Goal: Task Accomplishment & Management: Manage account settings

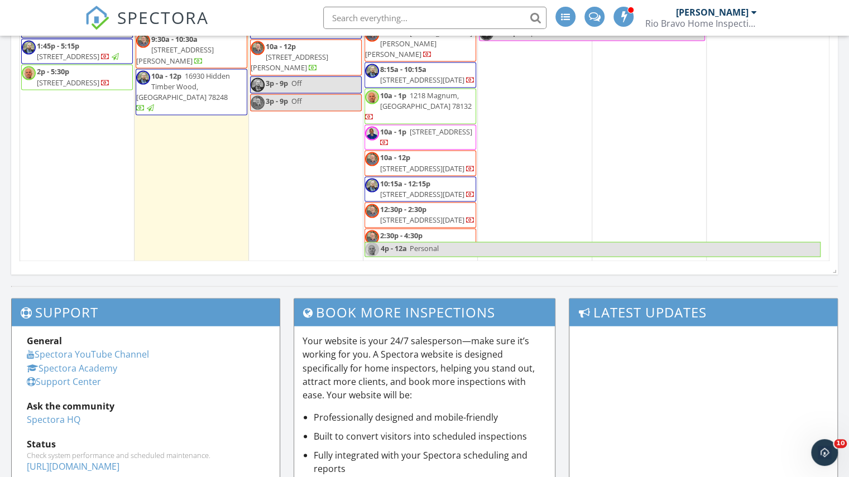
scroll to position [837, 0]
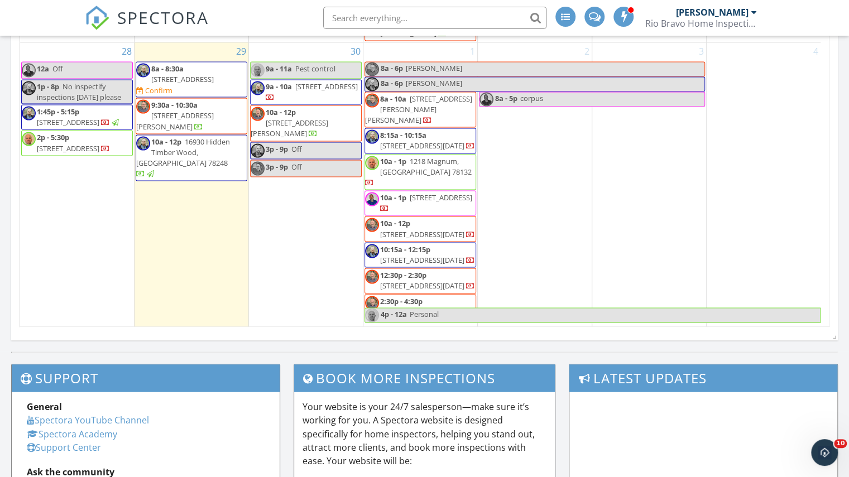
click at [428, 112] on div "1 8a - 6p copus 8a - 6p copus 8a - 10a 6818 King George Pl, Corpus Christi 7841…" at bounding box center [420, 188] width 114 height 293
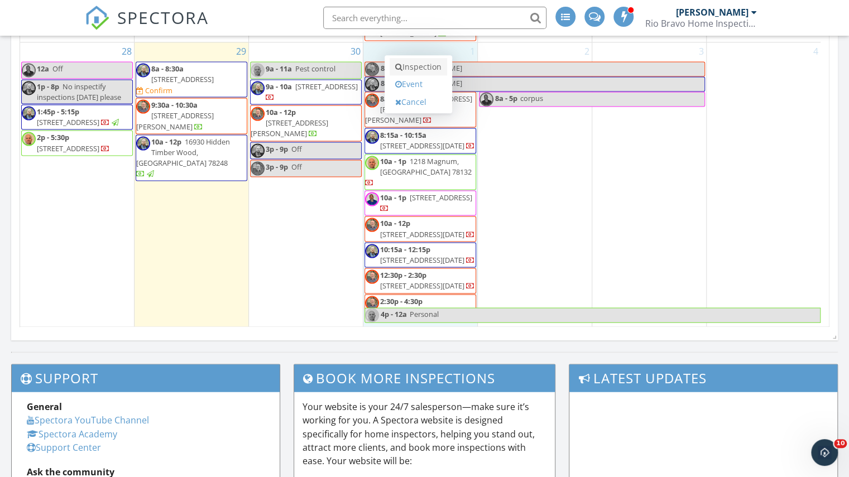
click at [435, 67] on link "Inspection" at bounding box center [417, 67] width 57 height 18
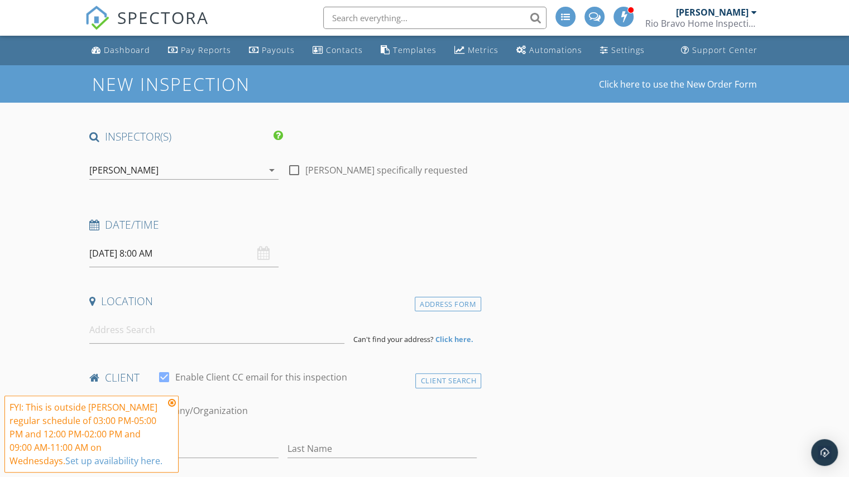
click at [119, 167] on div "[PERSON_NAME]" at bounding box center [123, 170] width 69 height 10
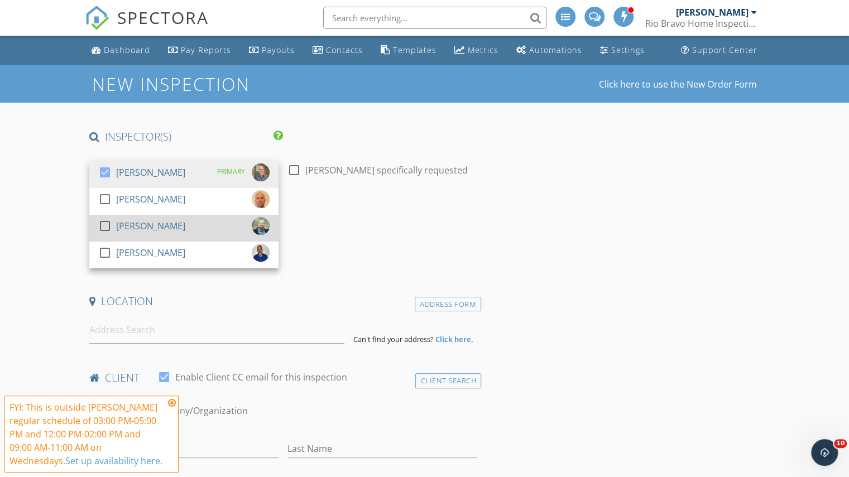
click at [128, 237] on div "check_box_outline_blank Clint Nelson" at bounding box center [141, 228] width 87 height 22
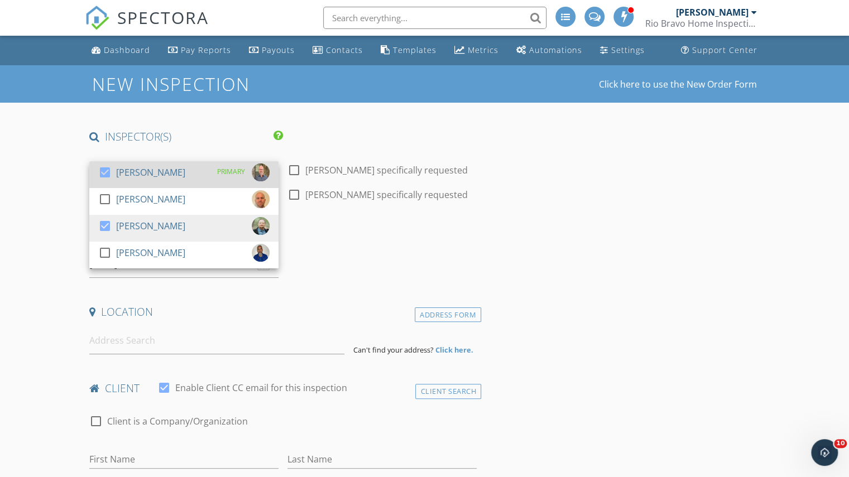
click at [122, 176] on div "[PERSON_NAME]" at bounding box center [150, 172] width 69 height 18
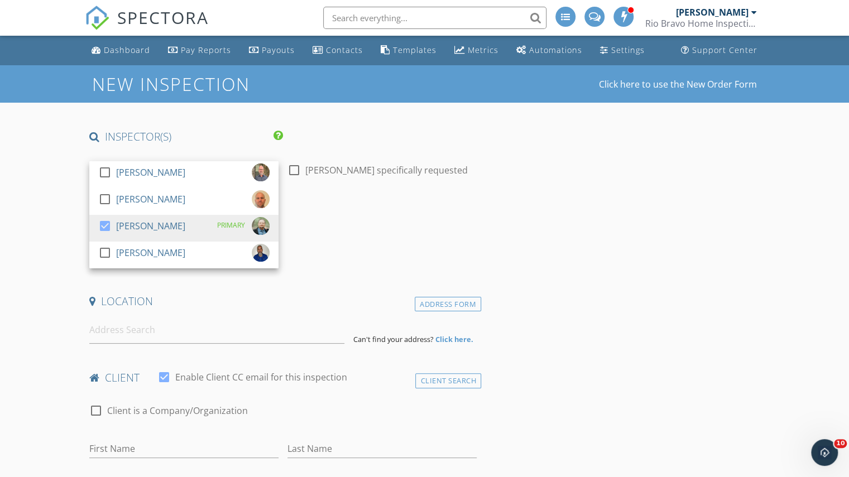
drag, startPoint x: 42, startPoint y: 176, endPoint x: 118, endPoint y: 220, distance: 87.6
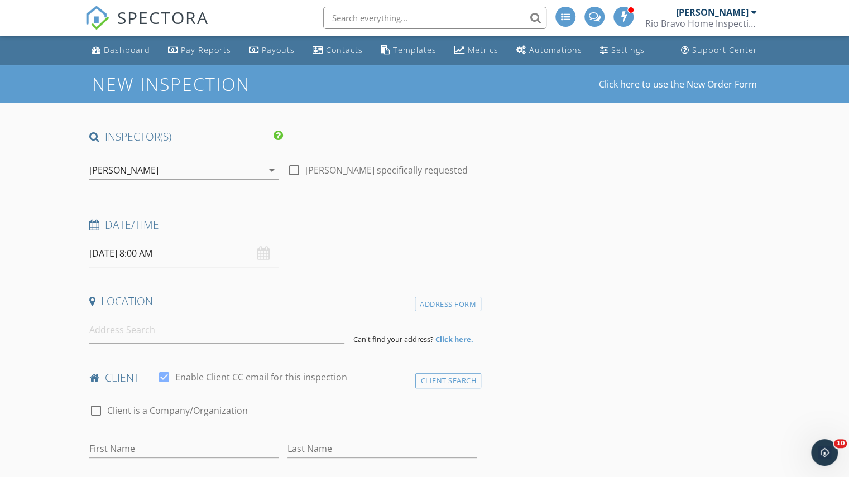
click at [168, 251] on input "10/01/2025 8:00 AM" at bounding box center [183, 253] width 189 height 27
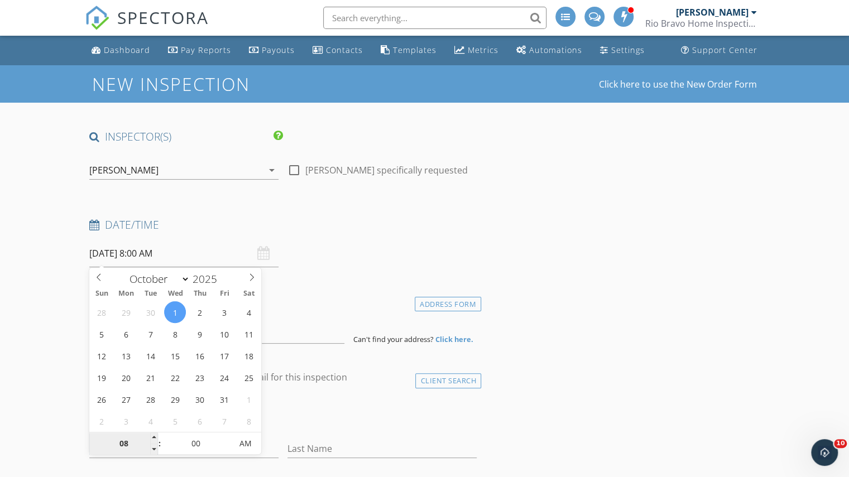
click at [130, 434] on input "08" at bounding box center [123, 444] width 69 height 22
type input "12"
type input "10/01/2025 12:00 AM"
click at [179, 437] on input "00" at bounding box center [195, 444] width 69 height 22
type input "30"
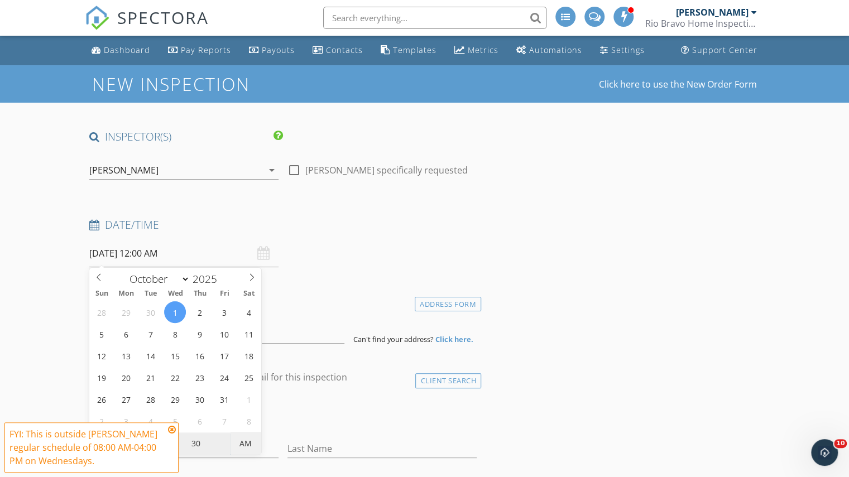
type input "[DATE] 12:30 PM"
click at [232, 437] on span "AM" at bounding box center [245, 443] width 31 height 22
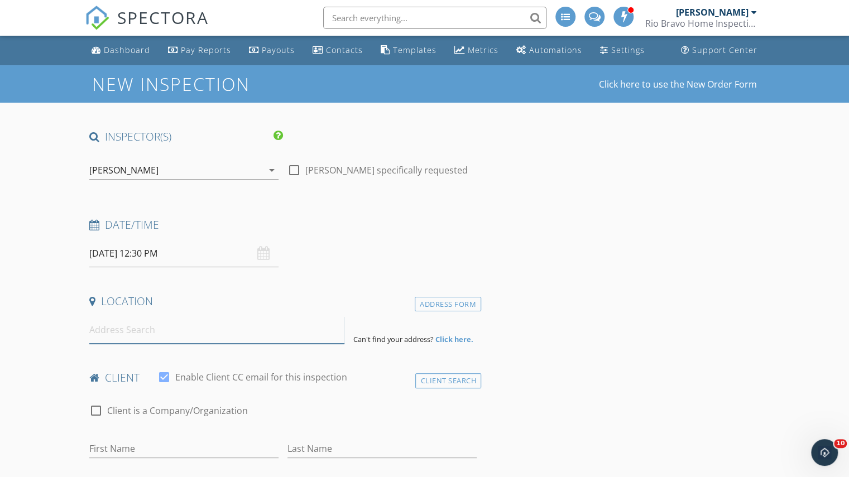
click at [286, 336] on input at bounding box center [216, 329] width 255 height 27
paste input "6606 Samba Dr Corpus Christi, Texas 78414"
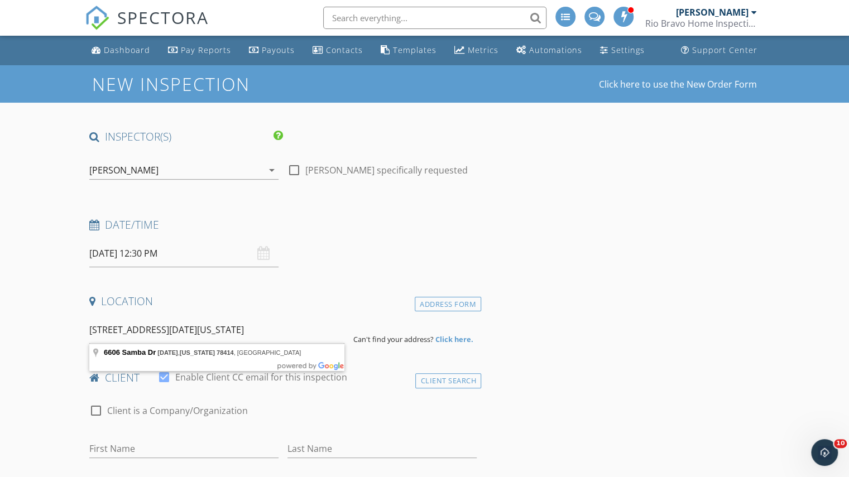
type input "6606 Samba Dr, Corpus Christi, Texas 78414, USA"
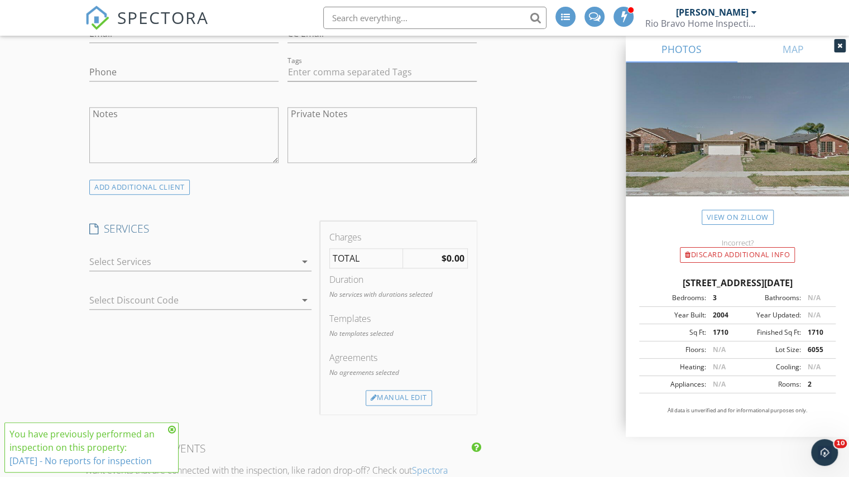
scroll to position [701, 0]
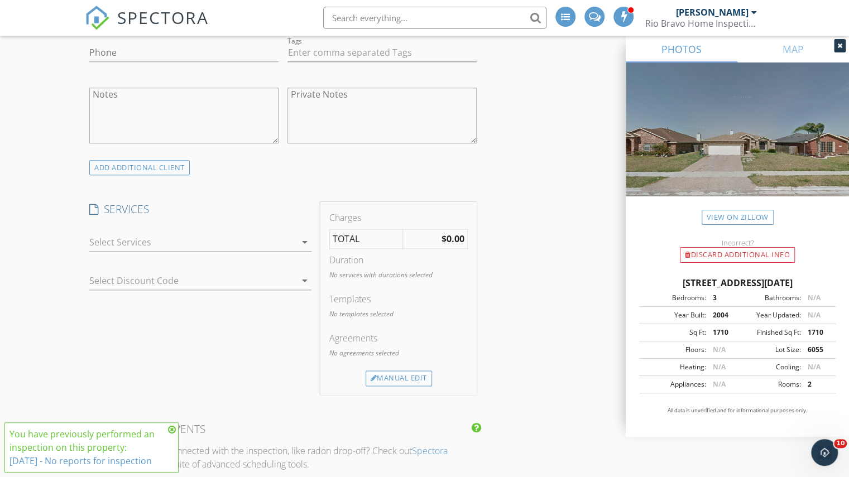
click at [213, 236] on div at bounding box center [192, 242] width 206 height 18
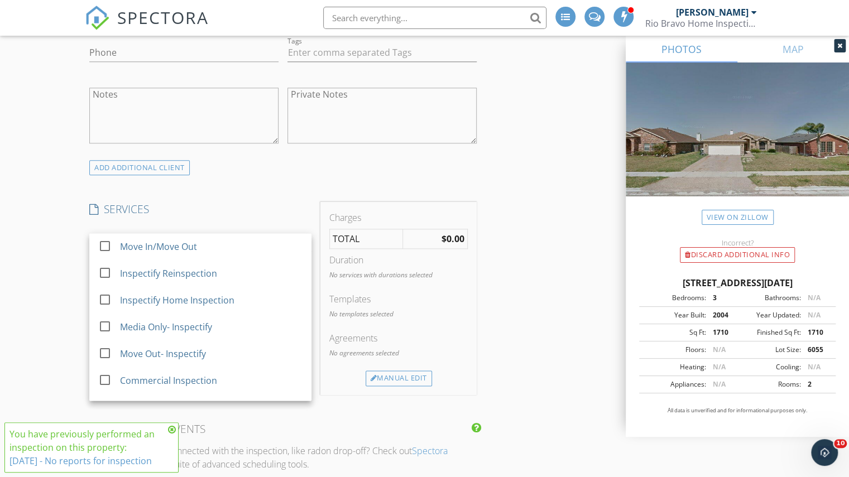
scroll to position [815, 0]
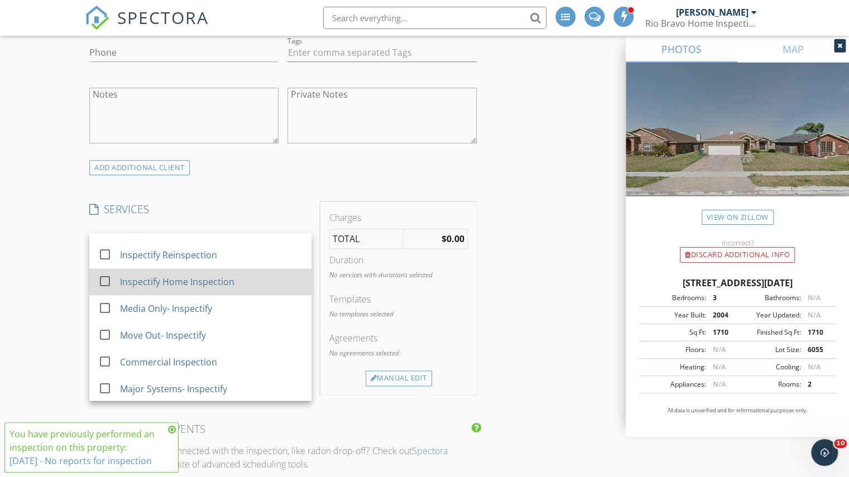
click at [167, 287] on div "Inspectify Home Inspection" at bounding box center [211, 282] width 183 height 22
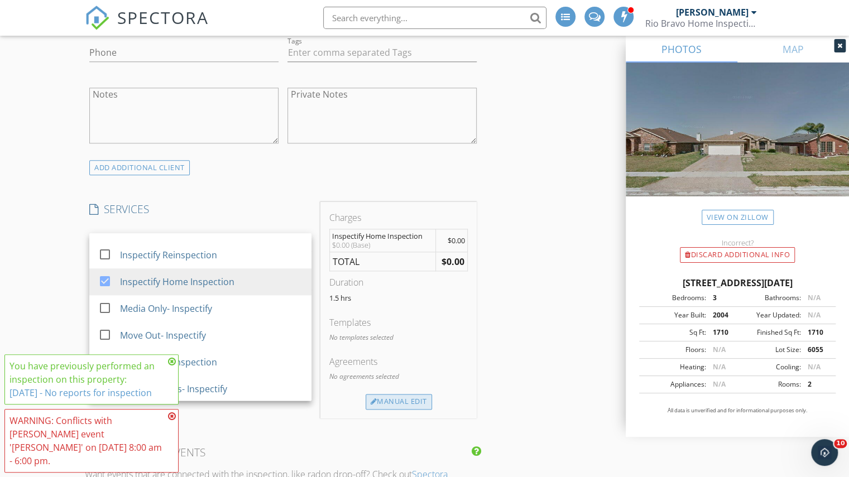
click at [375, 394] on div "Manual Edit" at bounding box center [398, 402] width 66 height 16
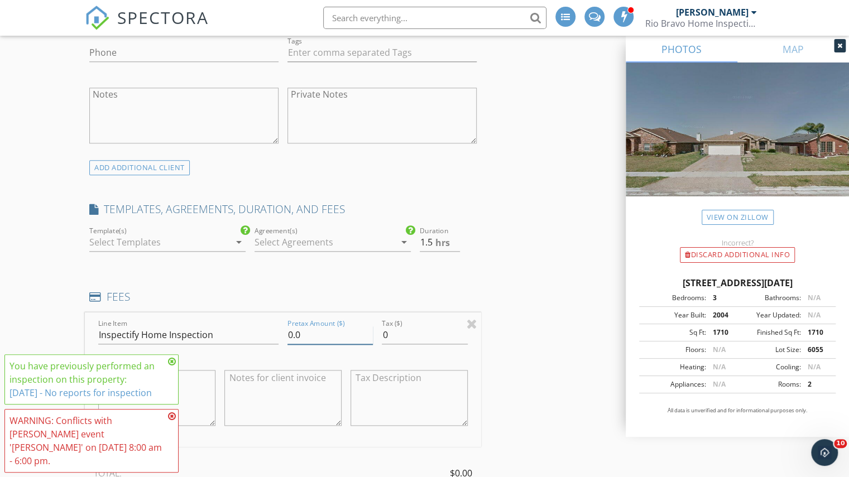
click at [292, 336] on input "0.0" at bounding box center [329, 335] width 85 height 18
type input "325.0"
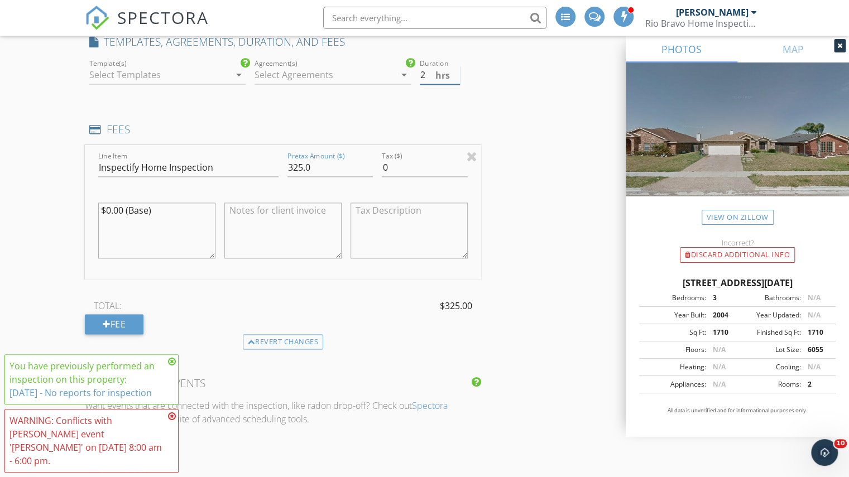
click at [454, 69] on input "2" at bounding box center [440, 75] width 40 height 18
click at [454, 69] on input "2.5" at bounding box center [440, 75] width 40 height 18
click at [454, 69] on input "3" at bounding box center [440, 75] width 40 height 18
drag, startPoint x: 512, startPoint y: 189, endPoint x: 504, endPoint y: 200, distance: 12.8
click at [512, 190] on div "INSPECTOR(S) check_box_outline_blank Charles Cole check_box_outline_blank Brad …" at bounding box center [424, 336] width 679 height 2150
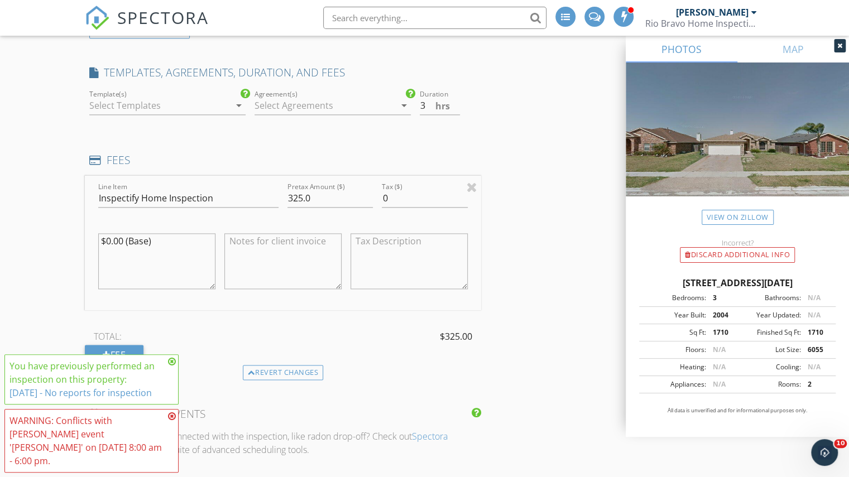
scroll to position [764, 0]
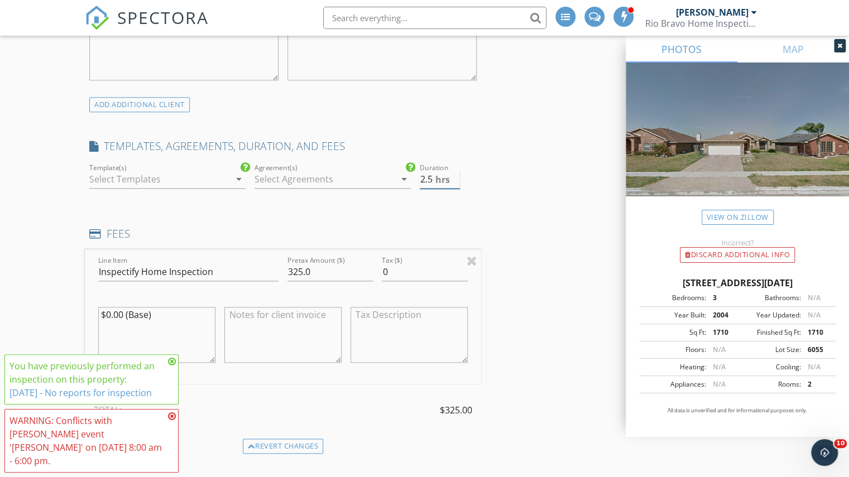
type input "2.5"
click at [454, 180] on input "2.5" at bounding box center [440, 179] width 40 height 18
click at [548, 210] on div "INSPECTOR(S) check_box_outline_blank Charles Cole check_box_outline_blank Brad …" at bounding box center [424, 440] width 679 height 2150
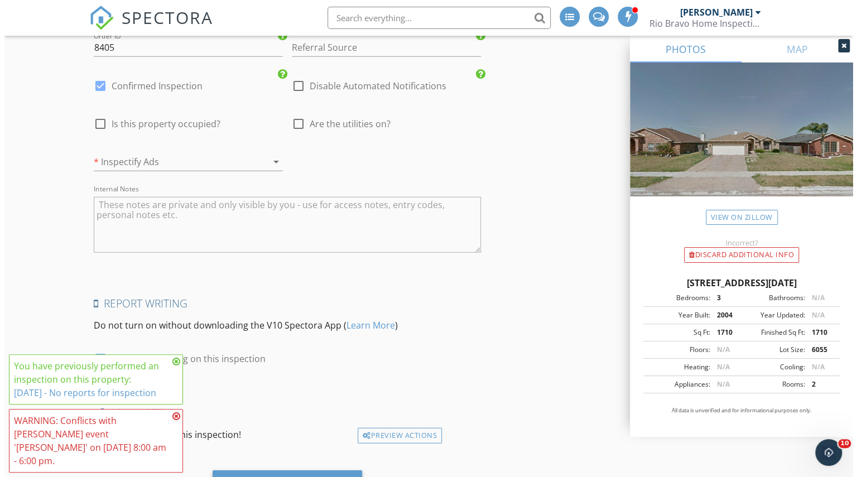
scroll to position [1824, 0]
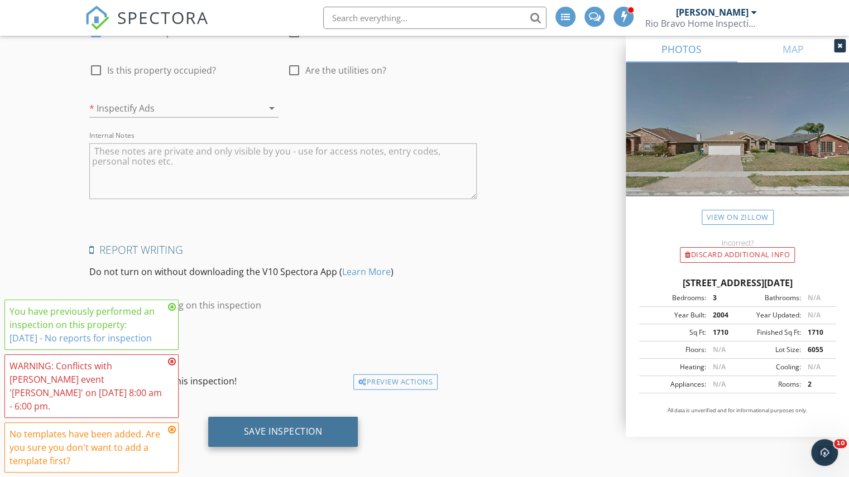
click at [306, 428] on div "Save Inspection" at bounding box center [283, 431] width 79 height 11
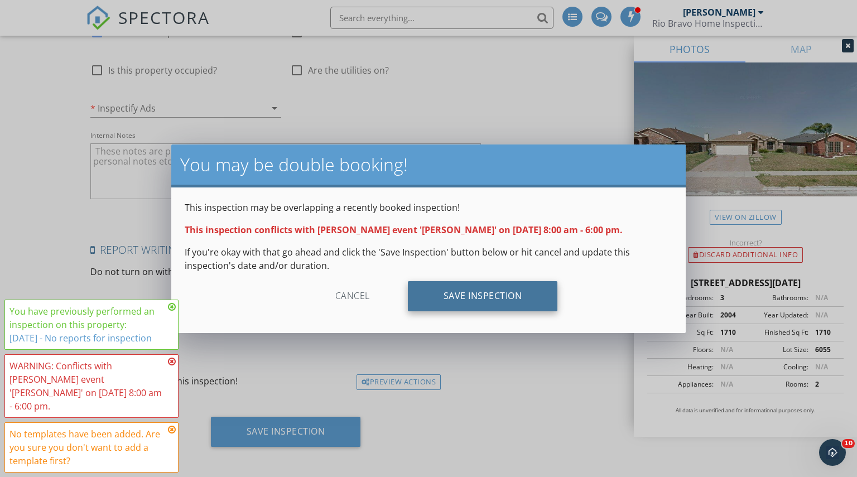
click at [456, 287] on div "Save Inspection" at bounding box center [483, 296] width 150 height 30
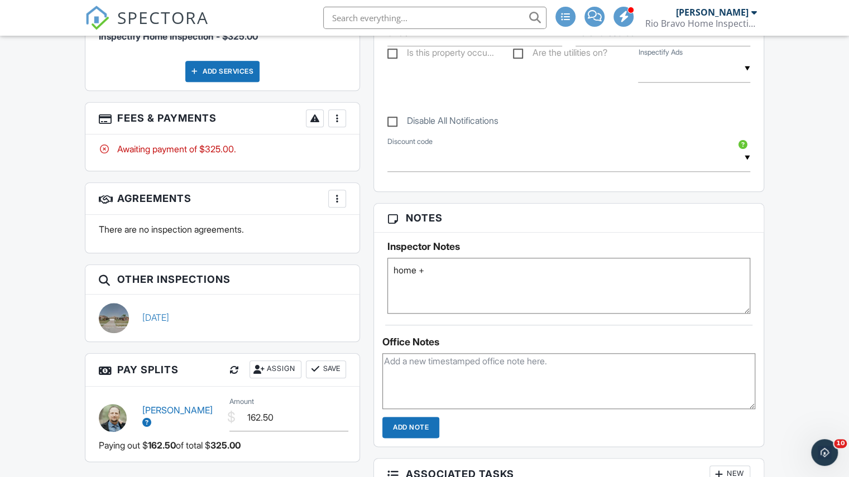
scroll to position [614, 0]
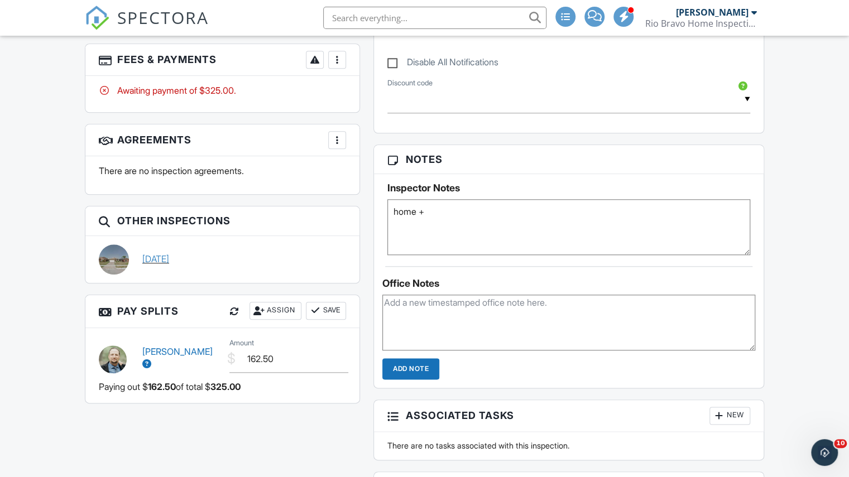
type textarea "home +"
click at [182, 248] on div "[DATE]" at bounding box center [244, 259] width 217 height 30
click at [169, 259] on link "[DATE]" at bounding box center [155, 259] width 27 height 12
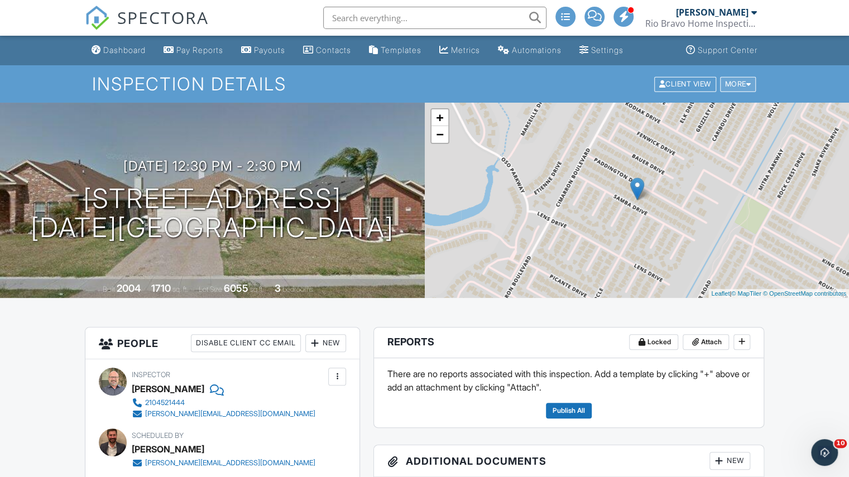
click at [738, 84] on div "More" at bounding box center [738, 83] width 36 height 15
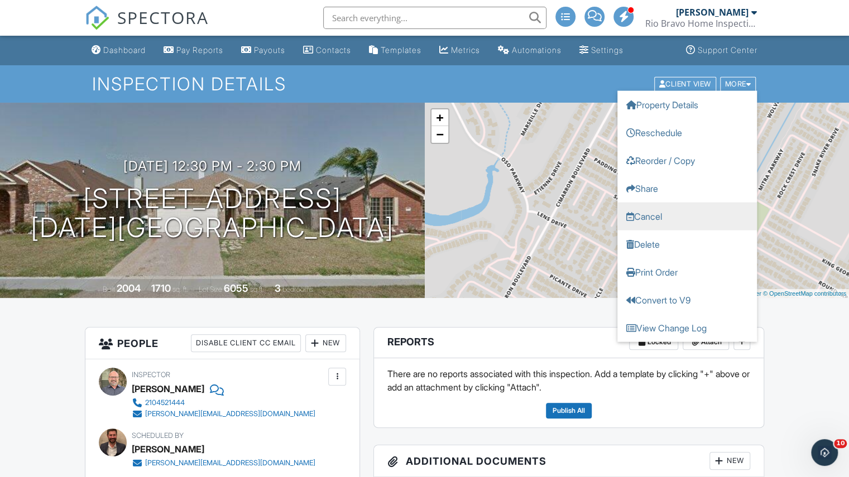
click at [673, 213] on link "Cancel" at bounding box center [686, 216] width 139 height 28
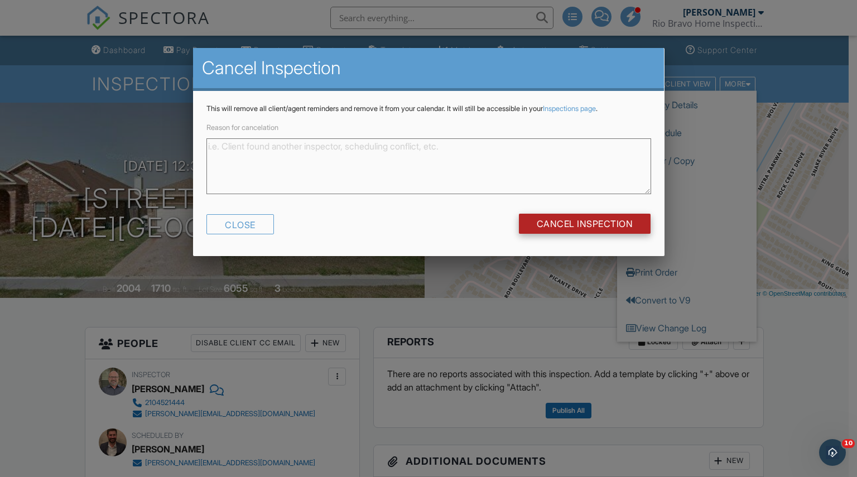
click at [633, 219] on input "Cancel Inspection" at bounding box center [585, 224] width 132 height 20
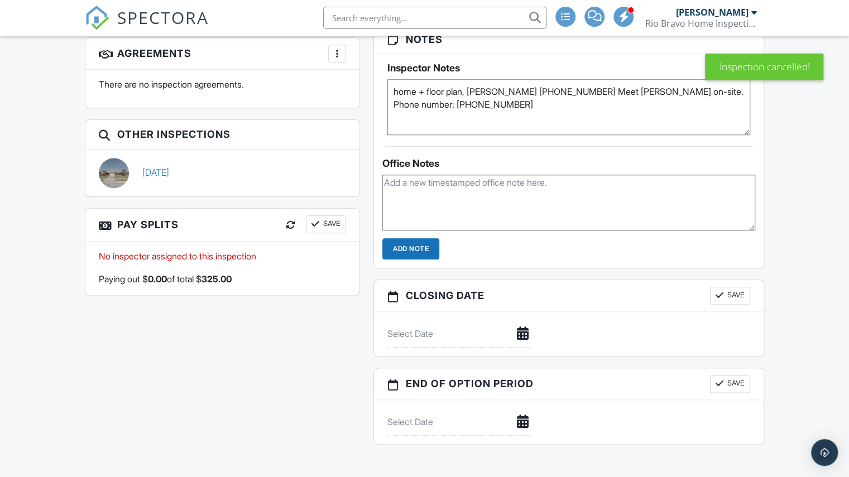
scroll to position [670, 0]
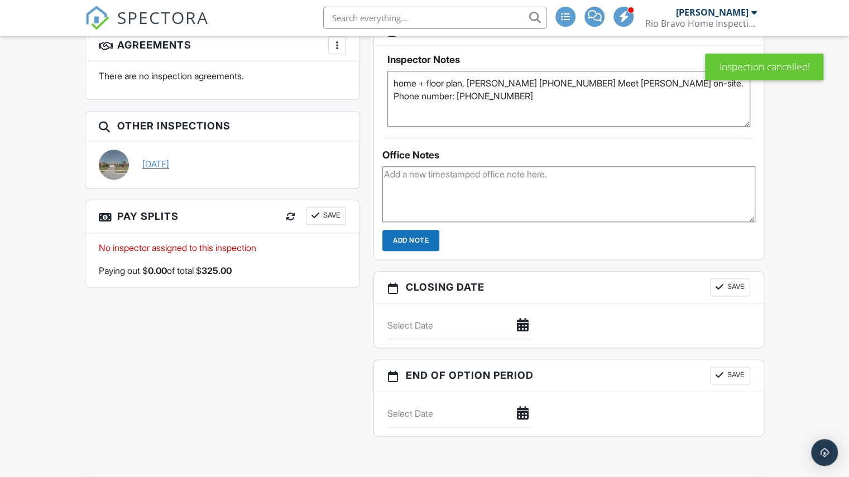
click at [159, 162] on link "10/01/2025" at bounding box center [155, 164] width 27 height 12
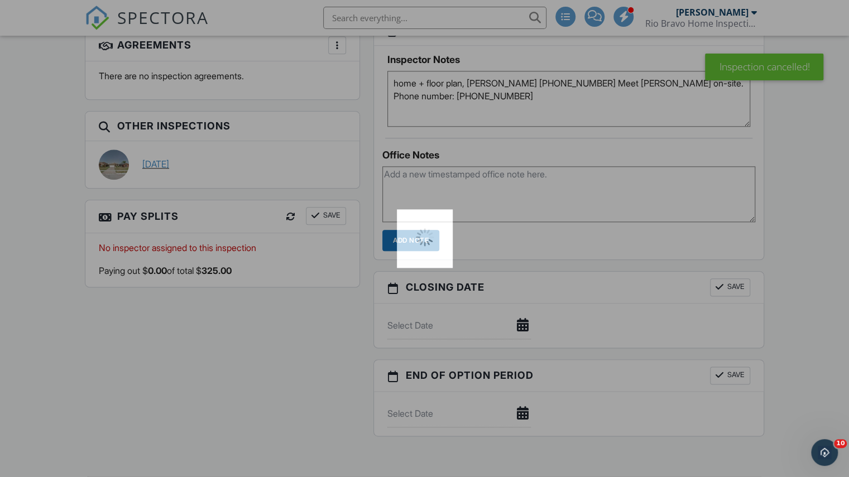
scroll to position [0, 0]
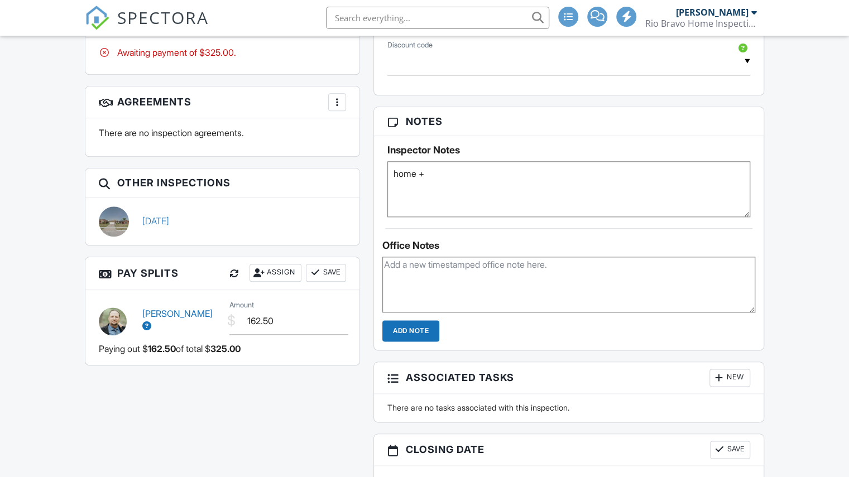
click at [442, 167] on textarea "home +" at bounding box center [568, 189] width 363 height 56
paste textarea "Javier (830) 399-6413 Meet Javier Herrera on-site. Phone number: (830) 399-6413"
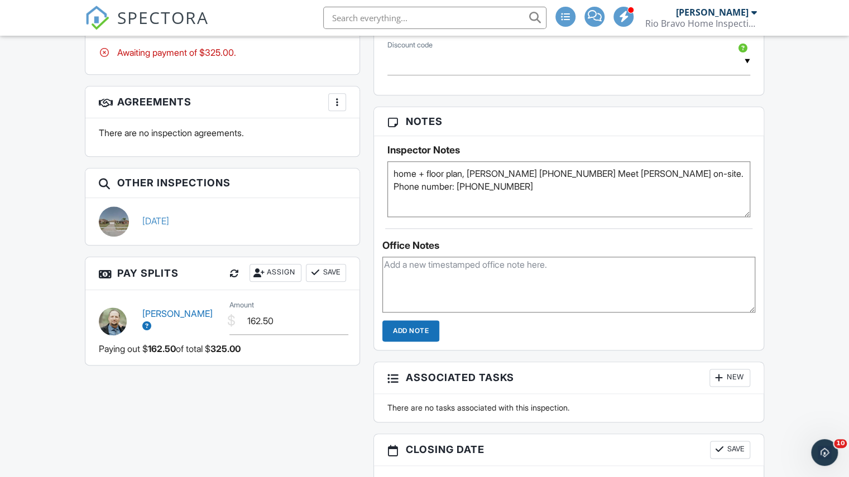
type textarea "home + floor plan, Javier (830) 399-6413 Meet Javier Herrera on-site. Phone num…"
click at [354, 146] on div "There are no inspection agreements." at bounding box center [222, 137] width 274 height 38
click at [176, 16] on span "SPECTORA" at bounding box center [163, 17] width 92 height 23
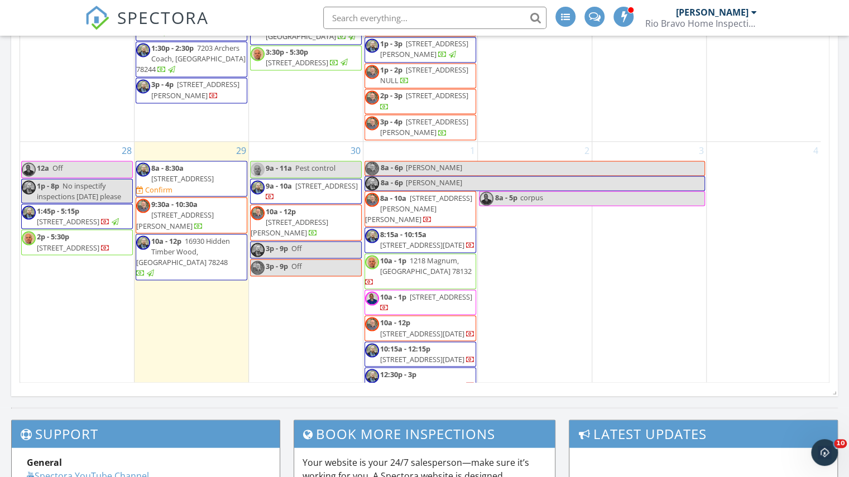
scroll to position [1215, 0]
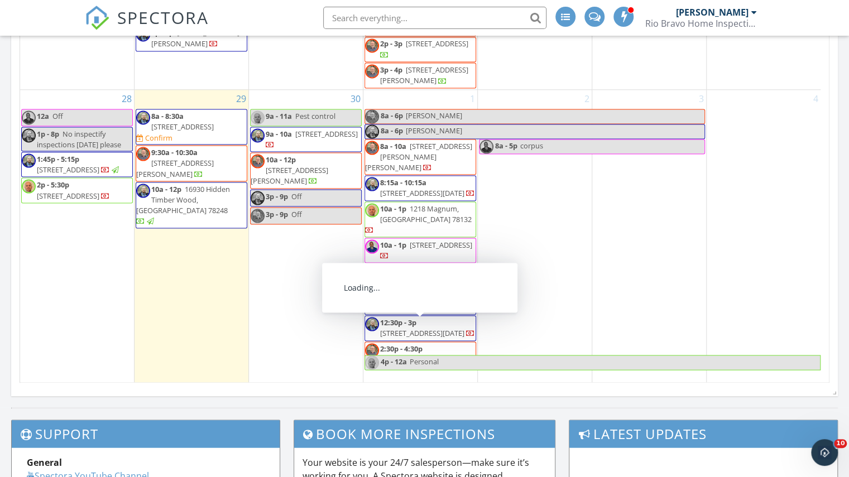
click at [445, 354] on span "7229 Yaupon Dr, Corpus Christi 78414" at bounding box center [422, 359] width 84 height 10
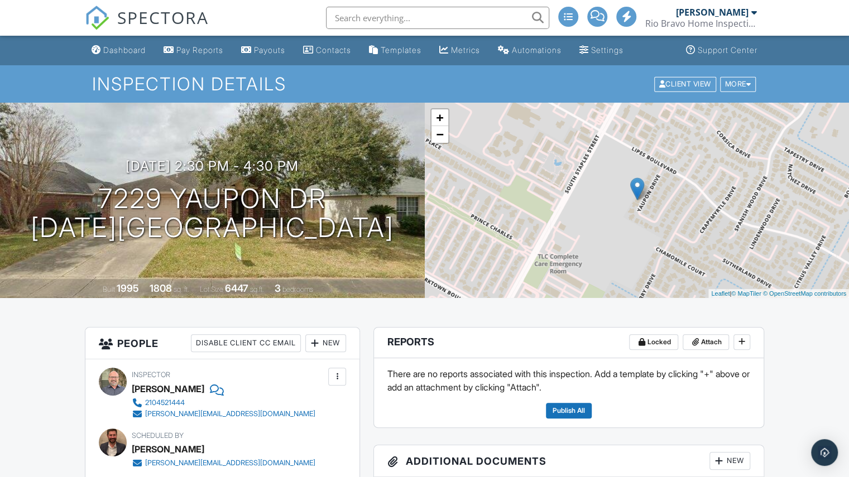
click at [253, 175] on div "10/01/2025 2:30 pm - 4:30 pm 7229 Yaupon Dr Corpus Christi, TX 78414" at bounding box center [212, 200] width 425 height 84
click at [253, 163] on h3 "10/01/2025 2:30 pm - 4:30 pm" at bounding box center [212, 165] width 173 height 15
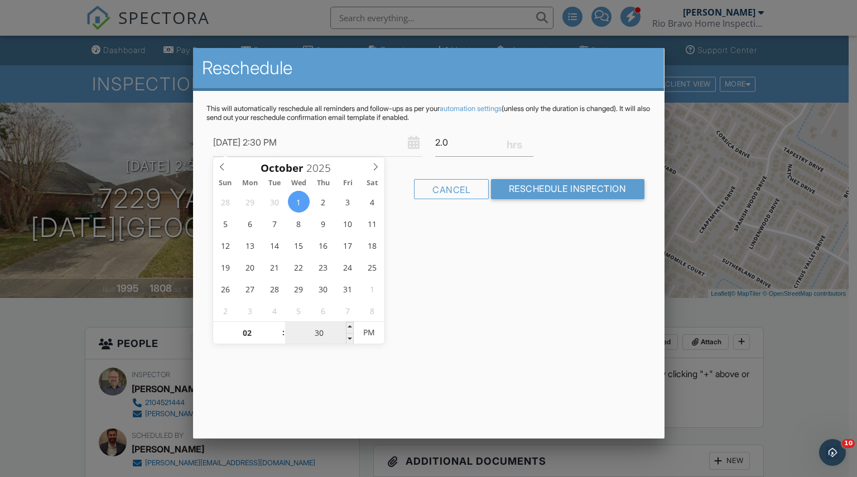
click at [315, 330] on input "30" at bounding box center [319, 333] width 69 height 22
type input "10/01/2025 2:04 PM"
type input "04"
type input "10/01/2025 2:45 PM"
type input "45"
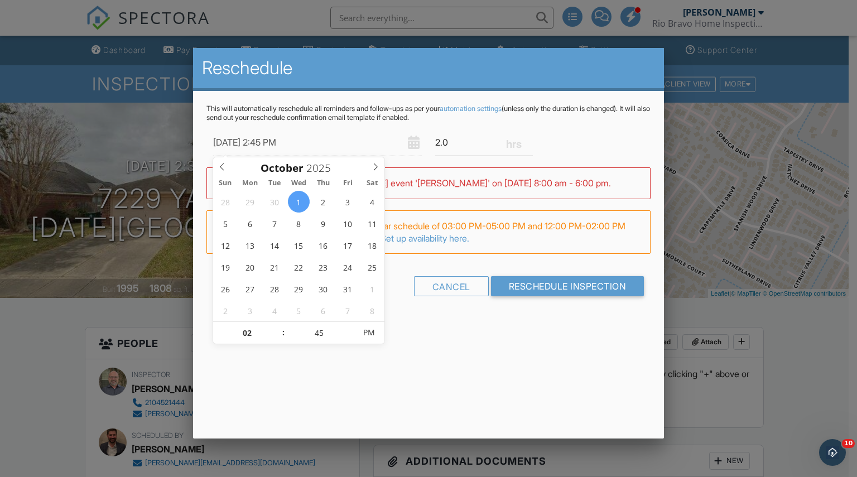
click at [524, 272] on form "10/01/2025 2:45 PM 2.0 Warning: this date/time is in the past. WARNING: Conflic…" at bounding box center [428, 217] width 445 height 176
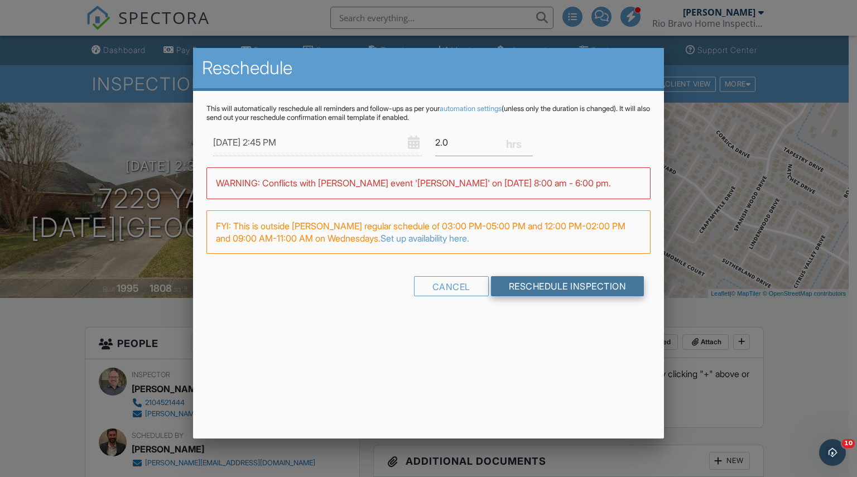
click at [524, 278] on input "Reschedule Inspection" at bounding box center [567, 286] width 153 height 20
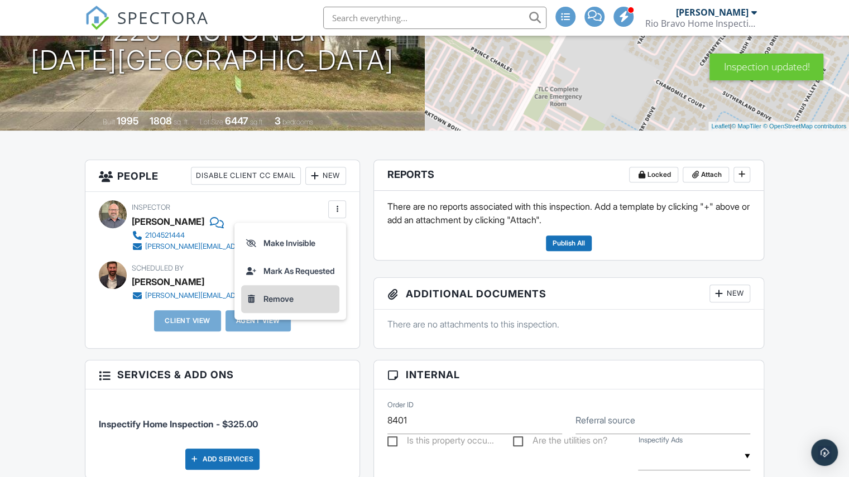
click at [298, 291] on li "Remove" at bounding box center [290, 299] width 98 height 28
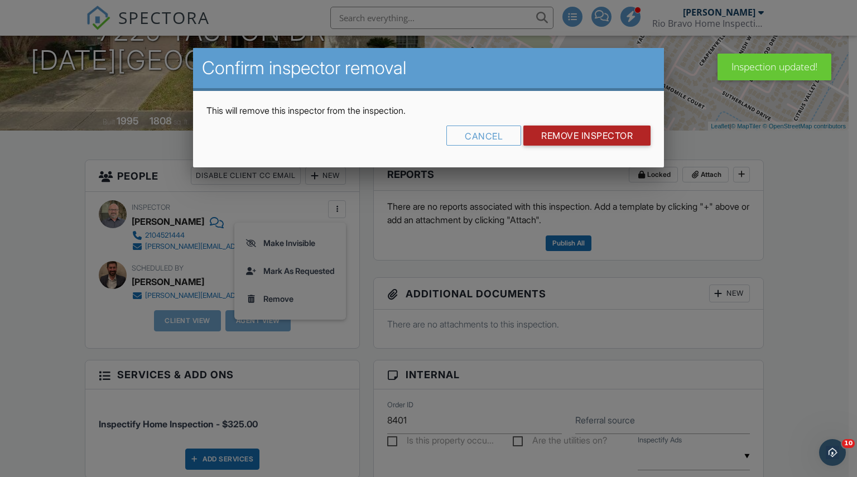
click at [594, 142] on input "Remove Inspector" at bounding box center [586, 136] width 127 height 20
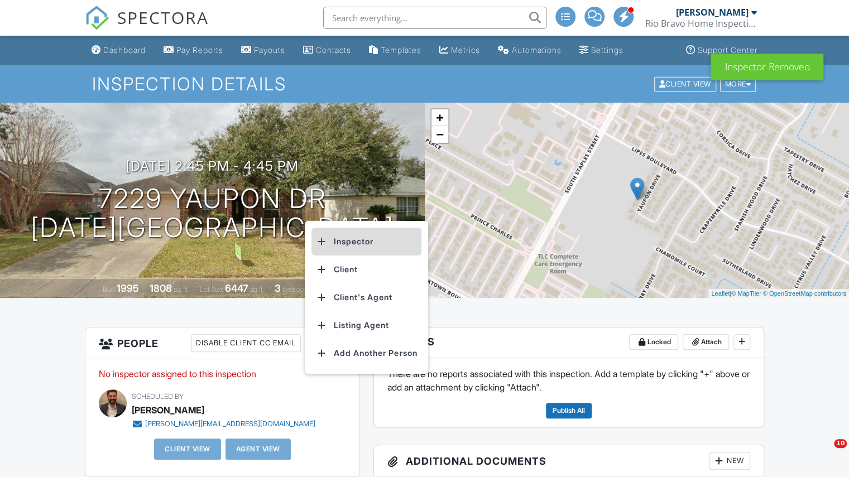
click at [350, 234] on li "Inspector" at bounding box center [366, 242] width 110 height 28
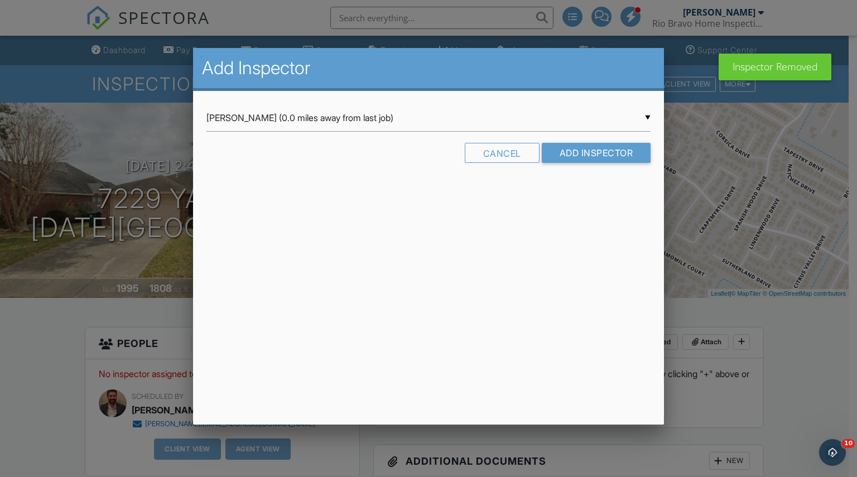
click at [328, 120] on div "▼ Charles Cole (0.0 miles away from last job) Charles Cole (0.0 miles away from…" at bounding box center [428, 117] width 445 height 27
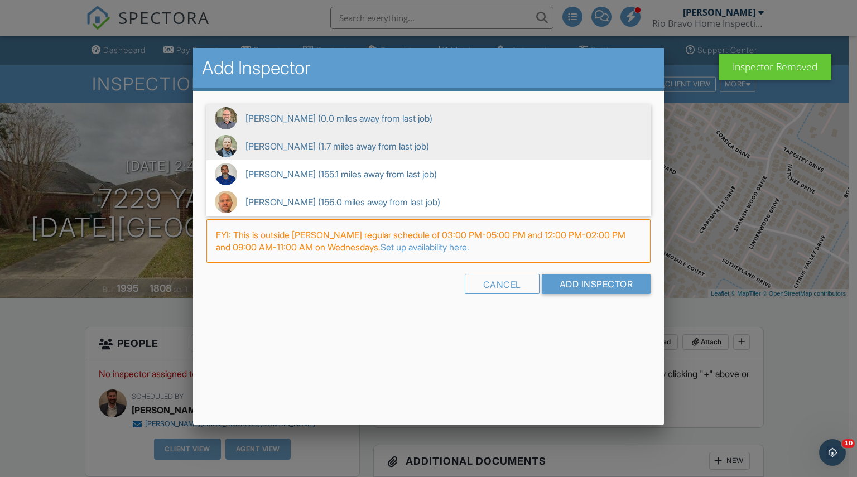
click at [329, 146] on span "Clint Nelson (1.7 miles away from last job)" at bounding box center [428, 146] width 445 height 28
type input "Clint Nelson (1.7 miles away from last job)"
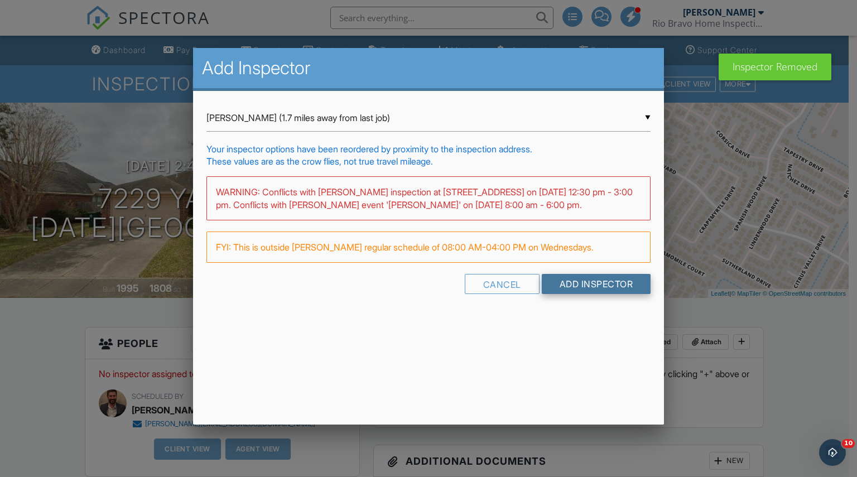
click at [616, 283] on input "Add Inspector" at bounding box center [596, 284] width 109 height 20
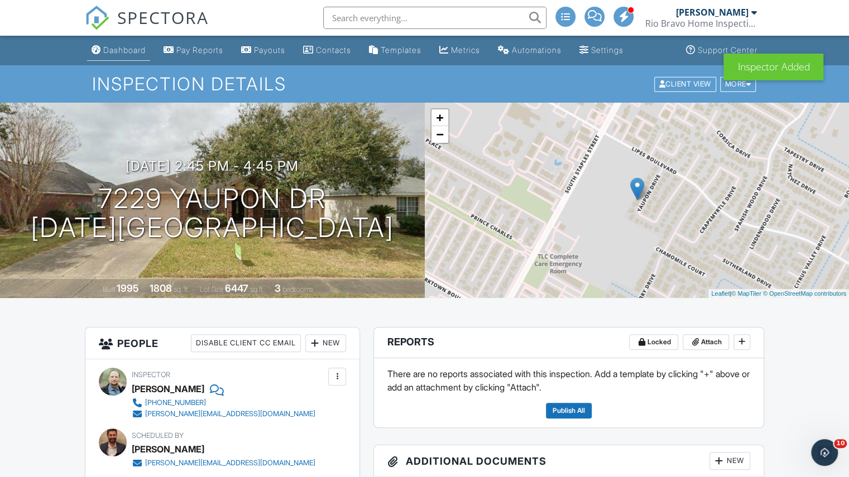
click at [117, 60] on link "Dashboard" at bounding box center [118, 50] width 63 height 21
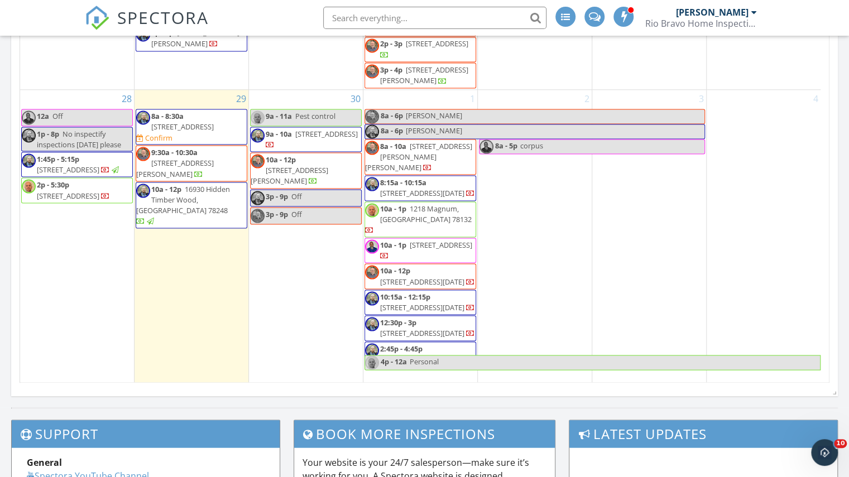
scroll to position [837, 0]
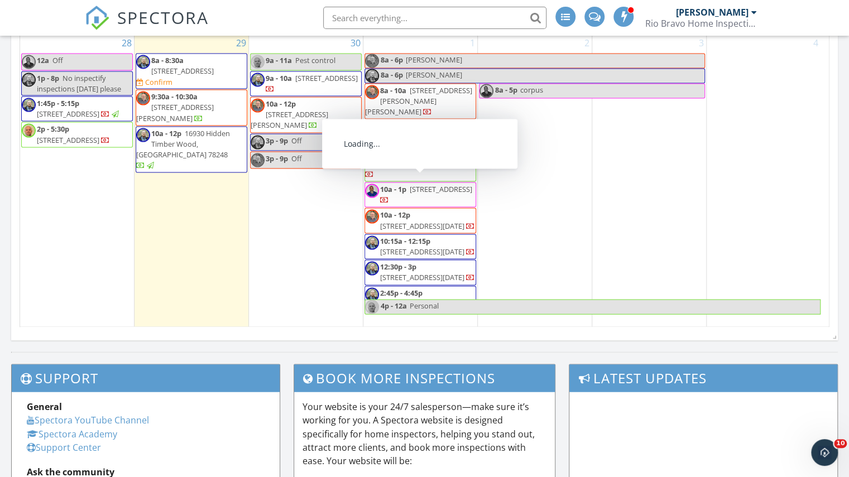
click at [391, 57] on div "1 8a - 6p copus 8a - 6p copus 8a - 10a 6818 King George Pl, Corpus Christi 7841…" at bounding box center [420, 180] width 114 height 293
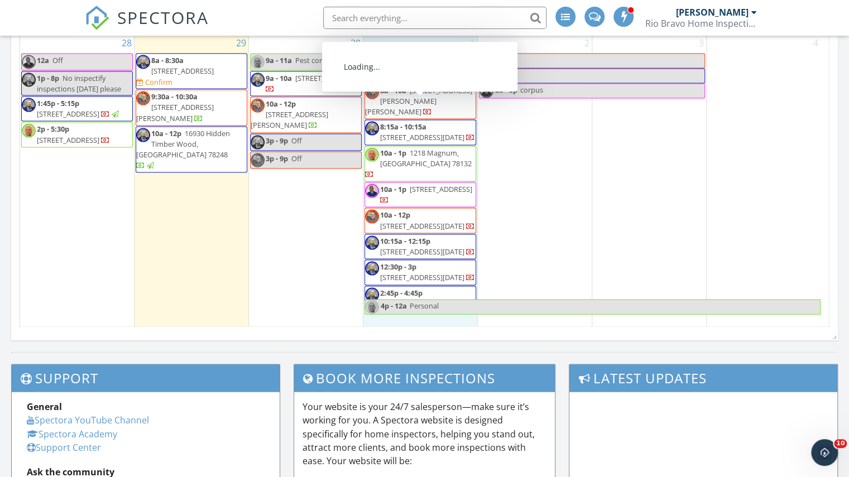
scroll to position [725, 0]
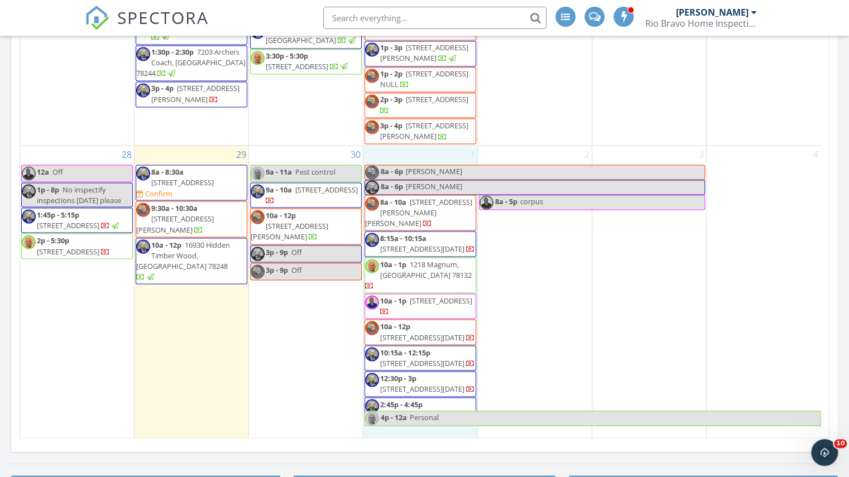
drag, startPoint x: 392, startPoint y: 57, endPoint x: 402, endPoint y: 166, distance: 109.3
click at [416, 129] on link "Inspection" at bounding box center [417, 125] width 57 height 18
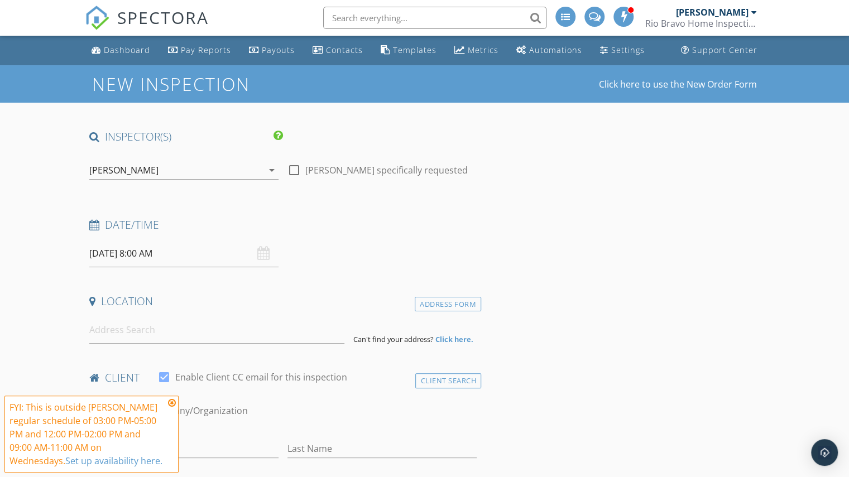
click at [133, 174] on div "[PERSON_NAME]" at bounding box center [123, 170] width 69 height 10
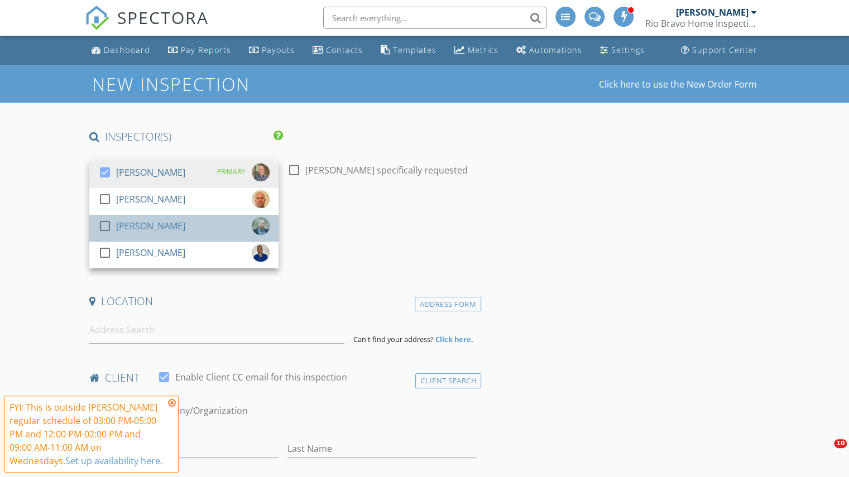
click at [146, 231] on div "[PERSON_NAME]" at bounding box center [150, 226] width 69 height 18
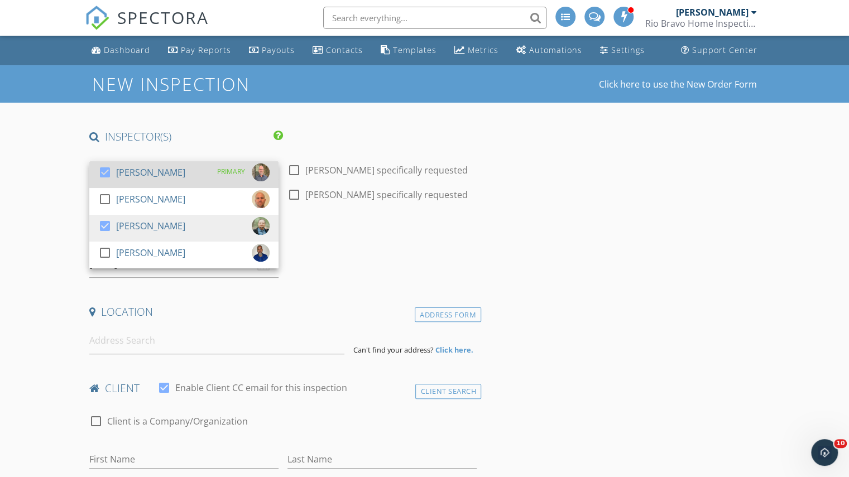
click at [137, 177] on div "[PERSON_NAME]" at bounding box center [150, 172] width 69 height 18
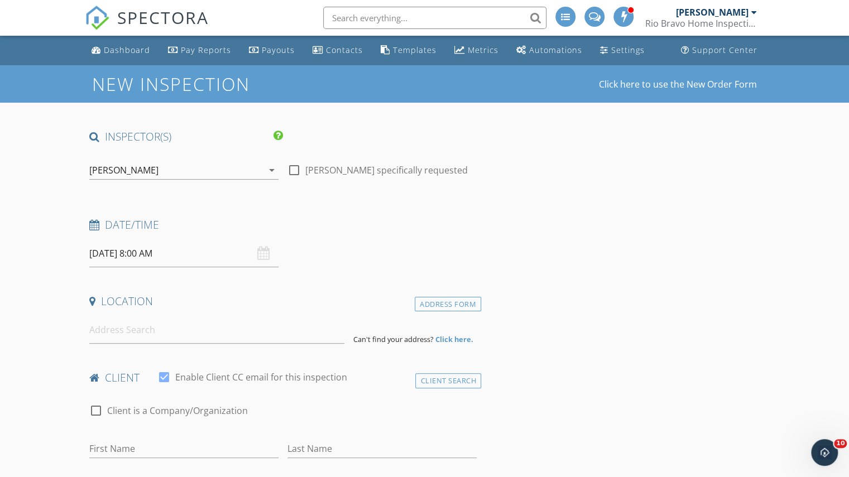
click at [159, 252] on input "10/01/2025 8:00 AM" at bounding box center [183, 253] width 189 height 27
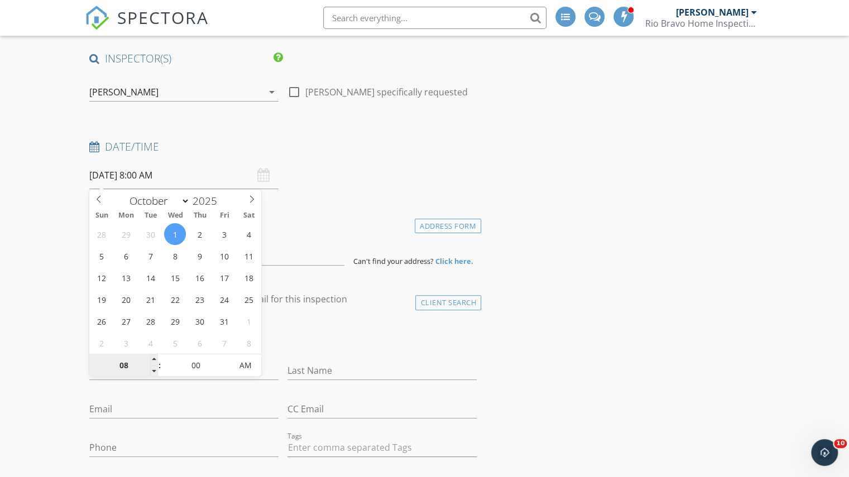
scroll to position [112, 0]
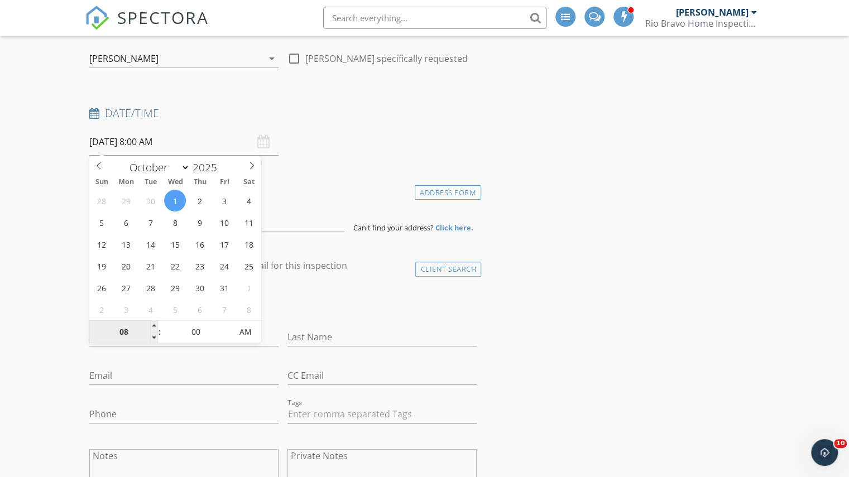
click at [140, 334] on input "08" at bounding box center [123, 332] width 69 height 22
type input "04"
type input "10/01/2025 4:00 AM"
click at [182, 329] on input "00" at bounding box center [195, 332] width 69 height 22
type input "45"
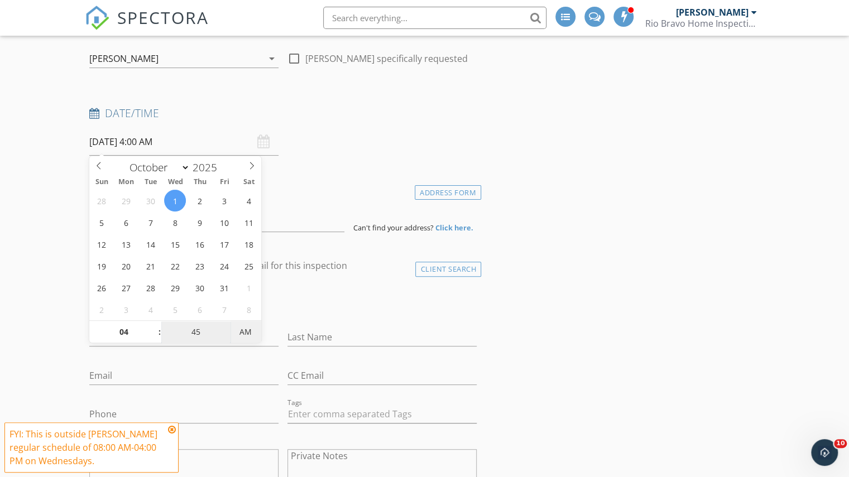
type input "10/01/2025 4:45 PM"
click at [233, 329] on span "AM" at bounding box center [245, 332] width 31 height 22
click at [283, 226] on input at bounding box center [216, 218] width 255 height 27
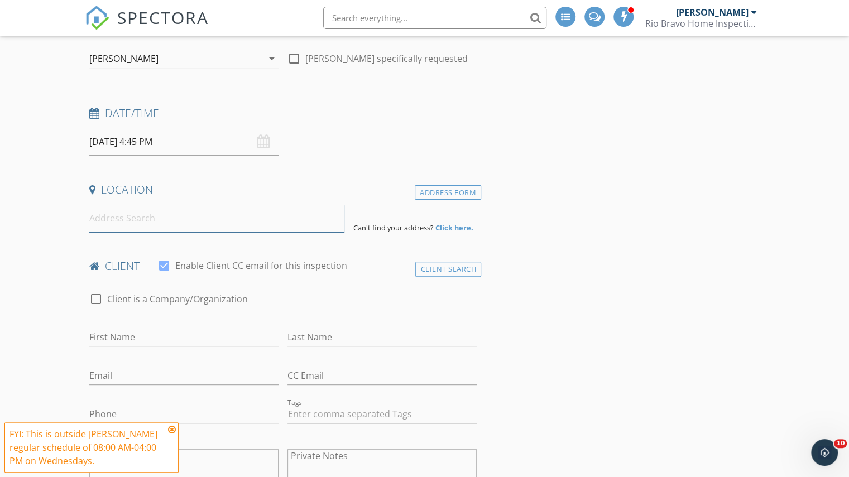
paste input "2554 Date Palm Dr, Corpus Christi, TX 78418"
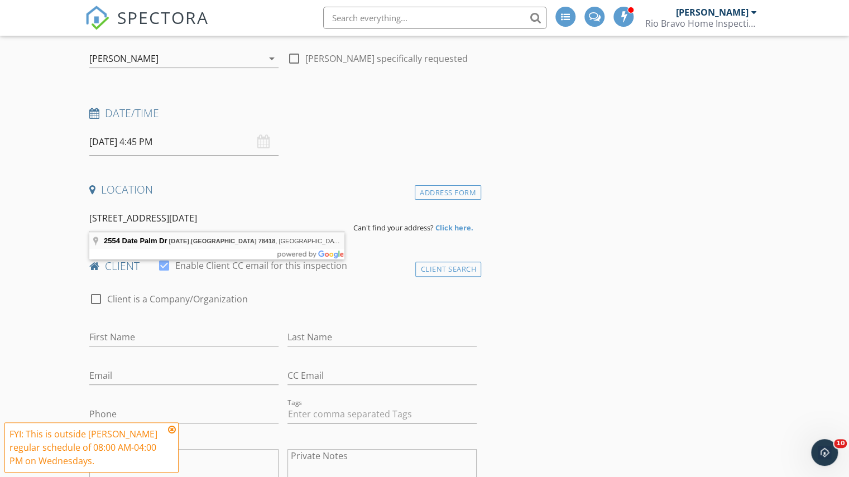
type input "2554 Date Palm Dr, Corpus Christi, TX 78418, USA"
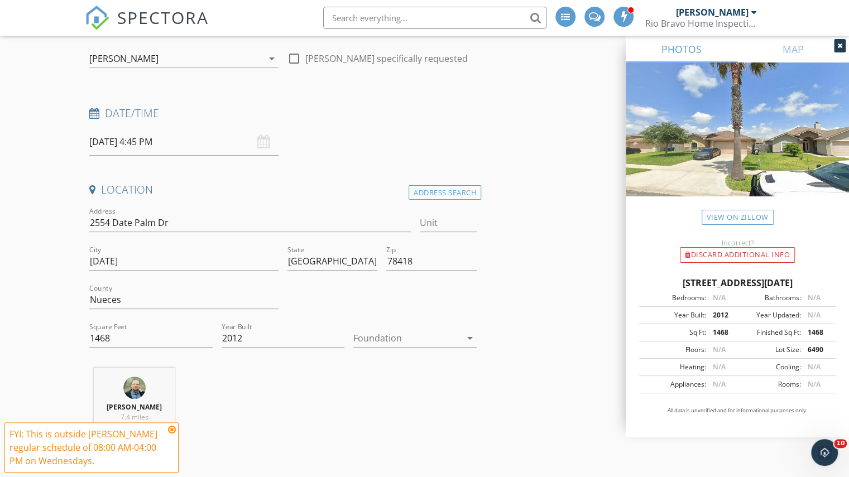
click at [171, 430] on icon at bounding box center [172, 429] width 8 height 9
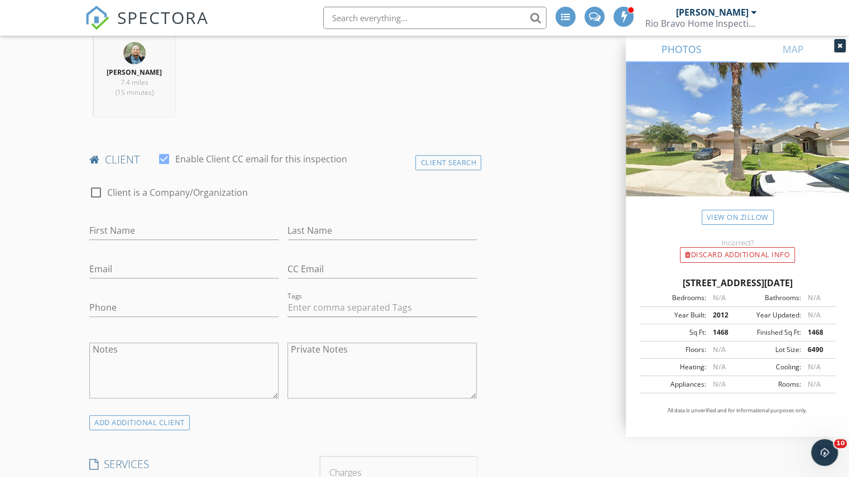
scroll to position [781, 0]
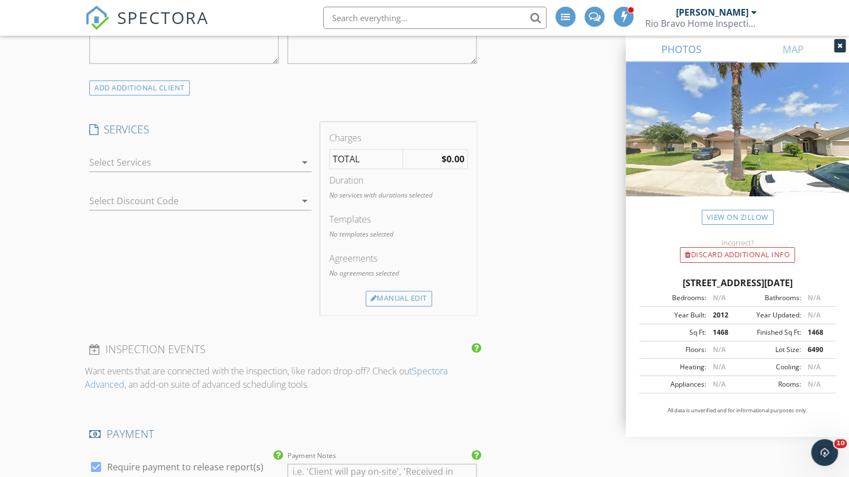
click at [213, 151] on div "check_box_outline_blank Residential Inspection Rio Bravo's full top to bottom g…" at bounding box center [200, 165] width 222 height 36
click at [204, 157] on div at bounding box center [192, 162] width 206 height 18
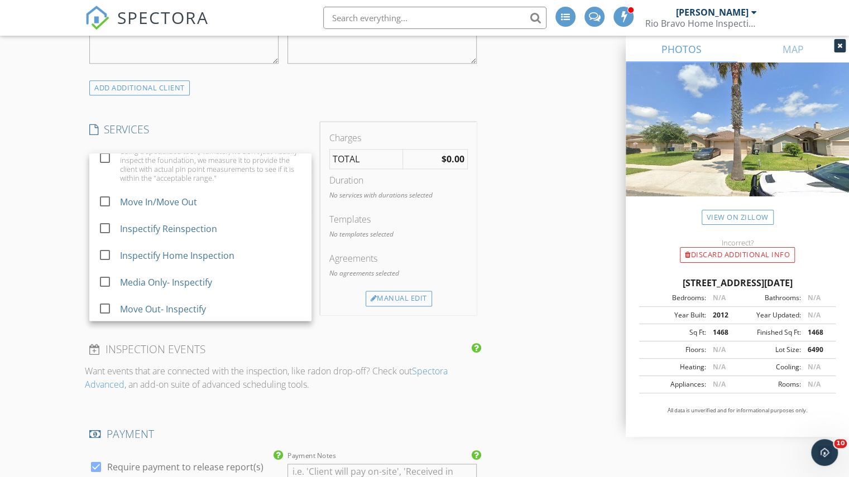
scroll to position [815, 0]
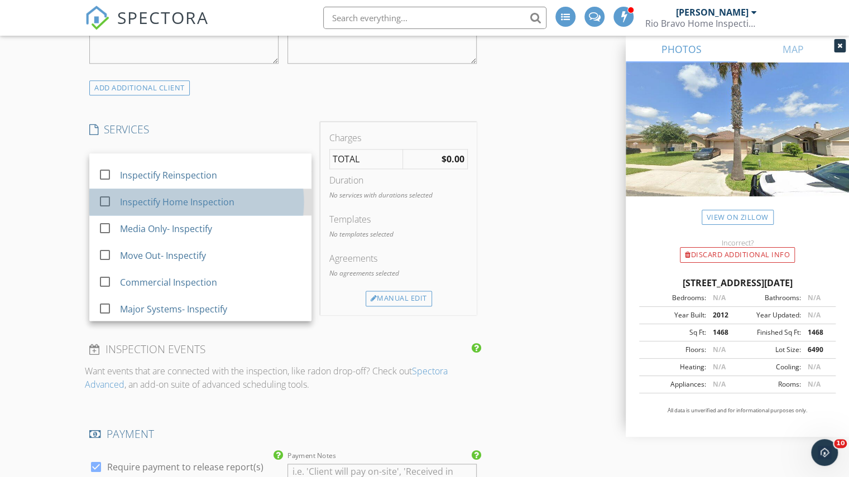
click at [187, 203] on div "Inspectify Home Inspection" at bounding box center [177, 201] width 114 height 13
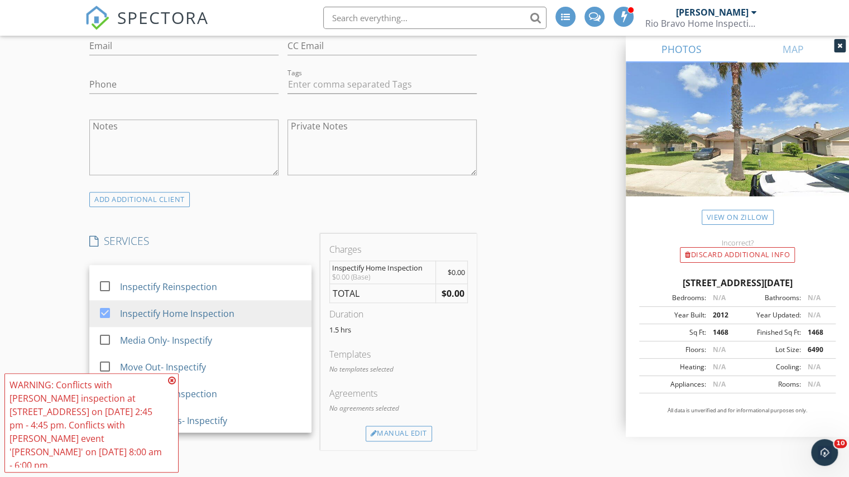
scroll to position [837, 0]
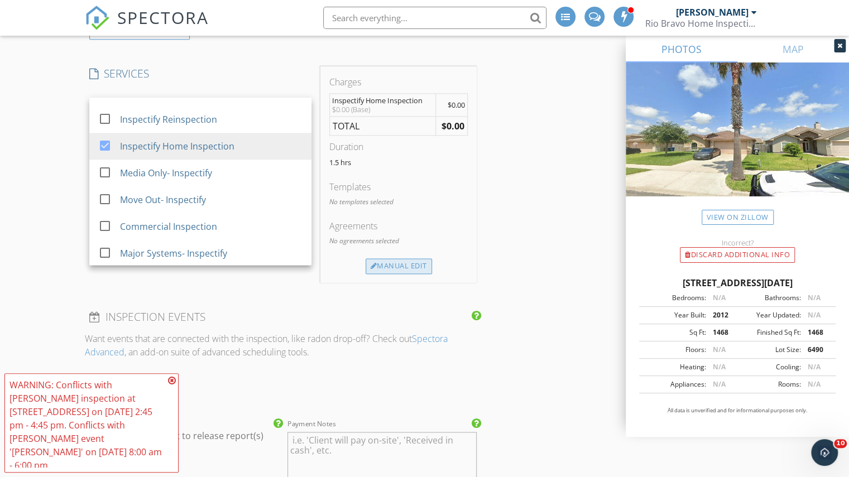
click at [384, 261] on div "Manual Edit" at bounding box center [398, 266] width 66 height 16
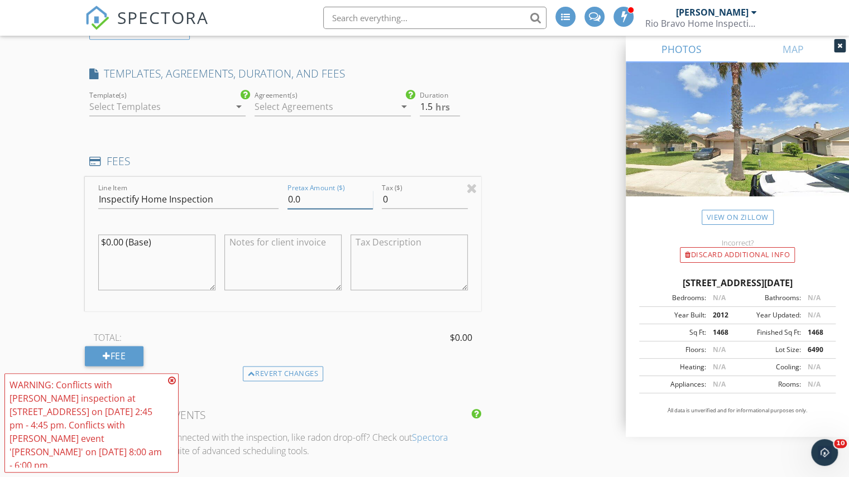
click at [291, 202] on input "0.0" at bounding box center [329, 199] width 85 height 18
type input "325.0"
type input "2"
click at [452, 101] on input "2" at bounding box center [440, 107] width 40 height 18
click at [501, 153] on div "INSPECTOR(S) check_box_outline_blank Charles Cole check_box_outline_blank Brad …" at bounding box center [424, 368] width 679 height 2150
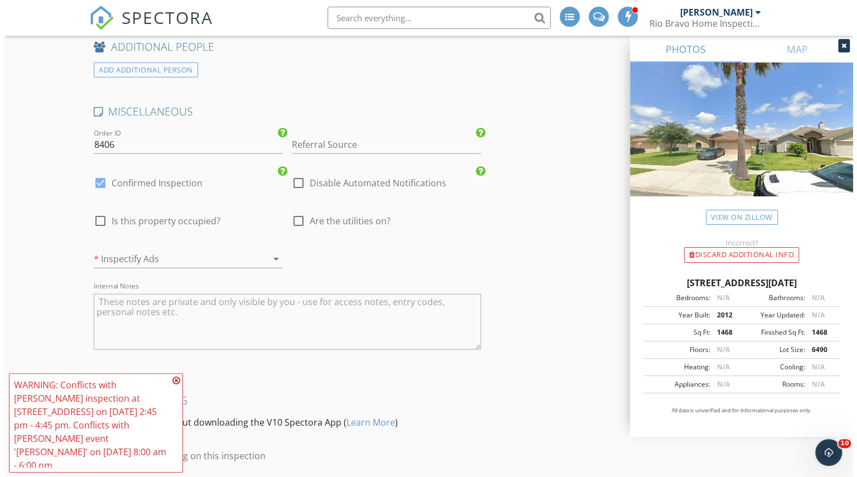
scroll to position [1824, 0]
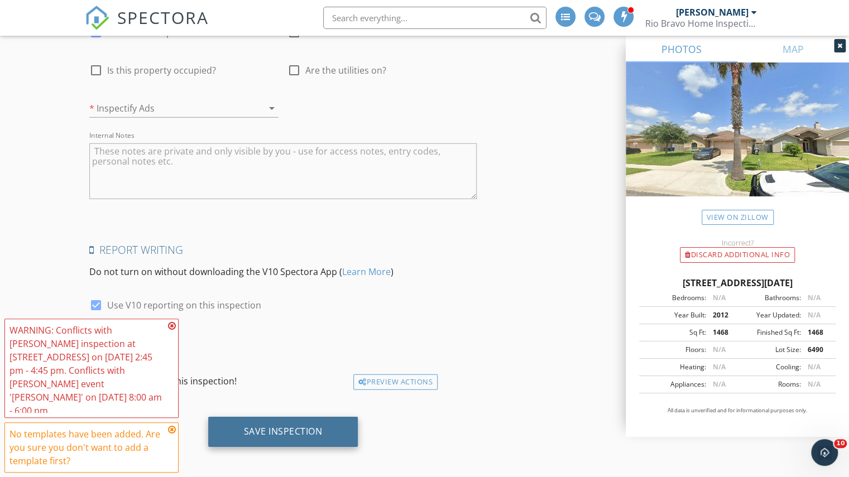
click at [312, 429] on div "Save Inspection" at bounding box center [283, 431] width 79 height 11
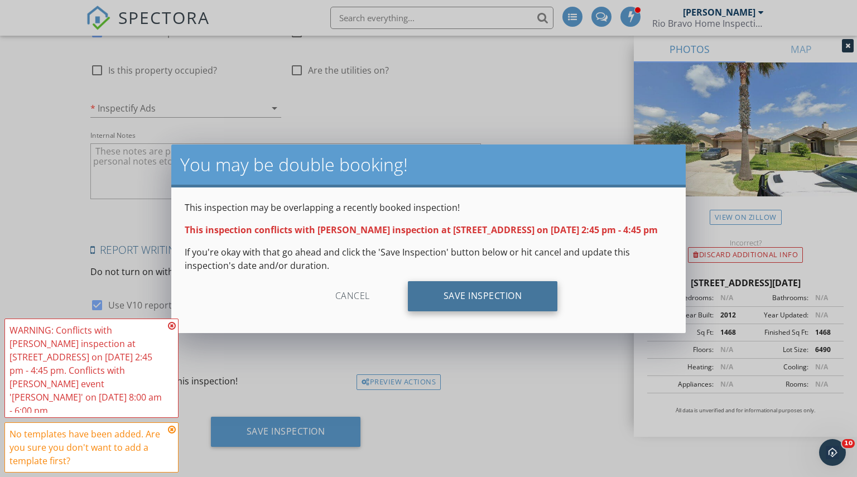
click at [417, 302] on div "Save Inspection" at bounding box center [483, 296] width 150 height 30
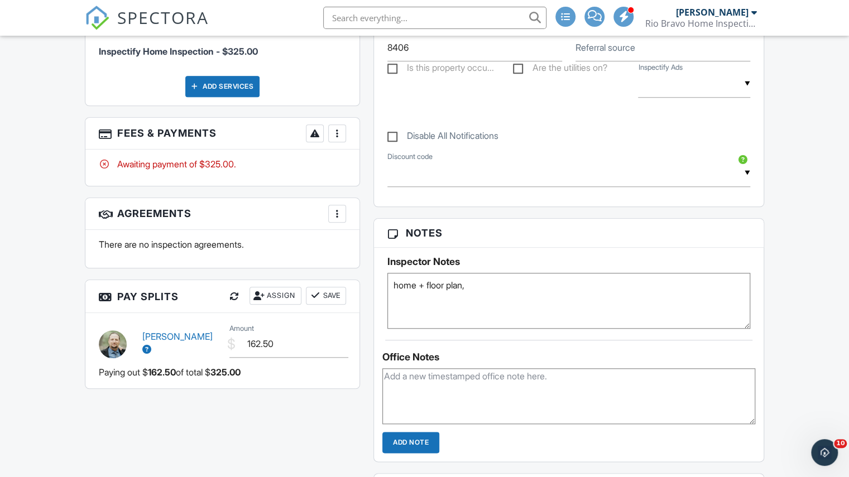
paste textarea "Jeremy (361) 815-9339 Meet JJ Jennings on-site. Phone number: (361) 815-9339"
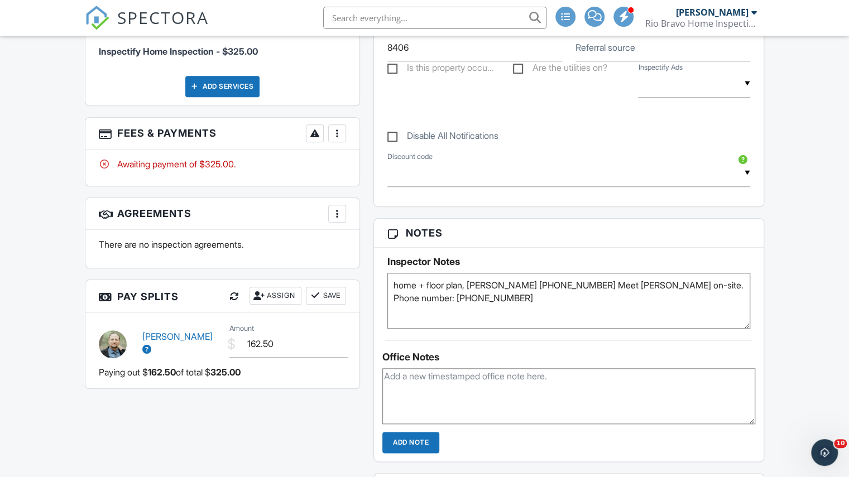
type textarea "home + floor plan, Jeremy (361) 815-9339 Meet JJ Jennings on-site. Phone number…"
click at [362, 53] on div "People Disable Client CC Email New Inspector Client Client's Agent Listing Agen…" at bounding box center [222, 93] width 288 height 613
click at [156, 22] on span "SPECTORA" at bounding box center [163, 17] width 92 height 23
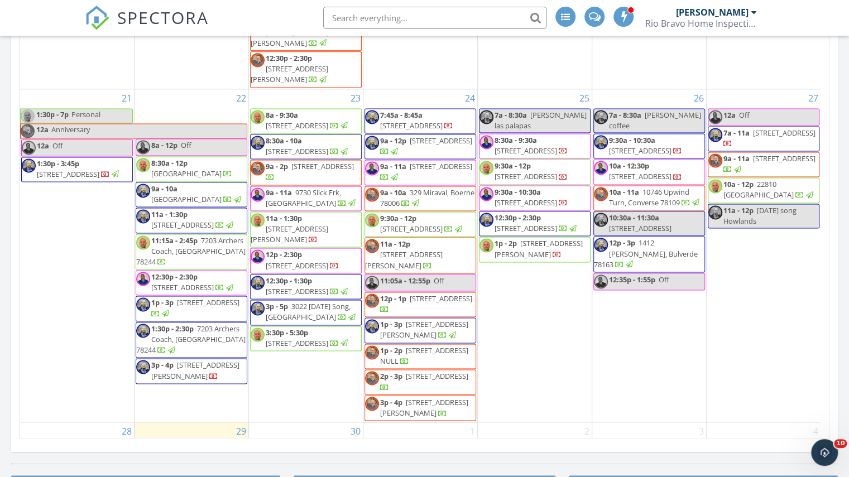
scroll to position [1251, 0]
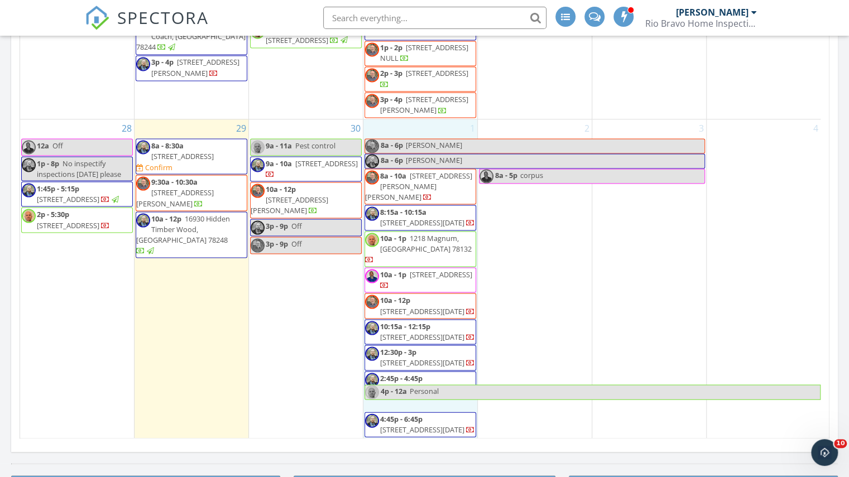
click at [395, 137] on div "1 8a - 6p copus 8a - 6p copus 8a - 10a 6818 King George Pl, Corpus Christi 7841…" at bounding box center [420, 278] width 114 height 319
click at [415, 95] on link "Inspection" at bounding box center [417, 92] width 57 height 18
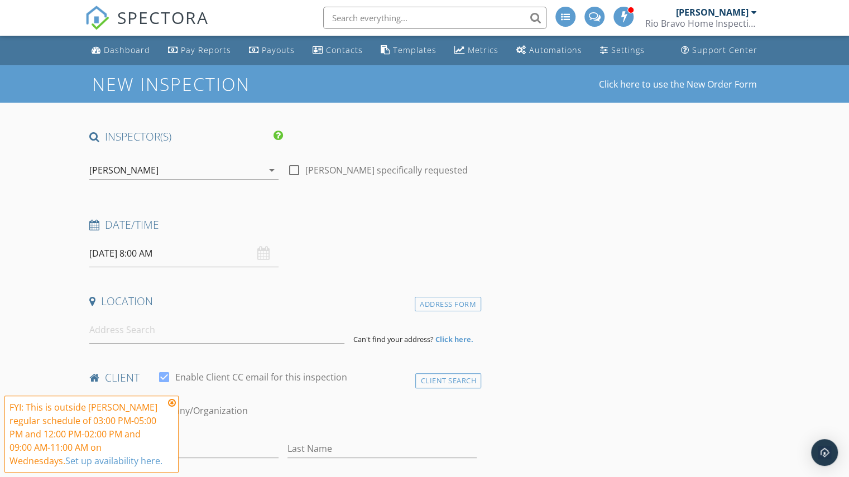
click at [158, 184] on div at bounding box center [183, 187] width 189 height 7
click at [157, 177] on div "[PERSON_NAME]" at bounding box center [176, 170] width 174 height 18
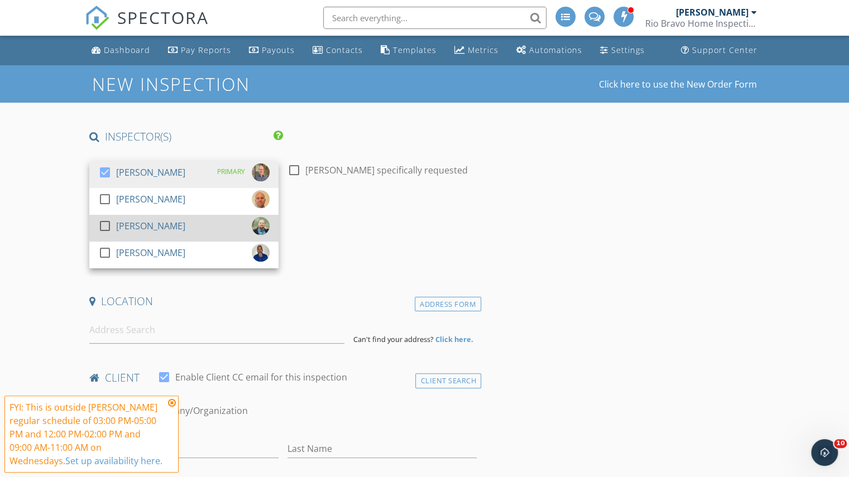
click at [155, 226] on div "[PERSON_NAME]" at bounding box center [150, 226] width 69 height 18
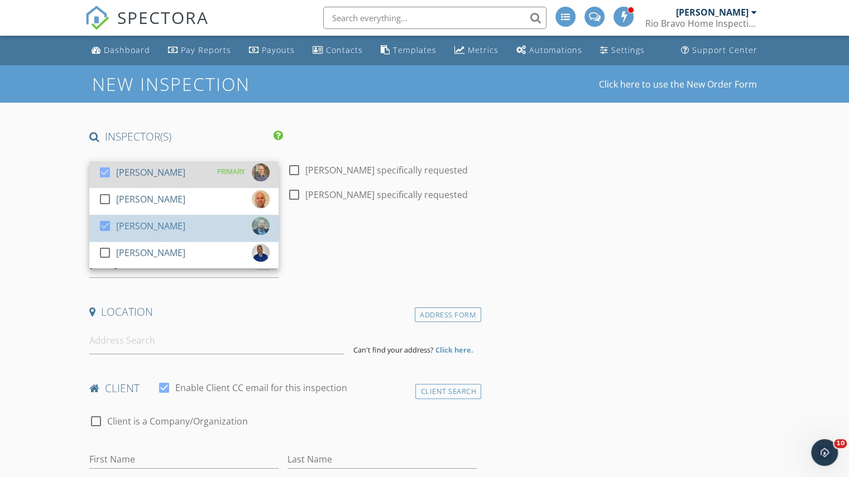
click at [146, 165] on div "[PERSON_NAME]" at bounding box center [150, 172] width 69 height 18
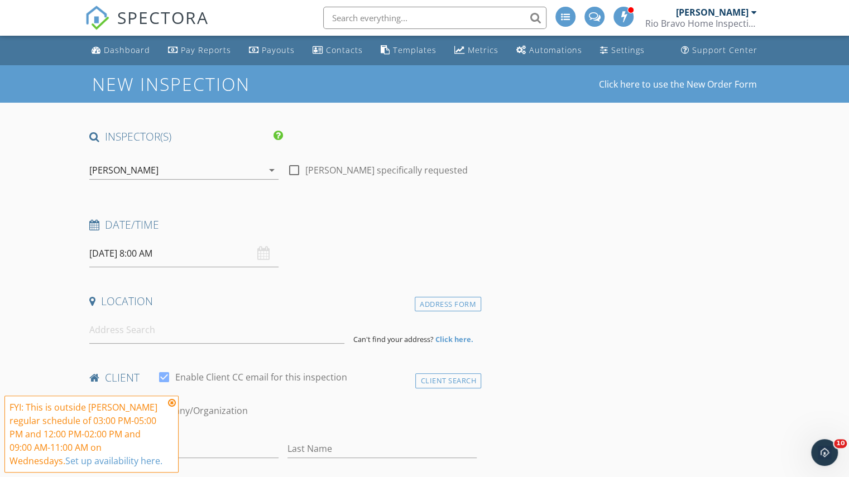
click at [138, 257] on input "[DATE] 8:00 AM" at bounding box center [183, 253] width 189 height 27
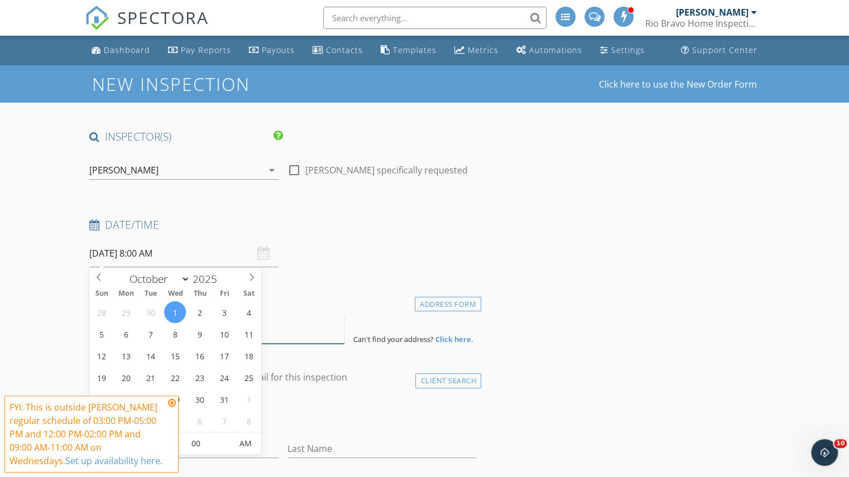
click at [268, 333] on input at bounding box center [216, 329] width 255 height 27
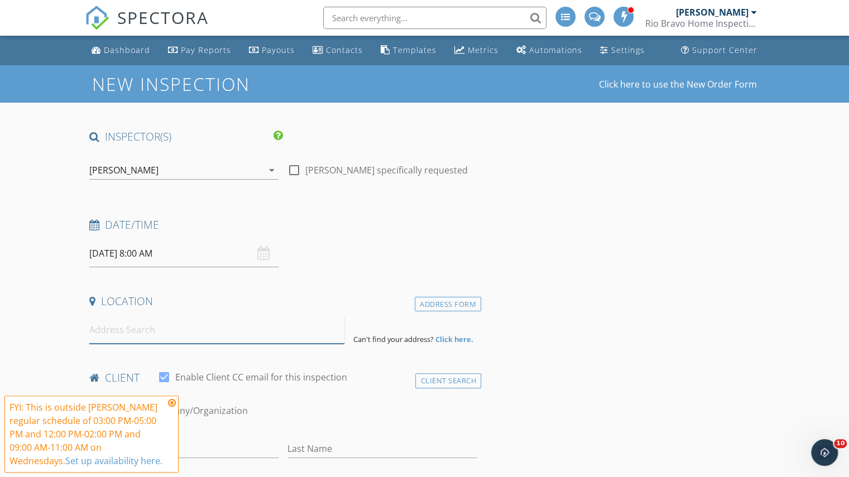
paste input "[STREET_ADDRESS][PERSON_NAME][DATE][US_STATE]"
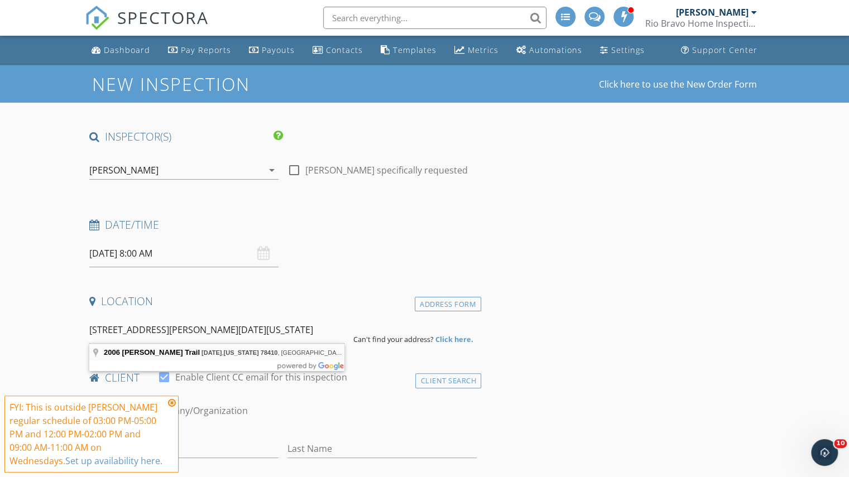
type input "[STREET_ADDRESS][PERSON_NAME][DATE][US_STATE]"
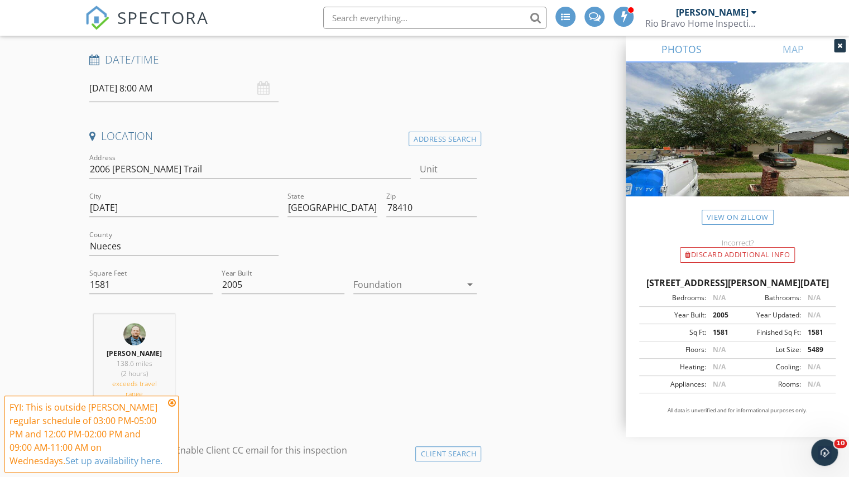
scroll to position [167, 0]
click at [185, 75] on input "[DATE] 8:00 AM" at bounding box center [183, 86] width 189 height 27
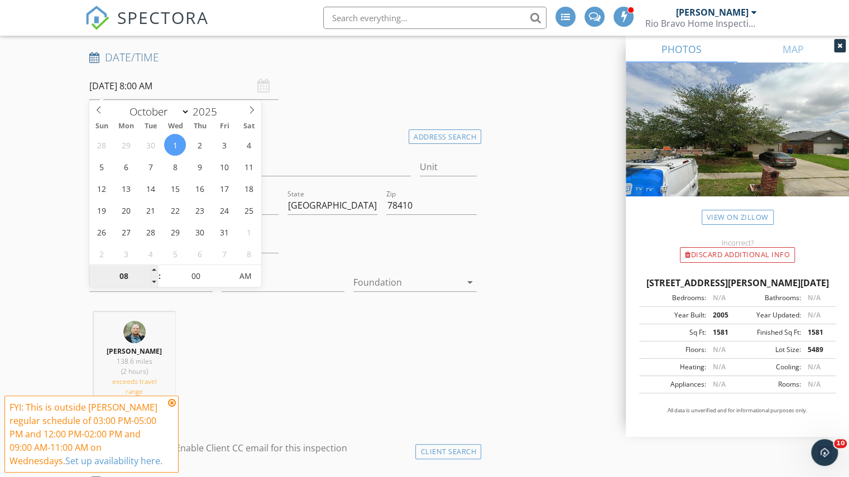
click at [128, 271] on input "08" at bounding box center [123, 277] width 69 height 22
type input "12"
type input "[DATE] 12:00 PM"
click at [247, 276] on span "AM" at bounding box center [245, 276] width 31 height 22
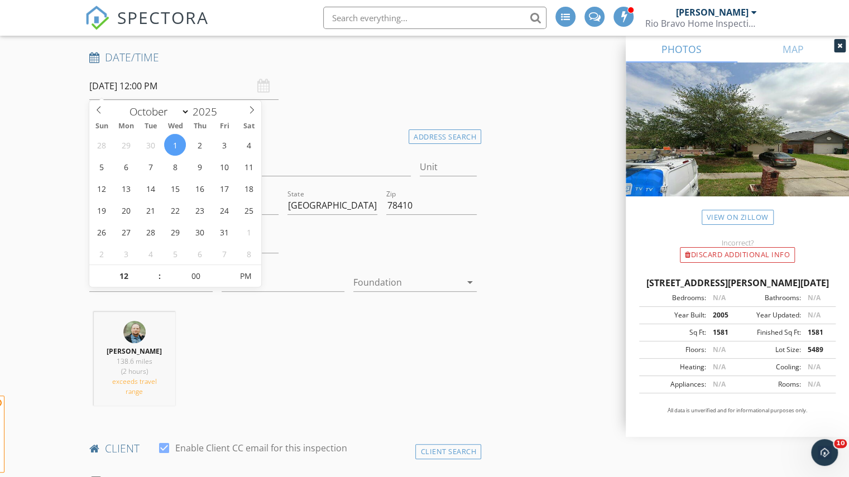
click at [249, 312] on div "[PERSON_NAME] 138.6 miles (2 hours) exceeds travel range" at bounding box center [283, 363] width 396 height 103
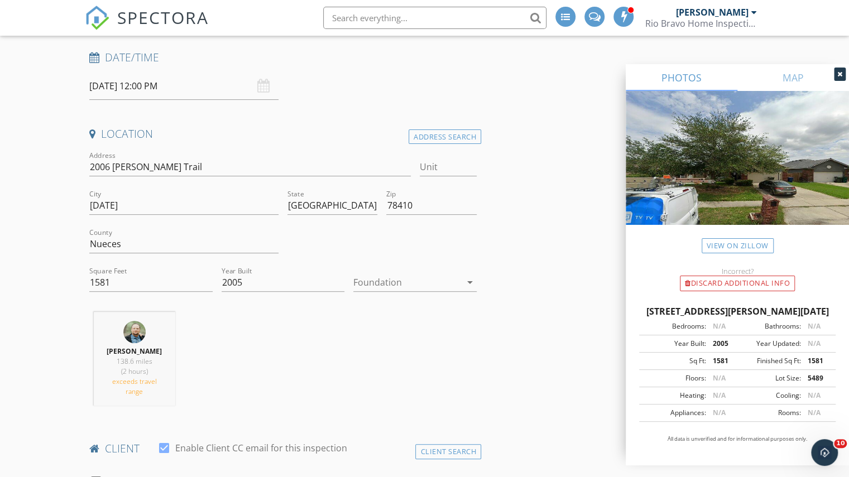
scroll to position [0, 0]
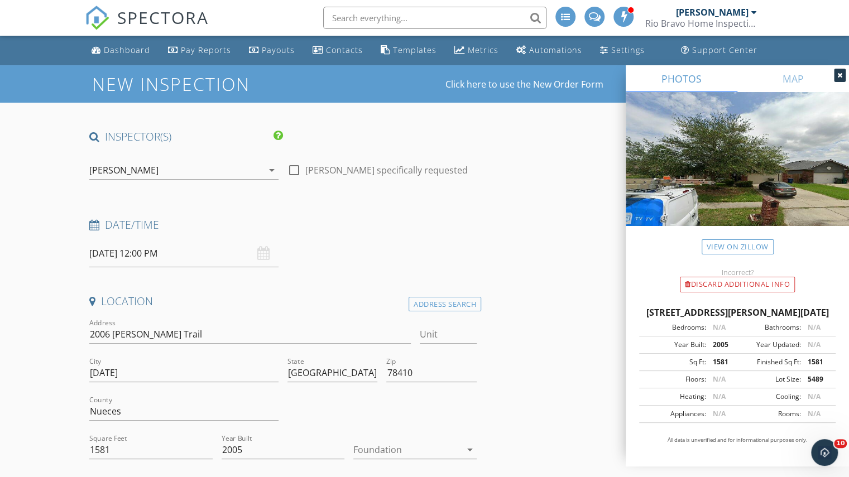
drag, startPoint x: 143, startPoint y: 170, endPoint x: 149, endPoint y: 185, distance: 16.3
click at [143, 169] on div "[PERSON_NAME]" at bounding box center [176, 170] width 174 height 18
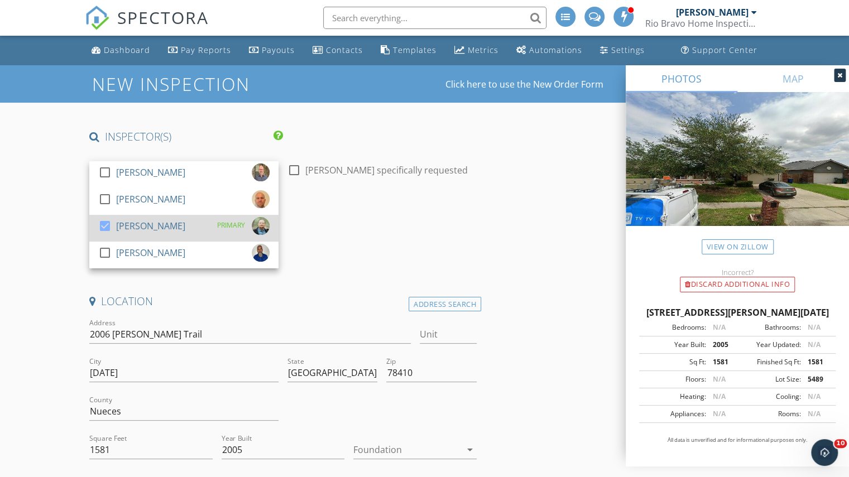
click at [141, 223] on div "[PERSON_NAME]" at bounding box center [150, 226] width 69 height 18
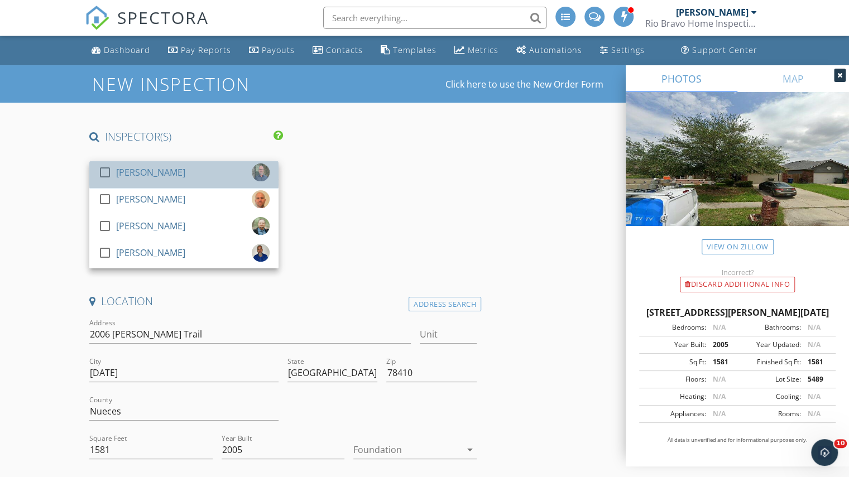
click at [141, 172] on div "[PERSON_NAME]" at bounding box center [150, 172] width 69 height 18
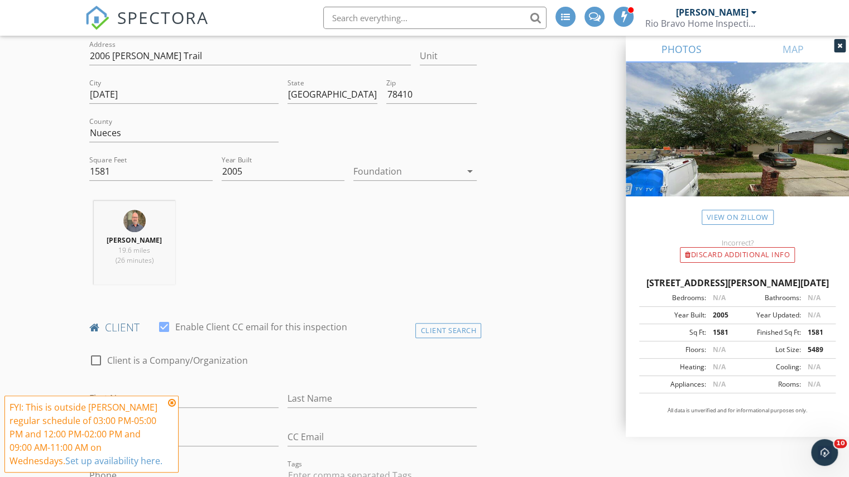
scroll to position [167, 0]
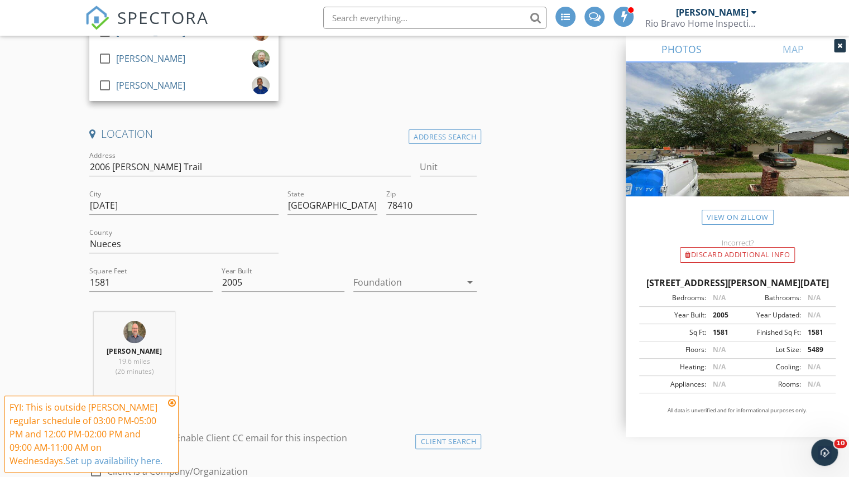
click at [247, 331] on div "[PERSON_NAME] 19.6 miles (26 minutes)" at bounding box center [283, 358] width 396 height 93
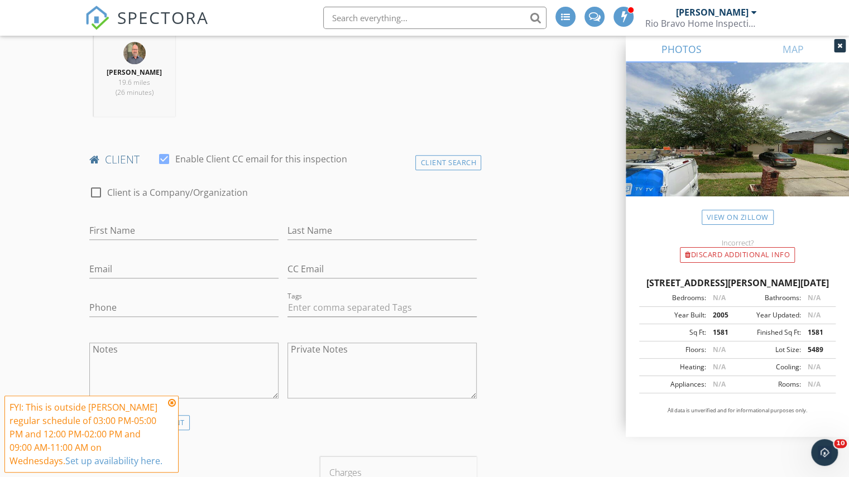
scroll to position [781, 0]
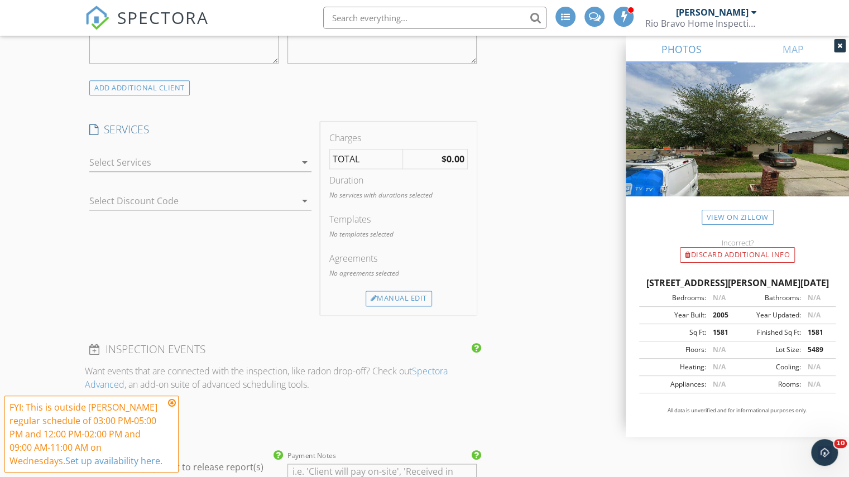
click at [241, 162] on div at bounding box center [192, 162] width 206 height 18
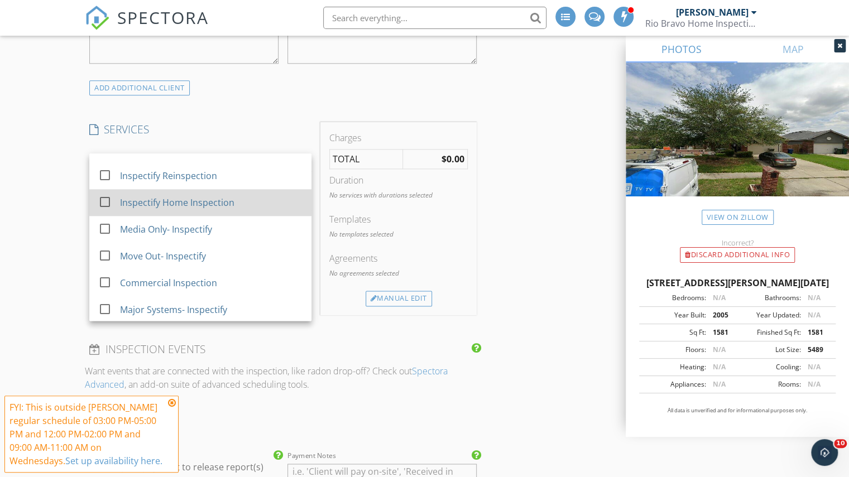
scroll to position [815, 0]
click at [190, 201] on div "Inspectify Home Inspection" at bounding box center [177, 201] width 114 height 13
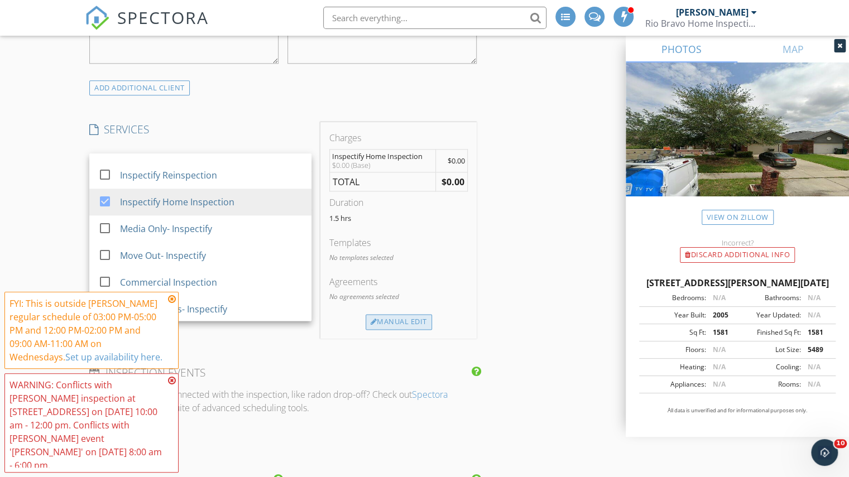
click at [386, 322] on div "Manual Edit" at bounding box center [398, 322] width 66 height 16
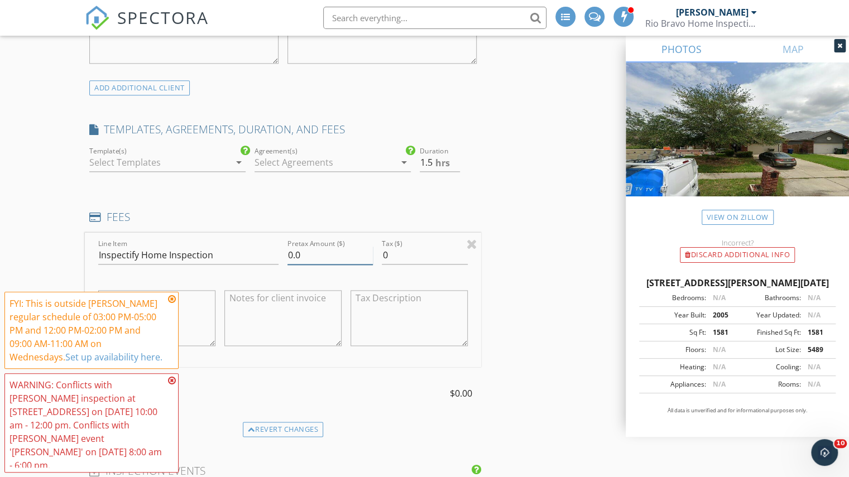
click at [293, 255] on input "0.0" at bounding box center [329, 255] width 85 height 18
type input "325.0"
click at [455, 161] on input "1" at bounding box center [440, 162] width 40 height 18
click at [455, 161] on input "0.5" at bounding box center [440, 162] width 40 height 18
click at [455, 161] on input "0" at bounding box center [440, 162] width 40 height 18
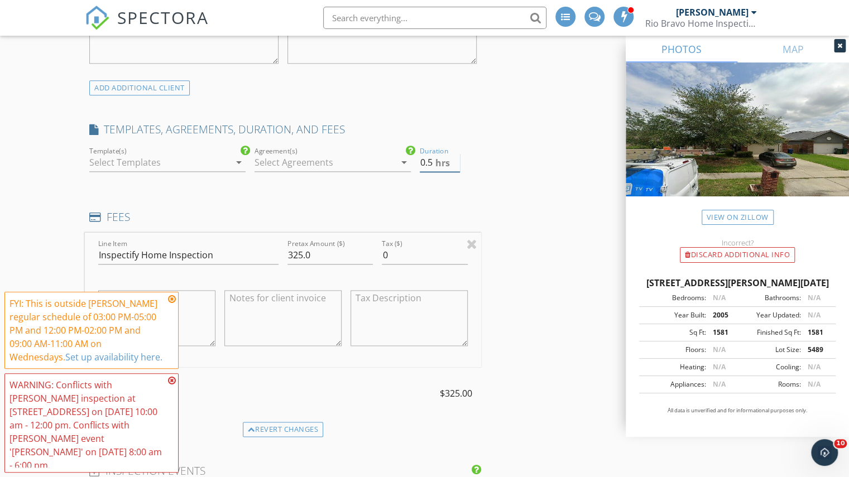
click at [456, 156] on input "0.5" at bounding box center [440, 162] width 40 height 18
click at [456, 156] on input "1" at bounding box center [440, 162] width 40 height 18
click at [456, 156] on input "1.5" at bounding box center [440, 162] width 40 height 18
type input "2"
click at [456, 156] on input "2" at bounding box center [440, 162] width 40 height 18
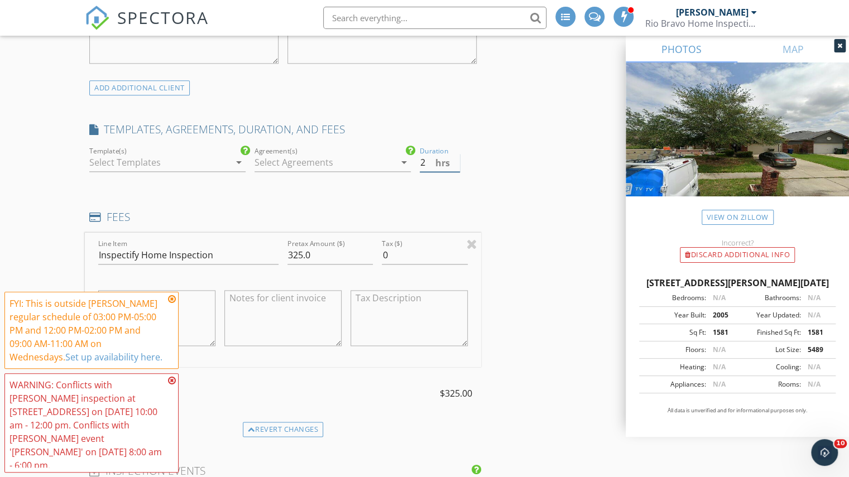
click at [464, 161] on div "hrs" at bounding box center [468, 160] width 17 height 9
click at [541, 221] on div "INSPECTOR(S) check_box Charles Cole PRIMARY check_box_outline_blank Brad Test c…" at bounding box center [424, 423] width 679 height 2150
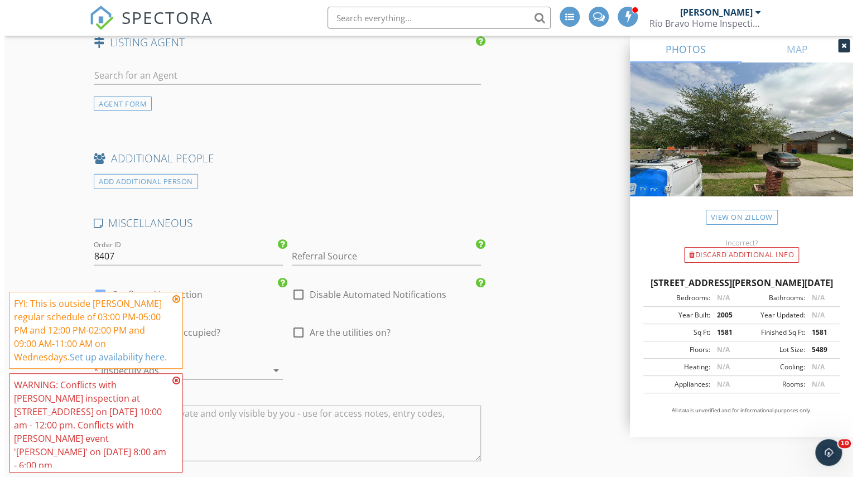
scroll to position [1824, 0]
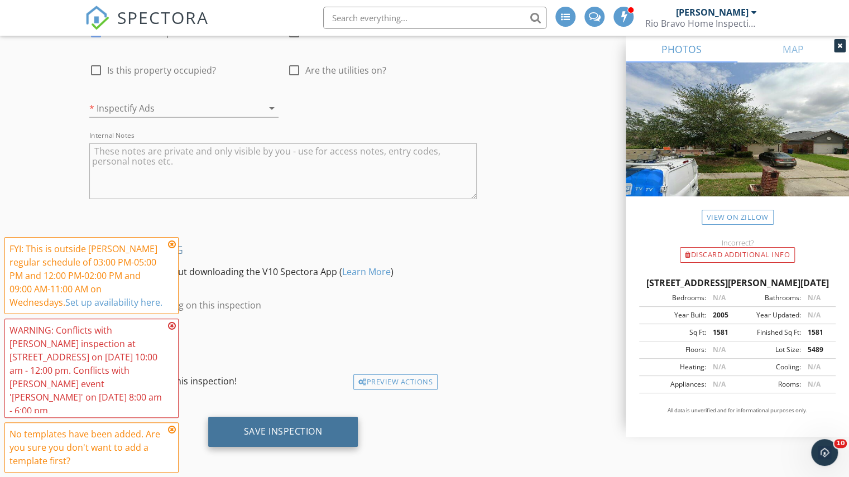
click at [306, 427] on div "Save Inspection" at bounding box center [283, 431] width 79 height 11
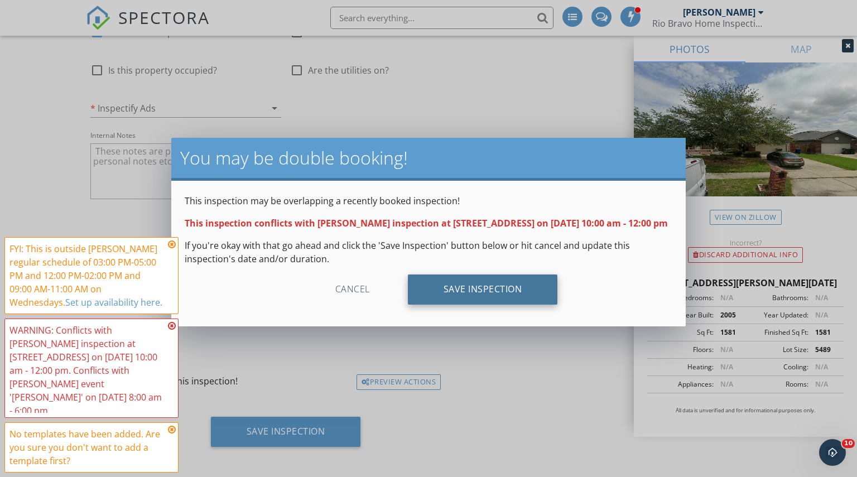
click at [487, 295] on div "Save Inspection" at bounding box center [483, 290] width 150 height 30
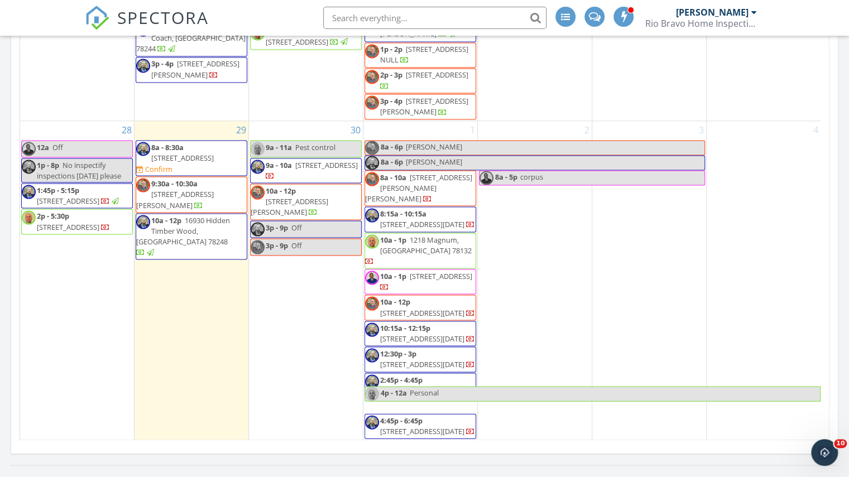
scroll to position [725, 0]
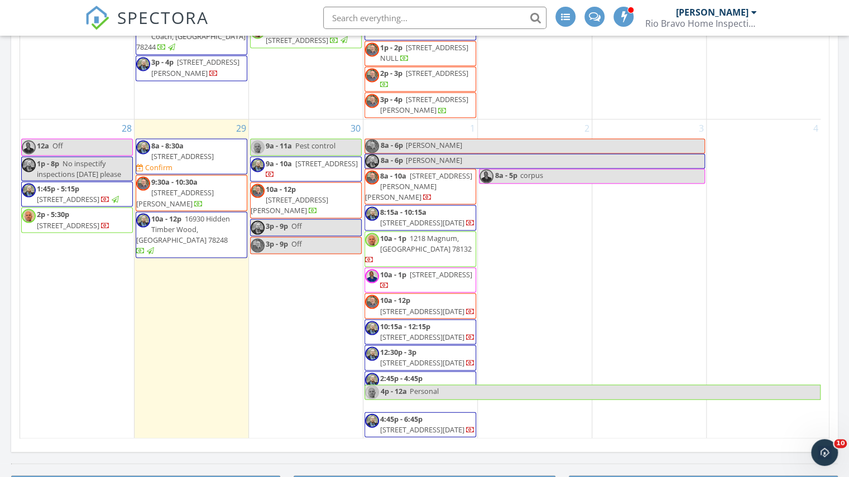
click at [315, 289] on div "30 9a - 11a Pest control 9a - 10a 6634 Willow Lndg, Converse 78109 10a - 12p 25…" at bounding box center [306, 278] width 114 height 319
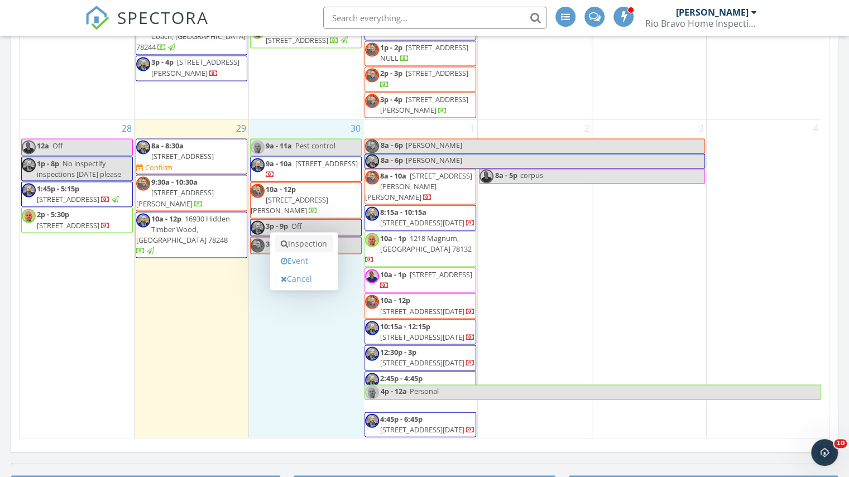
click at [324, 249] on link "Inspection" at bounding box center [303, 244] width 57 height 18
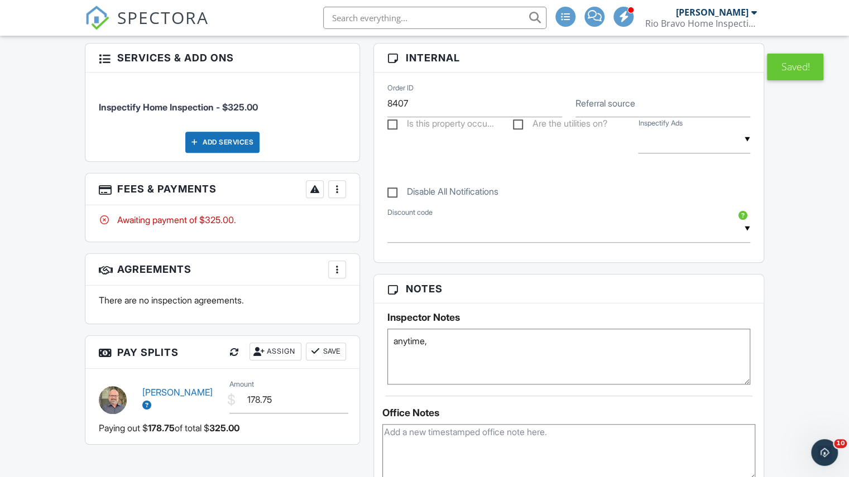
paste textarea "Rently lockbox. Access issues - [GEOGRAPHIC_DATA] [PHONE_NUMBER]"
type textarea "anytime, Rently lockbox. Access issues - Yolanda 214-399-5151"
click at [360, 298] on div "People Disable Client CC Email New Inspector Client Client's Agent Listing Agen…" at bounding box center [222, 149] width 288 height 613
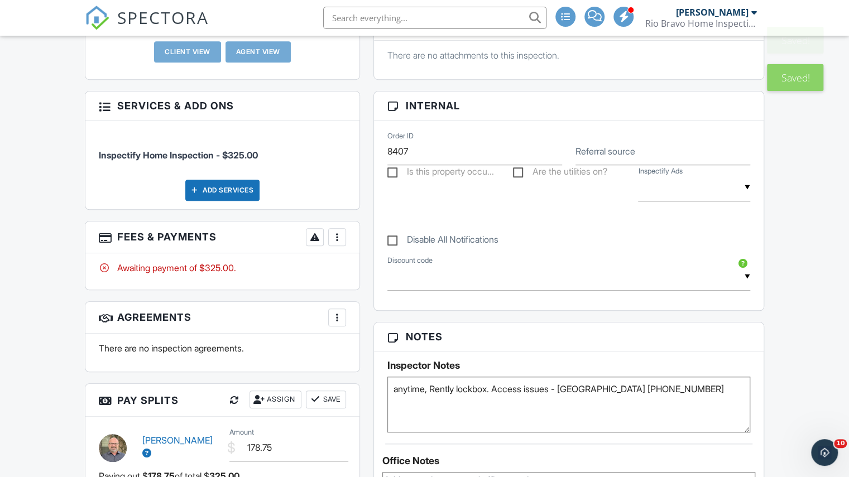
scroll to position [428, 0]
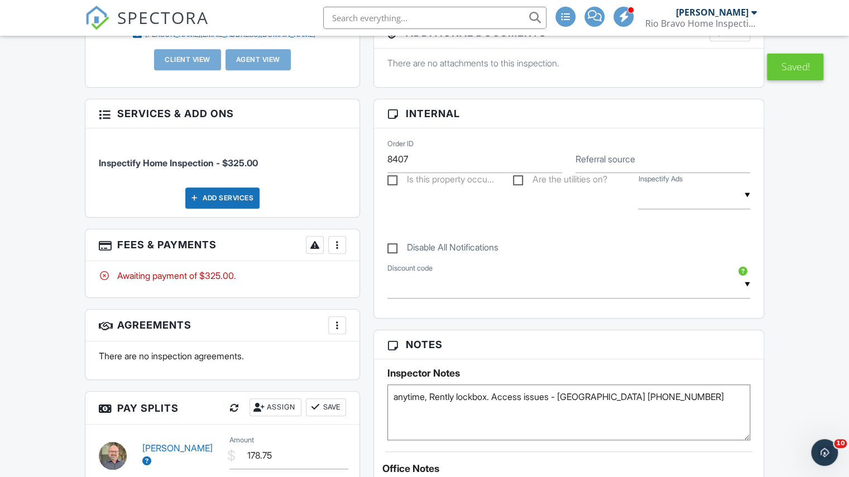
click at [188, 20] on span "SPECTORA" at bounding box center [163, 17] width 92 height 23
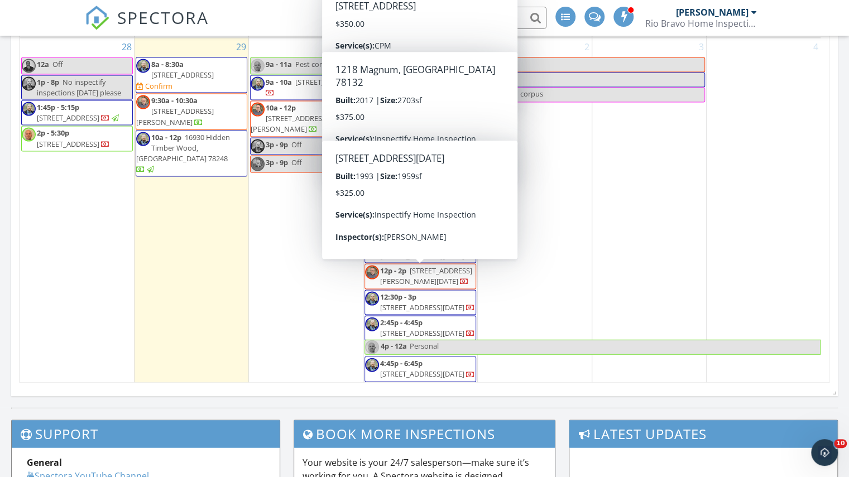
scroll to position [1231, 0]
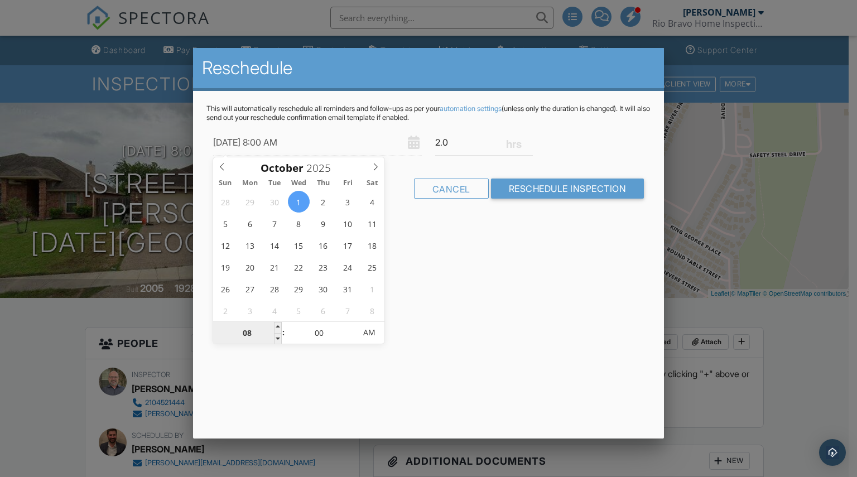
click at [249, 325] on input "08" at bounding box center [247, 333] width 69 height 22
type input "10/01/2025 1:00 AM"
type input "01"
type input "10/01/2025 12:00 AM"
type input "12"
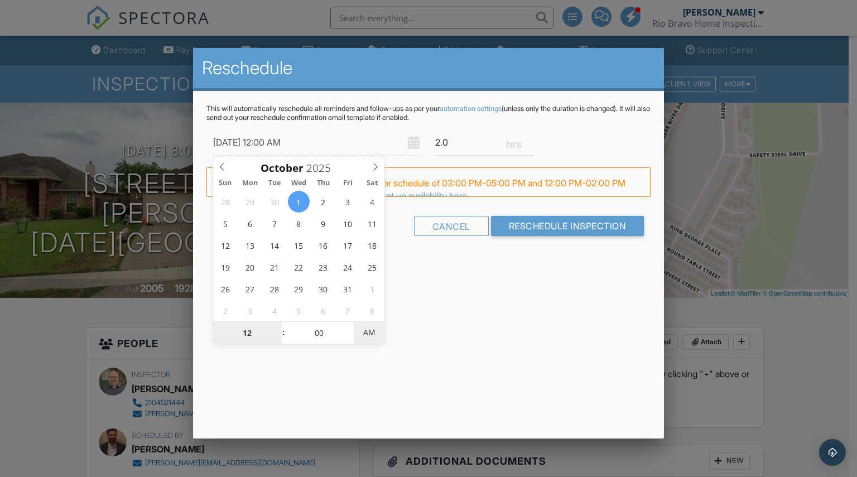
type input "10/01/2025 12:00 PM"
click at [358, 327] on span "AM" at bounding box center [369, 332] width 31 height 22
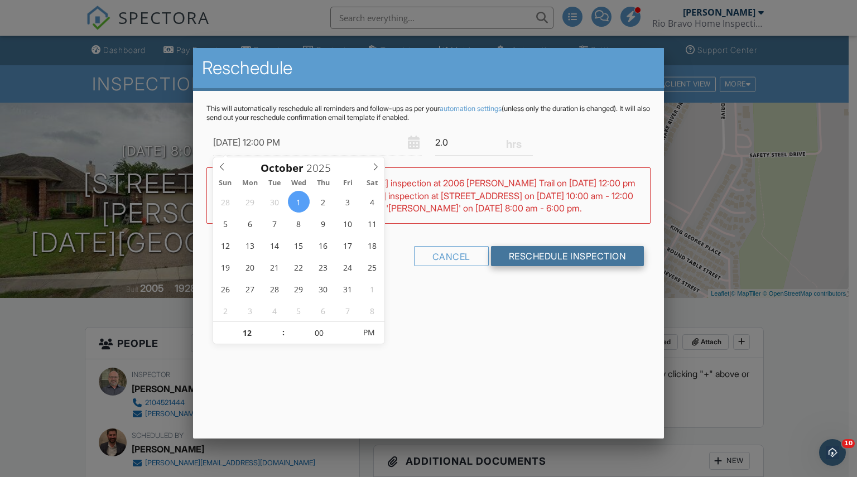
click at [566, 263] on input "Reschedule Inspection" at bounding box center [567, 256] width 153 height 20
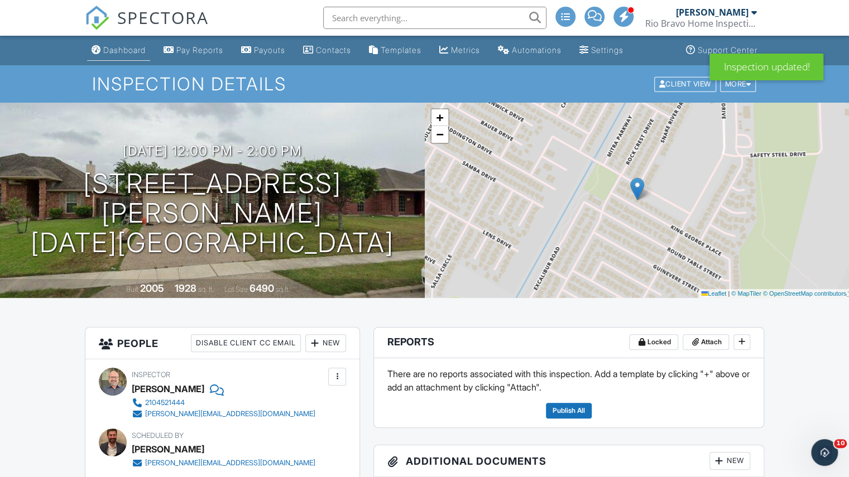
click at [136, 48] on div "Dashboard" at bounding box center [124, 49] width 42 height 9
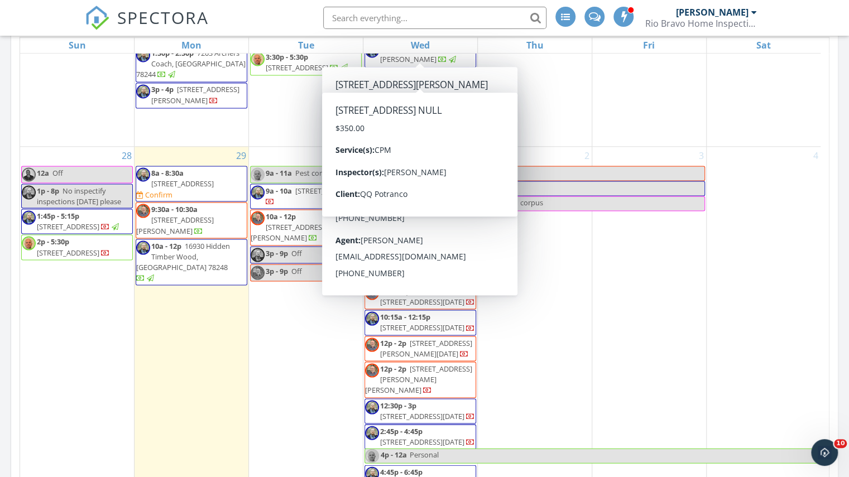
scroll to position [725, 0]
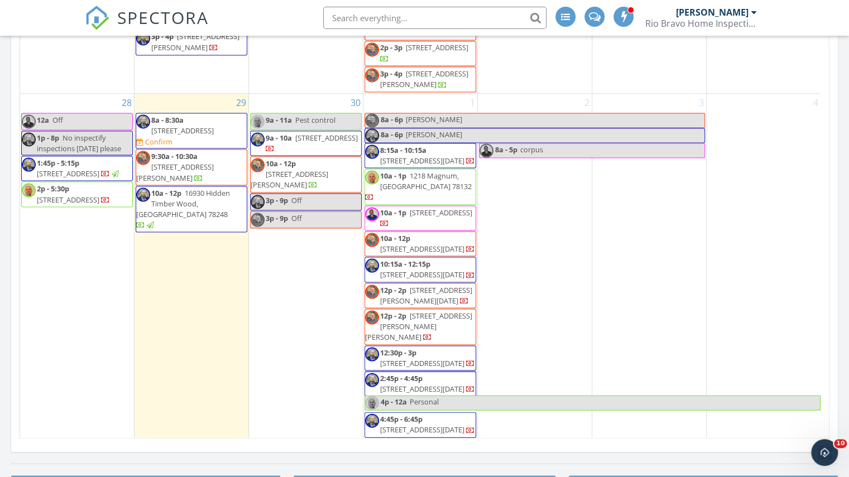
click at [426, 300] on span "12p - 2p 2006 Beckworth Trail, Corpus Christi 78410" at bounding box center [420, 296] width 110 height 22
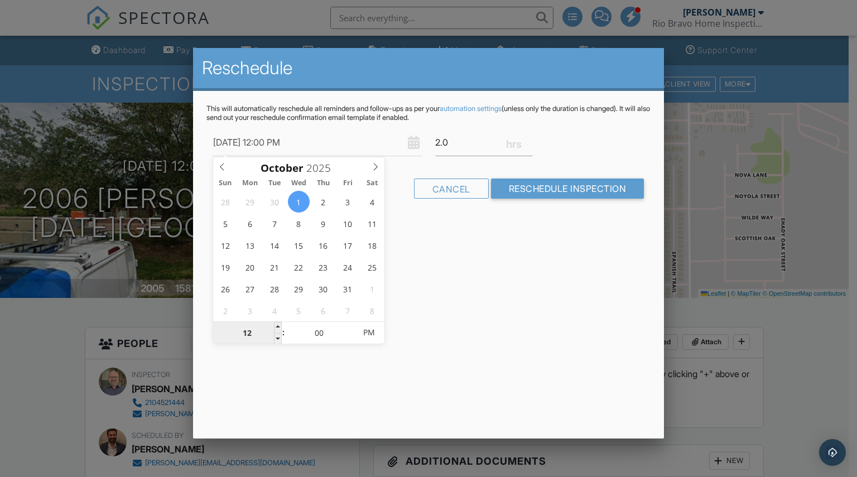
click at [255, 334] on input "12" at bounding box center [247, 333] width 69 height 22
type input "10/01/2025 7:00 PM"
type input "07"
click at [302, 335] on input "00" at bounding box center [319, 333] width 69 height 22
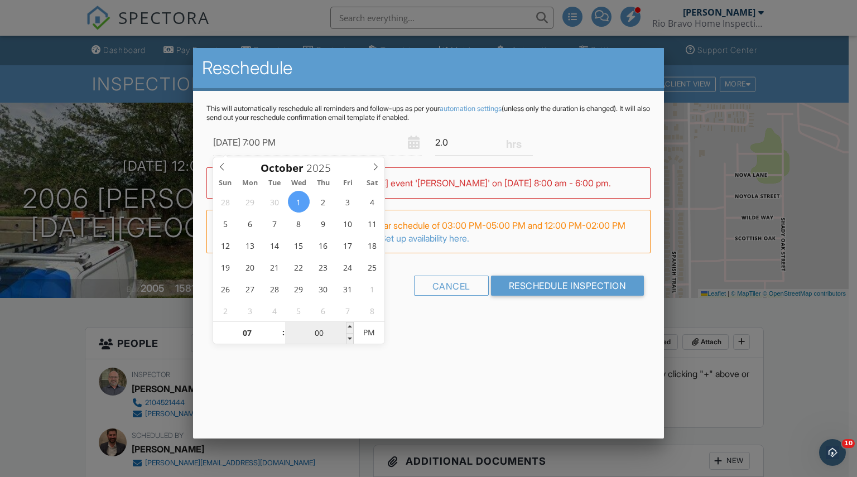
type input "10/01/2025 7:03 PM"
type input "03"
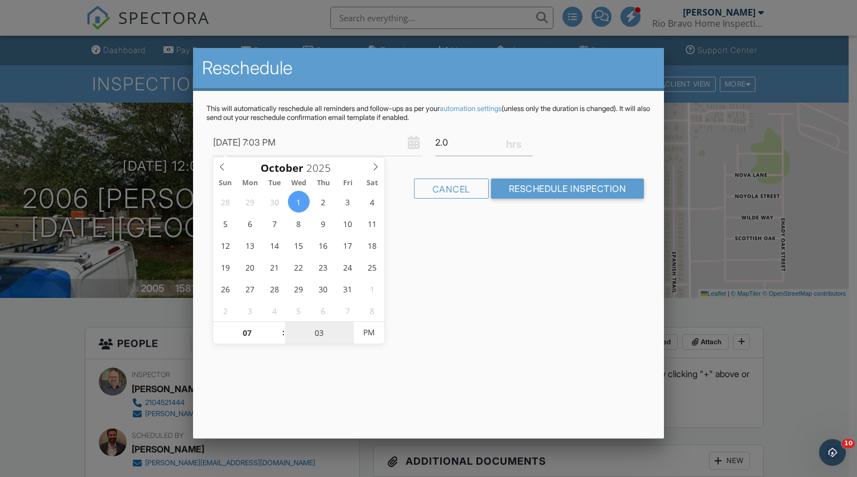
type input "10/01/2025 7:30 PM"
type input "30"
type input "10/01/2025 7:30 AM"
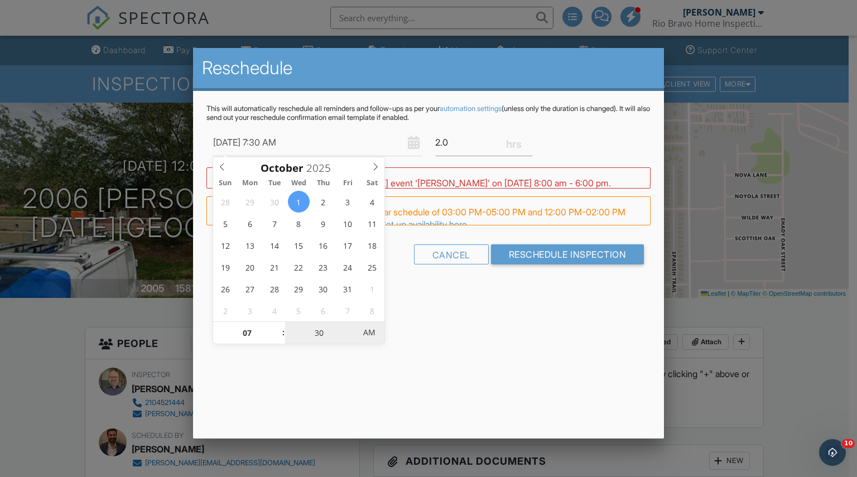
click at [375, 336] on span "AM" at bounding box center [369, 332] width 31 height 22
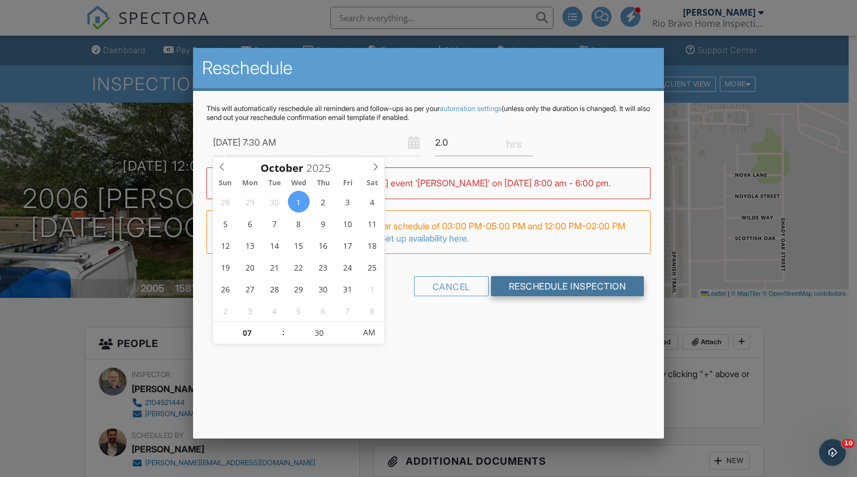
click at [565, 288] on input "Reschedule Inspection" at bounding box center [567, 286] width 153 height 20
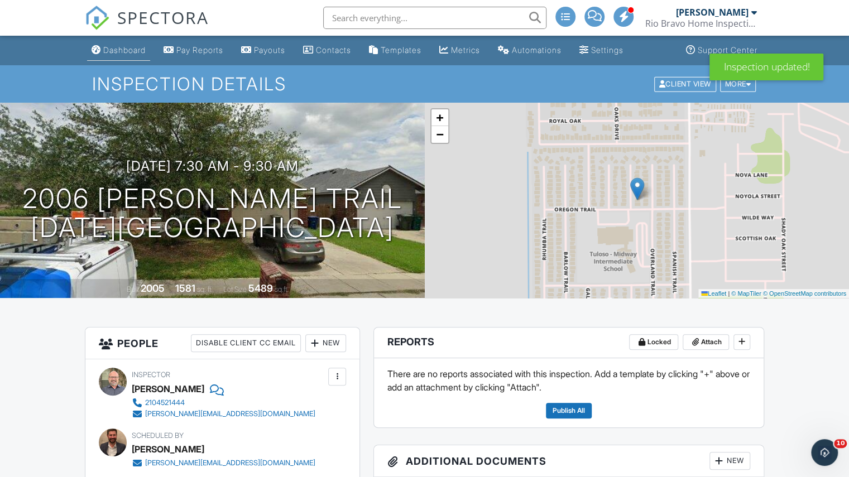
click at [146, 46] on div "Dashboard" at bounding box center [124, 49] width 42 height 9
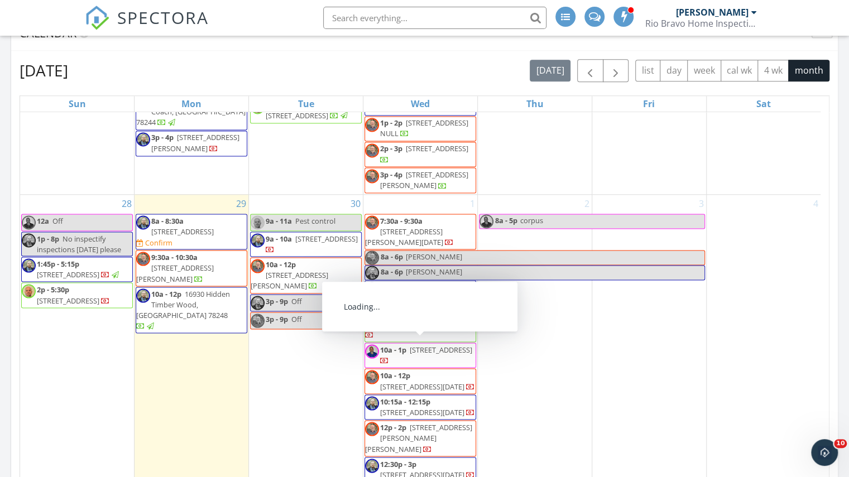
scroll to position [670, 0]
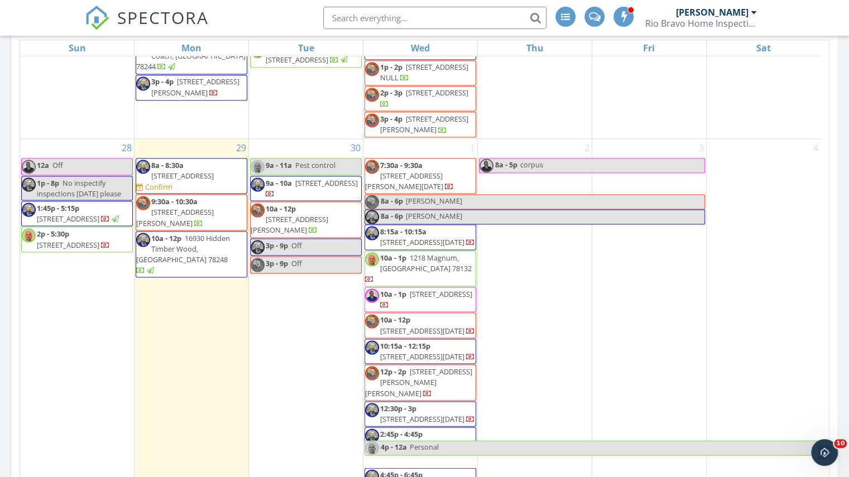
click at [425, 156] on div "1 7:30a - 9:30a 2006 Beckworth Trail, Corpus Christi 78410 8a - 6p copus 8a - 6…" at bounding box center [420, 316] width 114 height 355
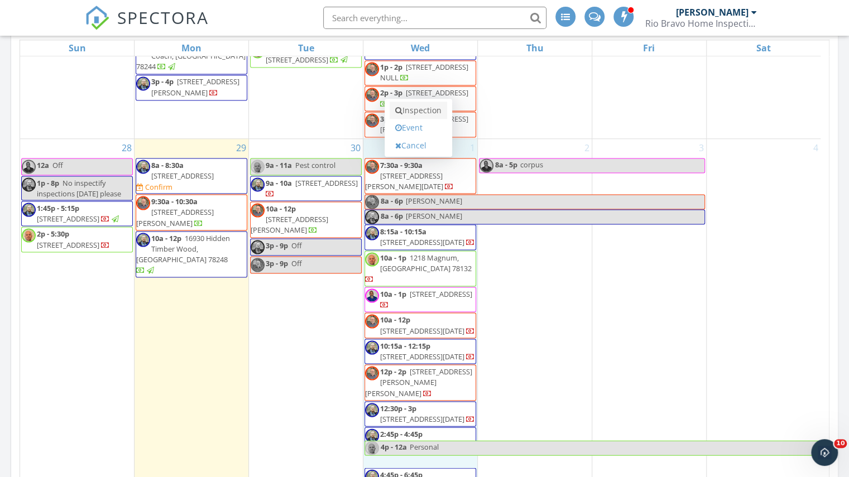
click at [435, 110] on link "Inspection" at bounding box center [417, 111] width 57 height 18
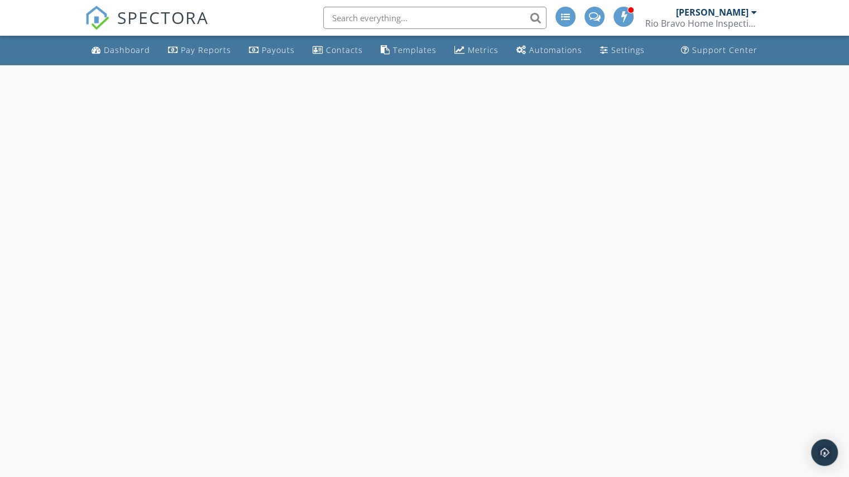
select select "9"
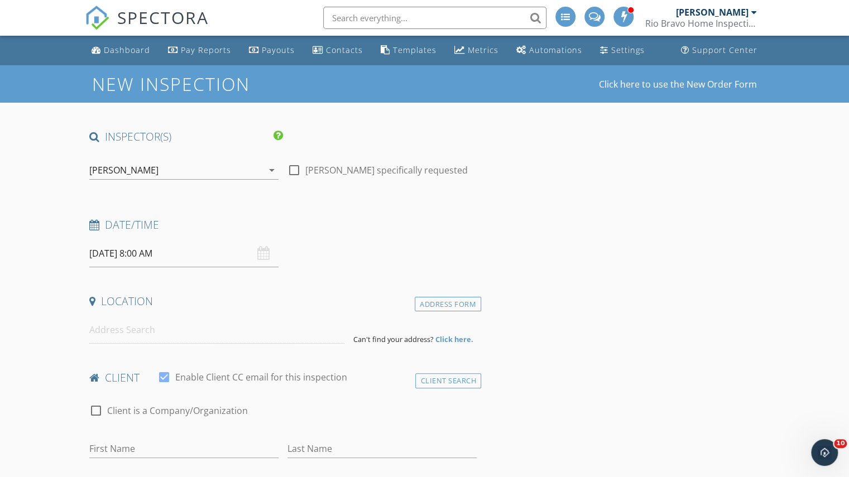
click at [124, 168] on div "[PERSON_NAME]" at bounding box center [123, 170] width 69 height 10
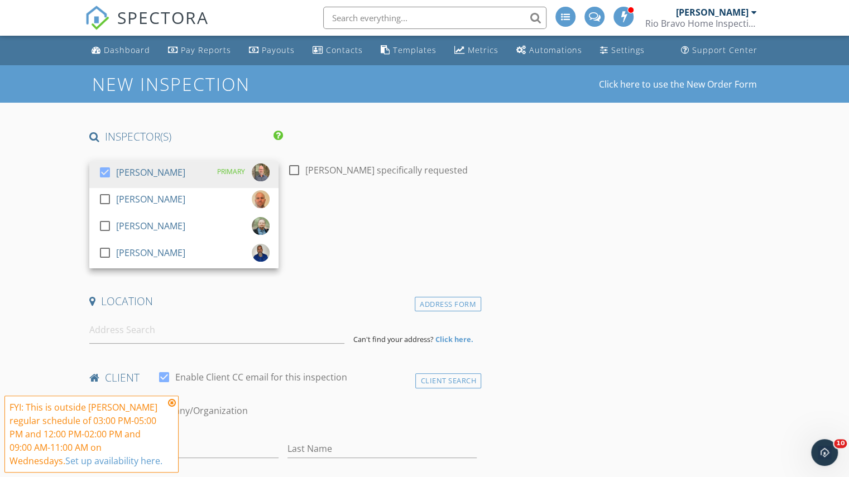
drag, startPoint x: 45, startPoint y: 270, endPoint x: 119, endPoint y: 273, distance: 74.3
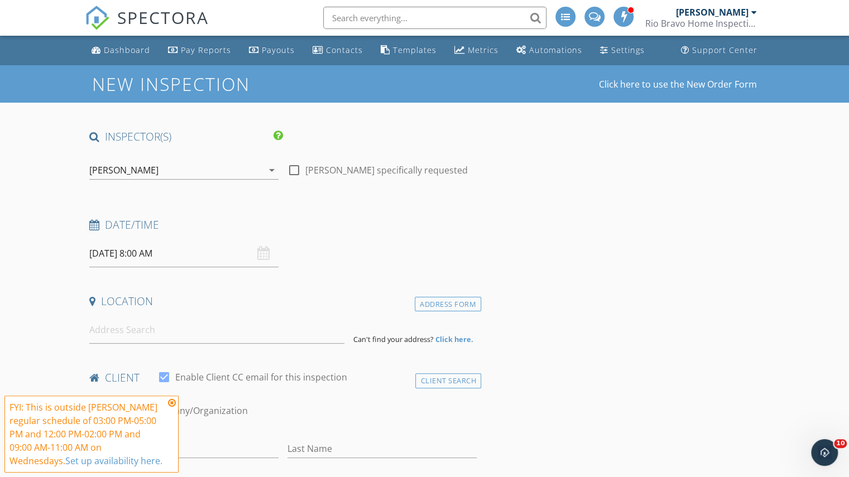
click at [136, 261] on input "[DATE] 8:00 AM" at bounding box center [183, 253] width 189 height 27
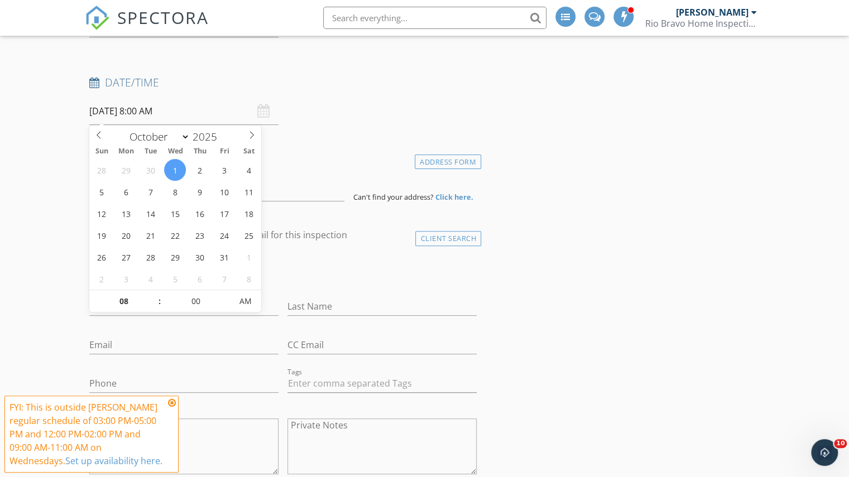
scroll to position [167, 0]
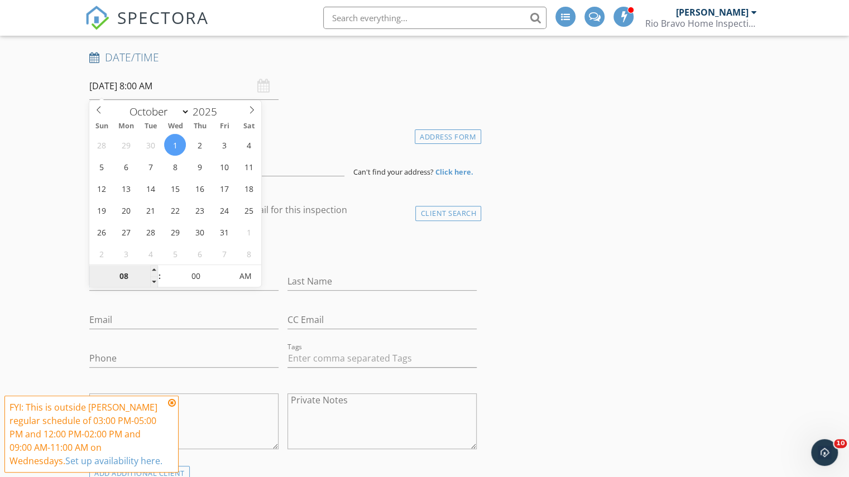
click at [129, 276] on input "08" at bounding box center [123, 277] width 69 height 22
type input "02"
type input "10/01/2025 2:00 AM"
click at [174, 274] on input "00" at bounding box center [195, 277] width 69 height 22
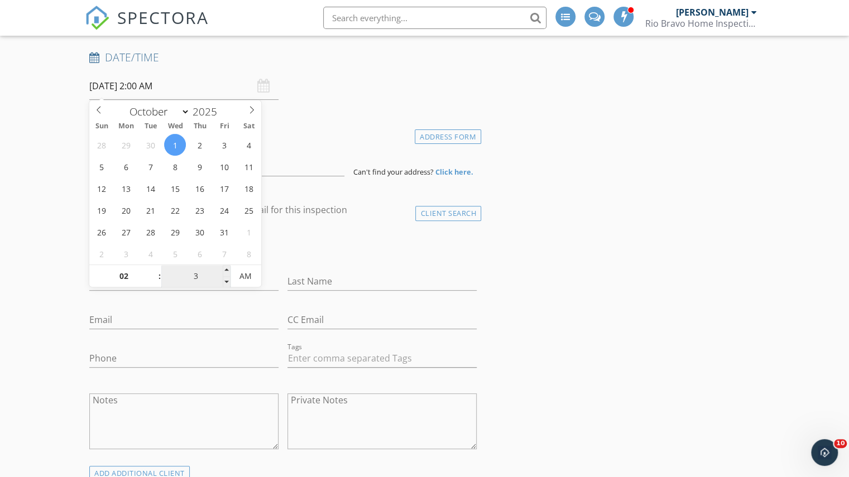
type input "30"
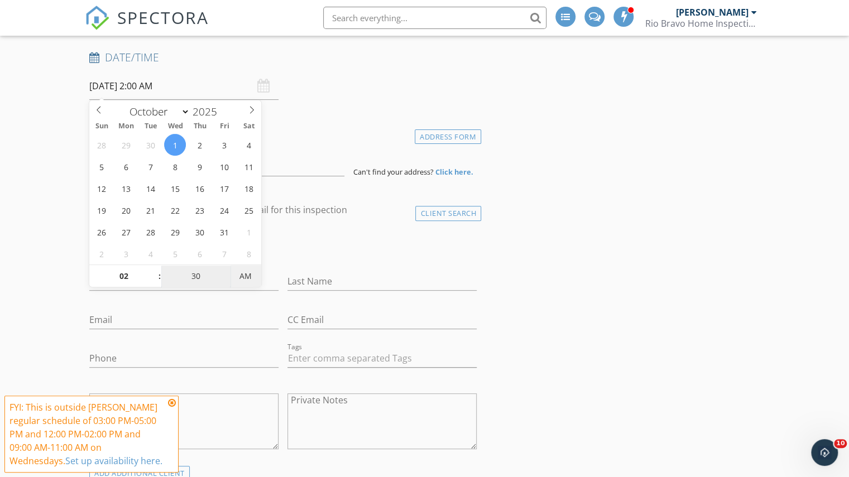
type input "10/01/2025 2:30 PM"
click at [239, 282] on span "AM" at bounding box center [245, 276] width 31 height 22
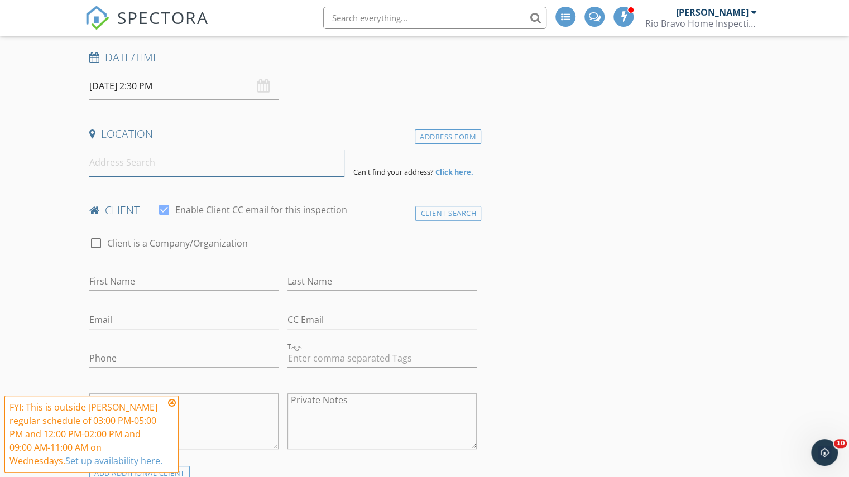
click at [296, 171] on input at bounding box center [216, 162] width 255 height 27
paste input "6821 Windfilled Cir, Corpus Christi, TX 78414"
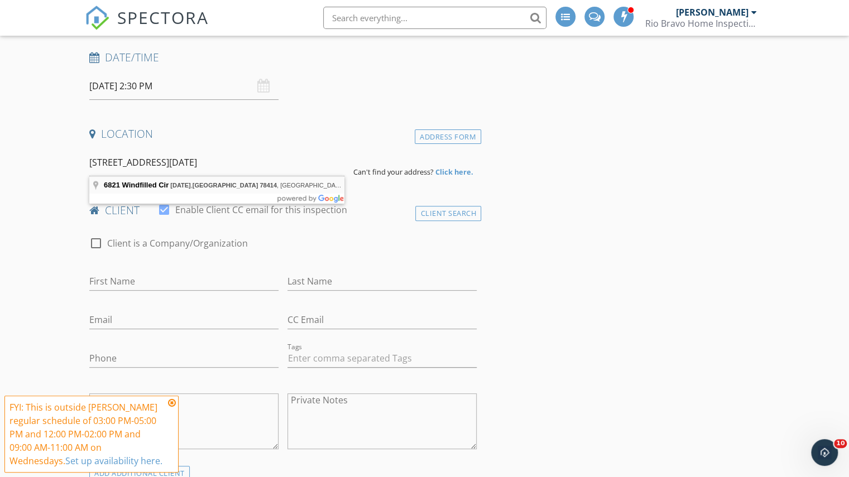
type input "6821 Windfilled Cir, Corpus Christi, TX 78414, USA"
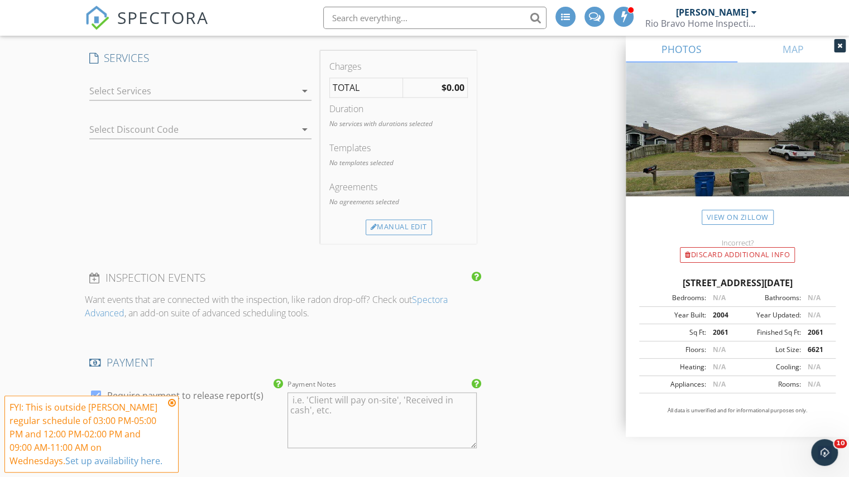
scroll to position [893, 0]
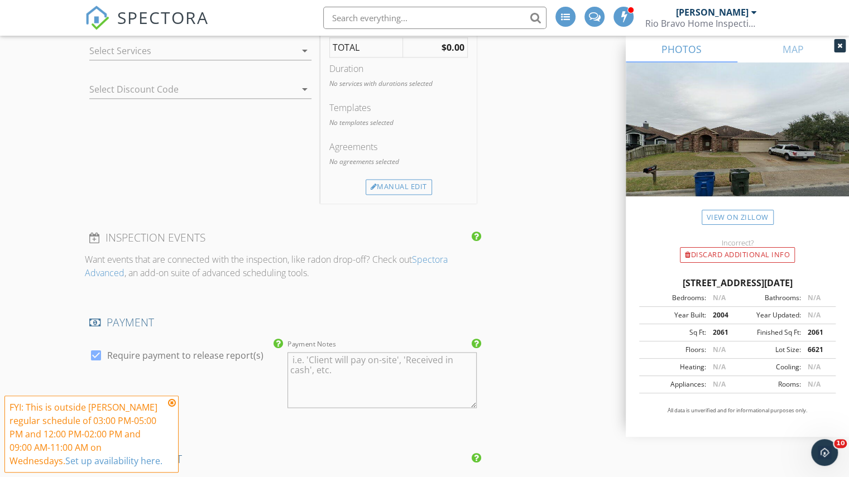
click at [231, 49] on div at bounding box center [192, 51] width 206 height 18
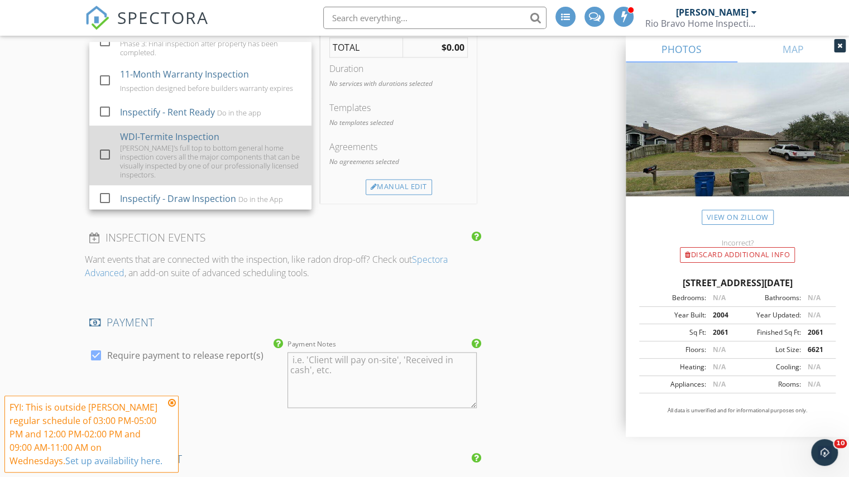
scroll to position [761, 0]
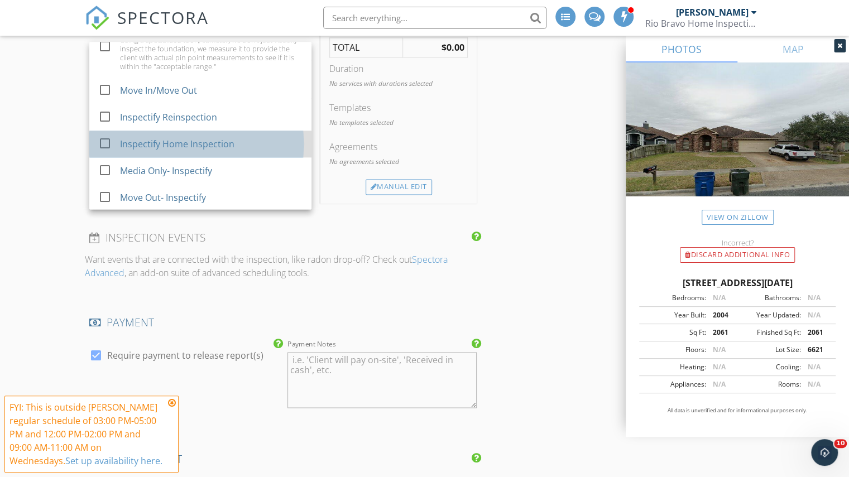
click at [192, 151] on div "Inspectify Home Inspection" at bounding box center [211, 144] width 183 height 22
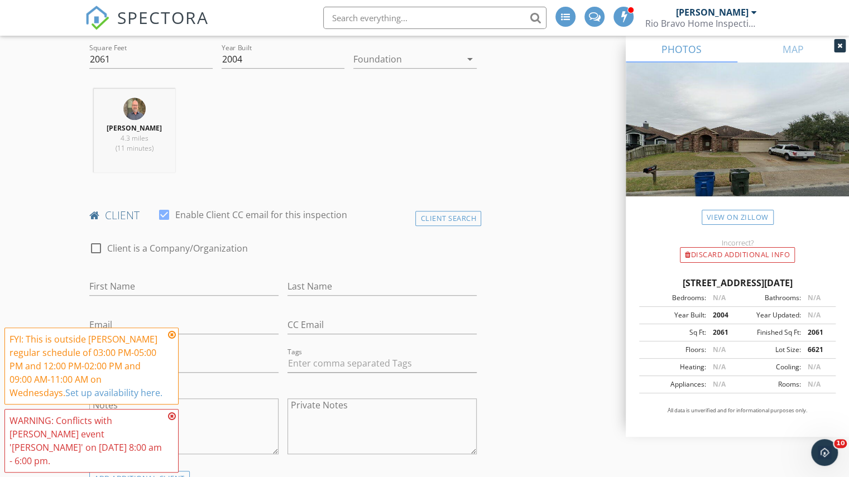
scroll to position [725, 0]
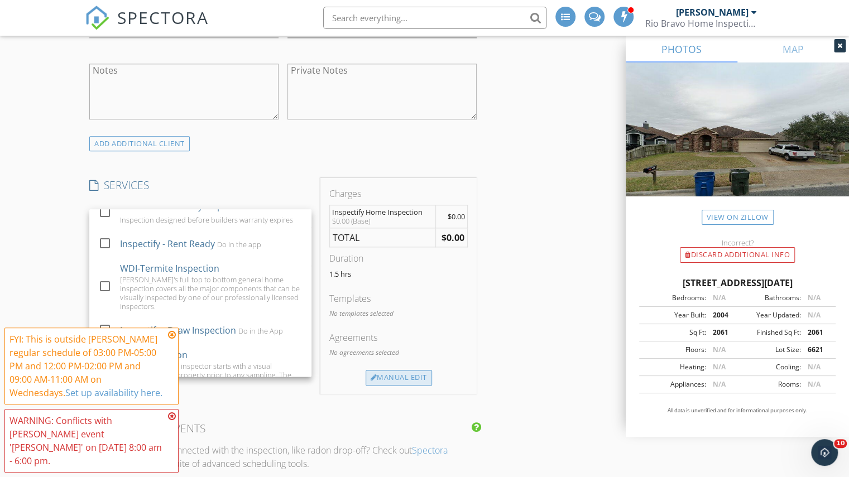
click at [392, 370] on div "Manual Edit" at bounding box center [398, 378] width 66 height 16
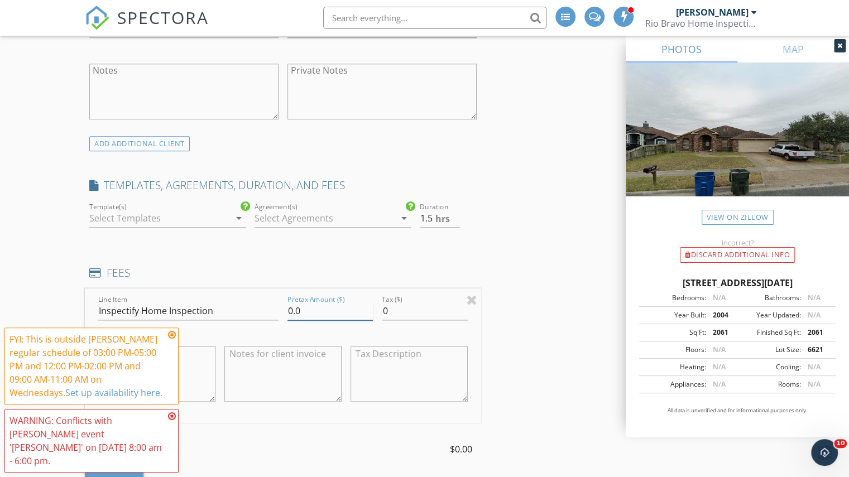
click at [292, 307] on input "0.0" at bounding box center [329, 311] width 85 height 18
type input "325.0"
click at [456, 216] on input "1" at bounding box center [440, 218] width 40 height 18
click at [456, 211] on input "1.5" at bounding box center [440, 218] width 40 height 18
type input "2"
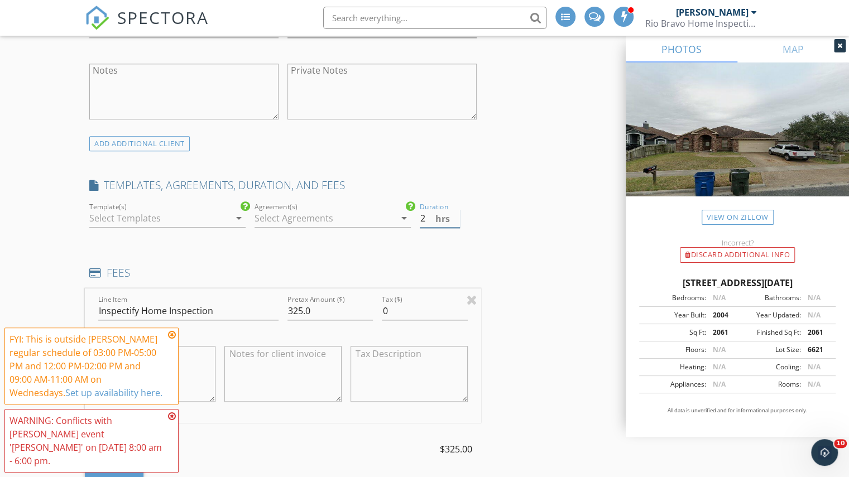
click at [456, 211] on input "2" at bounding box center [440, 218] width 40 height 18
click at [490, 243] on div "INSPECTOR(S) check_box Charles Cole PRIMARY check_box_outline_blank Brad Test c…" at bounding box center [424, 479] width 679 height 2150
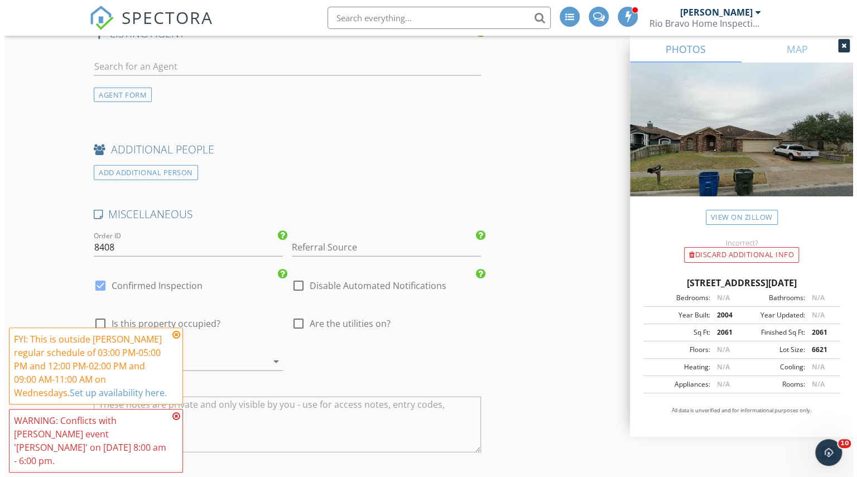
scroll to position [1824, 0]
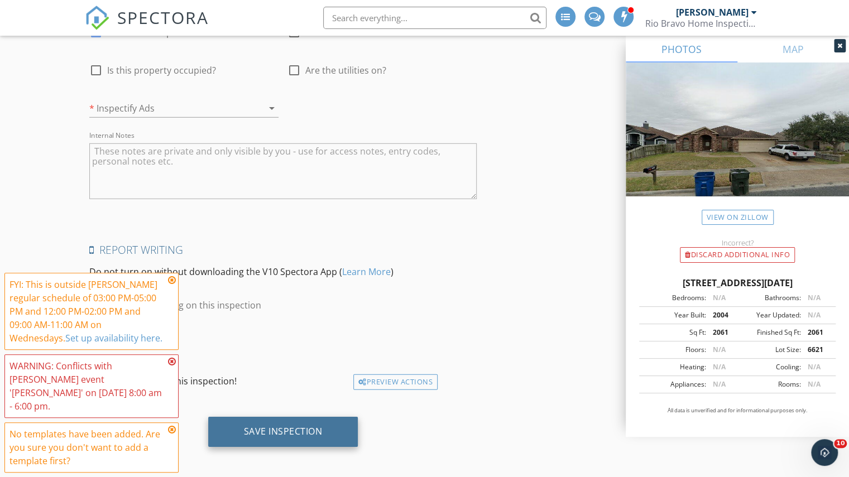
click at [272, 426] on div "Save Inspection" at bounding box center [283, 431] width 79 height 11
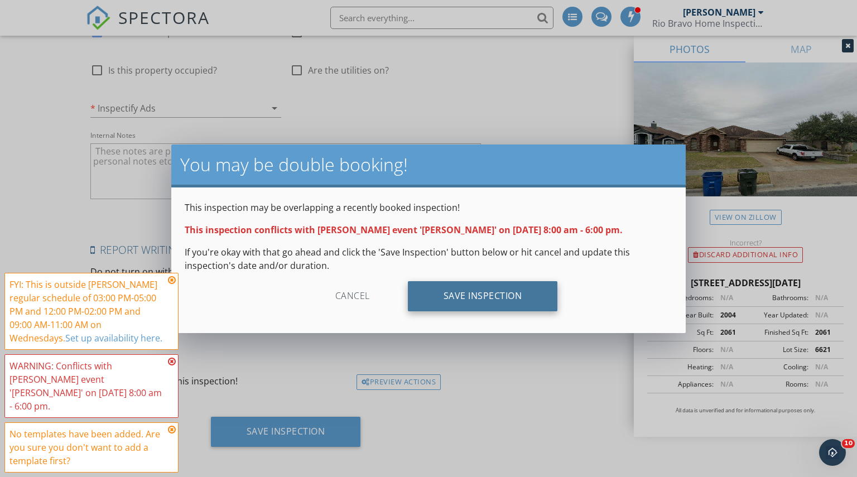
click at [498, 302] on div "Save Inspection" at bounding box center [483, 296] width 150 height 30
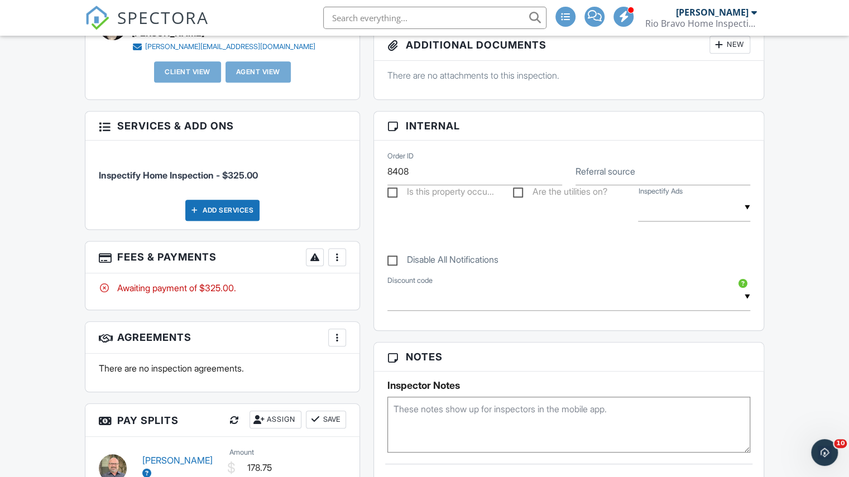
scroll to position [502, 0]
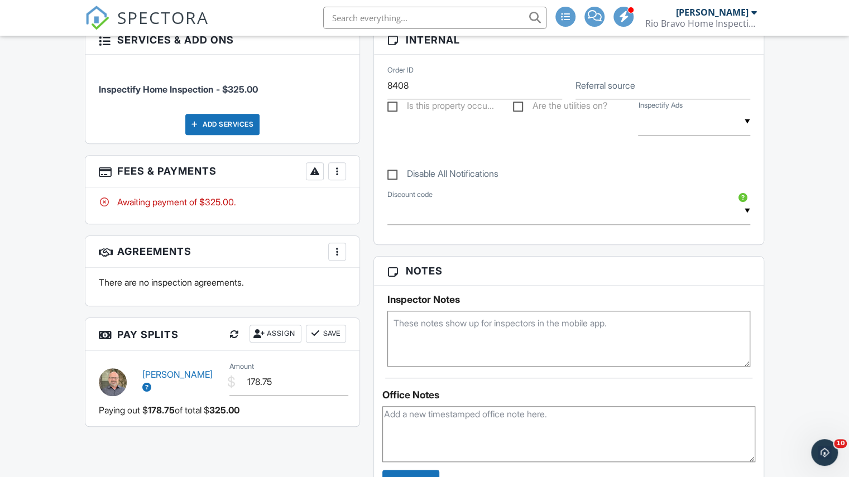
drag, startPoint x: 442, startPoint y: 324, endPoint x: 432, endPoint y: 321, distance: 10.4
click at [440, 324] on textarea at bounding box center [568, 339] width 363 height 56
type textarea "occupied, home + floor plan"
click at [784, 264] on div "Dashboard Pay Reports Payouts Contacts Templates Metrics Automations Settings S…" at bounding box center [424, 250] width 849 height 1432
click at [151, 27] on span "SPECTORA" at bounding box center [163, 17] width 92 height 23
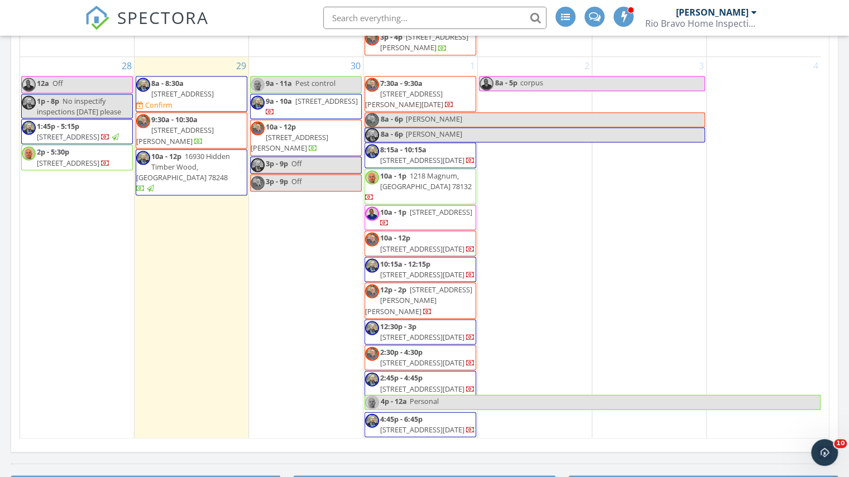
scroll to position [1267, 0]
click at [426, 118] on div "1 7:30a - 9:30a 2006 Beckworth Trail, Corpus Christi 78410 8a - 6p copus 8a - 6…" at bounding box center [420, 248] width 114 height 382
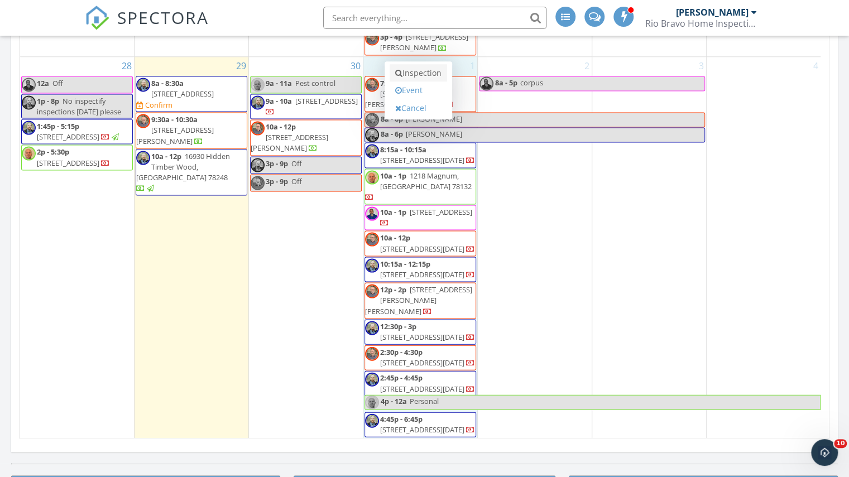
click at [438, 68] on link "Inspection" at bounding box center [417, 73] width 57 height 18
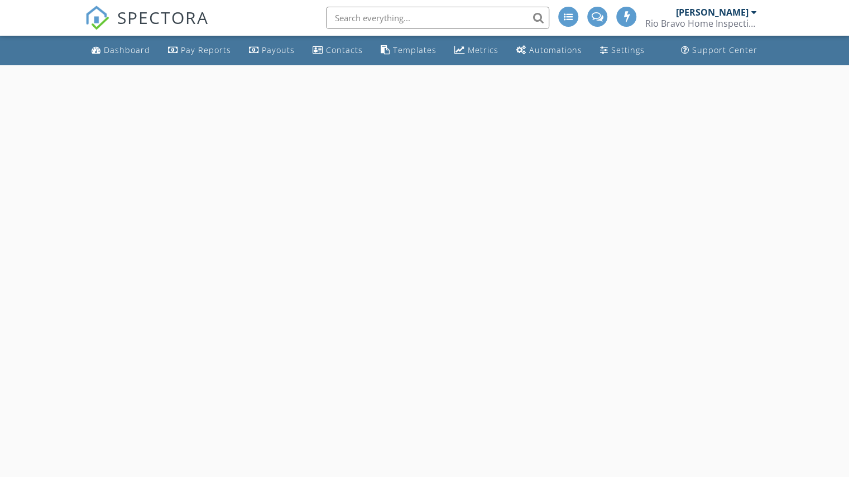
select select "9"
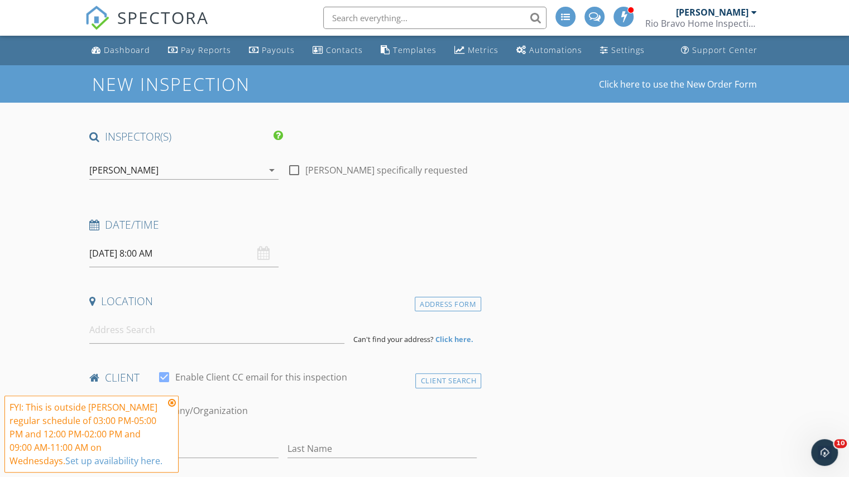
click at [147, 257] on input "[DATE] 8:00 AM" at bounding box center [183, 253] width 189 height 27
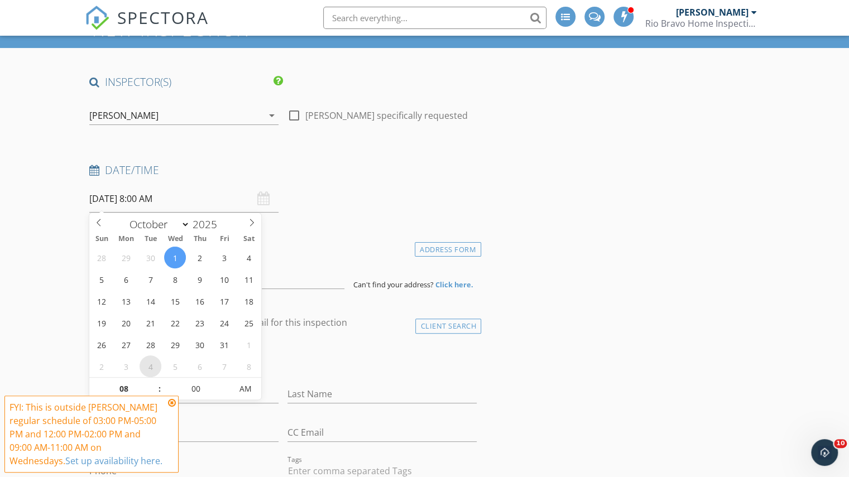
scroll to position [167, 0]
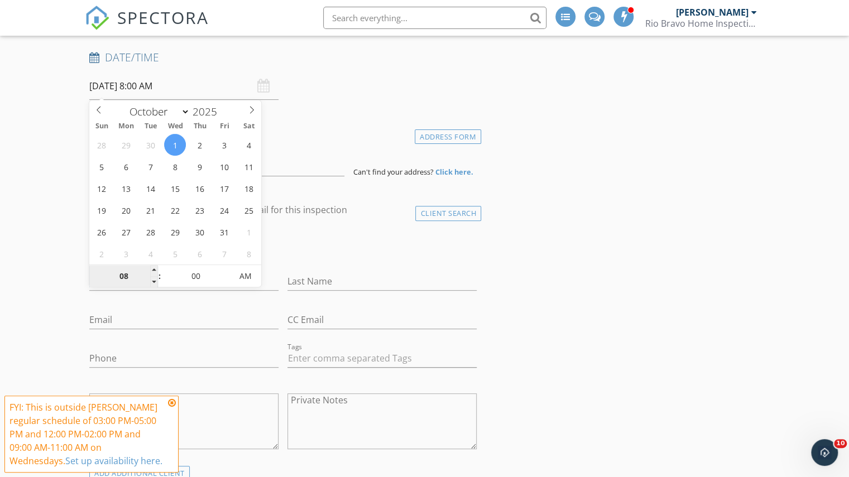
click at [128, 274] on input "08" at bounding box center [123, 277] width 69 height 22
type input "04"
type input "[DATE] 4:00 AM"
click at [194, 274] on input "00" at bounding box center [195, 277] width 69 height 22
type input "45"
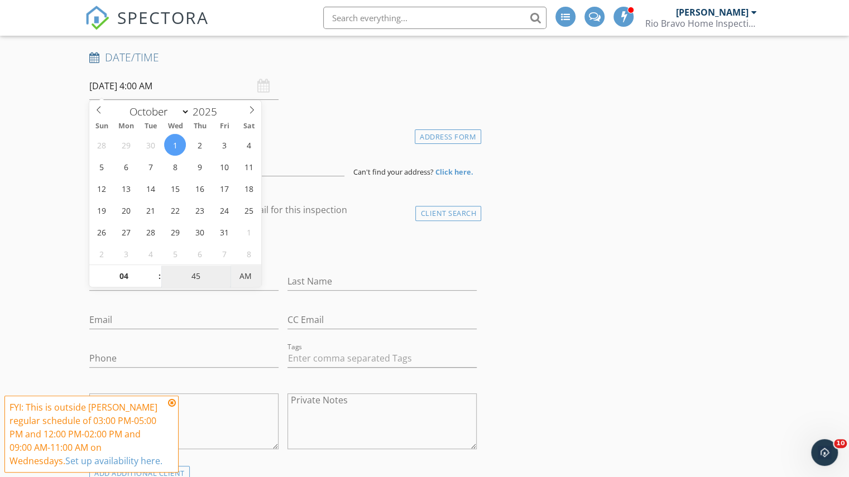
type input "[DATE] 4:45 PM"
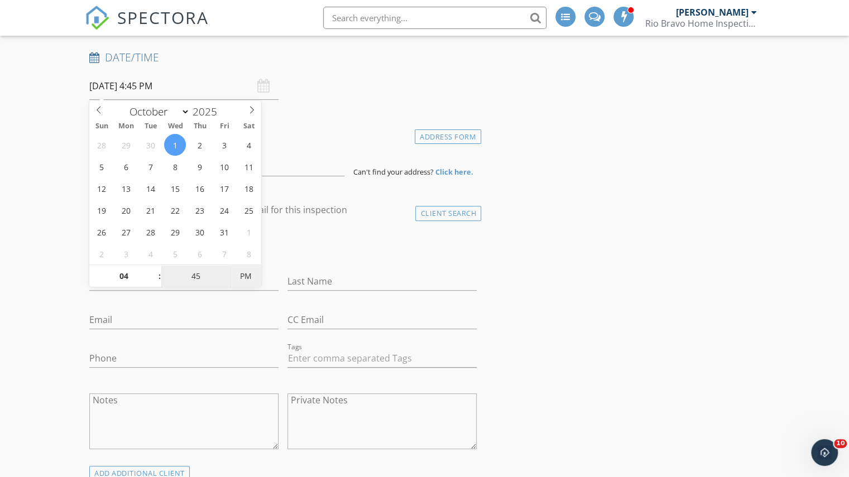
click at [240, 280] on span "PM" at bounding box center [245, 276] width 31 height 22
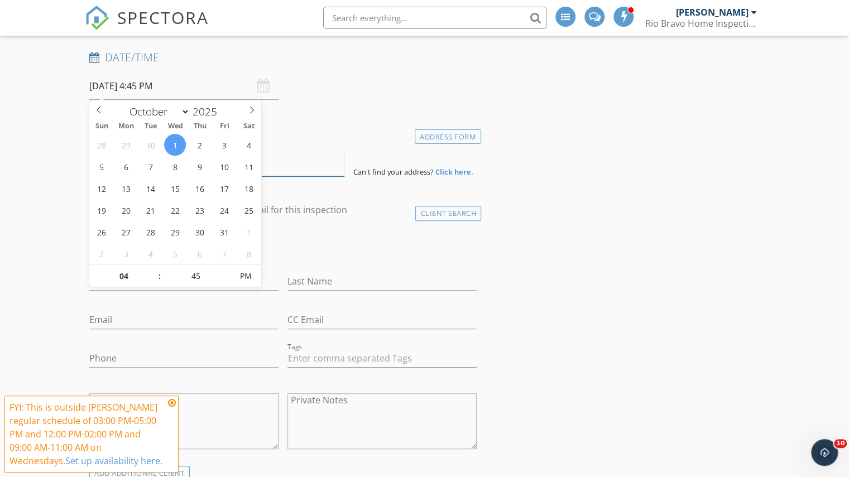
click at [294, 166] on input at bounding box center [216, 162] width 255 height 27
paste input "5913 Bishops Mill Dr Corpus Christi, Texas 78414"
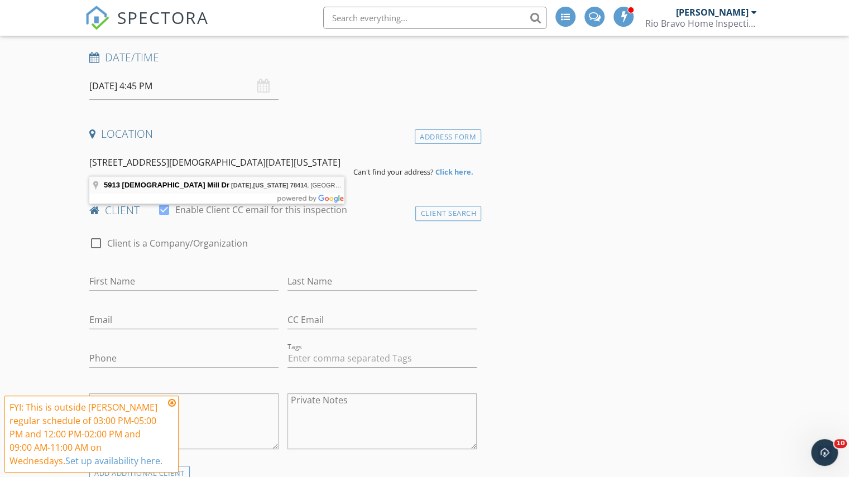
type input "5913 Bishops Mill Dr, Corpus Christi, Texas 78414, USA"
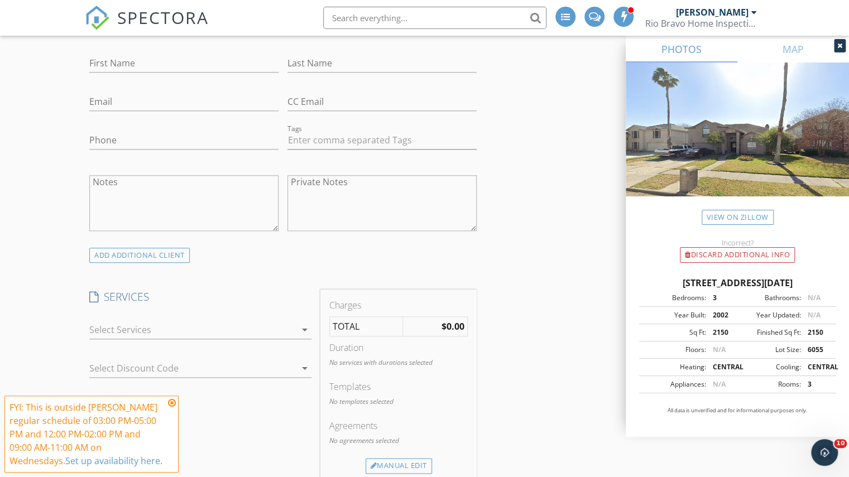
scroll to position [837, 0]
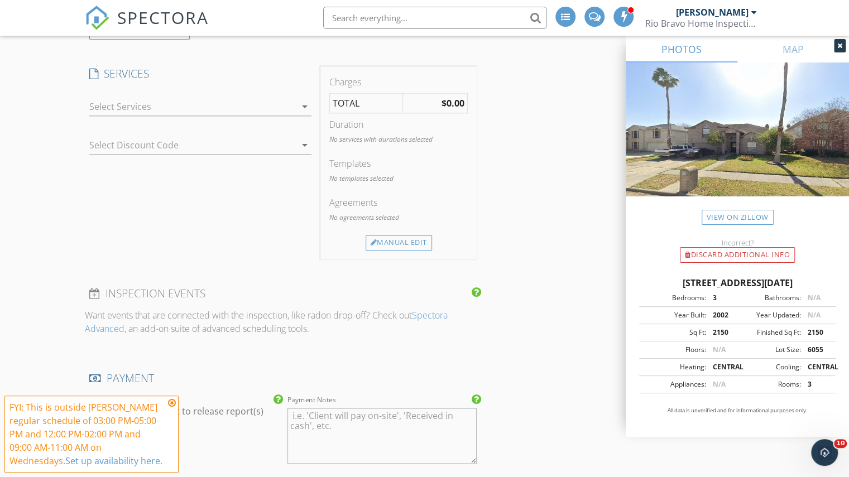
click at [268, 100] on div at bounding box center [192, 107] width 206 height 18
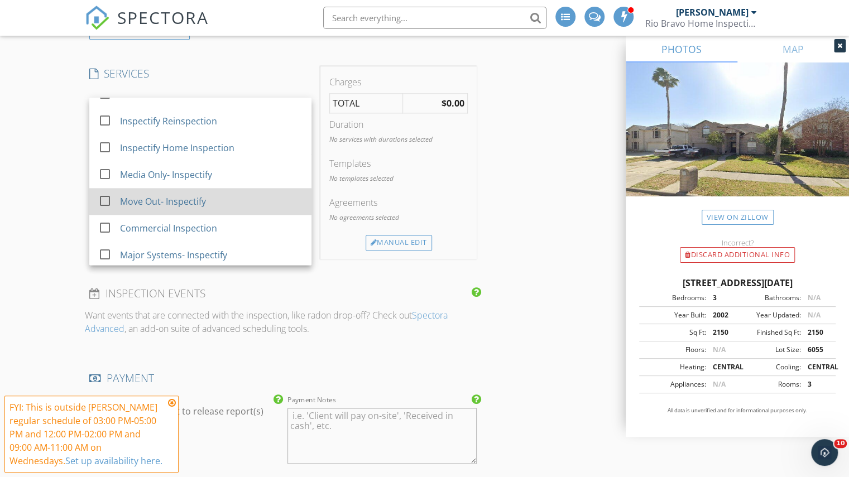
scroll to position [815, 0]
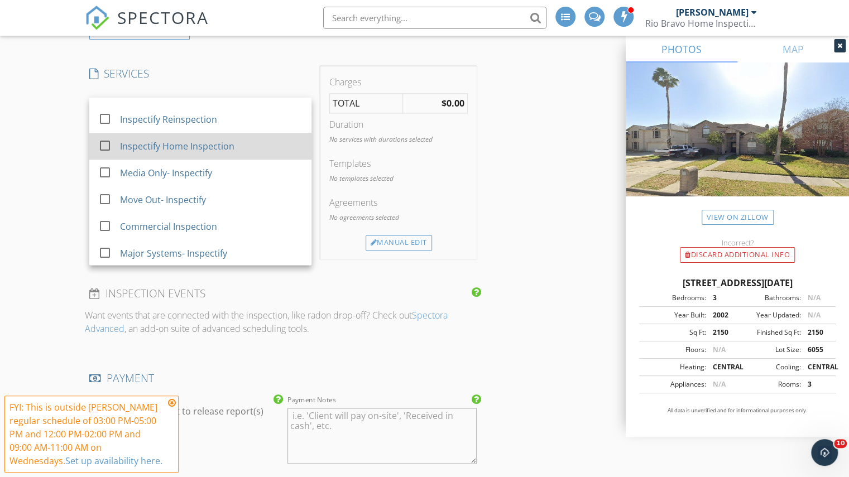
click at [205, 144] on div "Inspectify Home Inspection" at bounding box center [177, 145] width 114 height 13
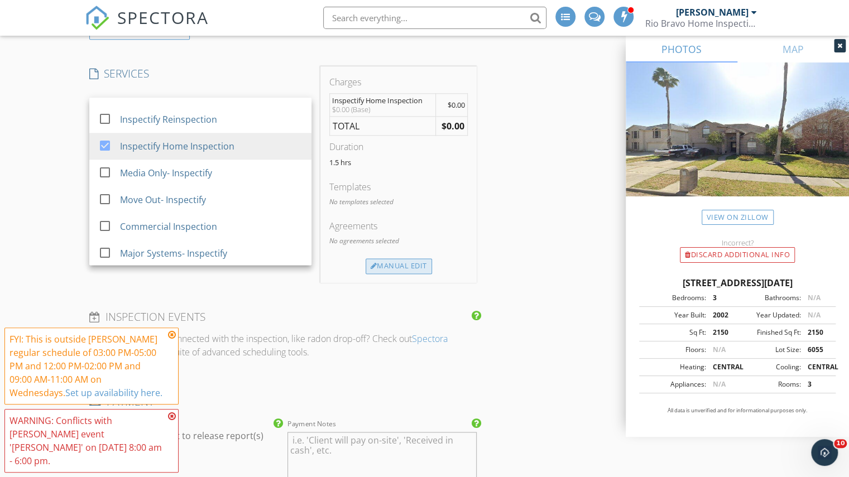
click at [374, 266] on div at bounding box center [373, 266] width 7 height 7
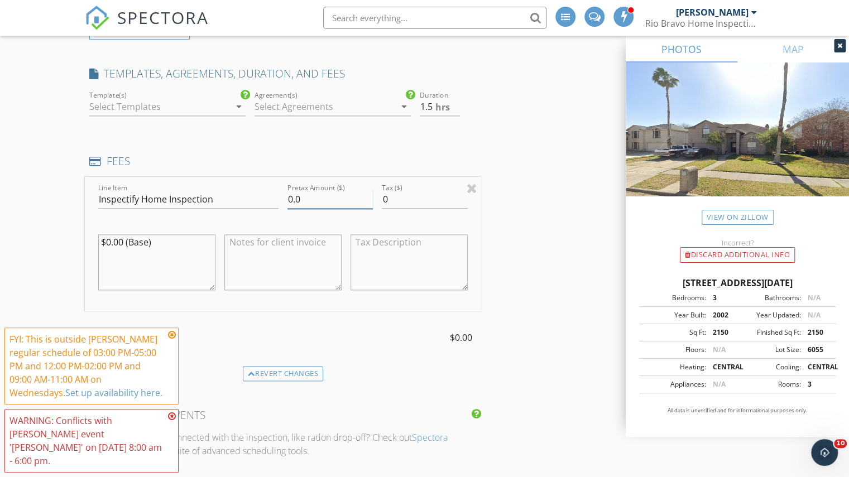
click at [288, 198] on input "0.0" at bounding box center [329, 199] width 85 height 18
type input "350.0"
click at [452, 101] on input "2" at bounding box center [440, 107] width 40 height 18
click at [452, 101] on input "2.5" at bounding box center [440, 107] width 40 height 18
click at [452, 101] on input "3" at bounding box center [440, 107] width 40 height 18
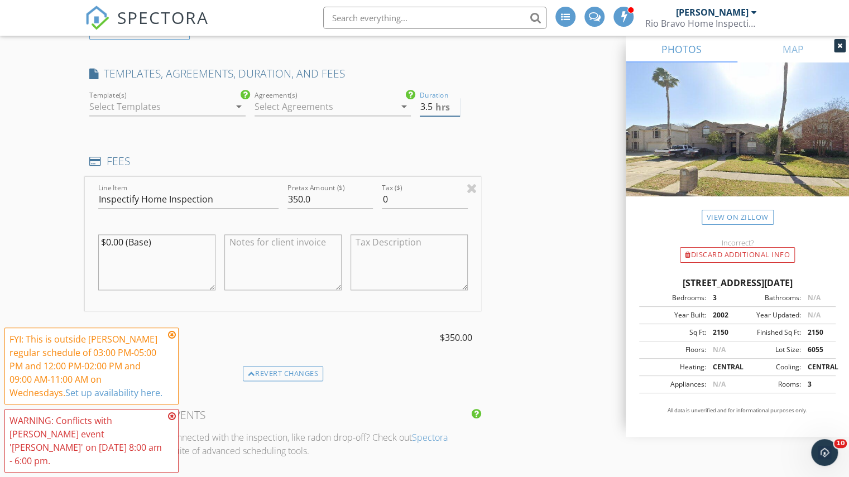
type input "3.5"
click at [455, 104] on input "3.5" at bounding box center [440, 107] width 40 height 18
drag, startPoint x: 486, startPoint y: 138, endPoint x: 489, endPoint y: 161, distance: 23.7
click at [487, 138] on div "INSPECTOR(S) check_box Charles Cole PRIMARY check_box_outline_blank Brad Test c…" at bounding box center [424, 368] width 679 height 2150
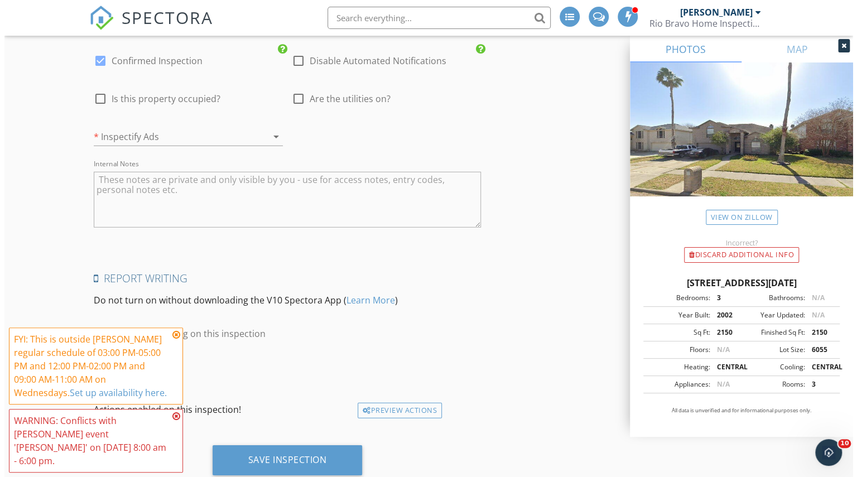
scroll to position [1824, 0]
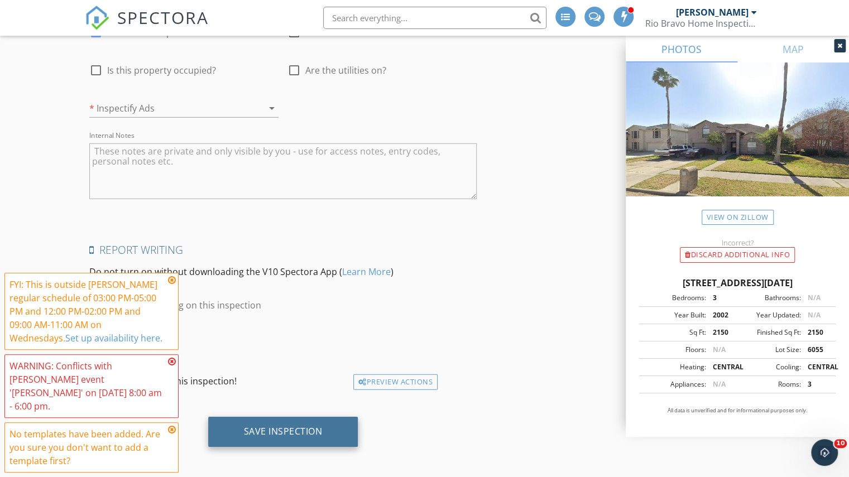
click at [248, 428] on div "Save Inspection" at bounding box center [283, 431] width 79 height 11
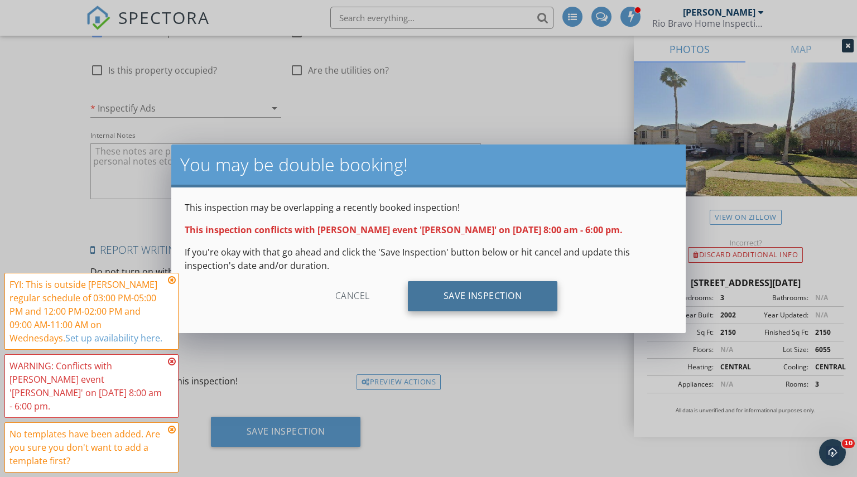
click at [473, 298] on div "Save Inspection" at bounding box center [483, 296] width 150 height 30
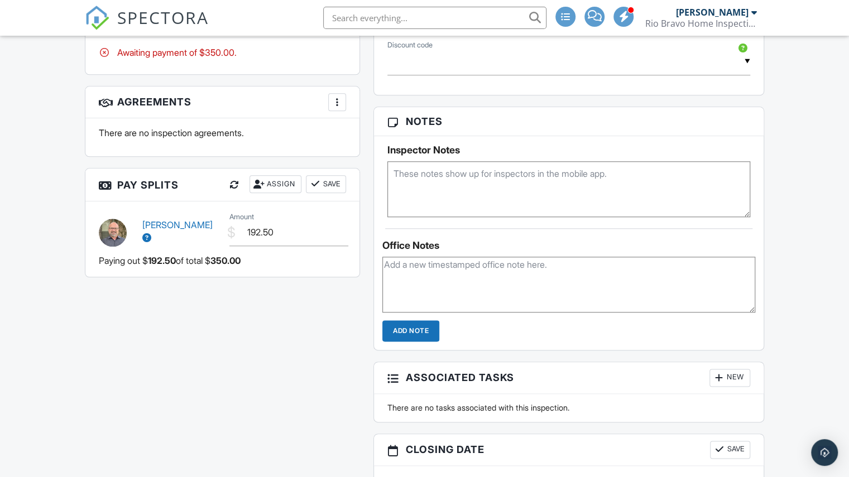
click at [499, 190] on textarea at bounding box center [568, 189] width 363 height 56
paste textarea "[PERSON_NAME] [PHONE_NUMBER] Meet [PERSON_NAME] on-site. Phone number: [PHONE_N…"
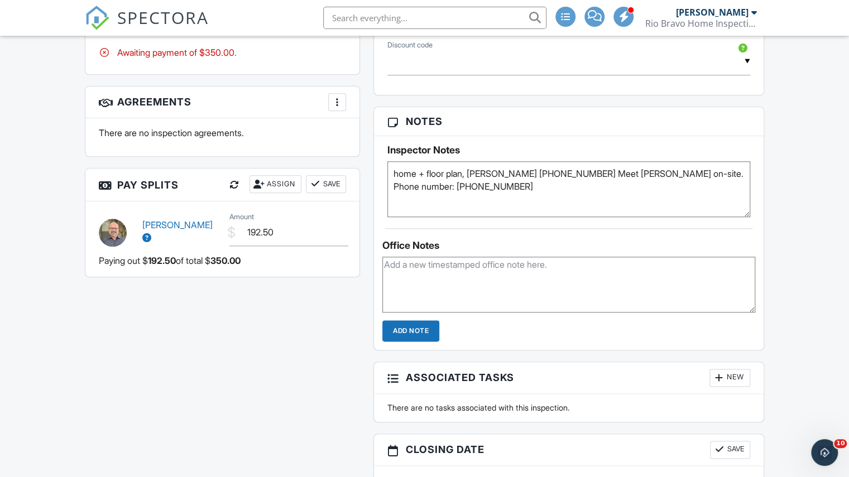
type textarea "home + floor plan, [PERSON_NAME] [PHONE_NUMBER] Meet [PERSON_NAME] on-site. Pho…"
click at [245, 331] on div "All emails and texts are disabled for this inspection! All emails and texts hav…" at bounding box center [424, 142] width 692 height 934
click at [185, 26] on span "SPECTORA" at bounding box center [163, 17] width 92 height 23
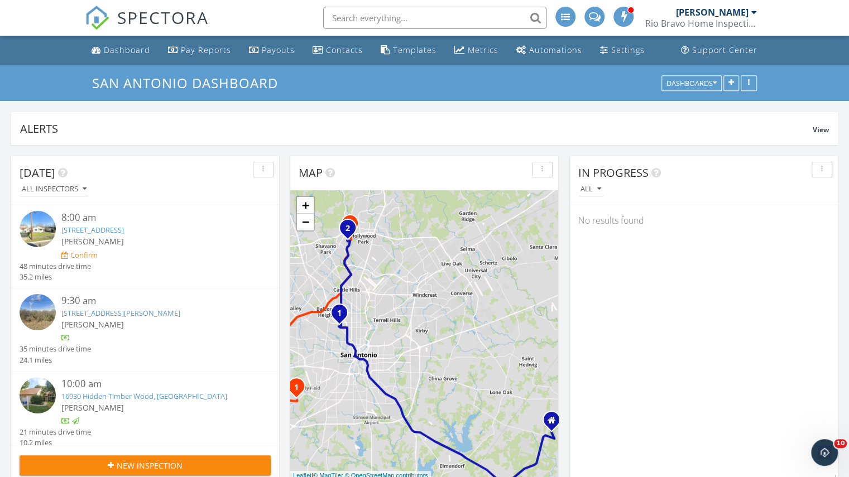
click at [745, 28] on div "Rio Bravo Home Inspections" at bounding box center [701, 23] width 112 height 11
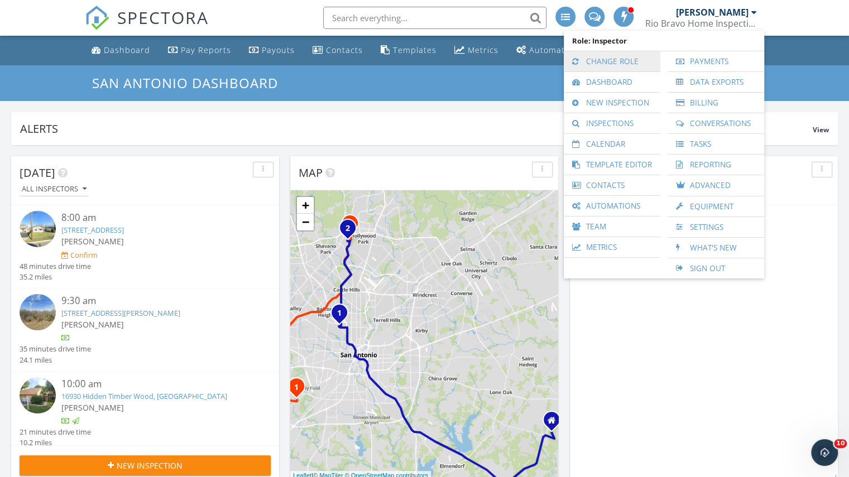
click at [620, 56] on link "Change Role" at bounding box center [611, 61] width 85 height 20
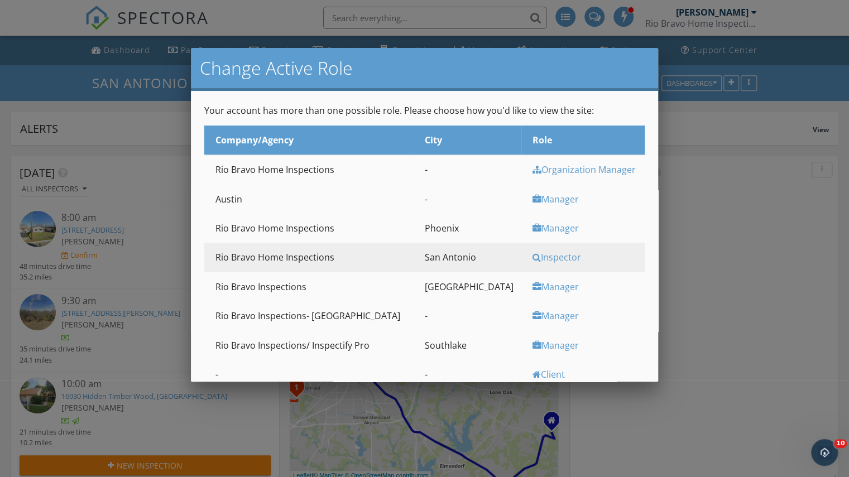
click at [532, 348] on div "Manager" at bounding box center [586, 345] width 109 height 12
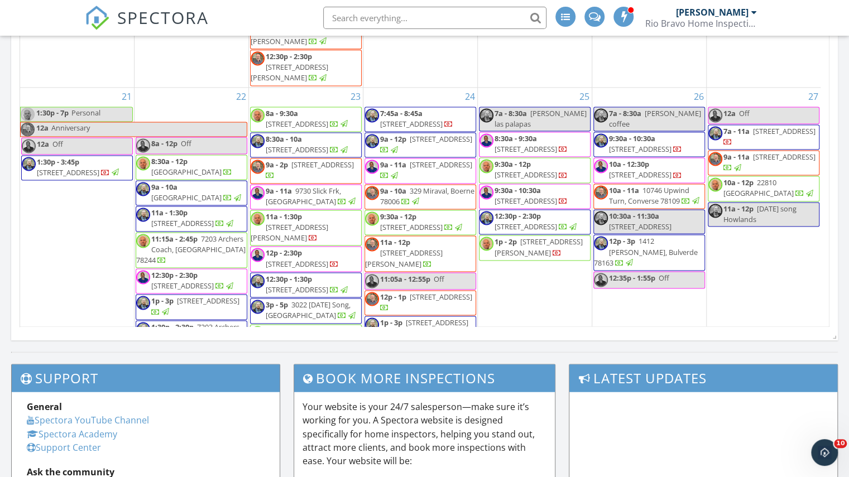
scroll to position [1359, 0]
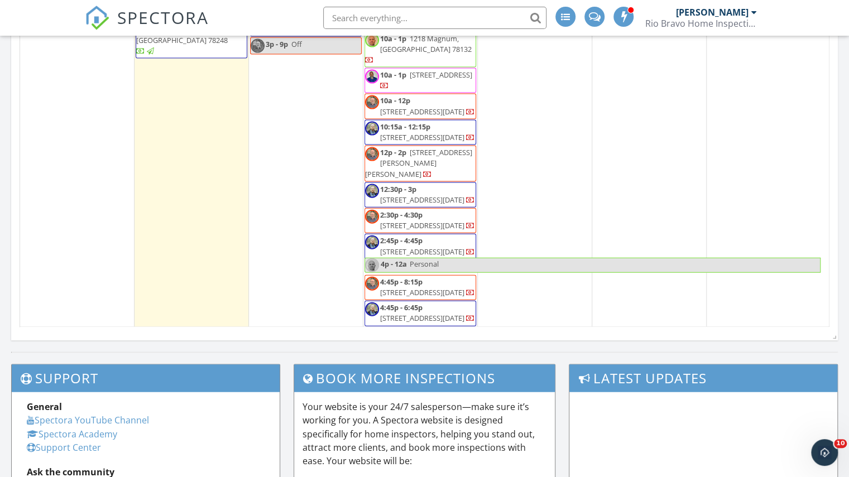
click at [285, 210] on div "30 9a - 11a Pest control 9a - 10a 6634 Willow Lndg, Converse 78109 10a - 12p 25…" at bounding box center [306, 123] width 114 height 407
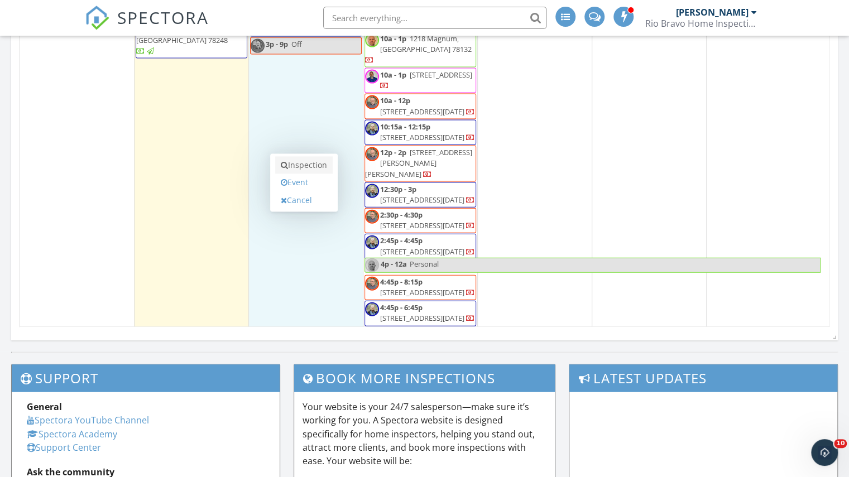
click at [299, 170] on link "Inspection" at bounding box center [303, 165] width 57 height 18
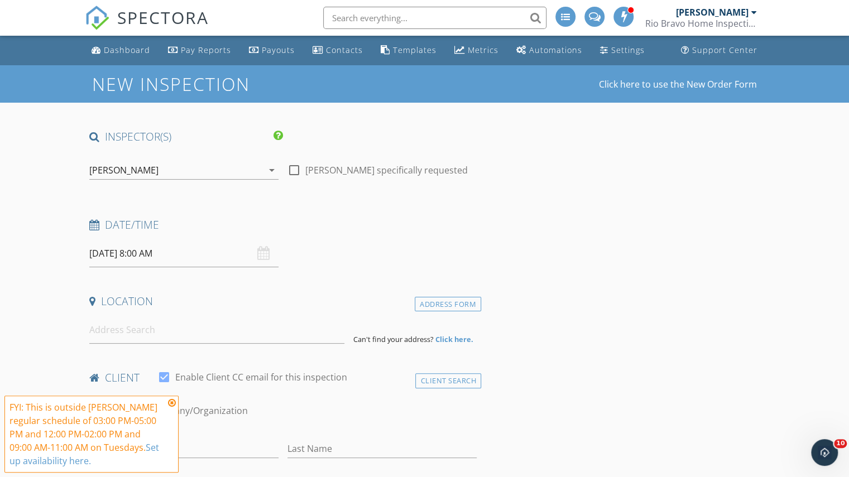
click at [113, 172] on div "[PERSON_NAME]" at bounding box center [123, 170] width 69 height 10
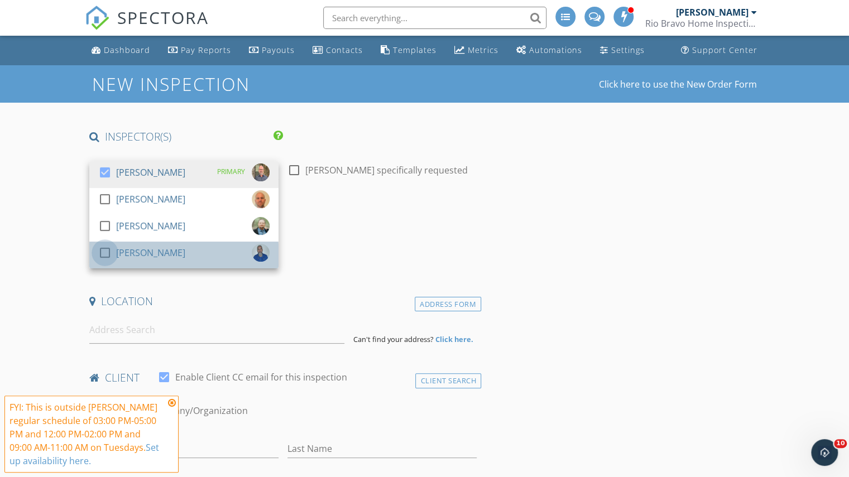
click at [110, 253] on div at bounding box center [104, 252] width 19 height 19
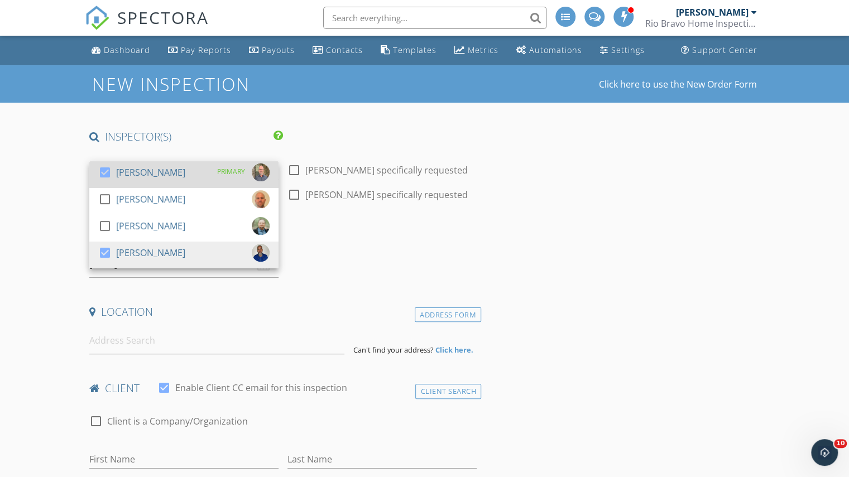
click at [123, 169] on div "[PERSON_NAME]" at bounding box center [150, 172] width 69 height 18
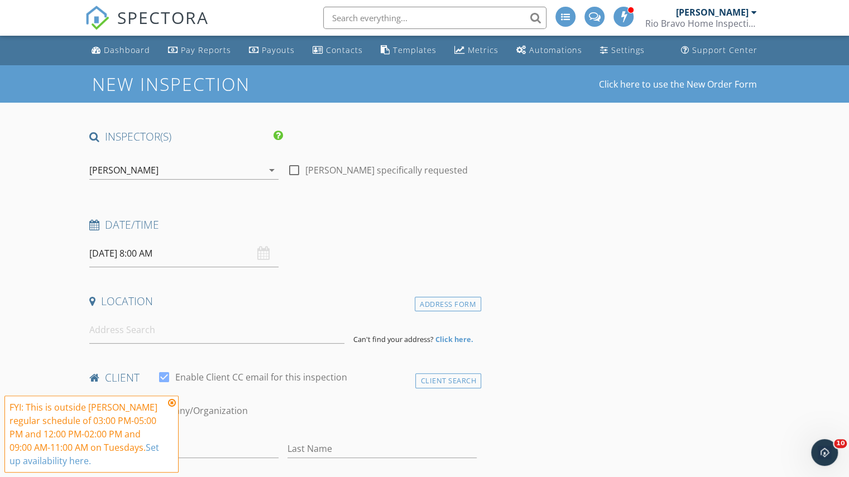
click at [143, 259] on input "[DATE] 8:00 AM" at bounding box center [183, 253] width 189 height 27
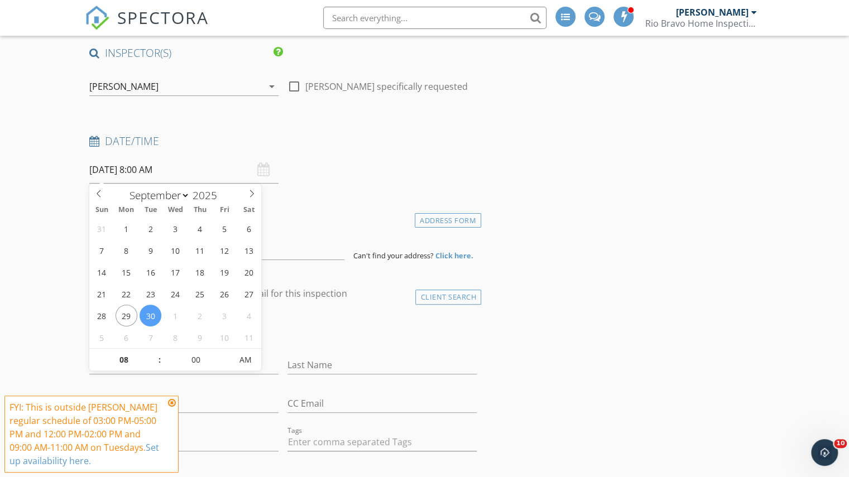
scroll to position [112, 0]
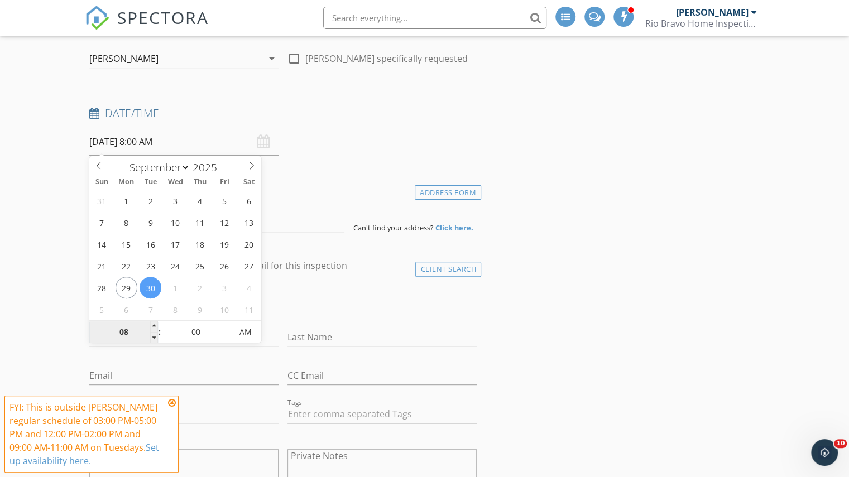
click at [130, 333] on input "08" at bounding box center [123, 332] width 69 height 22
type input "9"
type input "09/30/2025 9:00 AM"
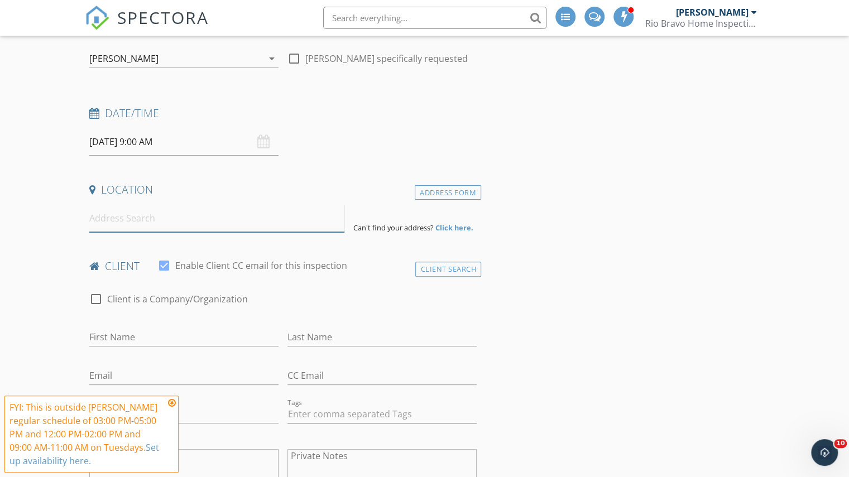
click at [314, 225] on input at bounding box center [216, 218] width 255 height 27
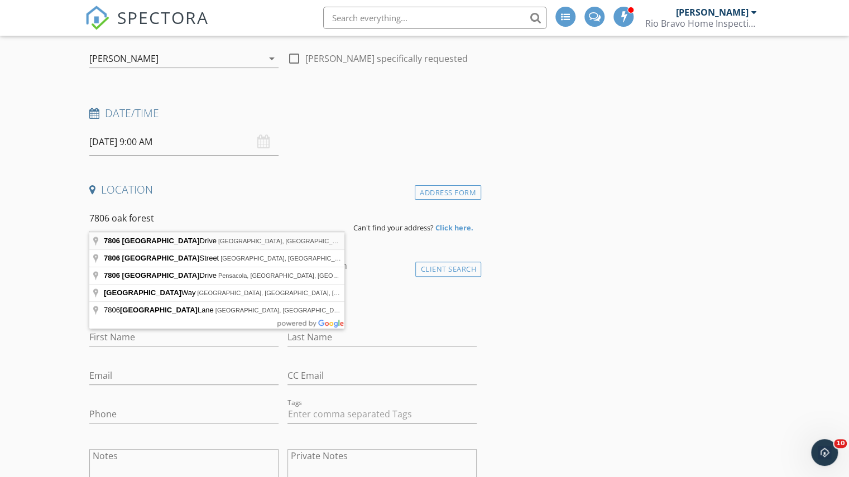
type input "7806 Oak Forest Drive, Live Oak, TX, USA"
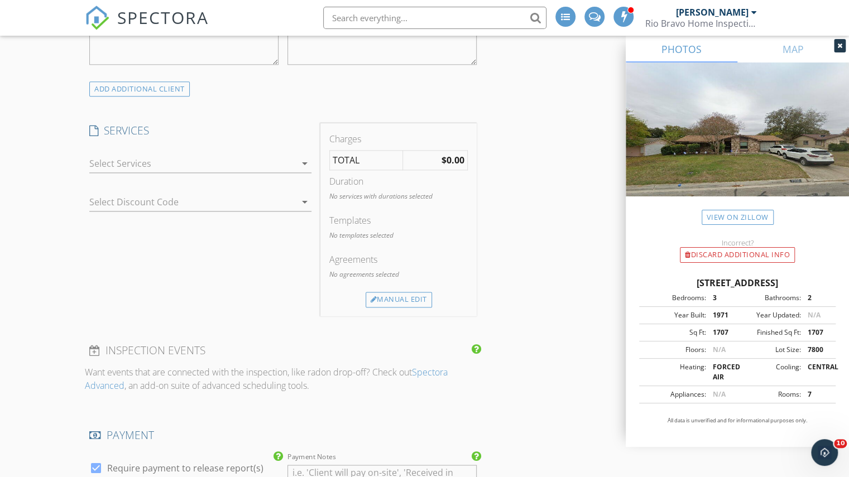
scroll to position [781, 0]
click at [275, 163] on div at bounding box center [192, 162] width 206 height 18
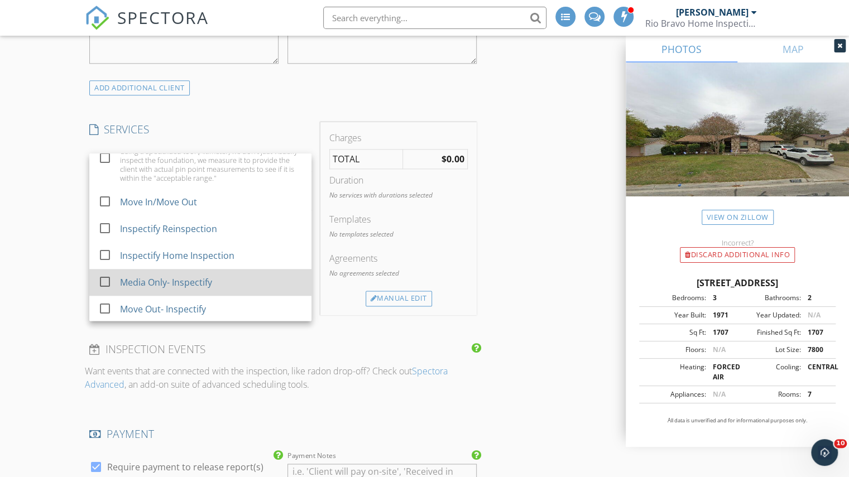
scroll to position [815, 0]
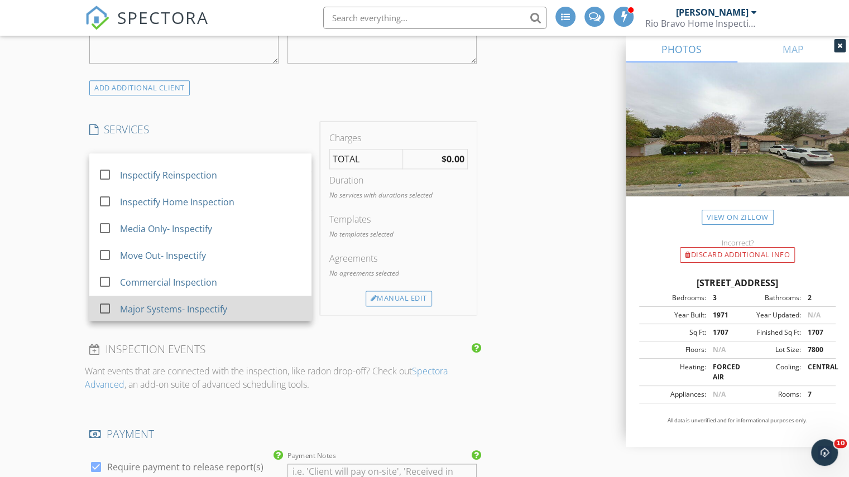
click at [195, 311] on div "Major Systems- Inspectify" at bounding box center [173, 308] width 107 height 13
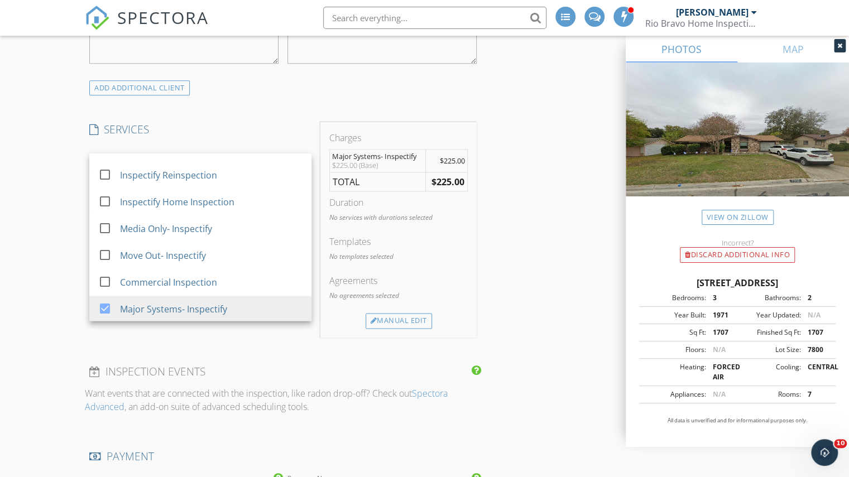
click at [495, 303] on div "INSPECTOR(S) check_box_outline_blank Charles Cole check_box_outline_blank Brad …" at bounding box center [424, 373] width 679 height 2050
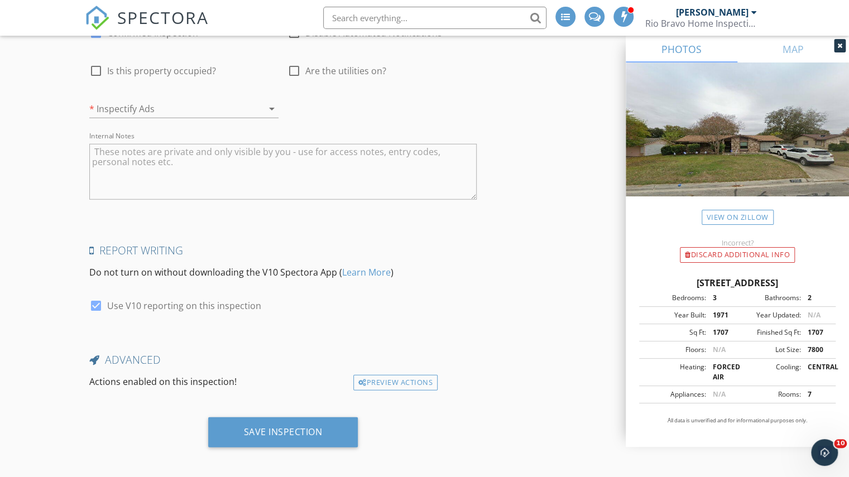
scroll to position [1725, 0]
click at [252, 438] on div "Save Inspection" at bounding box center [283, 432] width 150 height 30
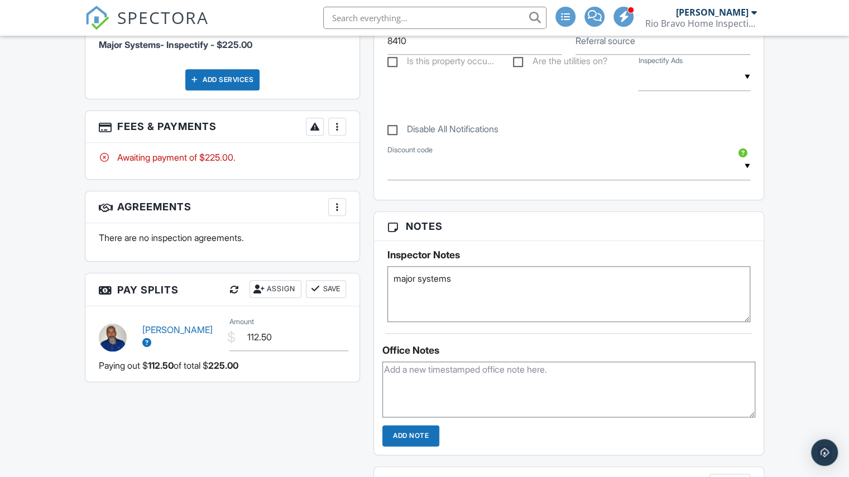
type textarea "major systems"
click at [778, 288] on div "Dashboard Pay Reports Payouts Contacts Templates Metrics Automations Settings S…" at bounding box center [424, 205] width 849 height 1432
click at [172, 23] on span "SPECTORA" at bounding box center [163, 17] width 92 height 23
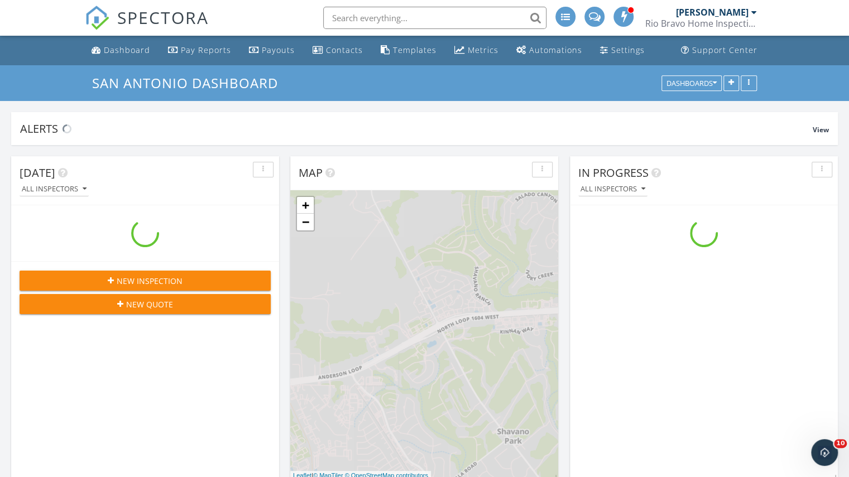
scroll to position [1060, 865]
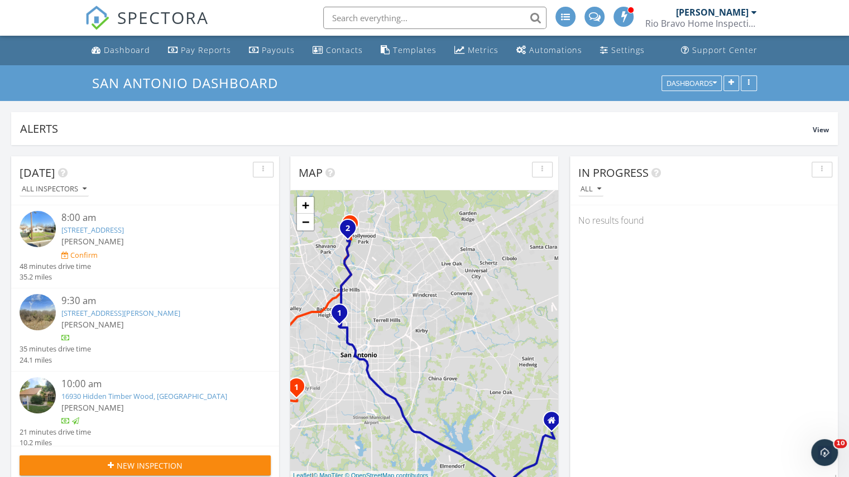
click at [714, 16] on div "[PERSON_NAME]" at bounding box center [712, 12] width 73 height 11
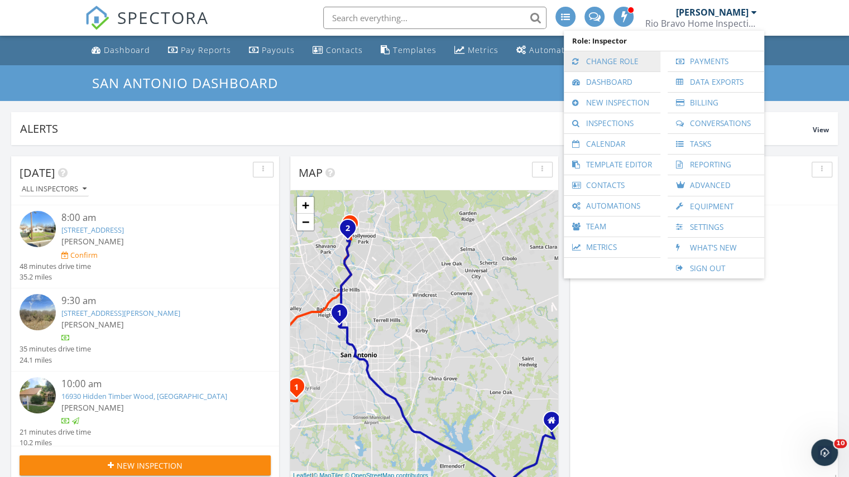
click at [628, 59] on link "Change Role" at bounding box center [611, 61] width 85 height 20
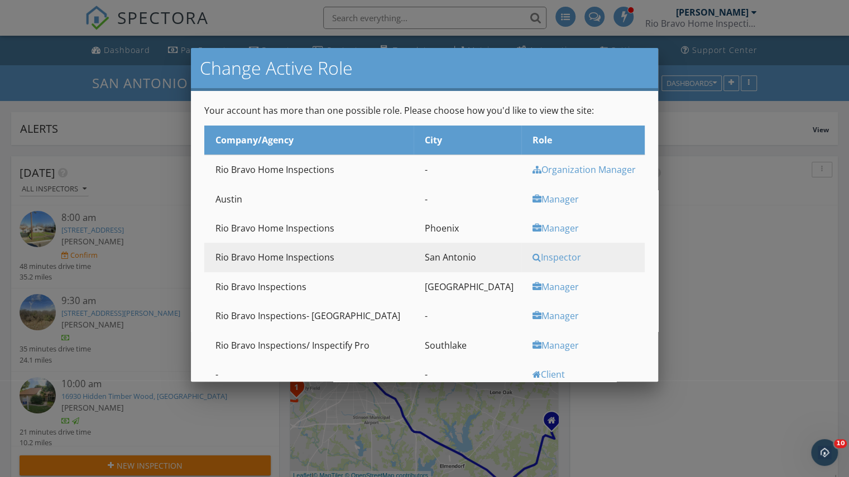
click at [532, 345] on div "Manager" at bounding box center [586, 345] width 109 height 12
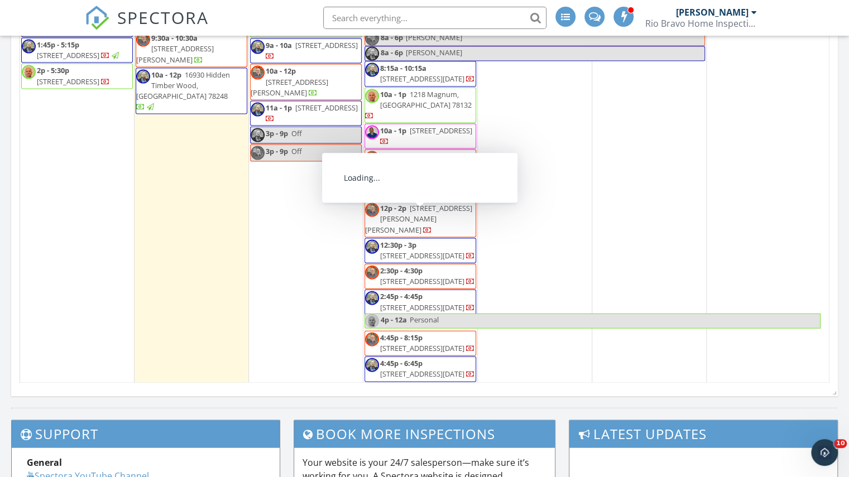
scroll to position [1248, 0]
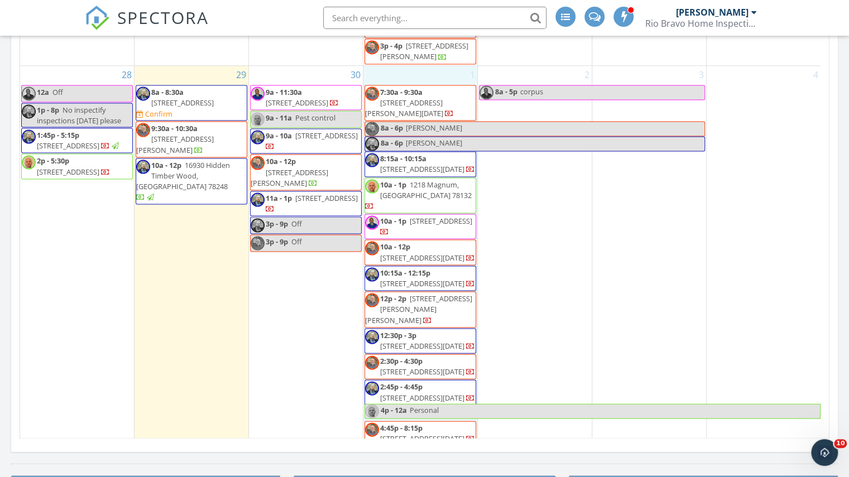
click at [418, 134] on div "1 7:30a - 9:30a 2006 Beckworth Trail, Corpus Christi 78410 8a - 6p copus 8a - 6…" at bounding box center [420, 269] width 114 height 407
click at [424, 108] on link "Event" at bounding box center [417, 107] width 57 height 18
select select "9"
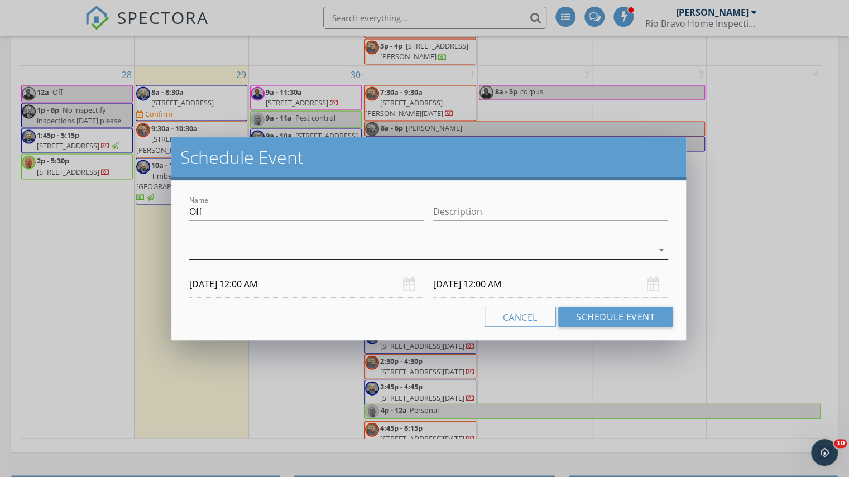
click at [267, 244] on div at bounding box center [420, 250] width 463 height 18
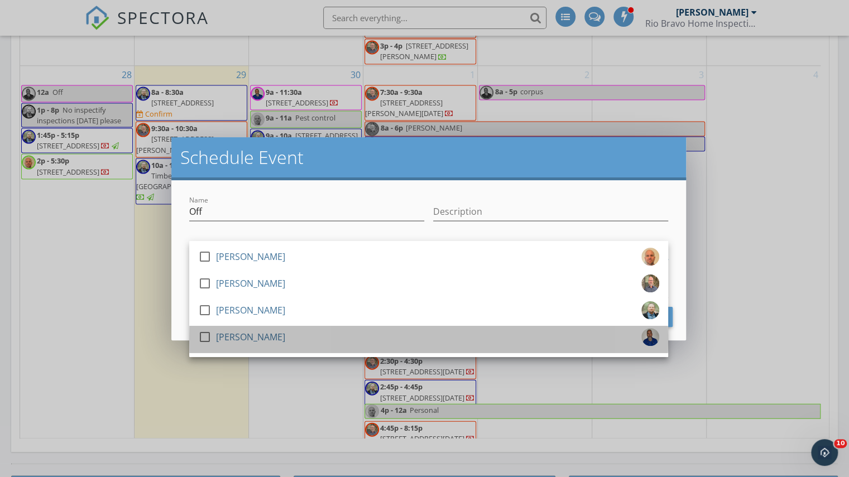
drag, startPoint x: 227, startPoint y: 342, endPoint x: 187, endPoint y: 304, distance: 54.4
click at [227, 342] on div "[PERSON_NAME]" at bounding box center [250, 337] width 69 height 18
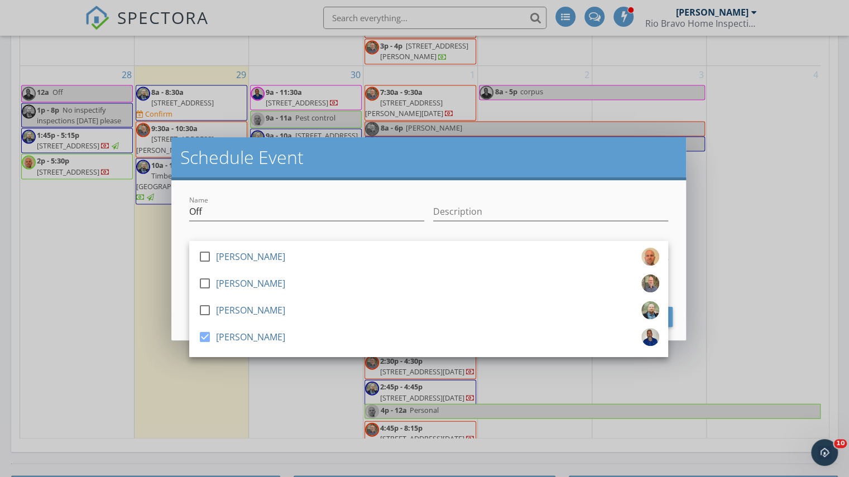
click at [182, 298] on div "Name Off Description check_box_outline_blank Brad Test check_box_outline_blank …" at bounding box center [428, 260] width 514 height 160
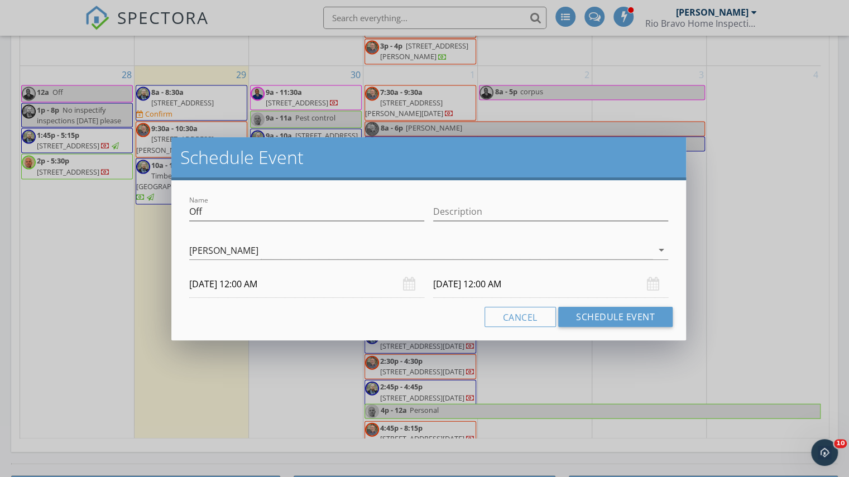
click at [231, 280] on input "10/01/2025 12:00 AM" at bounding box center [306, 284] width 235 height 27
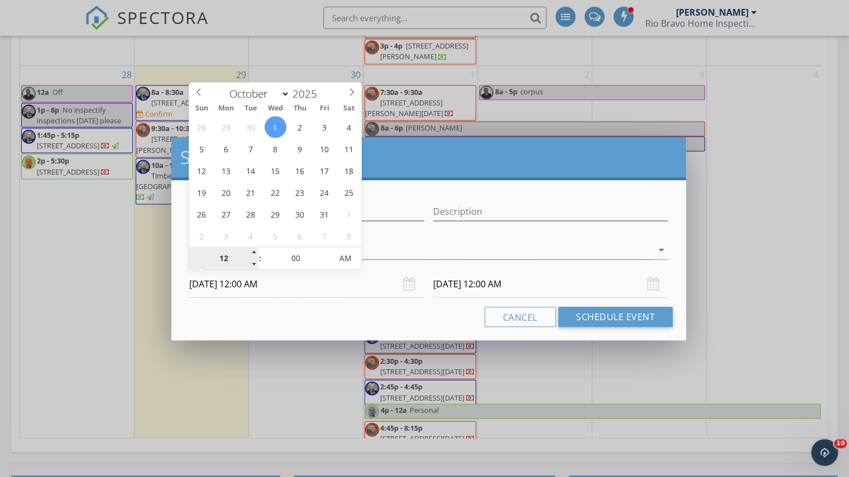
click at [232, 251] on input "12" at bounding box center [223, 259] width 69 height 22
type input "03"
type input "10/01/2025 3:00 PM"
type input "10/02/2025 3:00 PM"
click at [344, 262] on span "AM" at bounding box center [345, 258] width 31 height 22
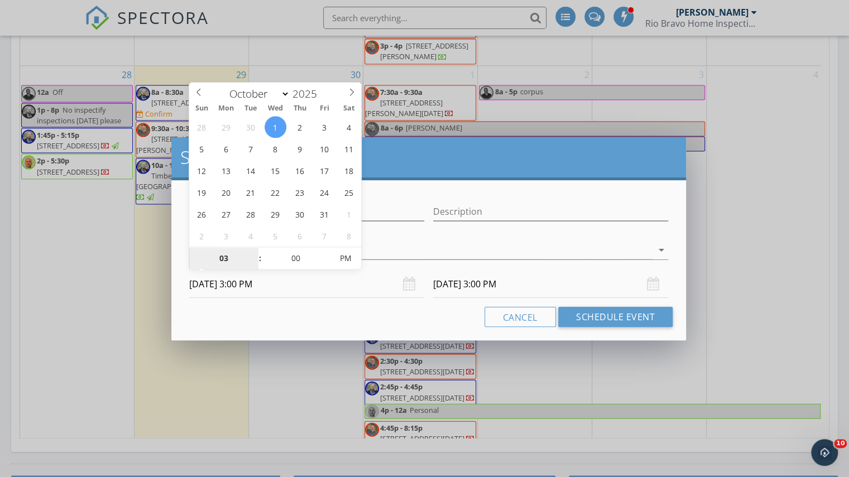
type input "03"
click at [490, 291] on input "10/02/2025 3:00 PM" at bounding box center [550, 284] width 235 height 27
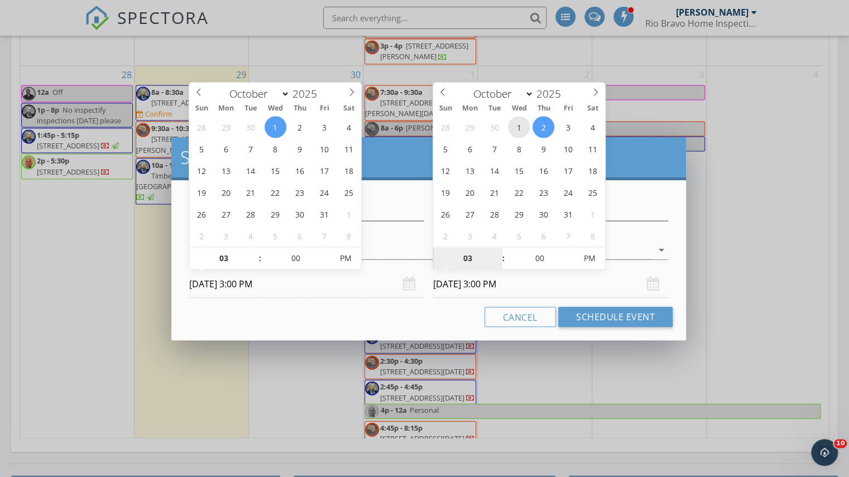
type input "10/01/2025 3:00 PM"
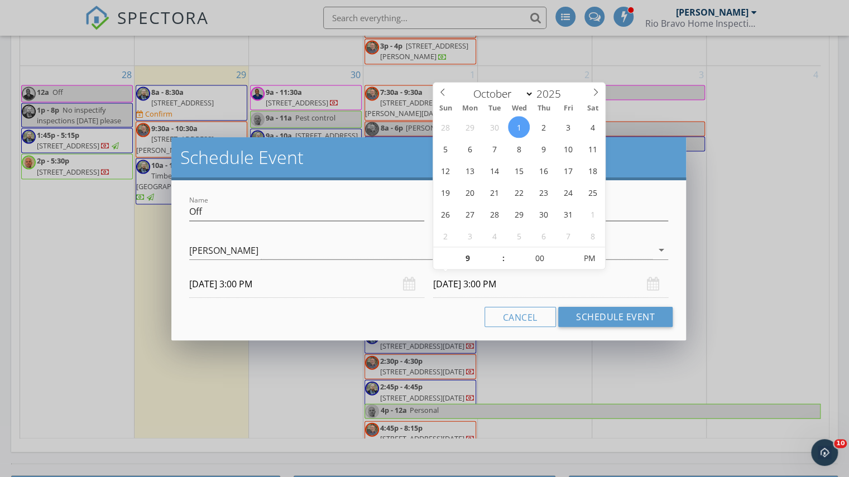
type input "09"
type input "10/01/2025 9:00 PM"
drag, startPoint x: 379, startPoint y: 309, endPoint x: 601, endPoint y: 314, distance: 222.1
click at [381, 309] on div "Cancel Schedule Event" at bounding box center [429, 317] width 488 height 20
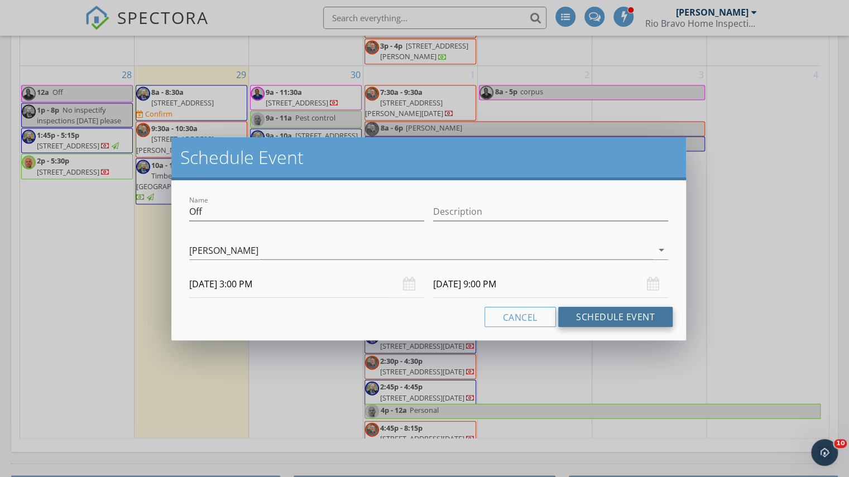
click at [602, 312] on button "Schedule Event" at bounding box center [615, 317] width 114 height 20
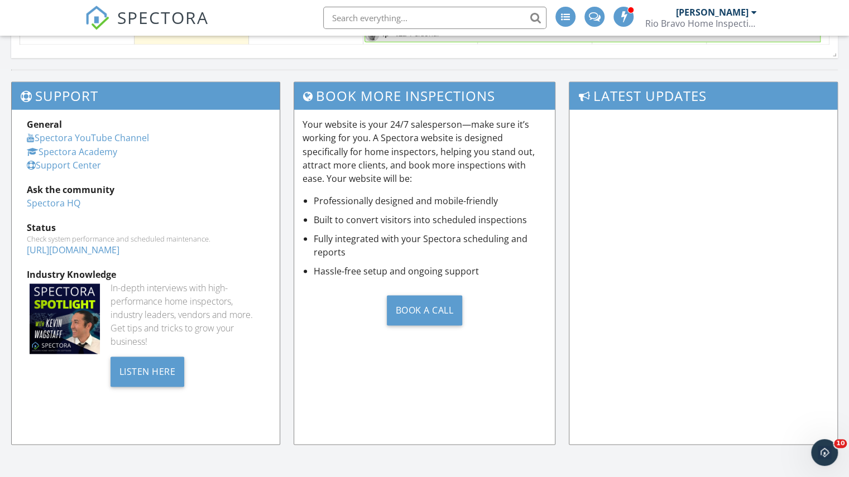
scroll to position [0, 0]
click at [720, 3] on div "Raul Lozano Rio Bravo Home Inspections" at bounding box center [701, 18] width 112 height 36
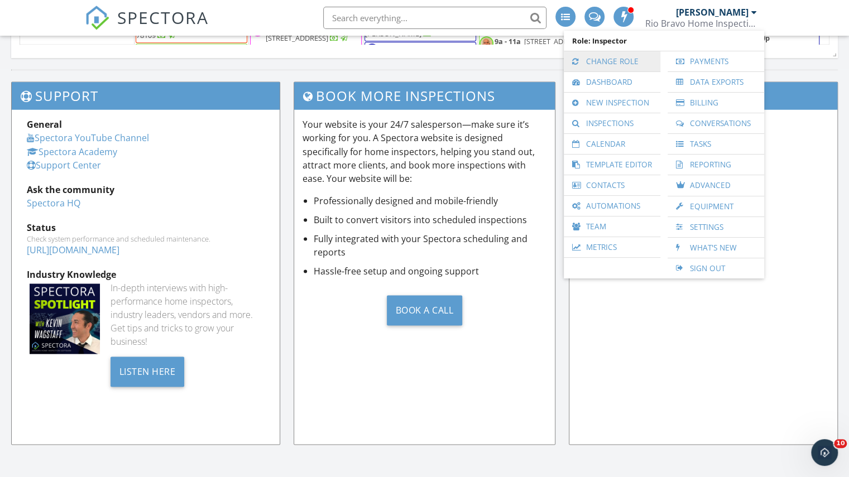
click at [620, 56] on link "Change Role" at bounding box center [611, 61] width 85 height 20
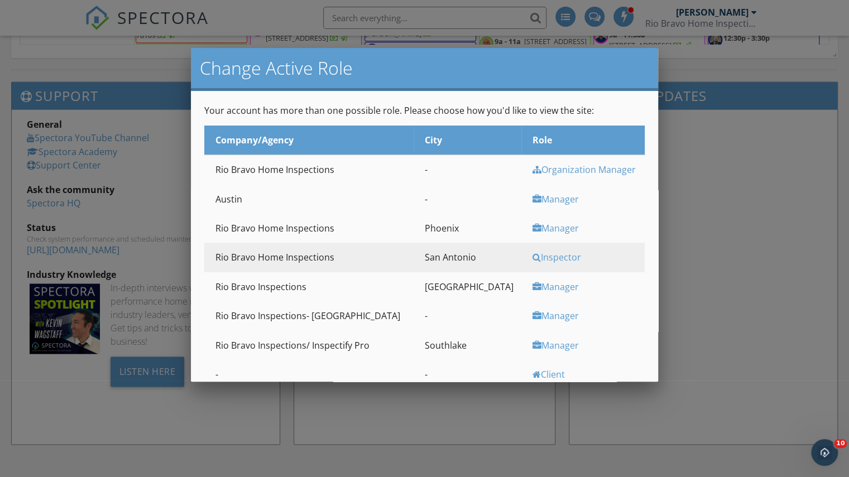
click at [536, 198] on div "Manager" at bounding box center [586, 199] width 109 height 12
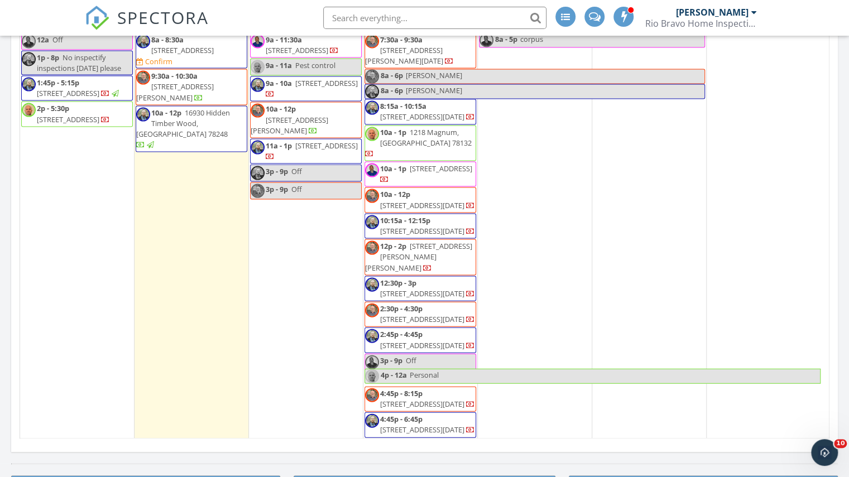
scroll to position [1321, 0]
click at [309, 181] on link "3p - 9p Off" at bounding box center [306, 172] width 112 height 17
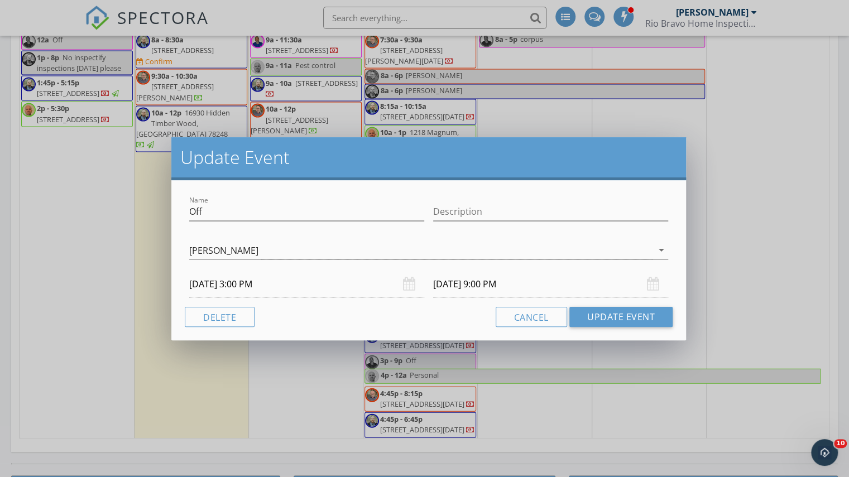
click at [244, 285] on input "09/30/2025 3:00 PM" at bounding box center [306, 284] width 235 height 27
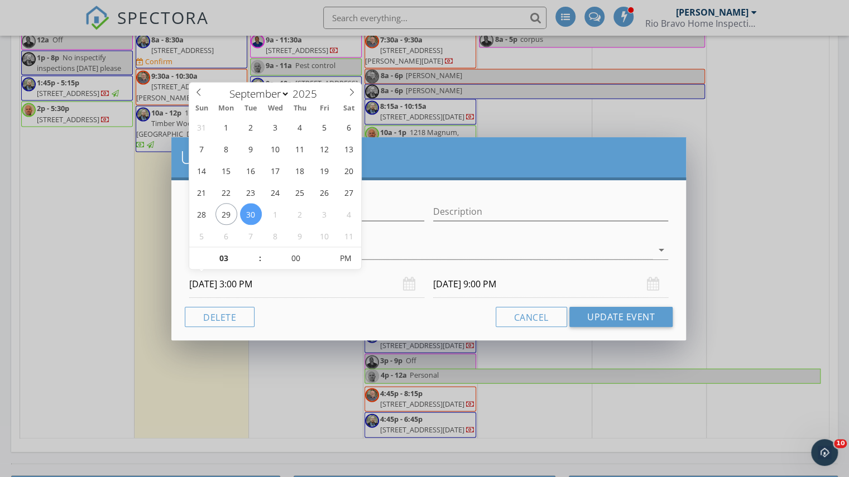
type input "12"
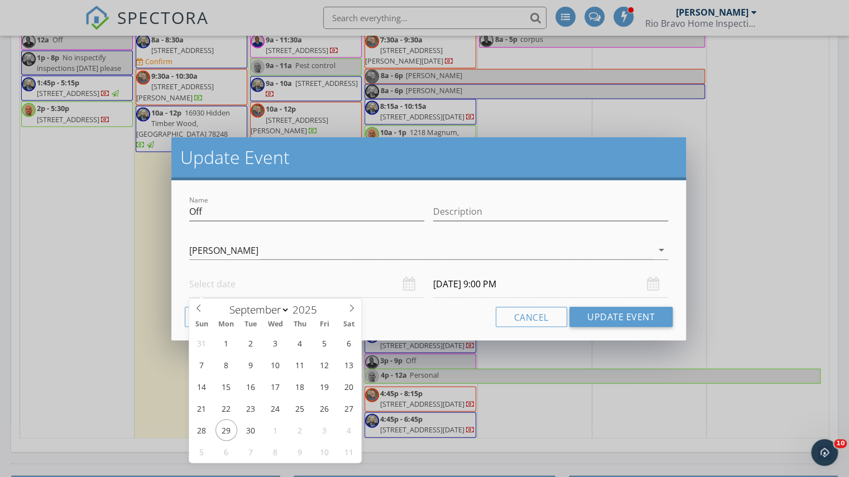
click at [421, 309] on div "Cancel Update Event" at bounding box center [429, 317] width 488 height 20
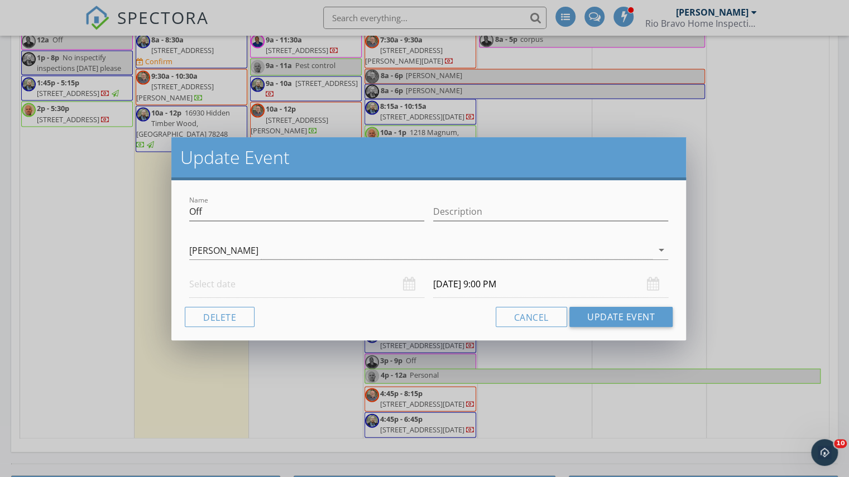
click at [212, 283] on input "text" at bounding box center [306, 284] width 235 height 27
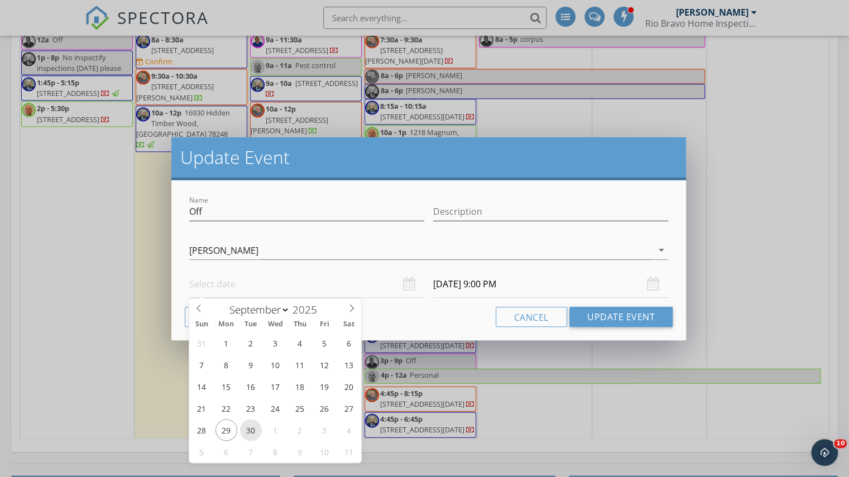
type input "09/30/2025 12:00 PM"
type input "09/30/2025 6:00 PM"
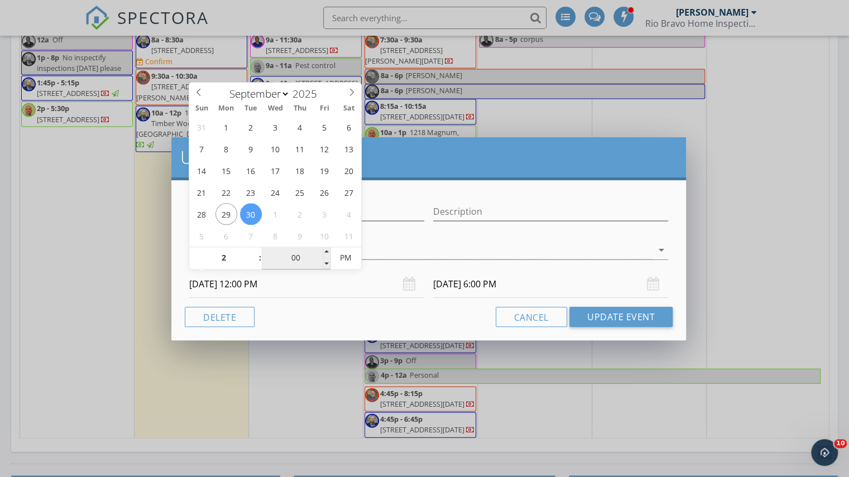
type input "02"
type input "09/30/2025 2:00 PM"
click at [286, 257] on input "00" at bounding box center [296, 258] width 69 height 22
type input "09/30/2025 8:00 PM"
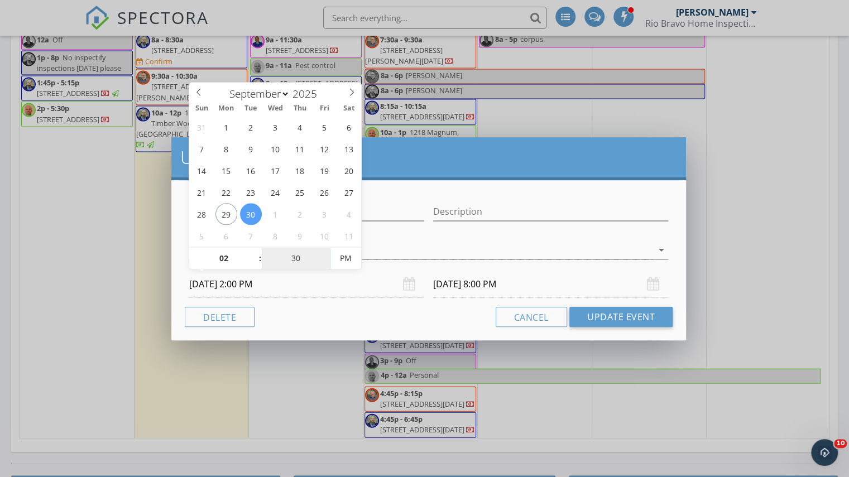
type input "30"
type input "09/30/2025 2:30 PM"
click at [328, 296] on input "09/30/2025 2:30 PM" at bounding box center [306, 284] width 235 height 27
type input "09/30/2025 8:30 PM"
click at [402, 310] on div "Cancel Update Event" at bounding box center [429, 317] width 488 height 20
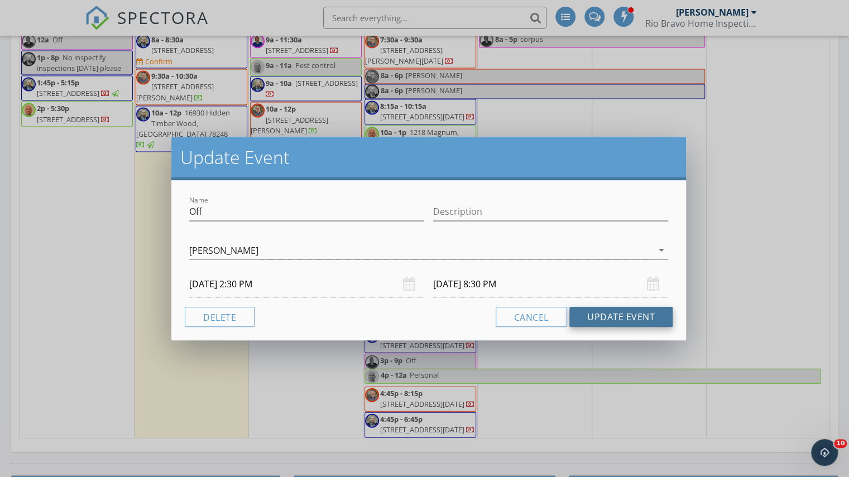
click at [596, 319] on button "Update Event" at bounding box center [620, 317] width 103 height 20
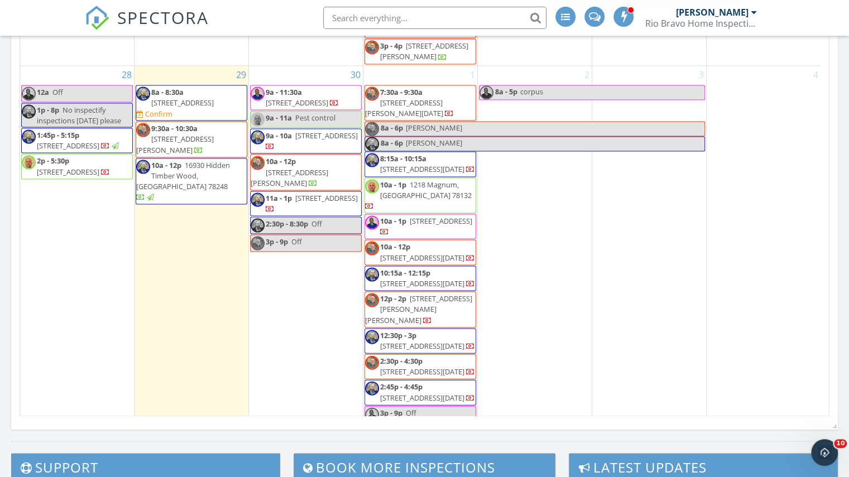
scroll to position [1226, 0]
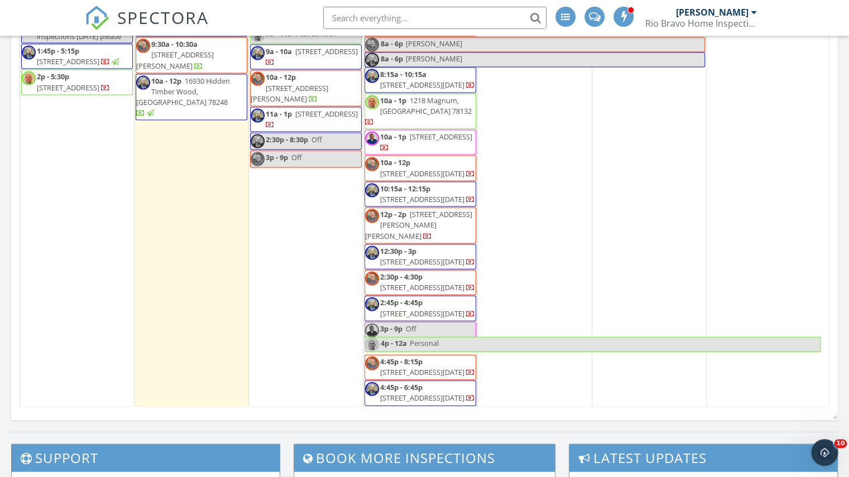
scroll to position [1336, 0]
click at [519, 153] on div "2 8a - 5p corpus" at bounding box center [535, 194] width 114 height 425
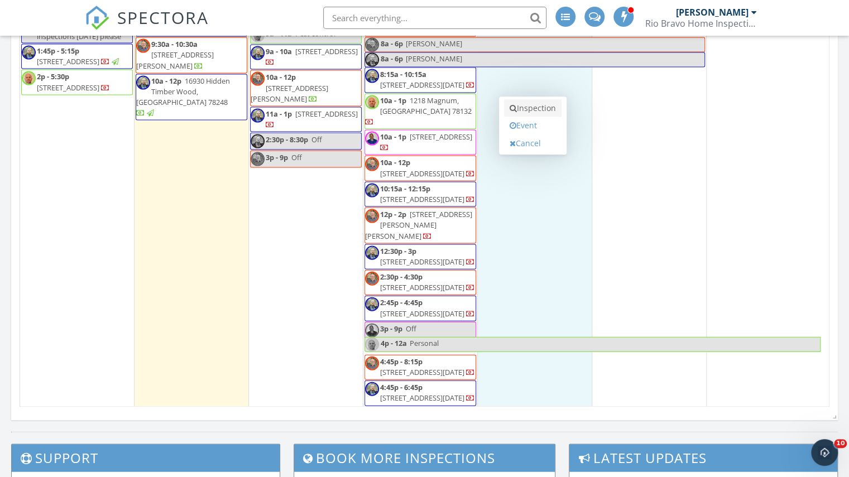
click at [532, 111] on link "Inspection" at bounding box center [532, 108] width 57 height 18
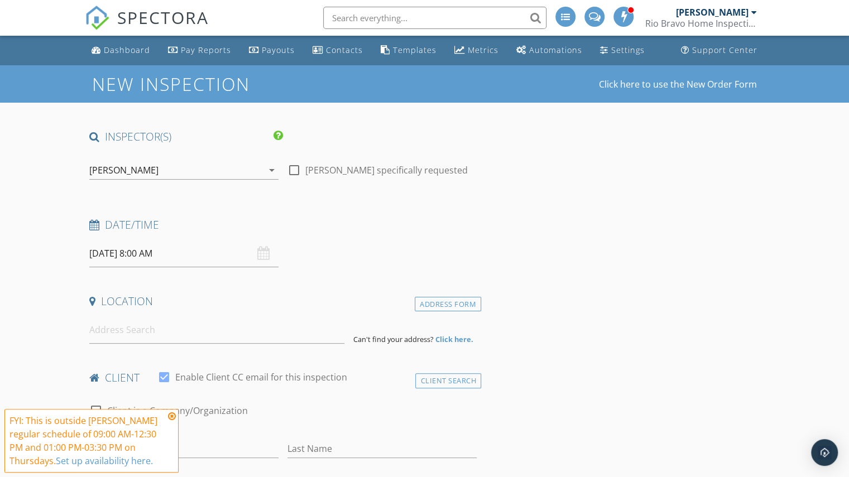
click at [133, 180] on div "[PERSON_NAME] arrow_drop_down" at bounding box center [183, 176] width 189 height 30
click at [121, 175] on div "[PERSON_NAME]" at bounding box center [123, 170] width 69 height 10
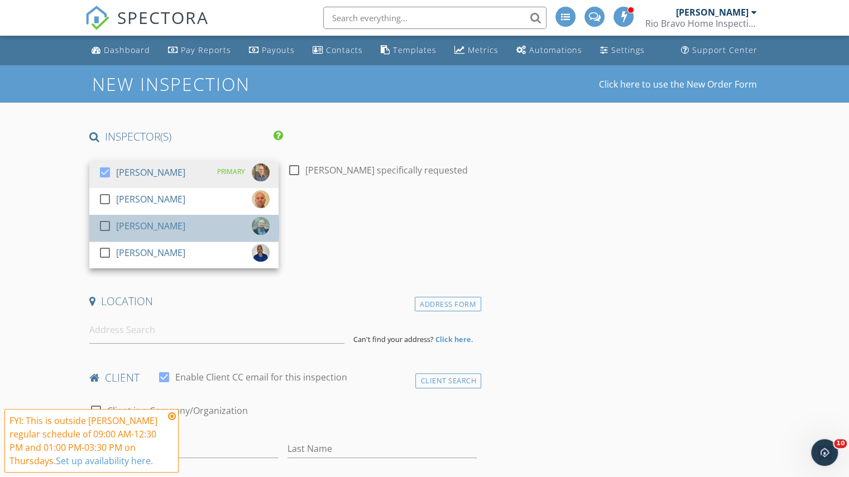
click at [129, 239] on link "check_box_outline_blank [PERSON_NAME]" at bounding box center [183, 228] width 189 height 27
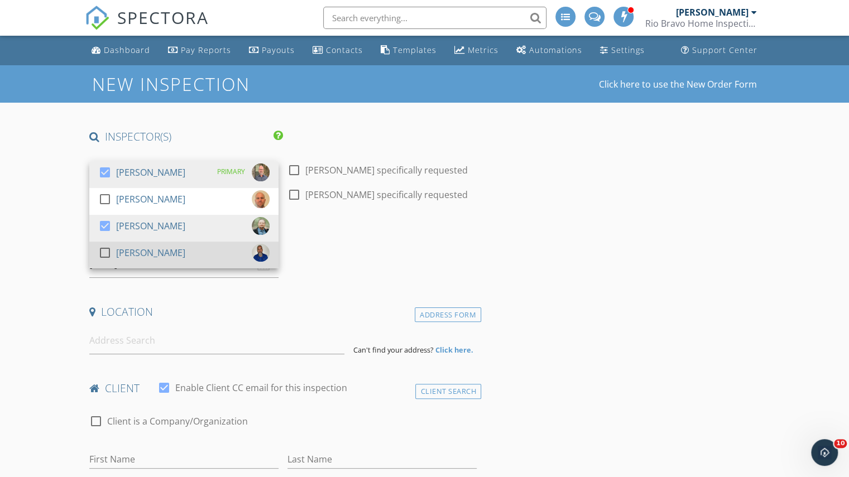
click at [127, 252] on div "[PERSON_NAME]" at bounding box center [150, 253] width 69 height 18
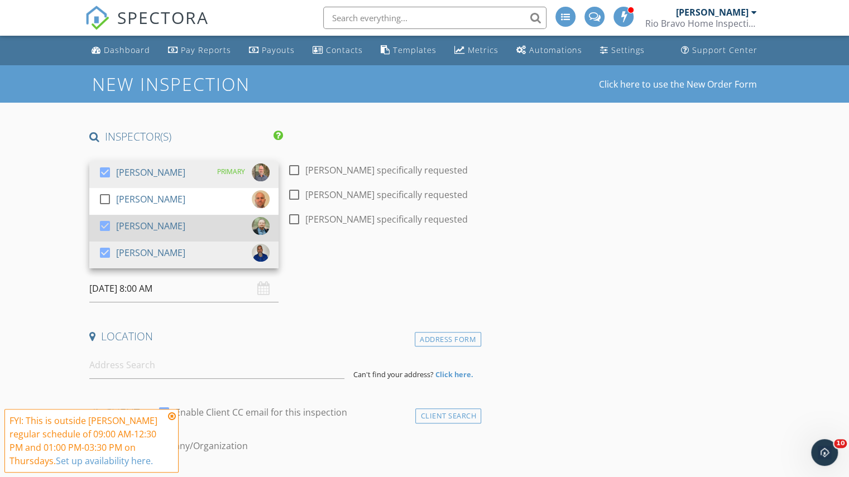
click at [120, 229] on div "[PERSON_NAME]" at bounding box center [150, 226] width 69 height 18
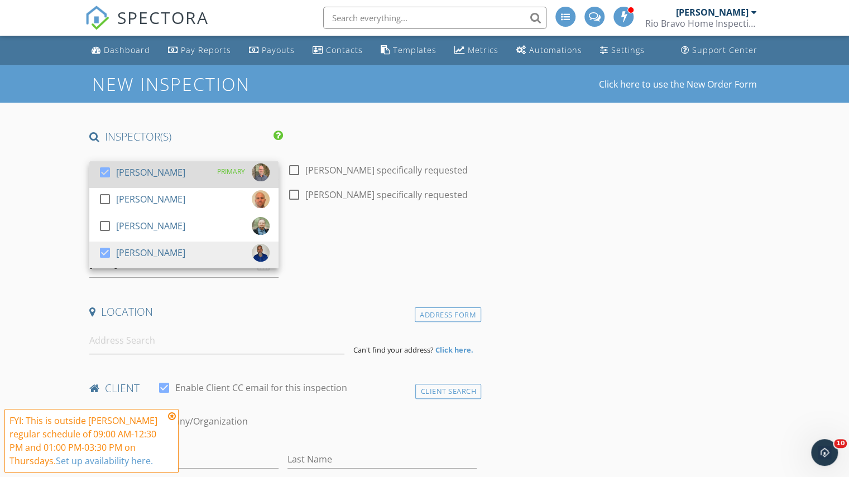
click at [119, 168] on div "[PERSON_NAME]" at bounding box center [150, 172] width 69 height 18
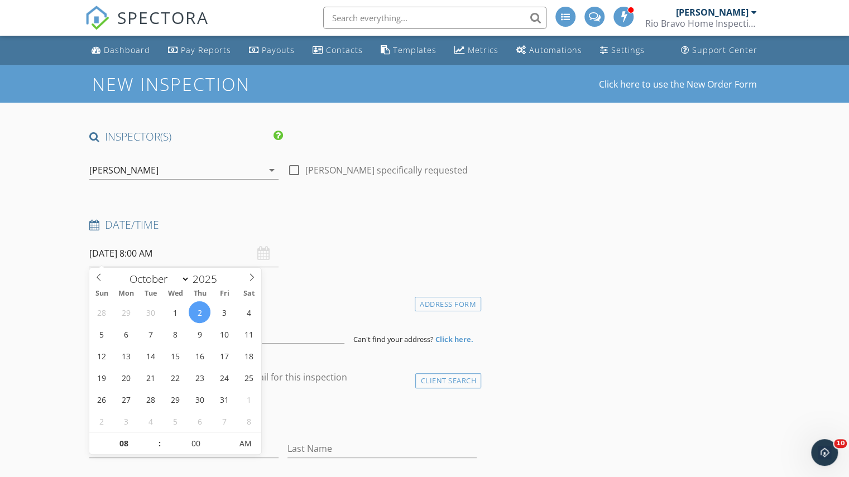
click at [155, 262] on input "[DATE] 8:00 AM" at bounding box center [183, 253] width 189 height 27
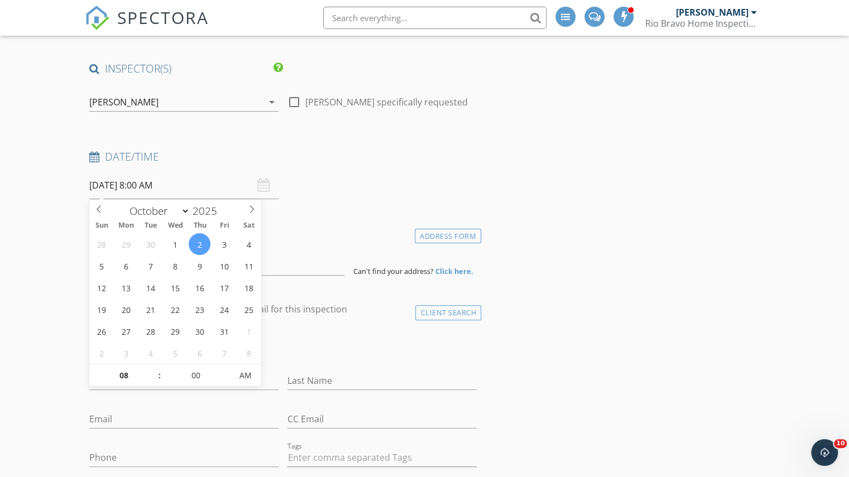
scroll to position [69, 0]
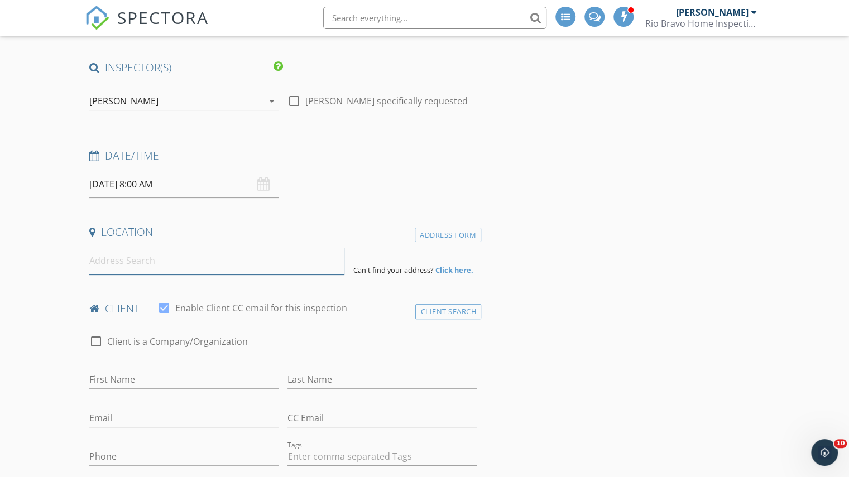
click at [299, 265] on input at bounding box center [216, 260] width 255 height 27
paste input "2034 Overland Trl, Corpus Christi, TX 78410"
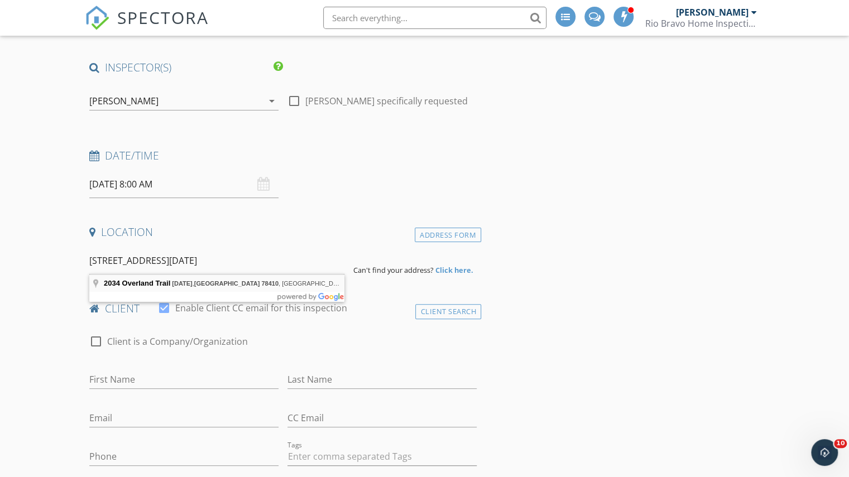
type input "2034 Overland Trail, Corpus Christi, TX 78410, USA"
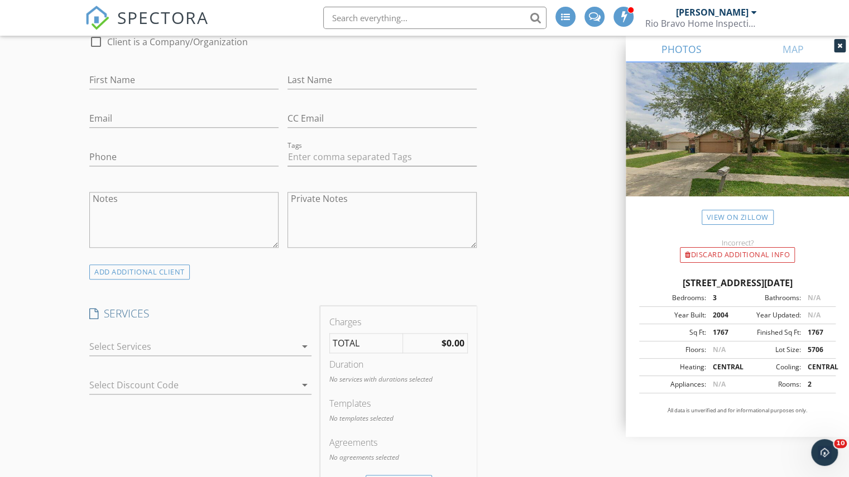
scroll to position [721, 0]
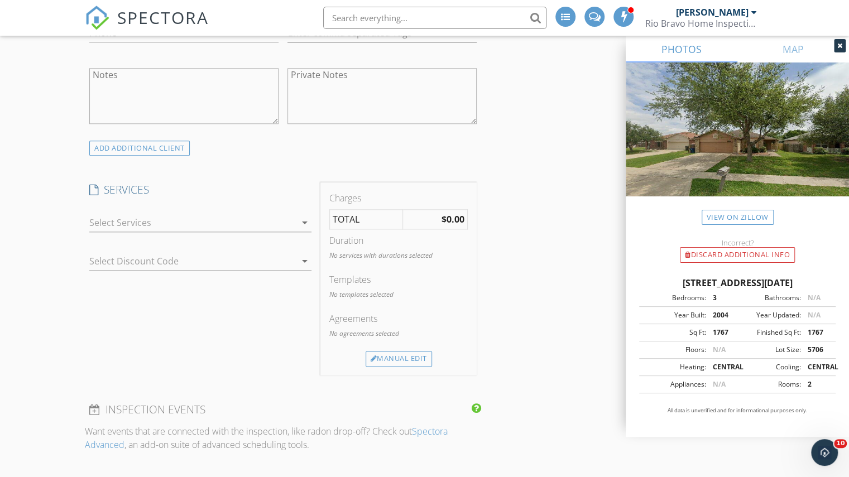
click at [175, 217] on div at bounding box center [192, 223] width 206 height 18
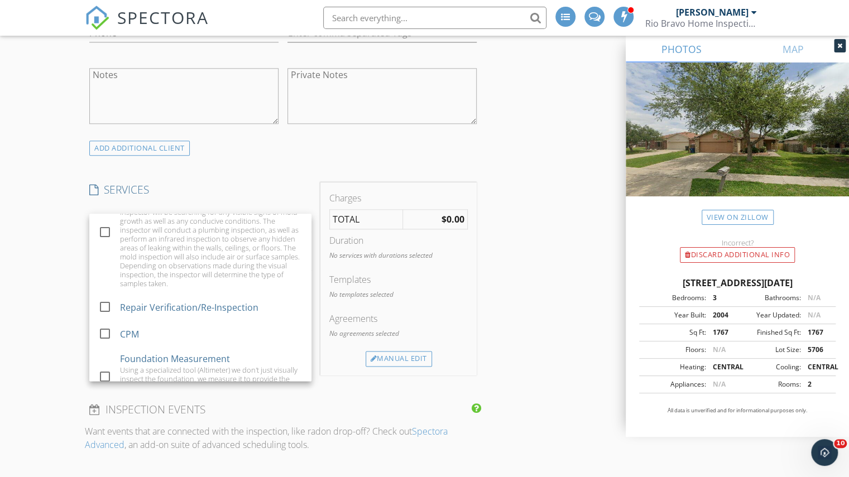
scroll to position [815, 0]
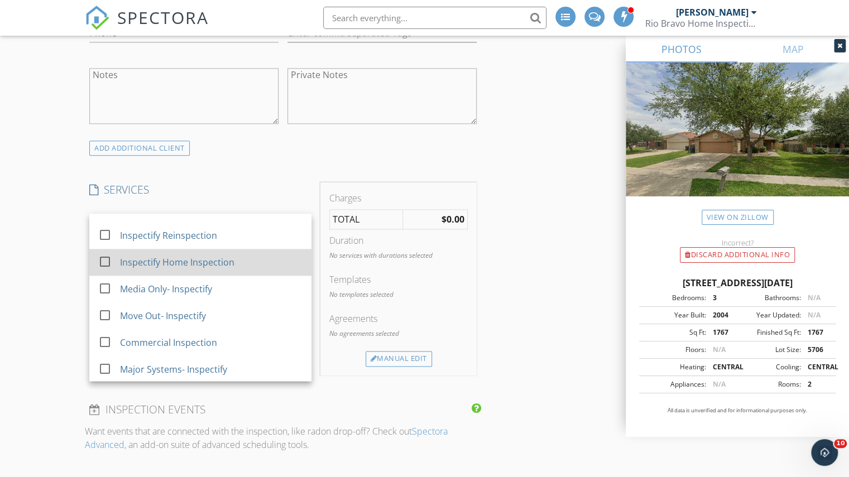
click at [171, 266] on div "Inspectify Home Inspection" at bounding box center [211, 262] width 183 height 22
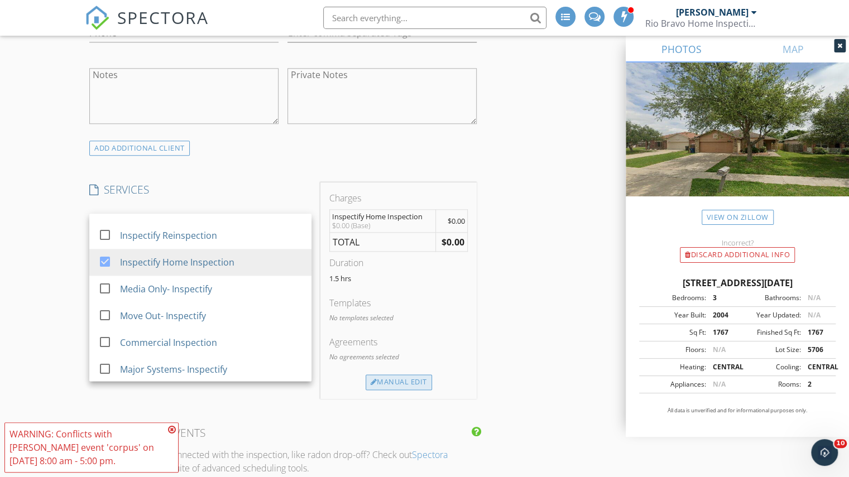
click at [420, 379] on div "Manual Edit" at bounding box center [398, 382] width 66 height 16
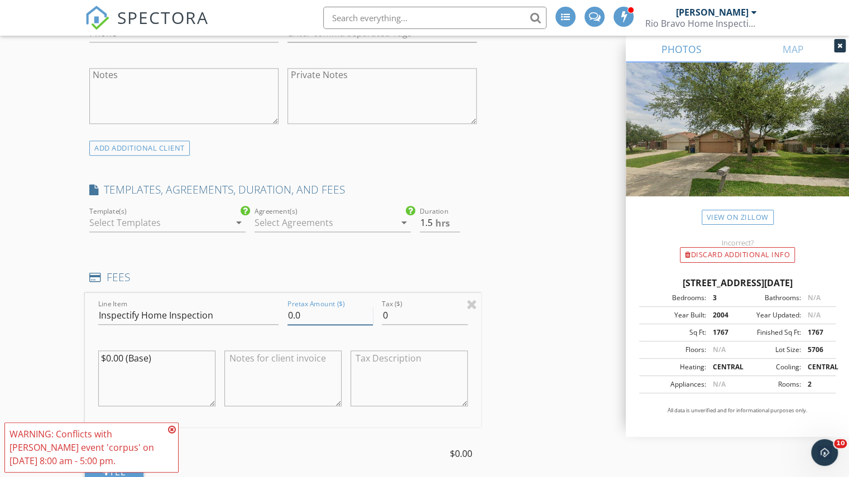
click at [292, 309] on input "0.0" at bounding box center [329, 315] width 85 height 18
type input "325.0"
type input "2"
click at [456, 216] on input "2" at bounding box center [440, 223] width 40 height 18
click at [509, 251] on div "INSPECTOR(S) check_box_outline_blank Charles Cole check_box_outline_blank Brad …" at bounding box center [424, 484] width 679 height 2150
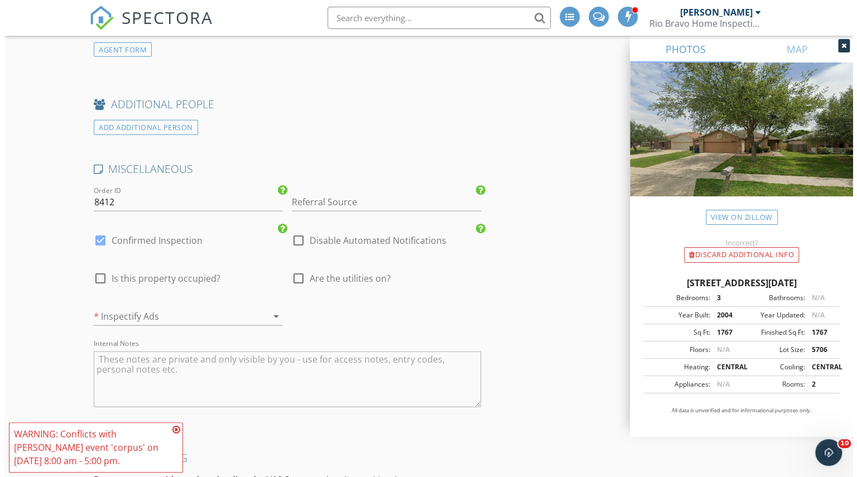
scroll to position [1824, 0]
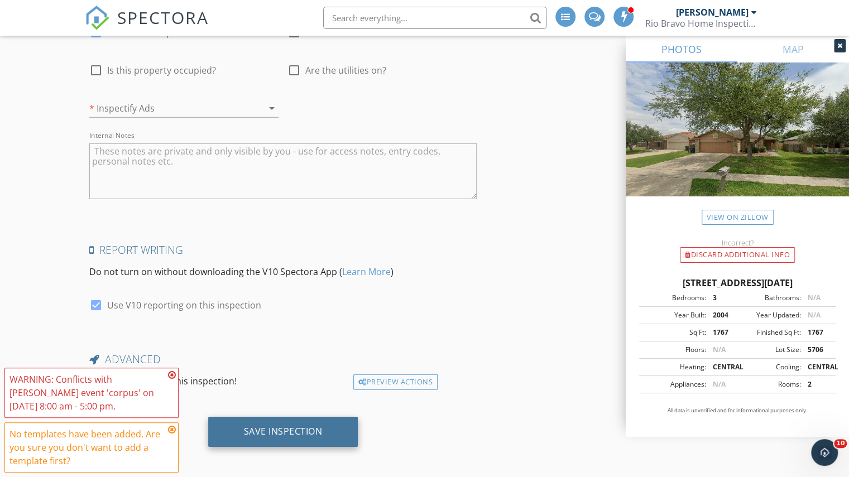
click at [293, 417] on div "Save Inspection" at bounding box center [283, 432] width 150 height 30
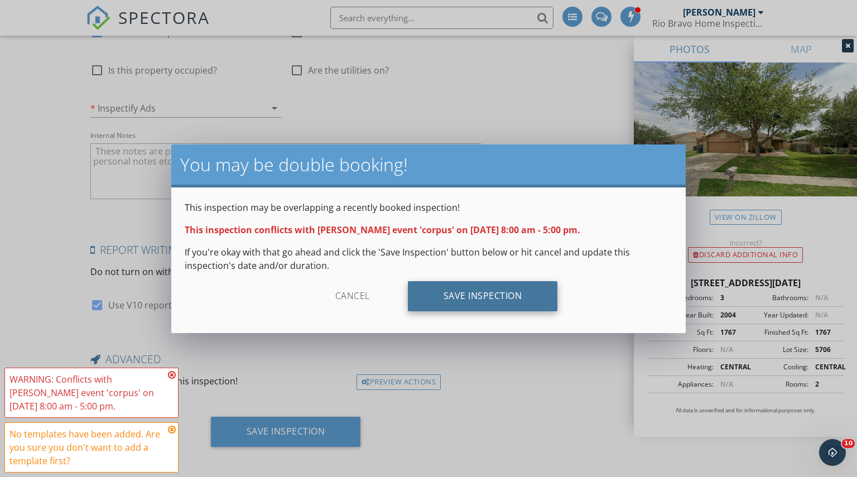
click at [495, 287] on div "Save Inspection" at bounding box center [483, 296] width 150 height 30
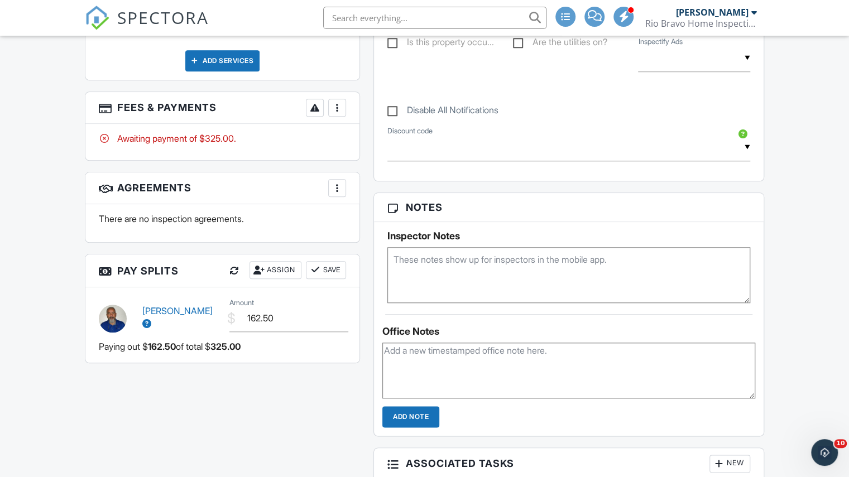
scroll to position [560, 0]
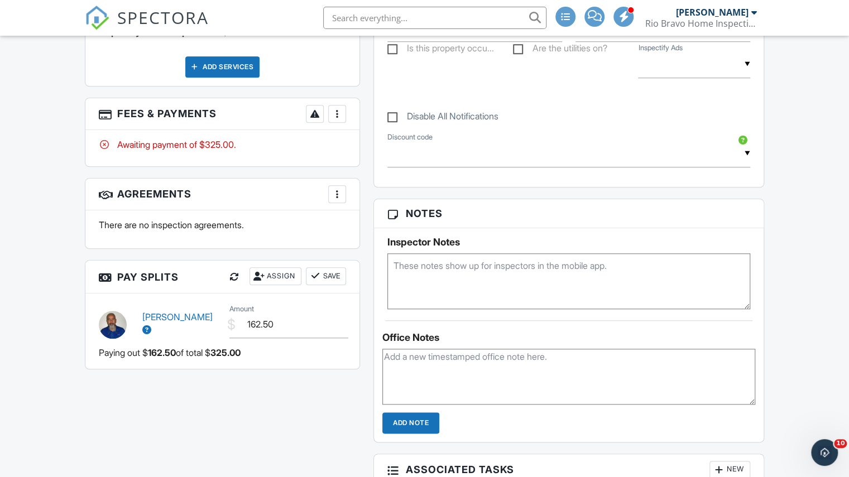
click at [439, 277] on textarea at bounding box center [568, 281] width 363 height 56
paste textarea "[PERSON_NAME] [PHONE_NUMBER] Meet [PERSON_NAME] on-site. Phone number: [PHONE_N…"
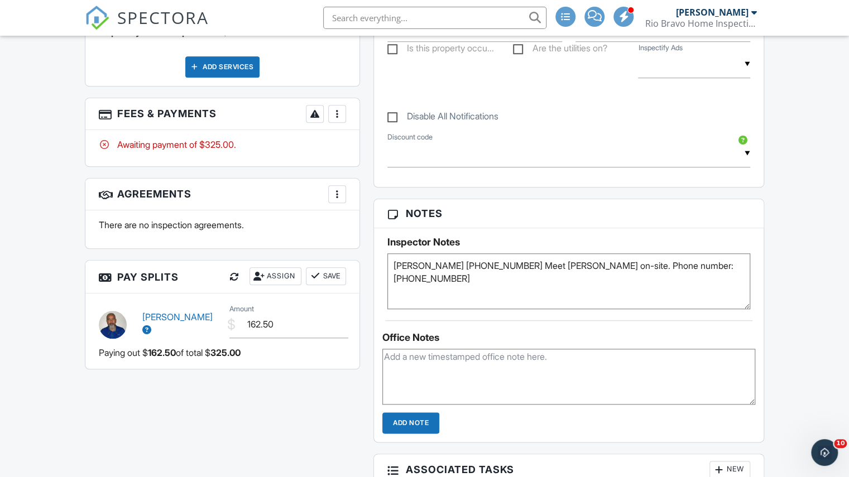
click at [437, 281] on textarea "[PERSON_NAME] [PHONE_NUMBER] Meet [PERSON_NAME] on-site. Phone number: [PHONE_N…" at bounding box center [568, 281] width 363 height 56
click at [393, 266] on textarea "[PERSON_NAME] [PHONE_NUMBER] Meet [PERSON_NAME] on-site. Phone number: [PHONE_N…" at bounding box center [568, 281] width 363 height 56
type textarea "home + floor plan, [PERSON_NAME] [PHONE_NUMBER] Meet [PERSON_NAME] on-site. Pho…"
click at [348, 257] on div "People Disable Client CC Email New Inspector Client Client's Agent Listing Agen…" at bounding box center [222, 73] width 288 height 613
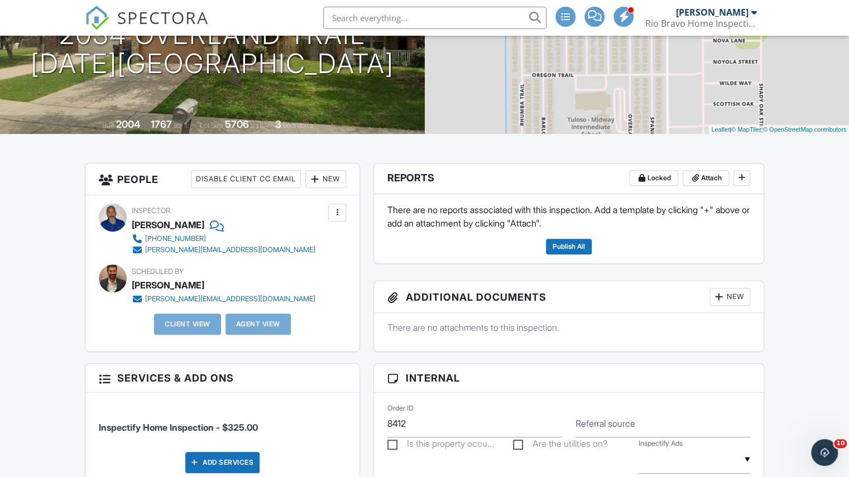
scroll to position [0, 0]
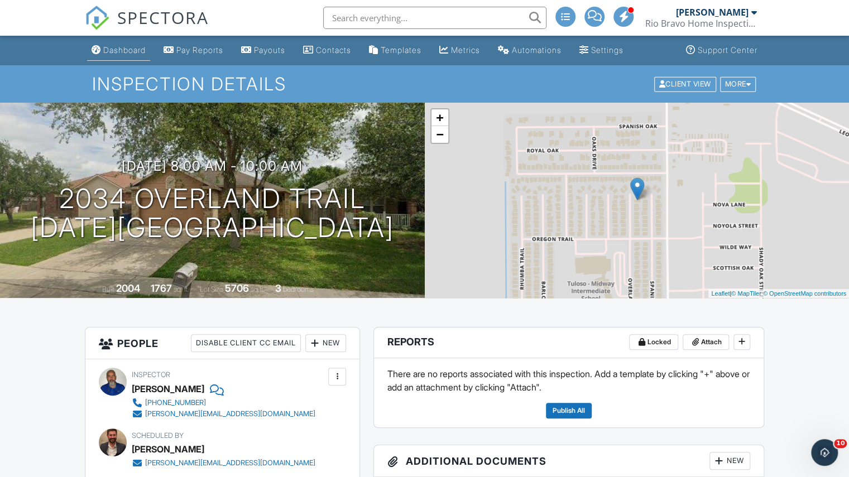
click at [135, 56] on link "Dashboard" at bounding box center [118, 50] width 63 height 21
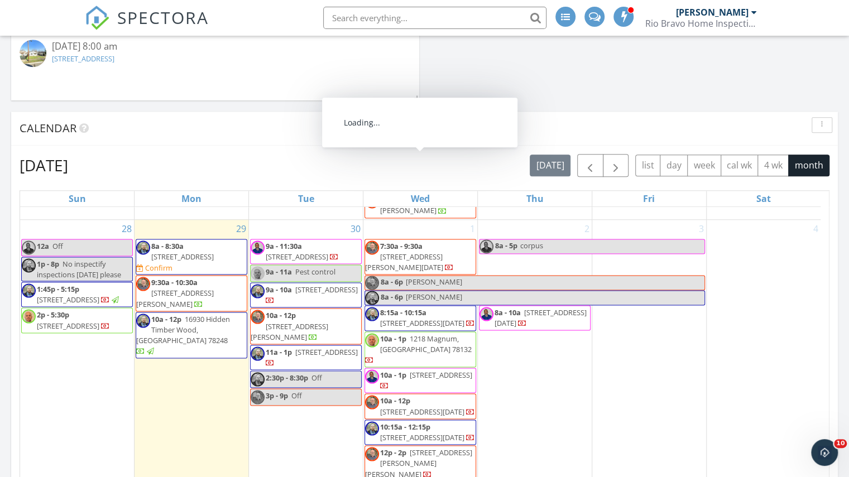
scroll to position [1376, 0]
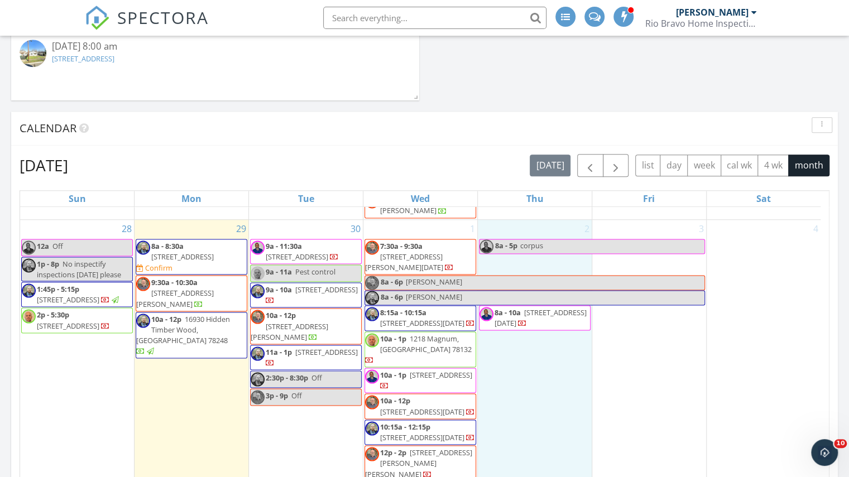
click at [535, 367] on div "2 8a - 5p corpus 8a - 10a 2034 Overland Trail, Corpus Christi 78410" at bounding box center [535, 432] width 114 height 425
click at [540, 321] on link "Inspection" at bounding box center [532, 321] width 57 height 18
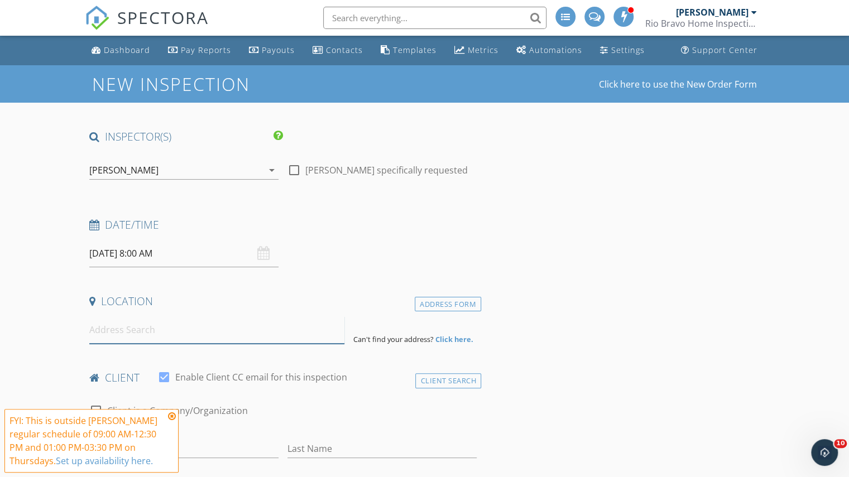
click at [128, 324] on input at bounding box center [216, 329] width 255 height 27
paste input "[STREET_ADDRESS][DATE][US_STATE]"
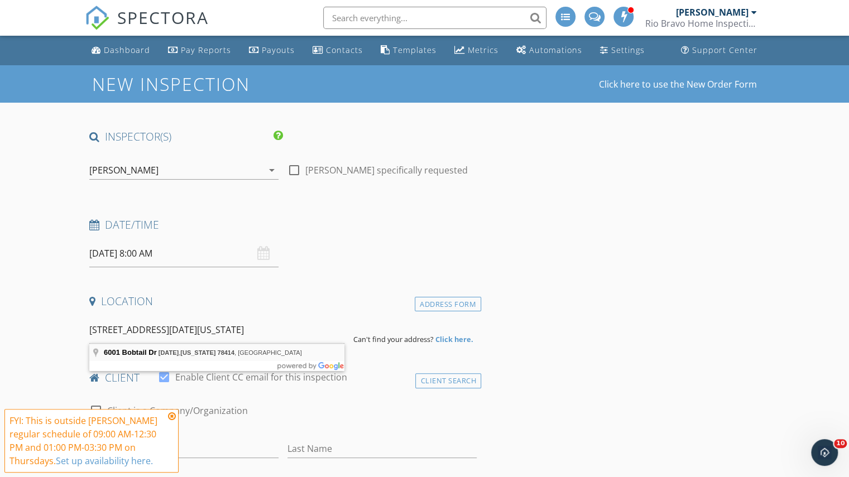
type input "[STREET_ADDRESS][DATE][US_STATE]"
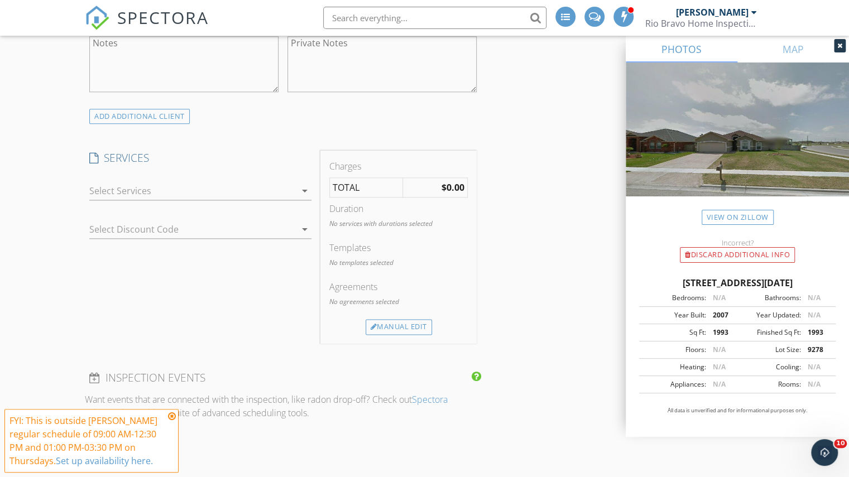
scroll to position [753, 0]
click at [135, 188] on div at bounding box center [192, 190] width 206 height 18
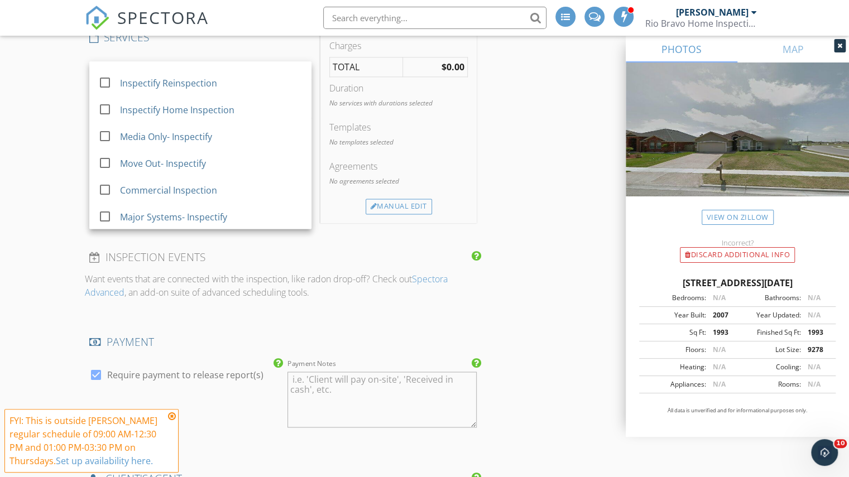
scroll to position [875, 0]
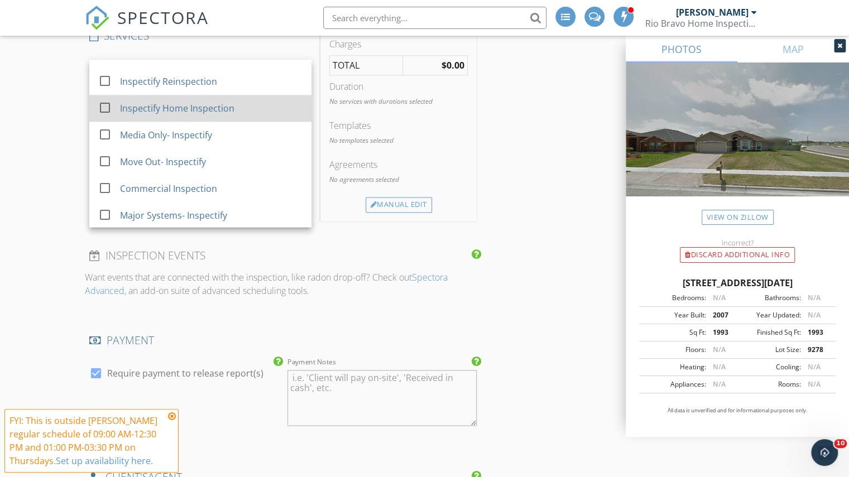
click at [175, 110] on div "Inspectify Home Inspection" at bounding box center [177, 108] width 114 height 13
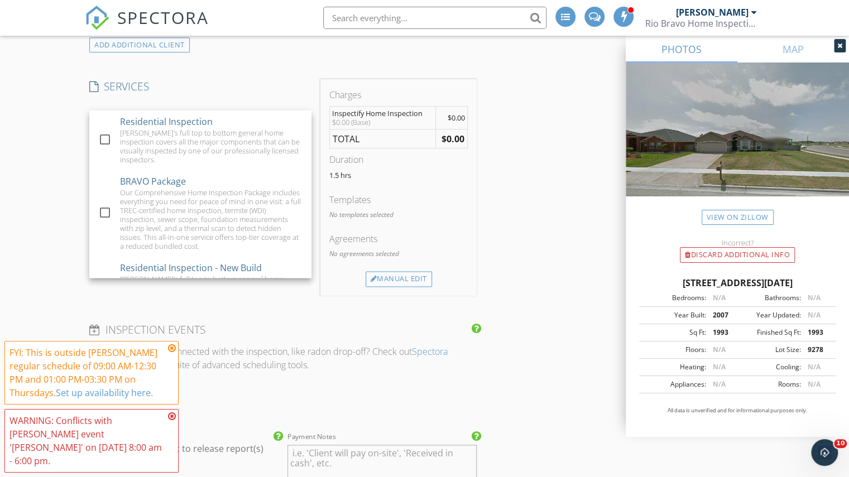
scroll to position [828, 0]
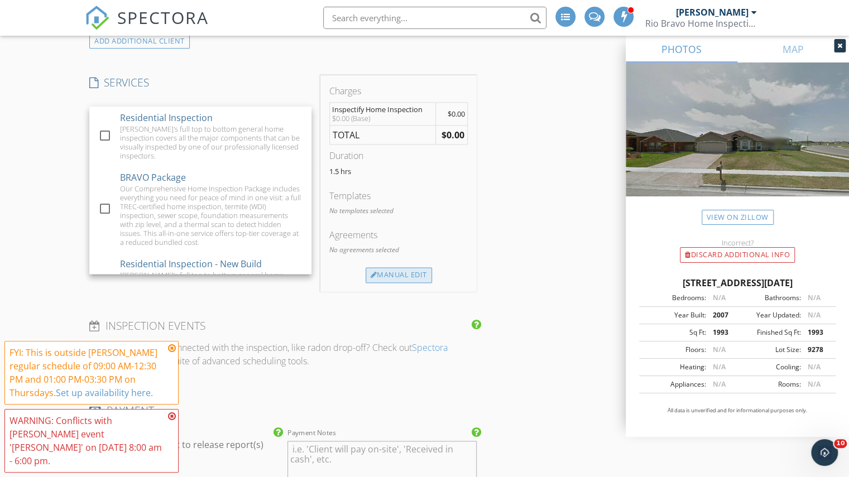
click at [398, 267] on div "Manual Edit" at bounding box center [398, 275] width 66 height 16
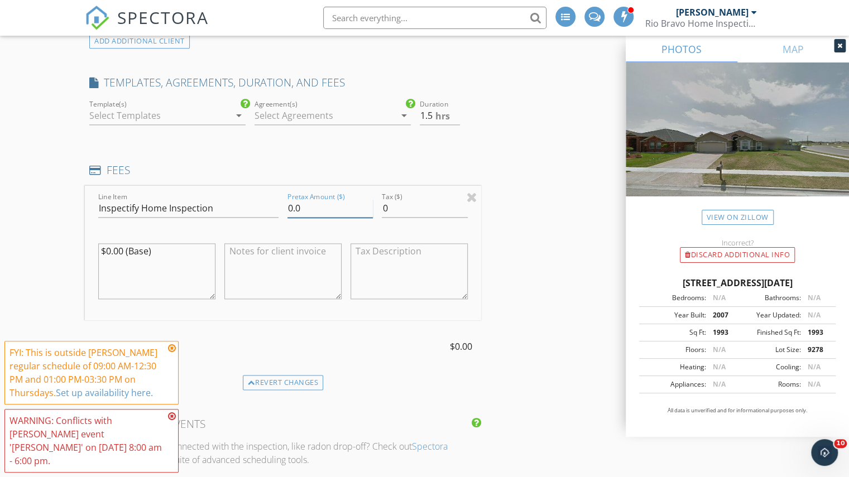
click at [291, 206] on input "0.0" at bounding box center [329, 208] width 85 height 18
type input "325.0"
click at [458, 110] on input "2" at bounding box center [440, 116] width 40 height 18
click at [458, 110] on input "2.5" at bounding box center [440, 116] width 40 height 18
type input "2"
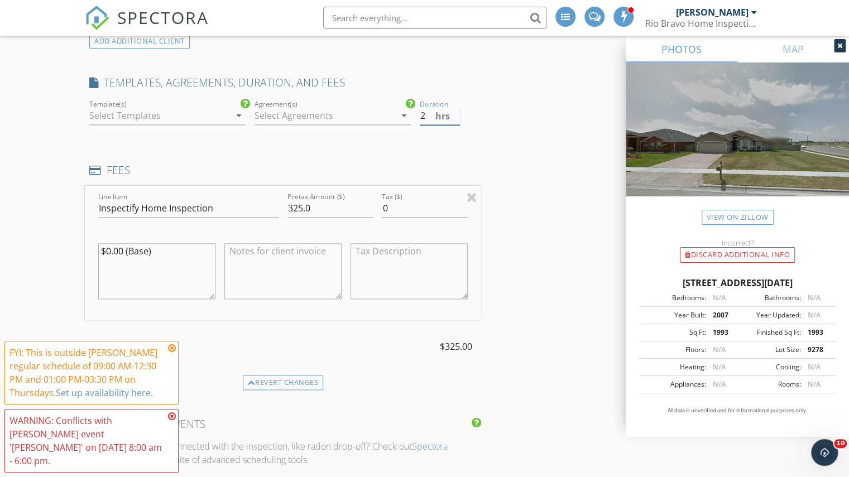
click at [457, 115] on input "2" at bounding box center [440, 116] width 40 height 18
click at [482, 138] on div "INSPECTOR(S) check_box Charles Cole PRIMARY check_box_outline_blank Brad Test c…" at bounding box center [424, 376] width 679 height 2150
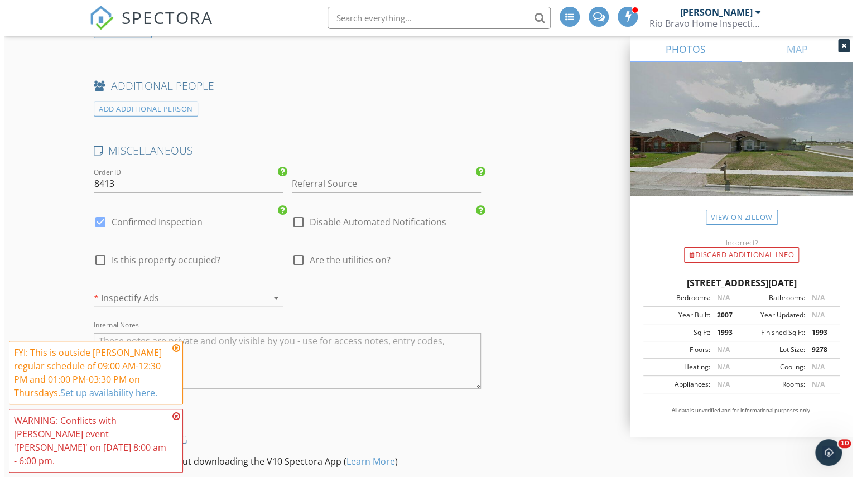
scroll to position [1824, 0]
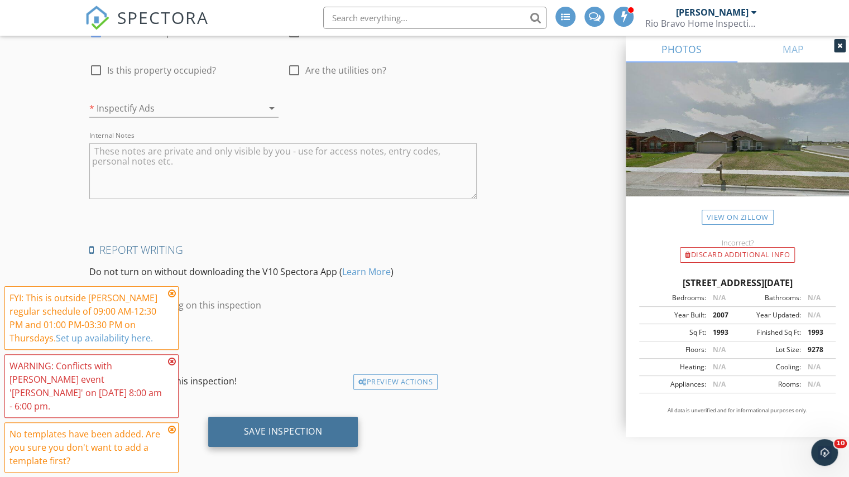
click at [309, 426] on div "Save Inspection" at bounding box center [283, 431] width 79 height 11
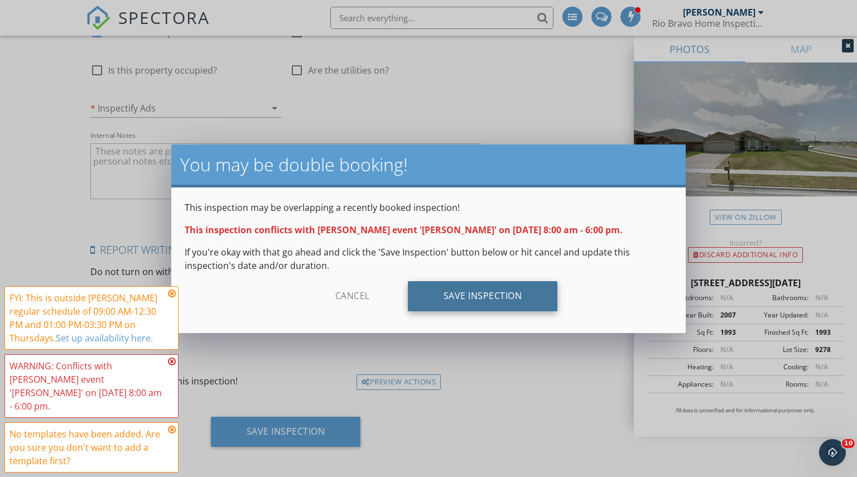
click at [502, 298] on div "Save Inspection" at bounding box center [483, 296] width 150 height 30
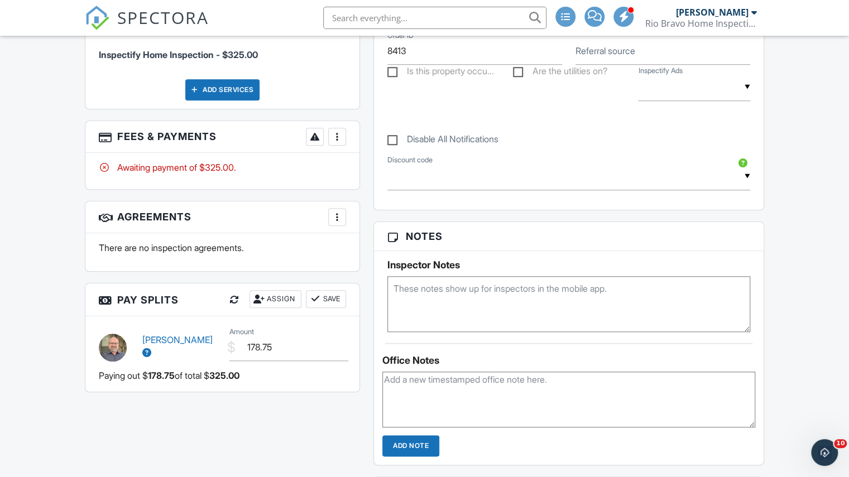
click at [415, 293] on textarea at bounding box center [568, 304] width 363 height 56
paste textarea "Barbara (361) 703-0703 Meet Barbara Jackson on-site. Phone number: (361) 703-07…"
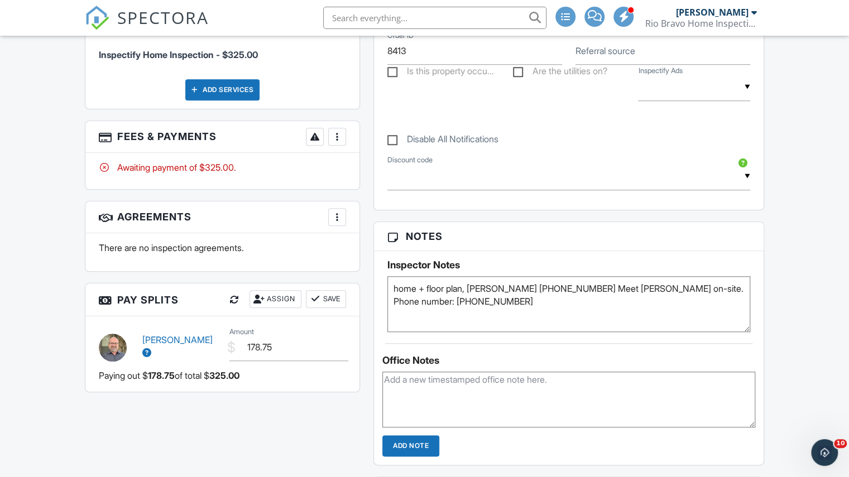
type textarea "home + floor plan, Barbara (361) 703-0703 Meet Barbara Jackson on-site. Phone n…"
click at [365, 279] on div "People Disable Client CC Email New Inspector Client Client's Agent Listing Agen…" at bounding box center [222, 96] width 288 height 613
click at [127, 13] on span "SPECTORA" at bounding box center [163, 17] width 92 height 23
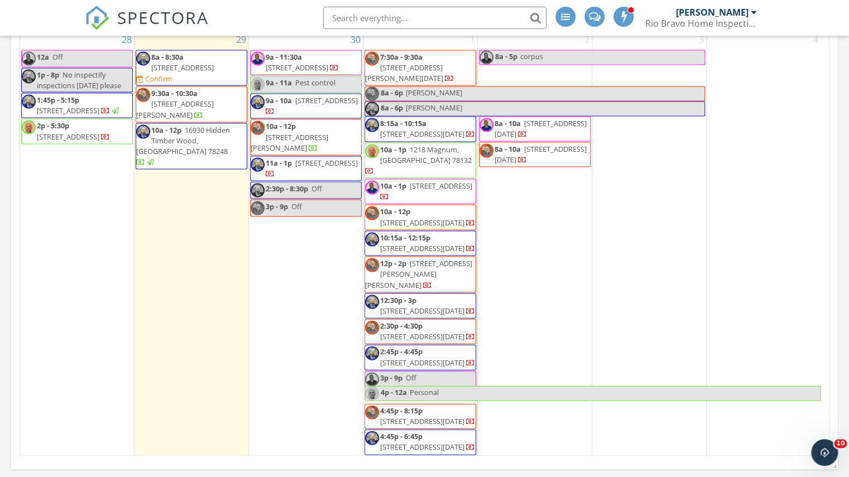
scroll to position [1301, 0]
click at [526, 298] on div "2 8a - 5p corpus 8a - 10a 2034 Overland Trail, Corpus Christi 78410 8a - 10a 60…" at bounding box center [535, 243] width 114 height 425
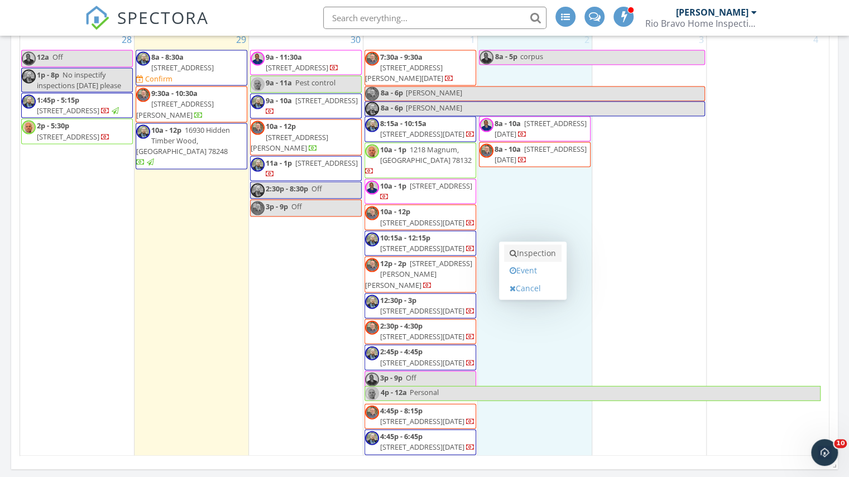
click at [525, 252] on link "Inspection" at bounding box center [532, 253] width 57 height 18
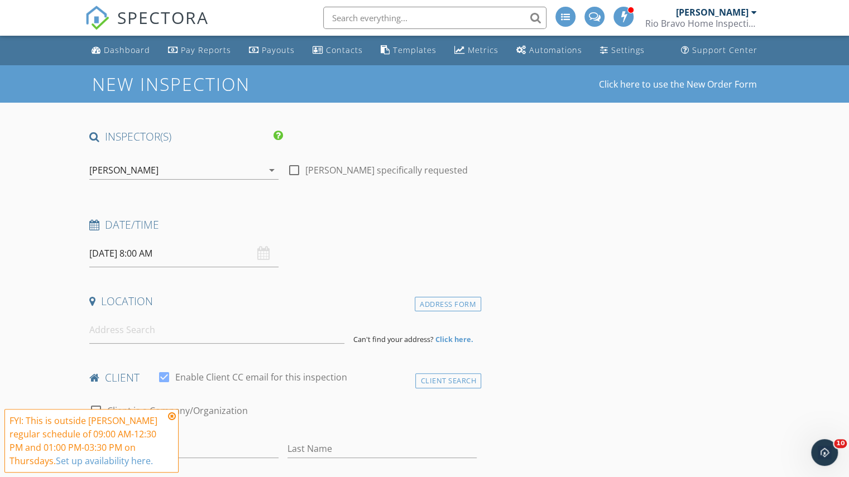
click at [121, 170] on div "[PERSON_NAME]" at bounding box center [123, 170] width 69 height 10
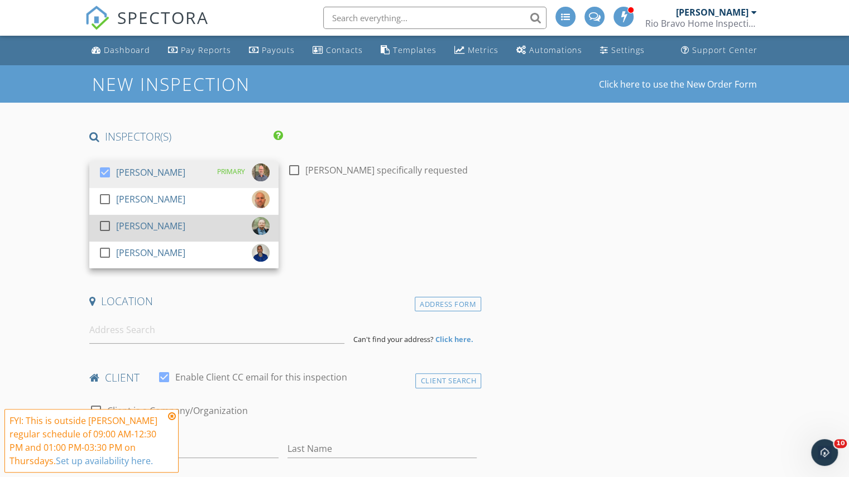
click at [124, 225] on div "[PERSON_NAME]" at bounding box center [150, 226] width 69 height 18
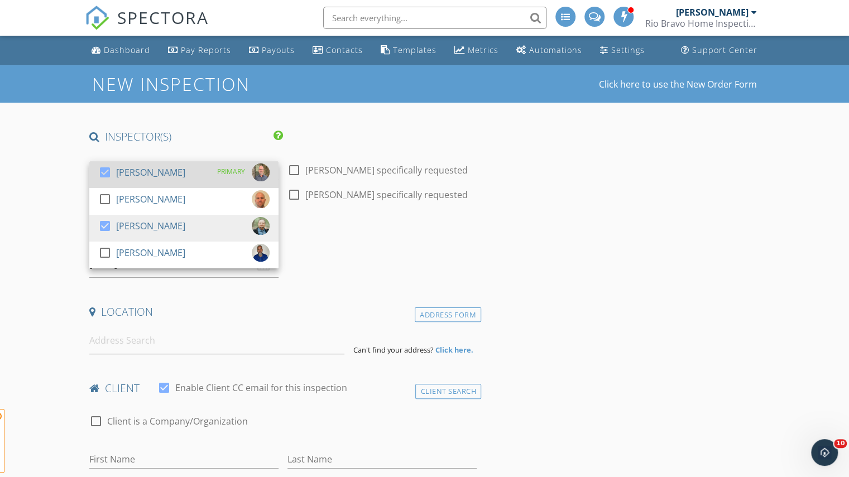
click at [116, 175] on div "[PERSON_NAME]" at bounding box center [150, 172] width 69 height 18
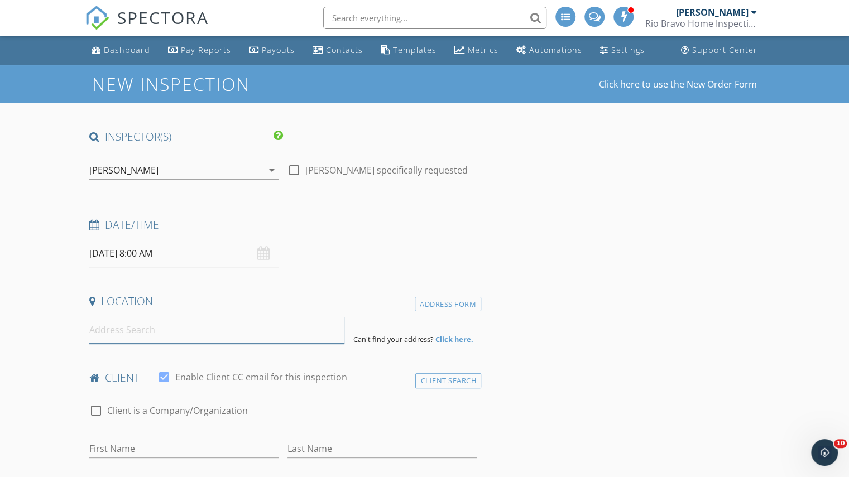
click at [142, 317] on input at bounding box center [216, 329] width 255 height 27
paste input "[STREET_ADDRESS][DATE][US_STATE]"
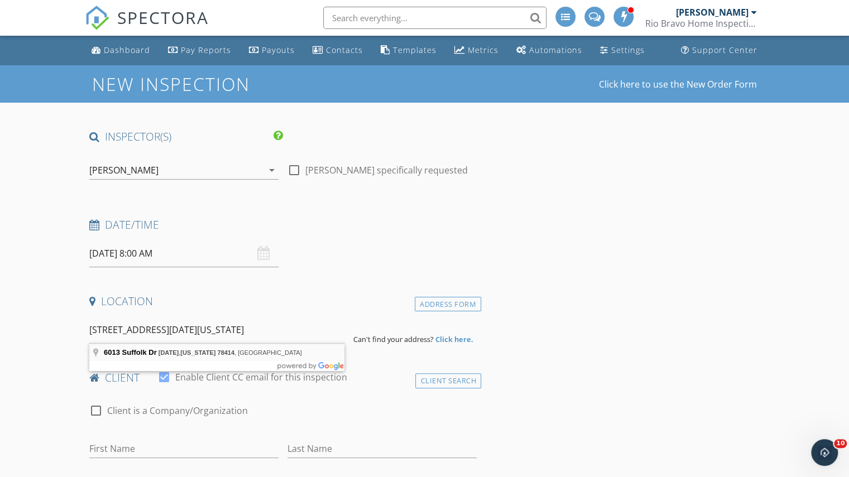
type input "[STREET_ADDRESS][DATE][US_STATE]"
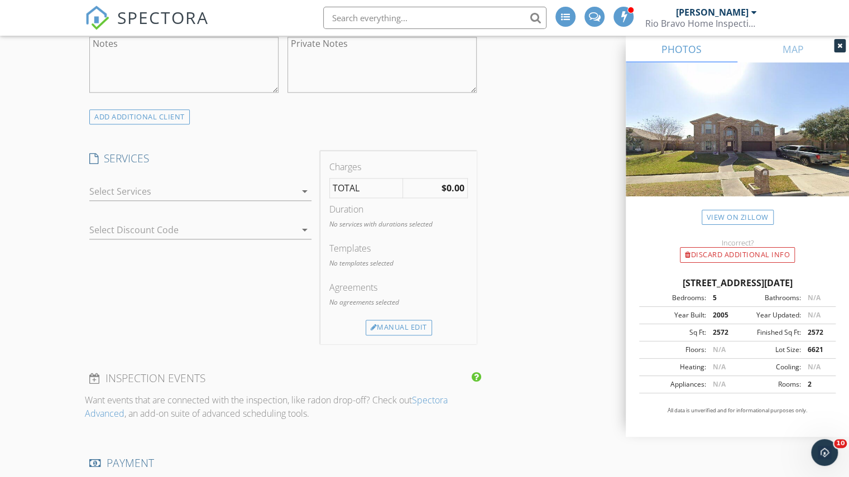
scroll to position [763, 0]
click at [177, 190] on div "arrow_drop_down" at bounding box center [200, 196] width 222 height 30
click at [173, 184] on div at bounding box center [192, 190] width 206 height 18
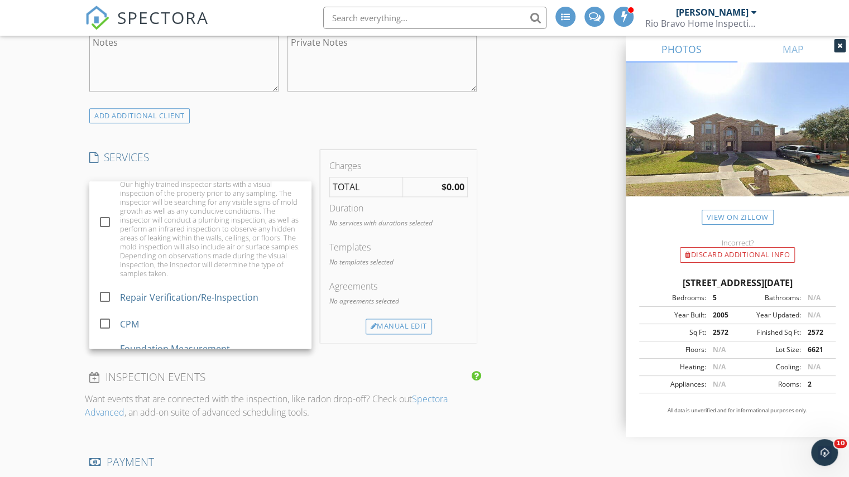
scroll to position [815, 0]
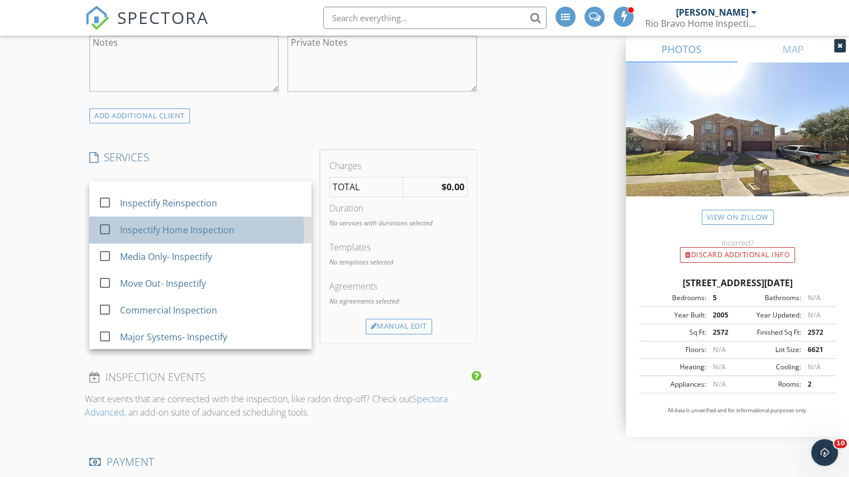
click at [164, 223] on div "Inspectify Home Inspection" at bounding box center [177, 229] width 114 height 13
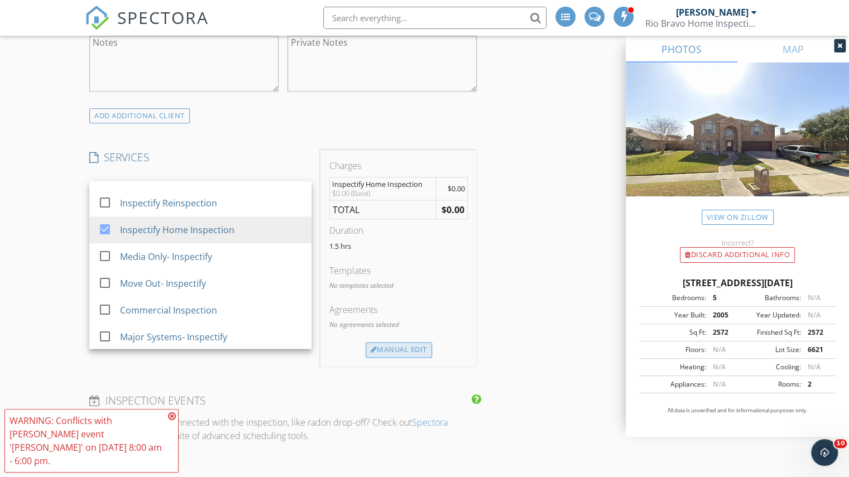
click at [387, 342] on div "Manual Edit" at bounding box center [398, 350] width 66 height 16
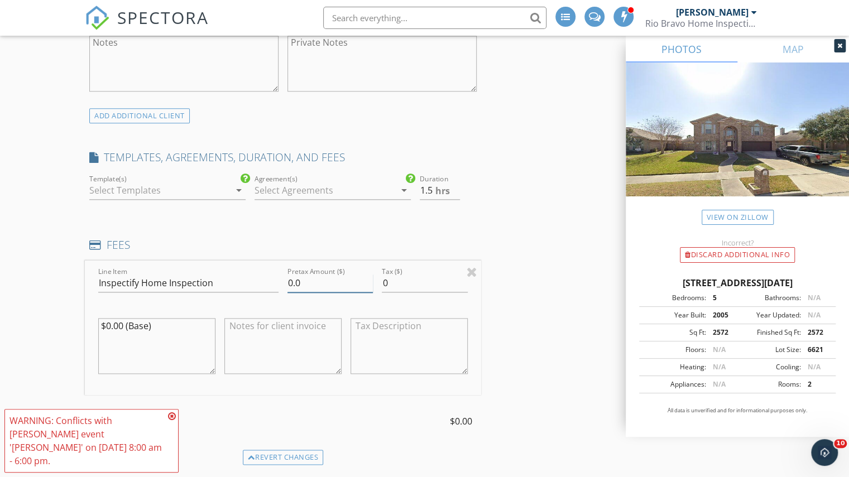
click at [292, 275] on input "0.0" at bounding box center [329, 283] width 85 height 18
type input "325.0"
click at [451, 181] on input "1.5" at bounding box center [440, 190] width 40 height 18
type input "2"
click at [454, 181] on input "2" at bounding box center [440, 190] width 40 height 18
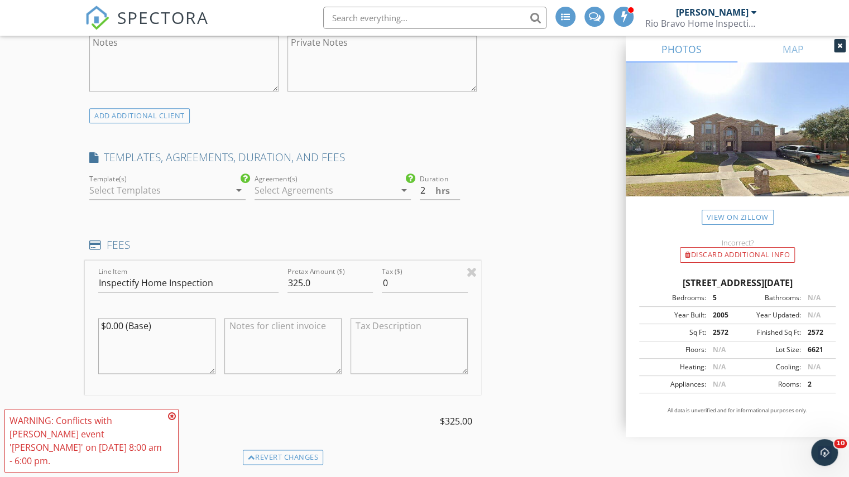
click at [488, 187] on div "INSPECTOR(S) check_box_outline_blank Charles Cole check_box_outline_blank Brad …" at bounding box center [424, 446] width 679 height 2160
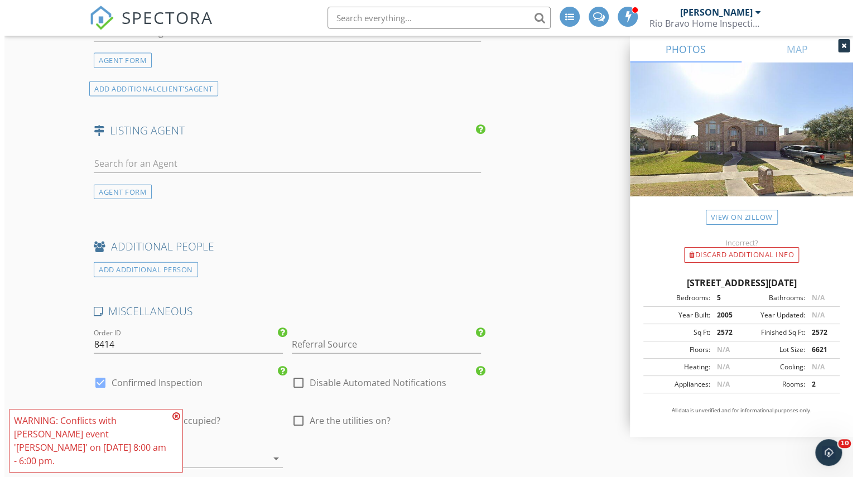
scroll to position [1824, 0]
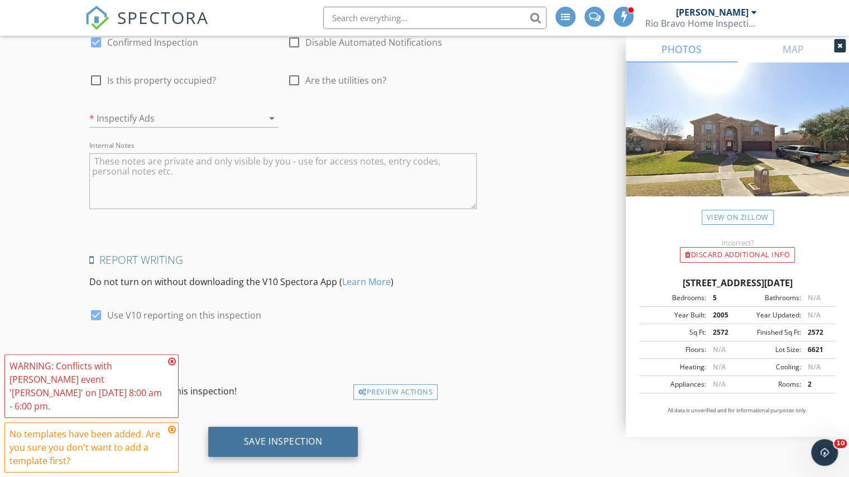
click at [239, 427] on div "Save Inspection" at bounding box center [283, 442] width 150 height 30
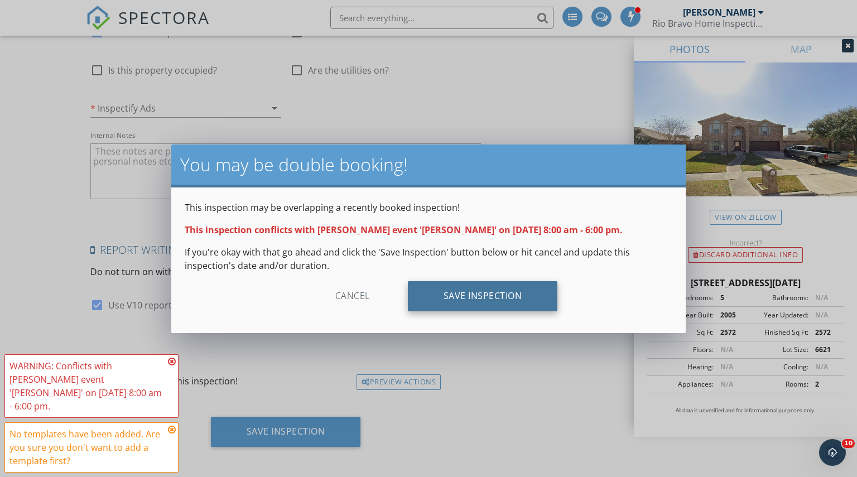
click at [455, 288] on div "Save Inspection" at bounding box center [483, 296] width 150 height 30
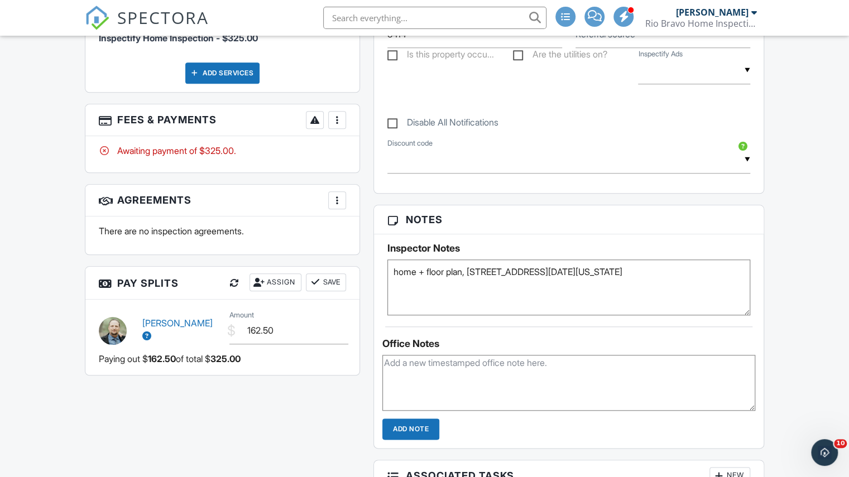
type textarea "home + floor plan, 6013 Suffolk Dr Corpus Christi, Texas 78414"
click at [367, 210] on div "Reports Locked Attach New There are no reports associated with this inspection.…" at bounding box center [569, 240] width 404 height 934
click at [180, 22] on span "SPECTORA" at bounding box center [163, 17] width 92 height 23
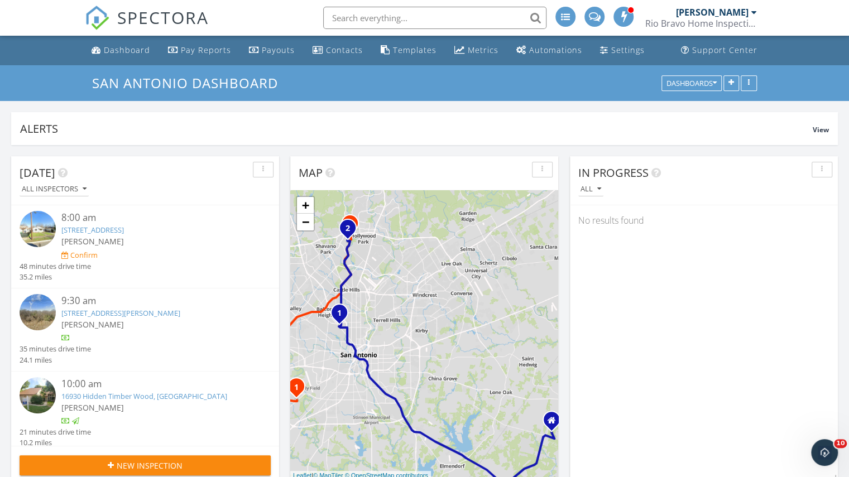
click at [180, 22] on span "SPECTORA" at bounding box center [163, 17] width 92 height 23
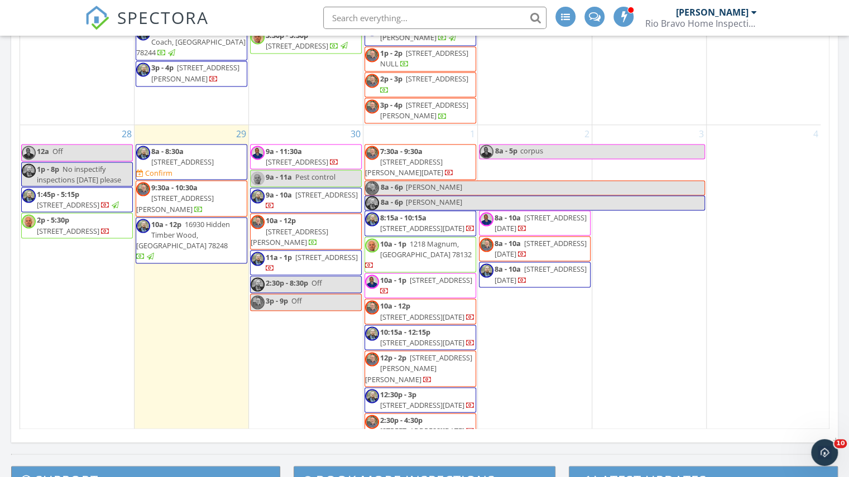
scroll to position [1285, 0]
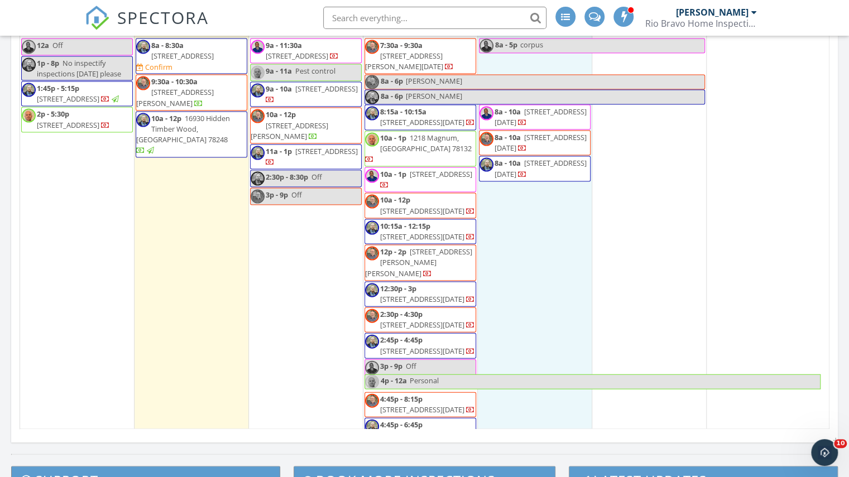
click at [523, 273] on div "2 8a - 5p corpus 8a - 10a 2034 Overland Trail, Corpus Christi 78410 8a - 10a 60…" at bounding box center [535, 231] width 114 height 425
click at [527, 228] on link "Inspection" at bounding box center [532, 228] width 57 height 18
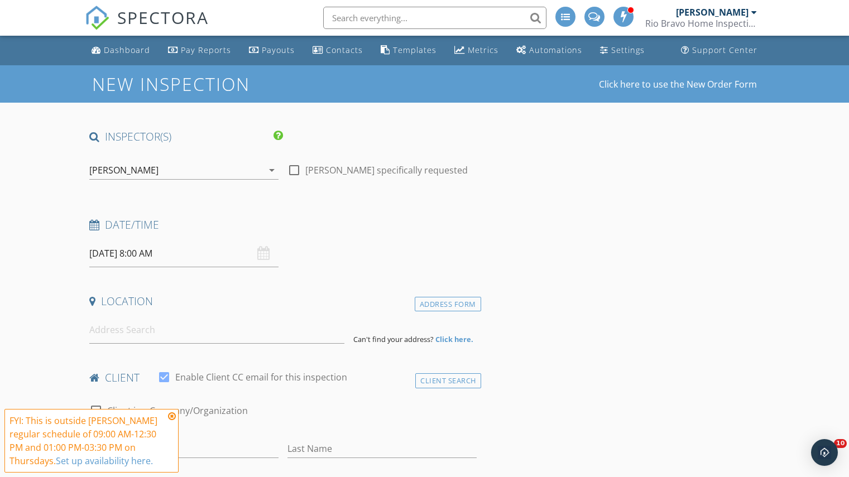
select select "9"
click at [142, 257] on input "[DATE] 8:00 AM" at bounding box center [183, 253] width 189 height 27
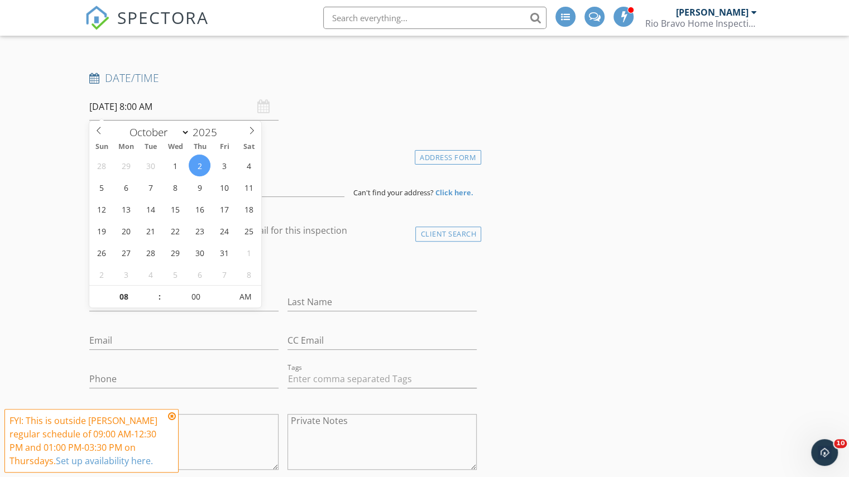
scroll to position [148, 0]
click at [125, 292] on input "08" at bounding box center [123, 296] width 69 height 22
type input "10"
type input "[DATE] 10:00 AM"
click at [280, 180] on input at bounding box center [216, 181] width 255 height 27
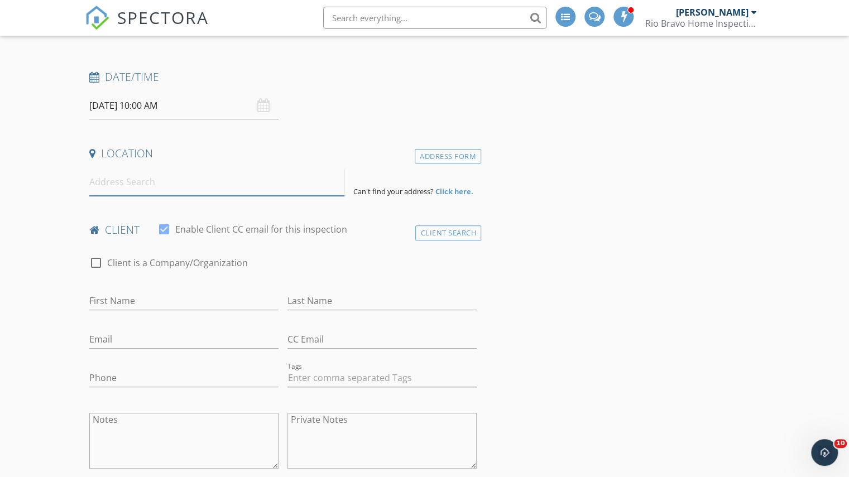
paste input "[STREET_ADDRESS][PERSON_NAME][DATE][US_STATE]"
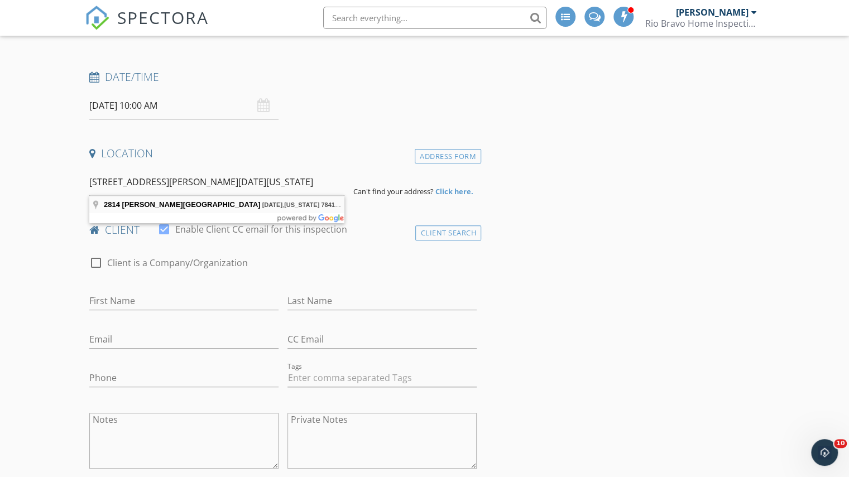
type input "[STREET_ADDRESS][PERSON_NAME][DATE][US_STATE]"
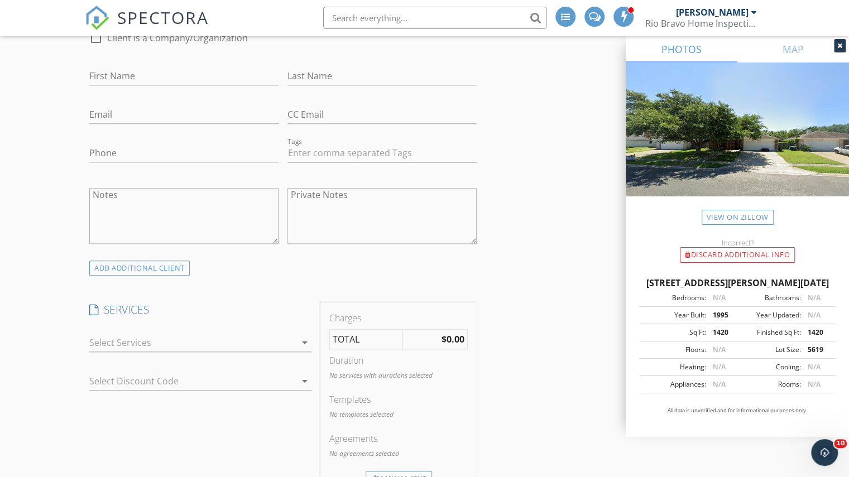
scroll to position [791, 0]
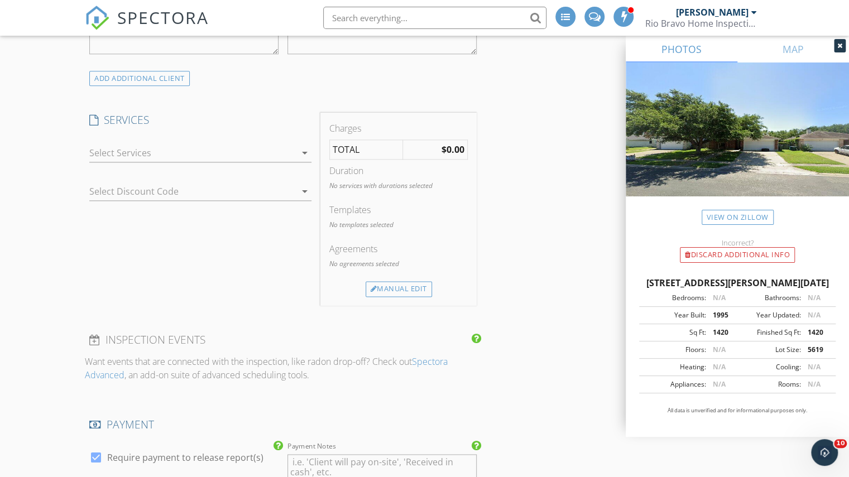
click at [222, 145] on div at bounding box center [192, 153] width 206 height 18
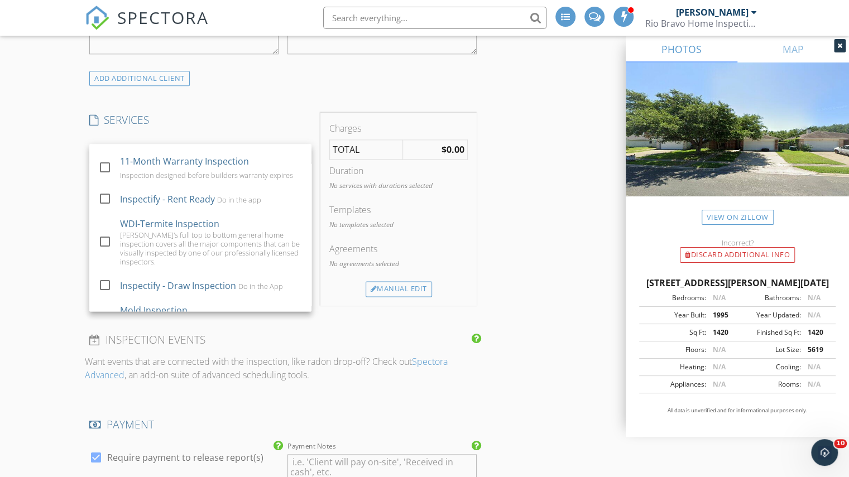
scroll to position [815, 0]
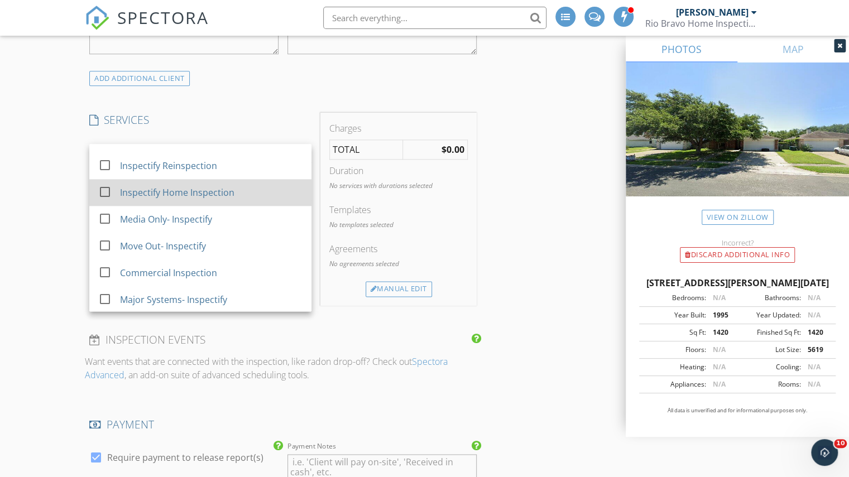
click at [199, 191] on div "Inspectify Home Inspection" at bounding box center [177, 192] width 114 height 13
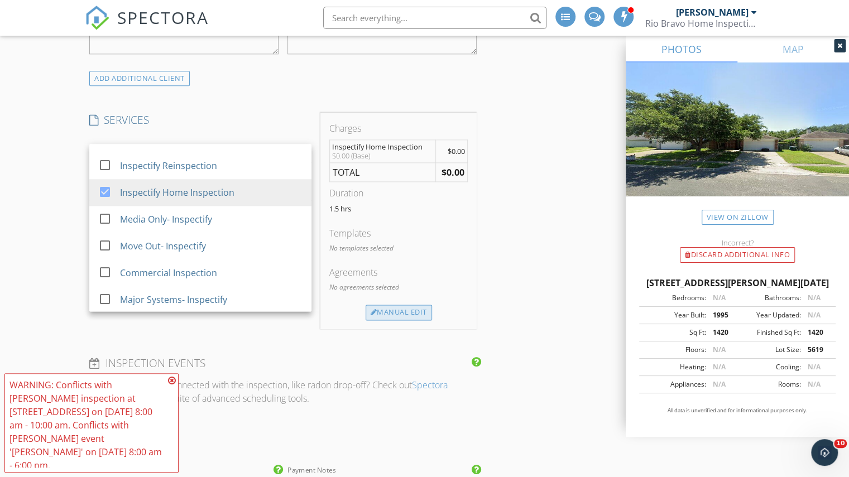
click at [398, 305] on div "Manual Edit" at bounding box center [398, 313] width 66 height 16
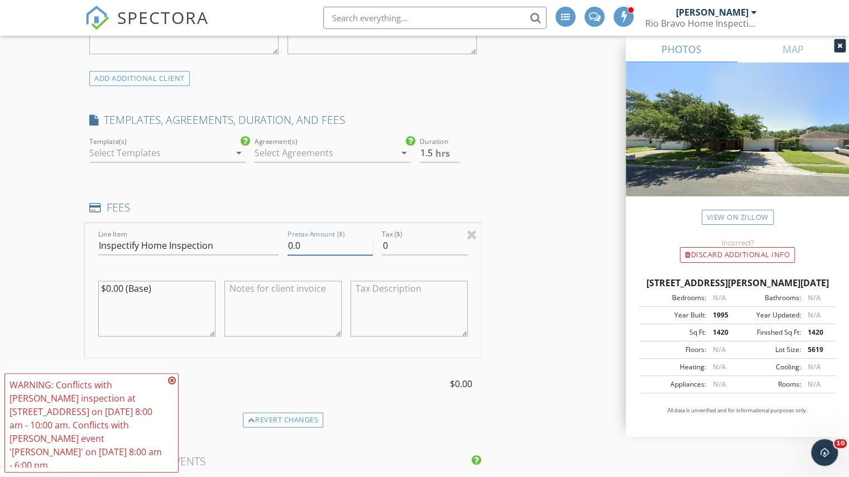
click at [290, 238] on input "0.0" at bounding box center [329, 246] width 85 height 18
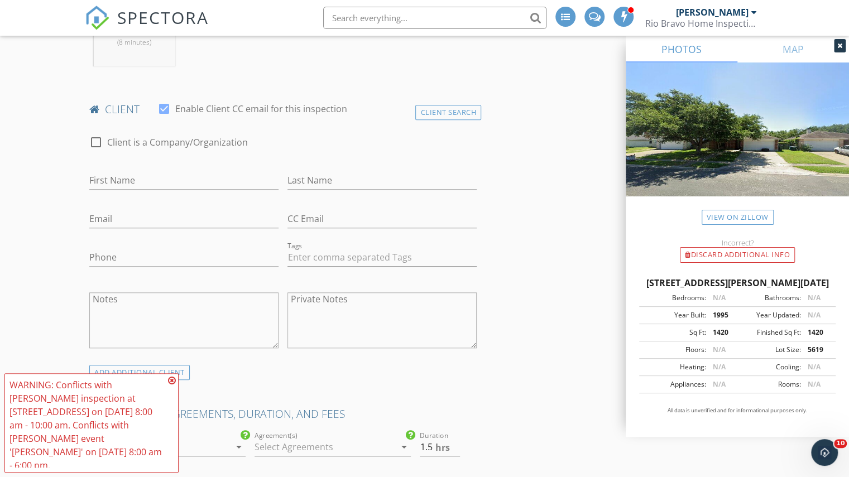
scroll to position [727, 0]
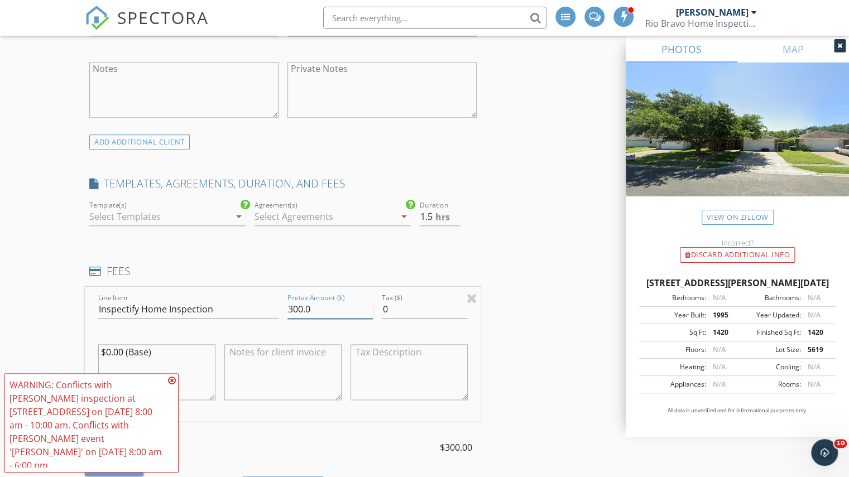
type input "300.0"
type input "2"
click at [454, 210] on input "2" at bounding box center [440, 217] width 40 height 18
click at [492, 224] on div "INSPECTOR(S) check_box Charles Cole PRIMARY check_box_outline_blank Brad Test c…" at bounding box center [424, 477] width 679 height 2150
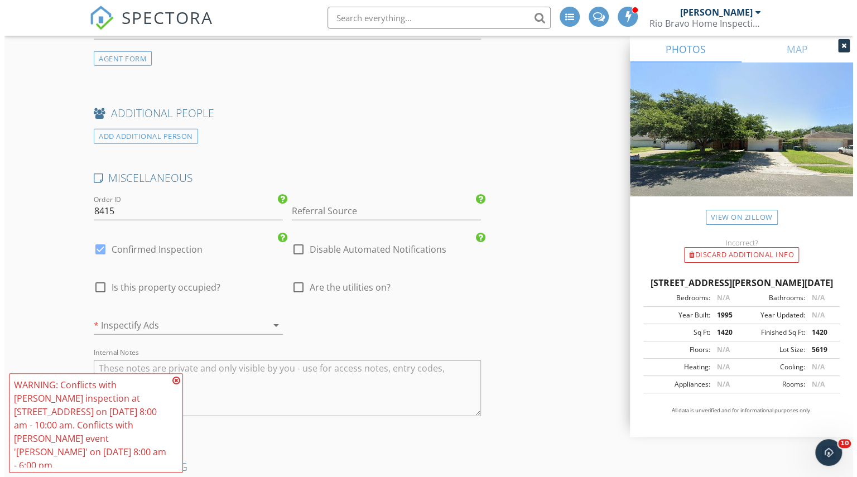
scroll to position [1824, 0]
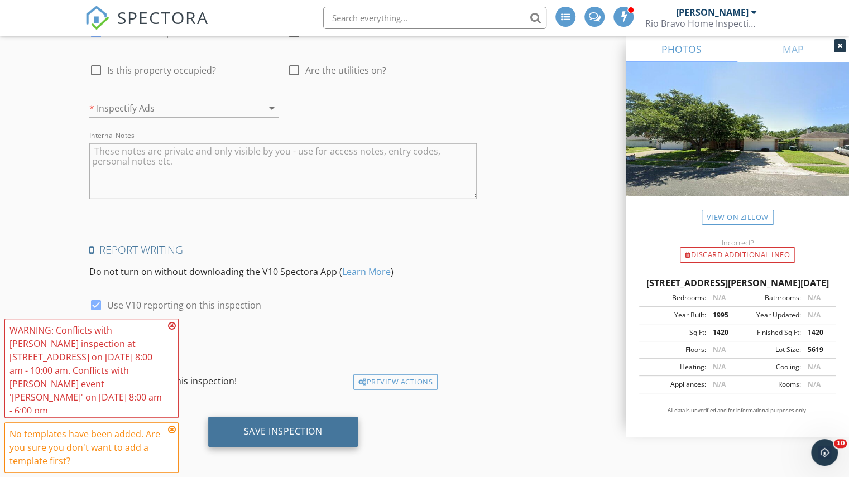
click at [294, 437] on div "Save Inspection" at bounding box center [283, 432] width 150 height 30
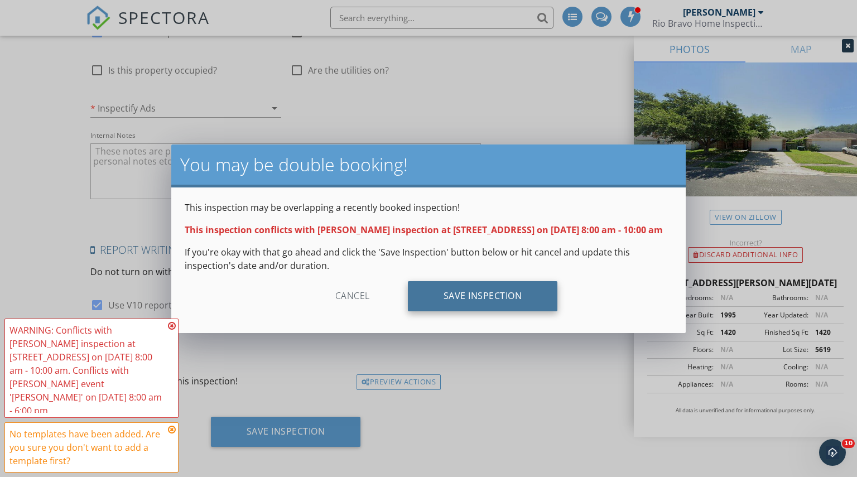
click at [470, 307] on div "Save Inspection" at bounding box center [483, 296] width 150 height 30
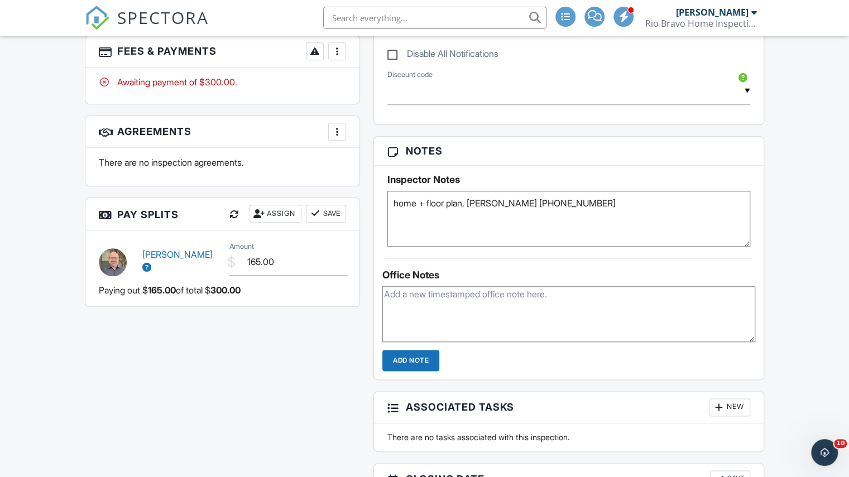
type textarea "home + floor plan, [PERSON_NAME] [PHONE_NUMBER]"
click at [350, 184] on div "People Disable Client CC Email New Inspector Client Client's Agent Listing Agen…" at bounding box center [222, 11] width 288 height 613
click at [187, 35] on link "SPECTORA" at bounding box center [147, 26] width 124 height 23
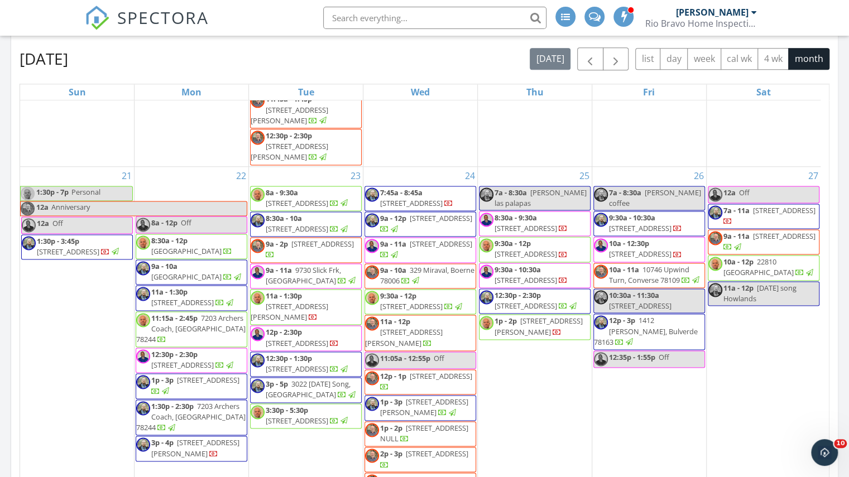
scroll to position [1376, 0]
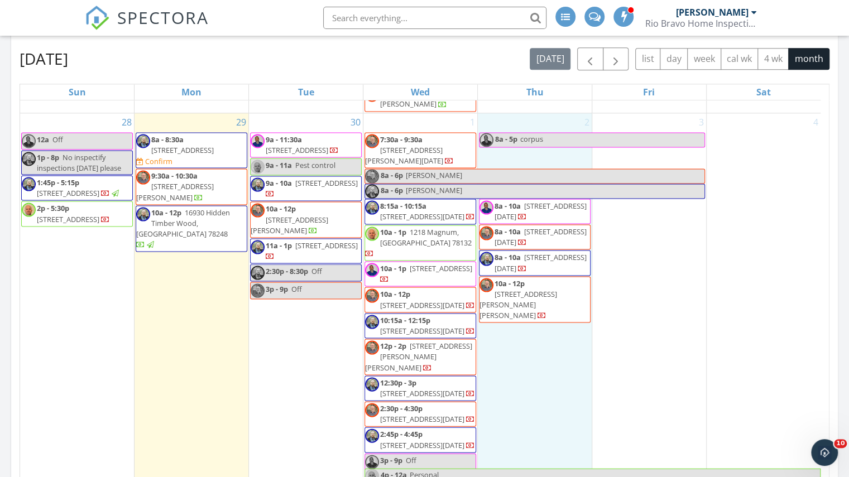
click at [561, 322] on div "2 8a - 5p corpus 8a - 10a 2034 Overland Trail, Corpus Christi 78410 8a - 10a 60…" at bounding box center [535, 325] width 114 height 425
click at [543, 280] on link "Inspection" at bounding box center [532, 277] width 57 height 18
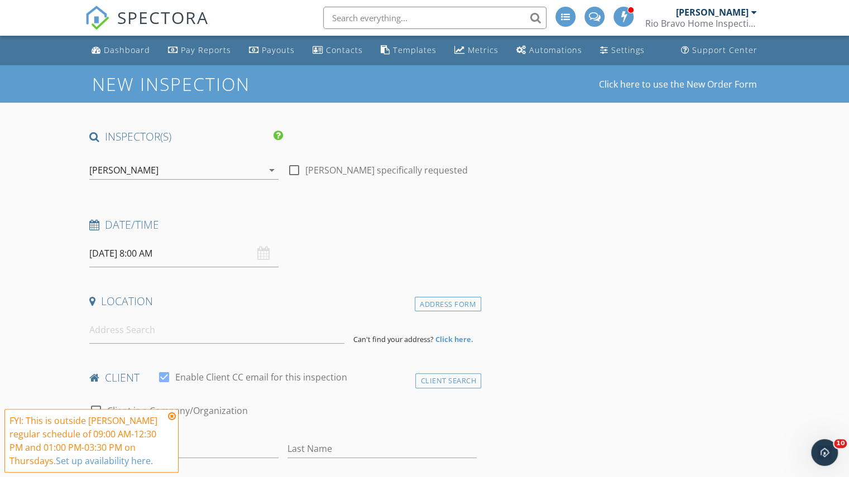
click at [115, 174] on div "[PERSON_NAME]" at bounding box center [123, 170] width 69 height 10
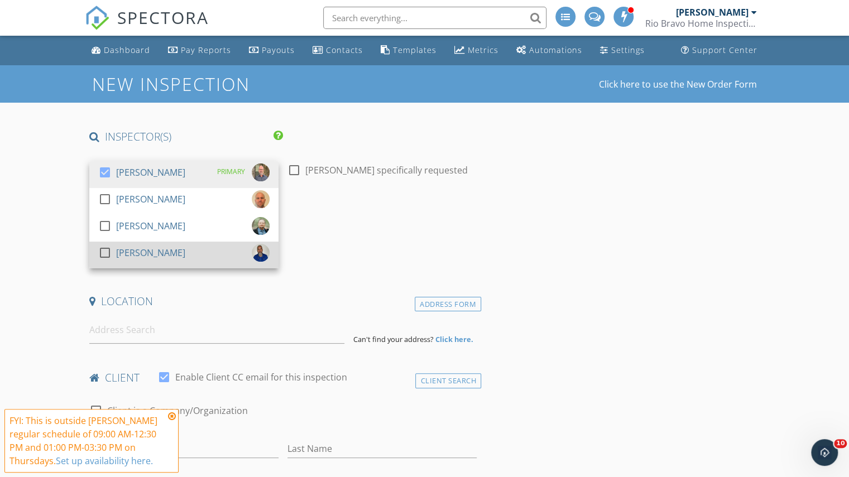
click at [119, 244] on div "[PERSON_NAME]" at bounding box center [150, 253] width 69 height 18
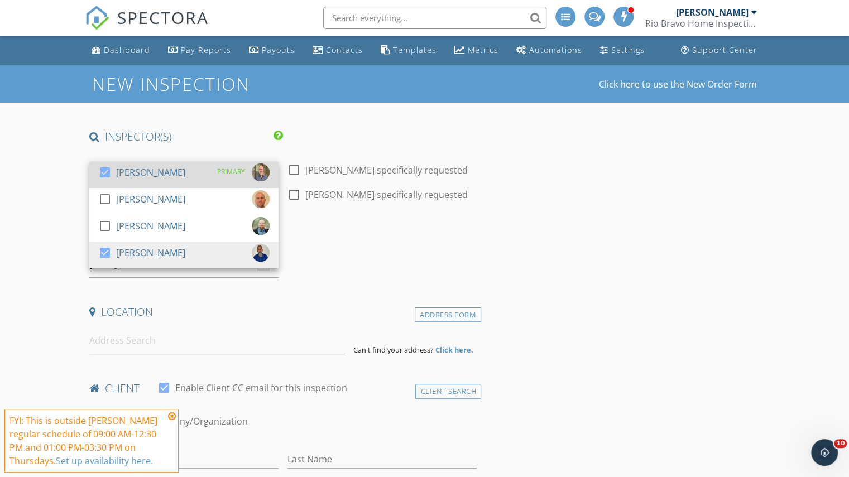
click at [112, 174] on div at bounding box center [104, 172] width 19 height 19
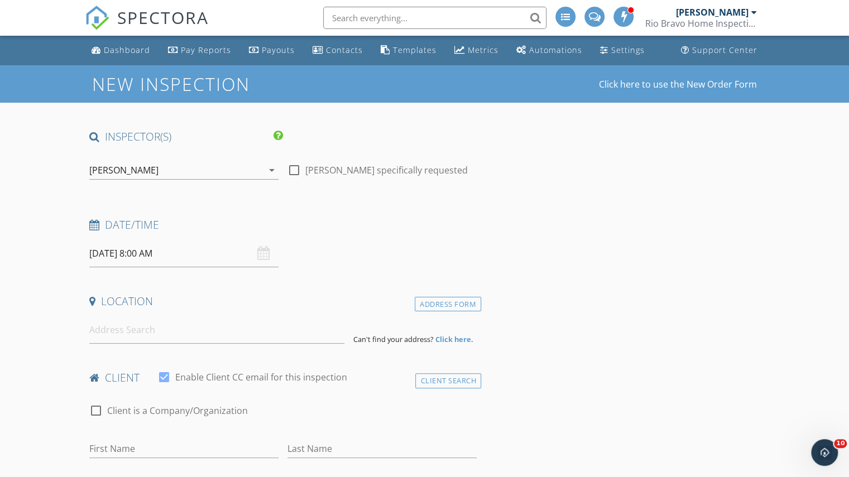
click at [120, 253] on input "[DATE] 8:00 AM" at bounding box center [183, 253] width 189 height 27
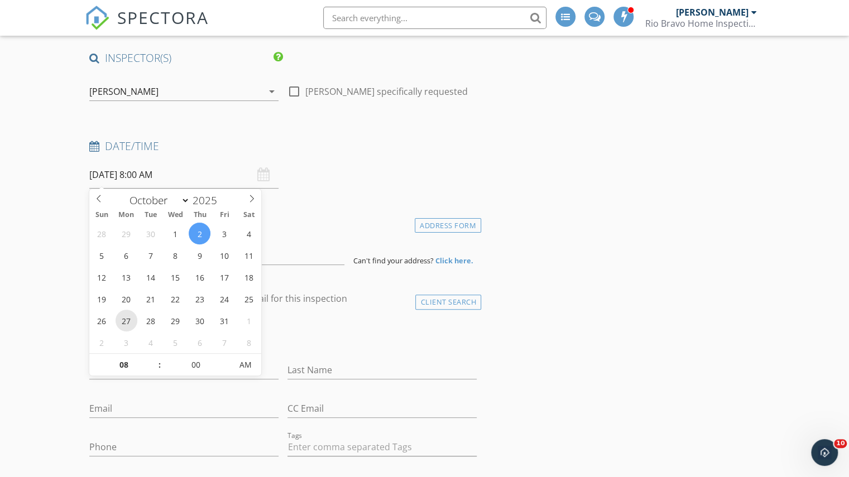
scroll to position [79, 0]
click at [118, 360] on input "08" at bounding box center [123, 365] width 69 height 22
type input "01"
type input "[DATE] 1:00 PM"
click at [243, 365] on span "AM" at bounding box center [245, 364] width 31 height 22
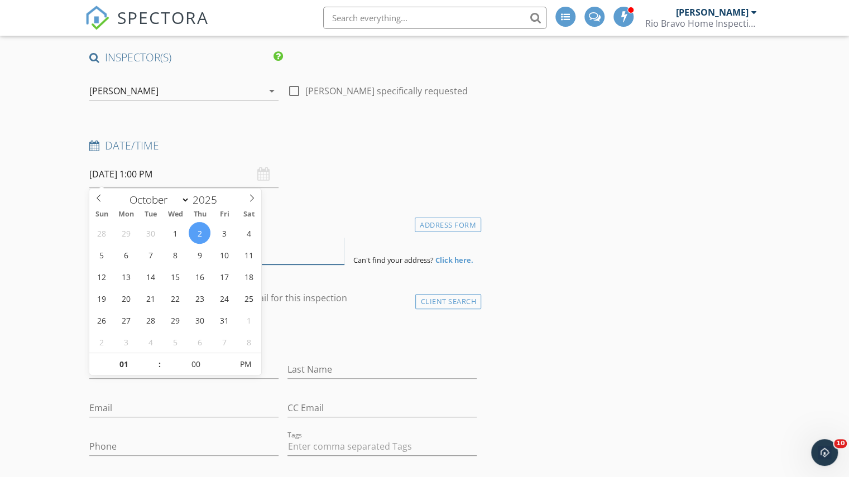
click at [285, 254] on input at bounding box center [216, 250] width 255 height 27
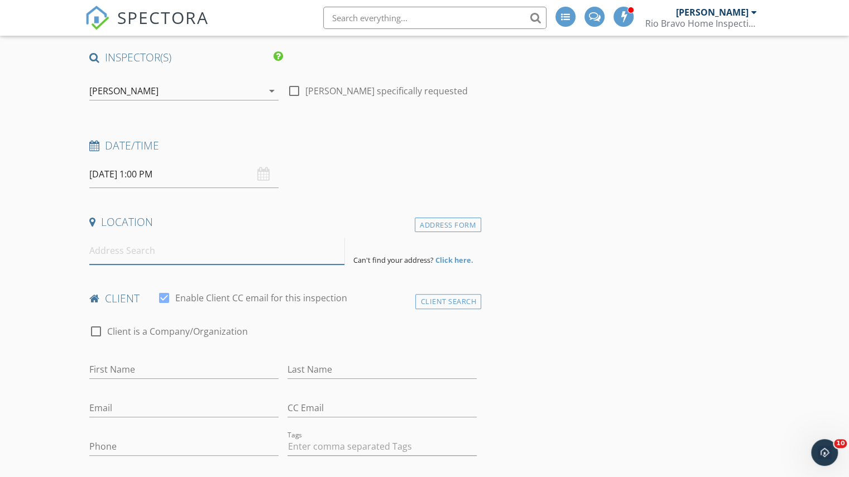
paste input "[STREET_ADDRESS][DATE][US_STATE] 10/2"
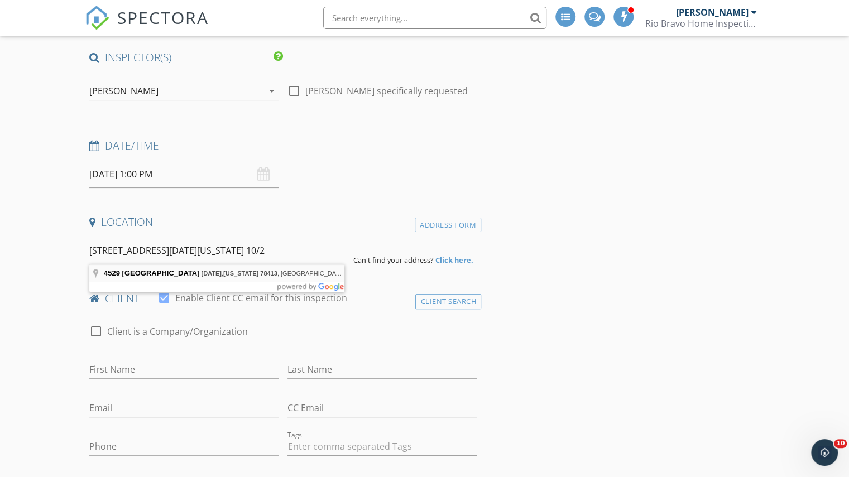
type input "[STREET_ADDRESS][DATE][US_STATE]"
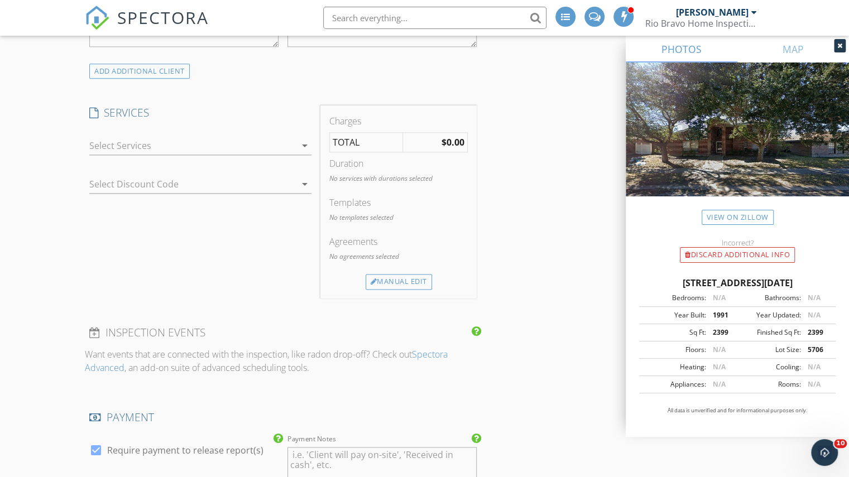
scroll to position [800, 0]
click at [227, 144] on div at bounding box center [192, 144] width 206 height 18
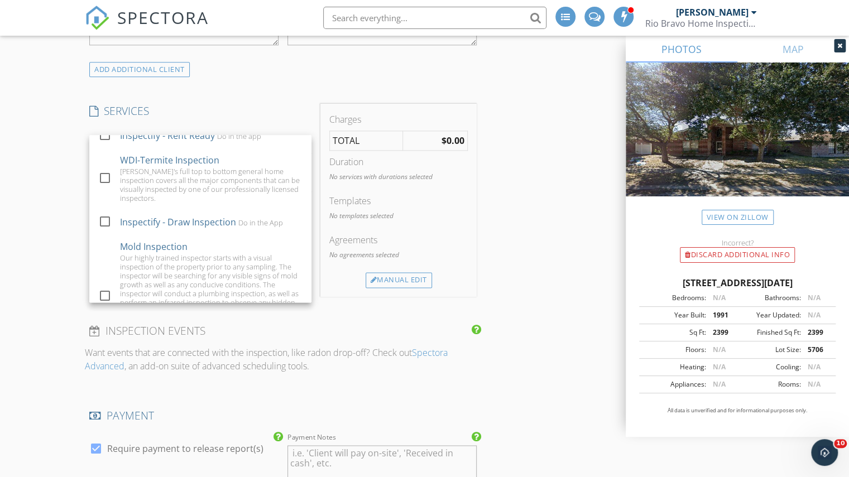
scroll to position [815, 0]
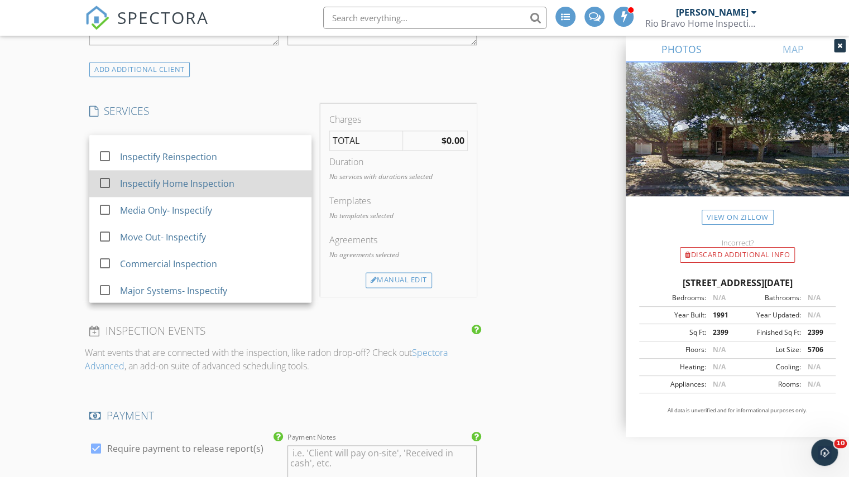
click at [194, 182] on div "Inspectify Home Inspection" at bounding box center [177, 183] width 114 height 13
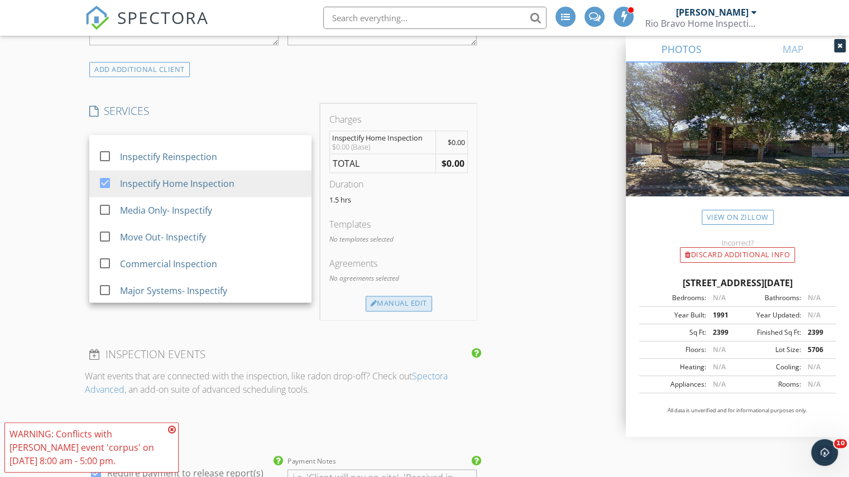
click at [401, 297] on div "Manual Edit" at bounding box center [398, 304] width 66 height 16
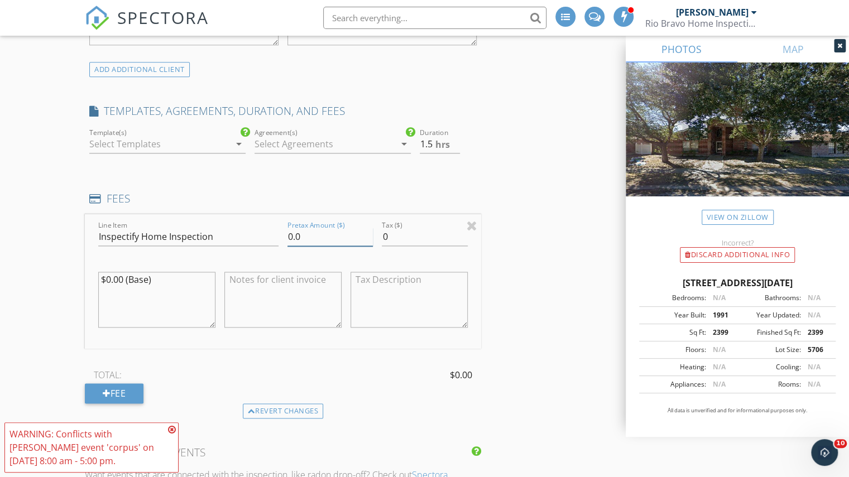
click at [289, 232] on input "0.0" at bounding box center [329, 237] width 85 height 18
type input "350.0"
type input "2"
click at [456, 142] on input "2" at bounding box center [440, 144] width 40 height 18
click at [485, 175] on div "INSPECTOR(S) check_box_outline_blank Charles Cole check_box_outline_blank Brad …" at bounding box center [424, 405] width 679 height 2150
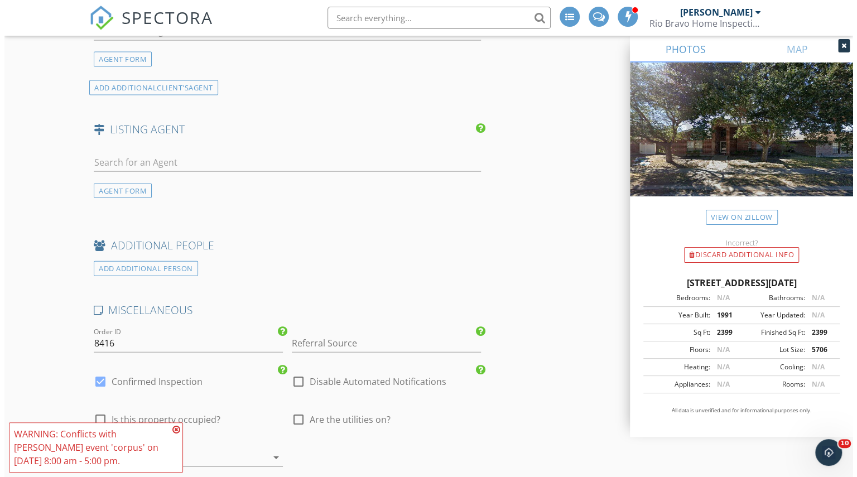
scroll to position [1824, 0]
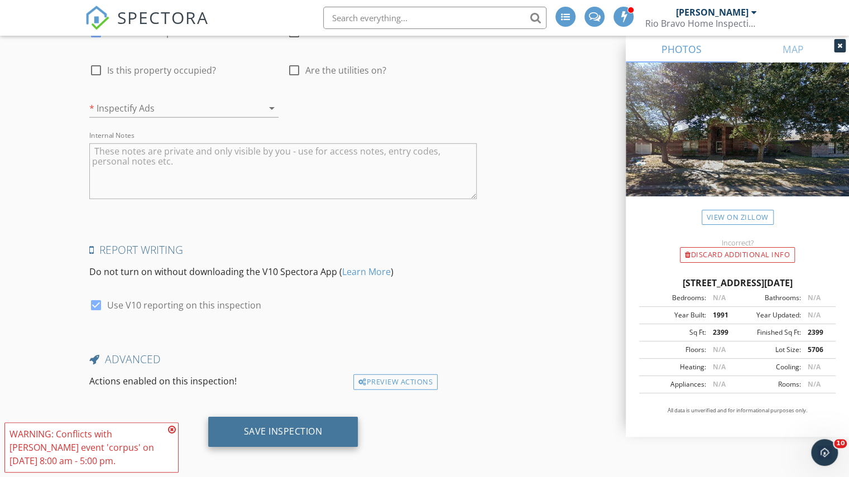
click at [301, 426] on div "Save Inspection" at bounding box center [283, 431] width 79 height 11
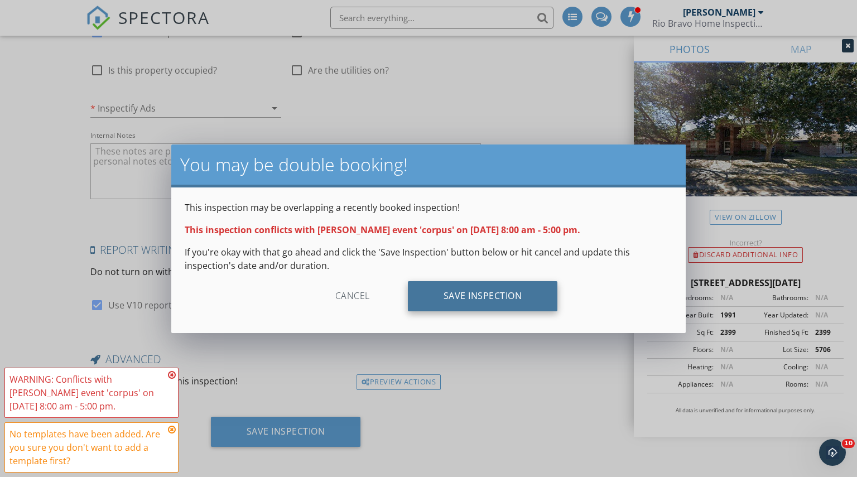
click at [427, 298] on div "Save Inspection" at bounding box center [483, 296] width 150 height 30
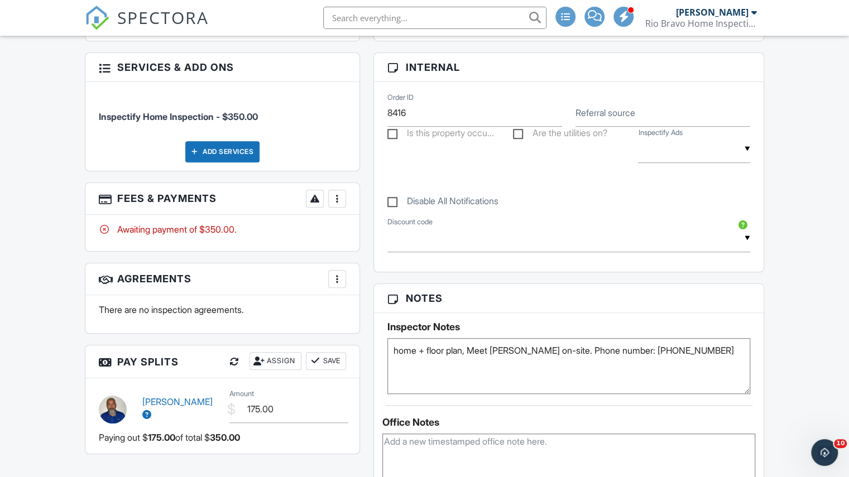
type textarea "home + floor plan, Meet Fernando mora on-site. Phone number: (760) 623-2686"
click at [358, 311] on div "There are no inspection agreements." at bounding box center [222, 314] width 274 height 38
click at [161, 15] on span "SPECTORA" at bounding box center [163, 17] width 92 height 23
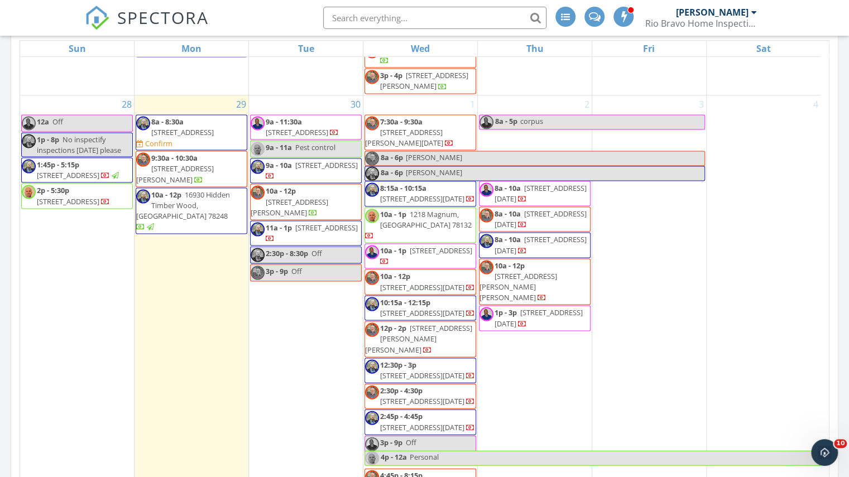
scroll to position [1339, 0]
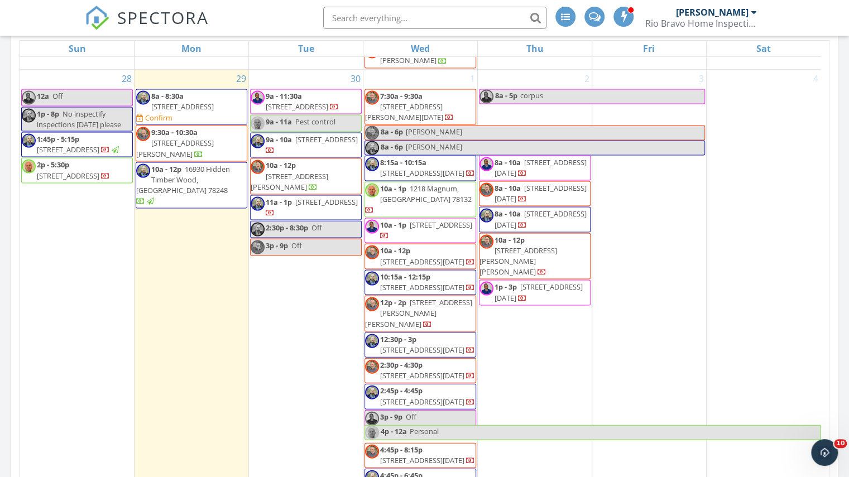
click at [513, 361] on div "2 8a - 5p corpus 8a - 10a 2034 Overland Trail, Corpus Christi 78410 8a - 10a 60…" at bounding box center [535, 282] width 114 height 425
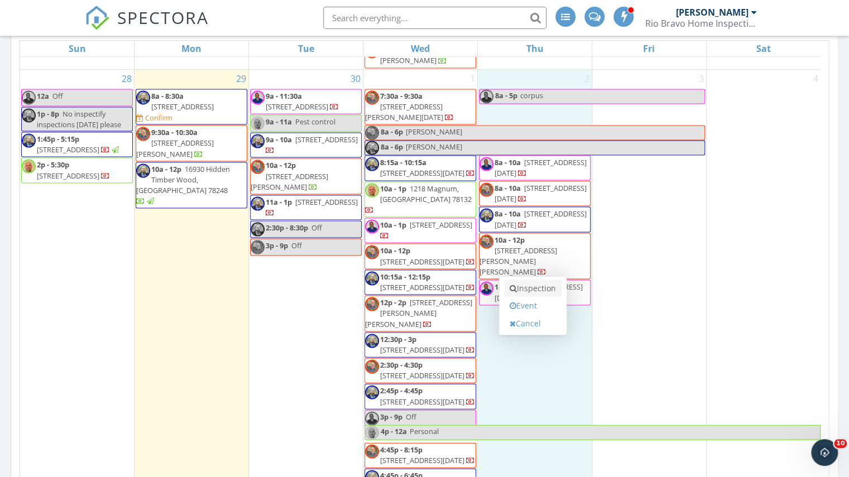
click at [521, 292] on link "Inspection" at bounding box center [532, 289] width 57 height 18
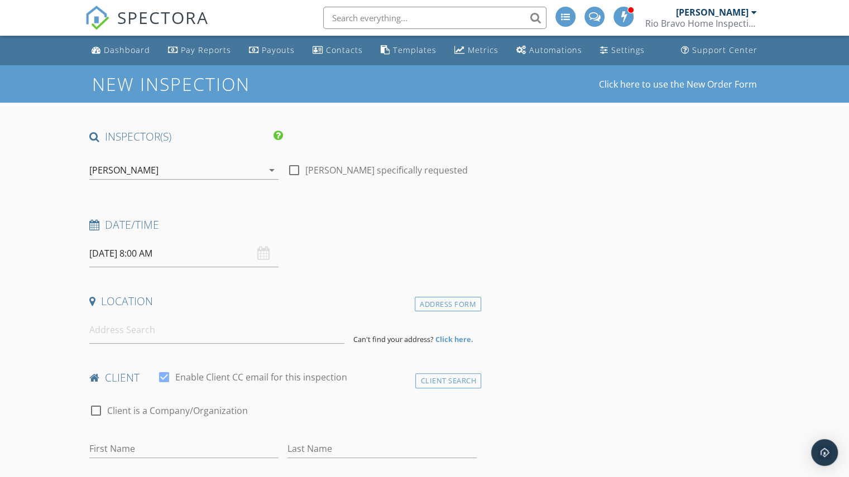
click at [132, 163] on div "[PERSON_NAME]" at bounding box center [176, 170] width 174 height 18
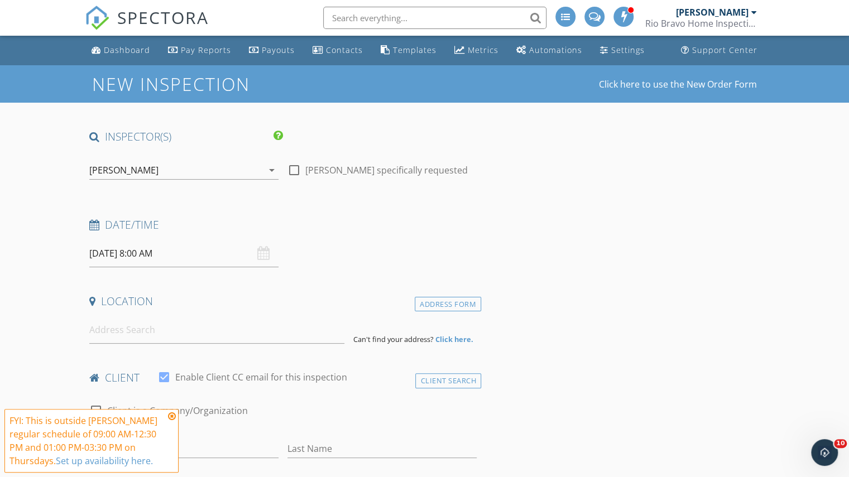
click at [136, 251] on input "10/02/2025 8:00 AM" at bounding box center [183, 253] width 189 height 27
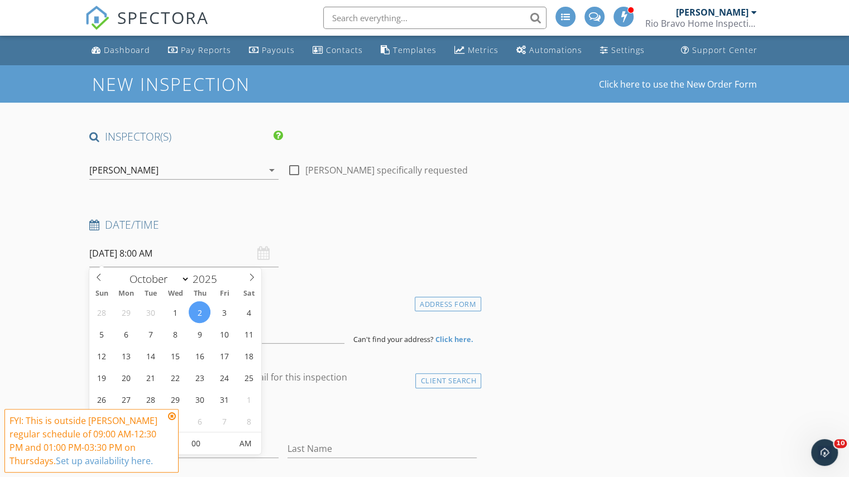
scroll to position [116, 0]
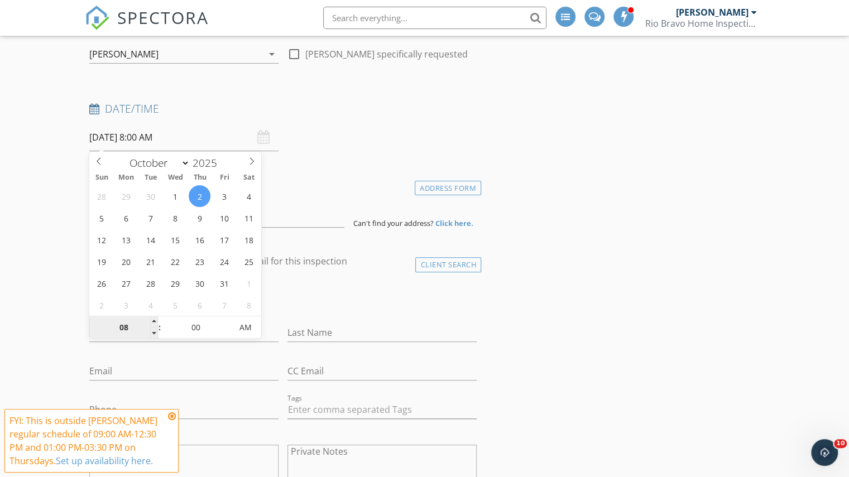
click at [119, 326] on input "08" at bounding box center [123, 328] width 69 height 22
type input "12"
type input "10/02/2025 12:00 AM"
click at [191, 325] on input "00" at bounding box center [195, 328] width 69 height 22
type input "45"
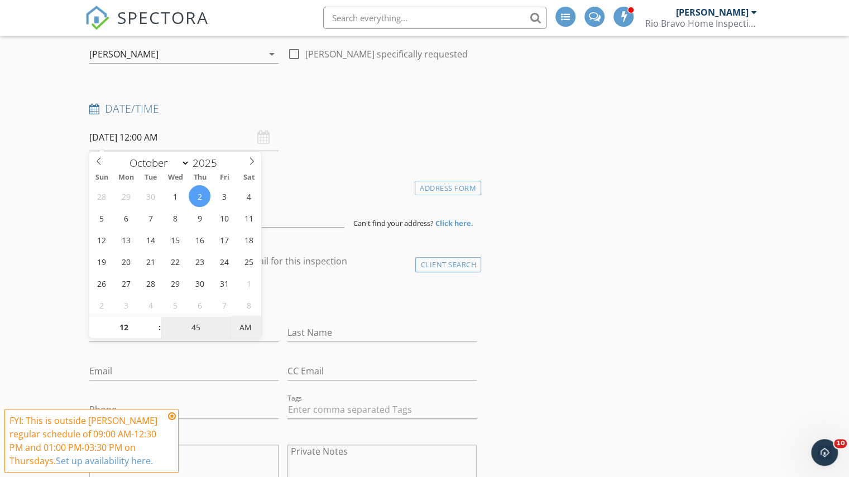
type input "[DATE] 12:45 PM"
click at [251, 322] on span "AM" at bounding box center [245, 327] width 31 height 22
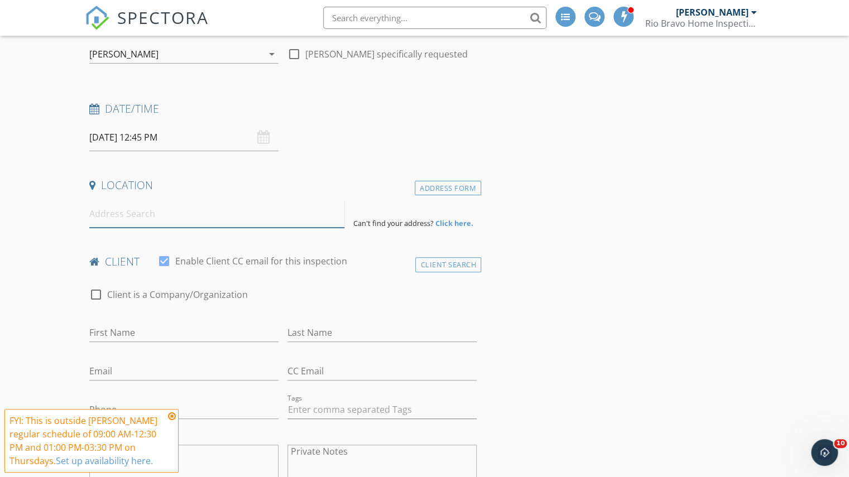
click at [285, 214] on input at bounding box center [216, 213] width 255 height 27
paste input "7957 Impala Dr Corpus Christi, Texas 78414"
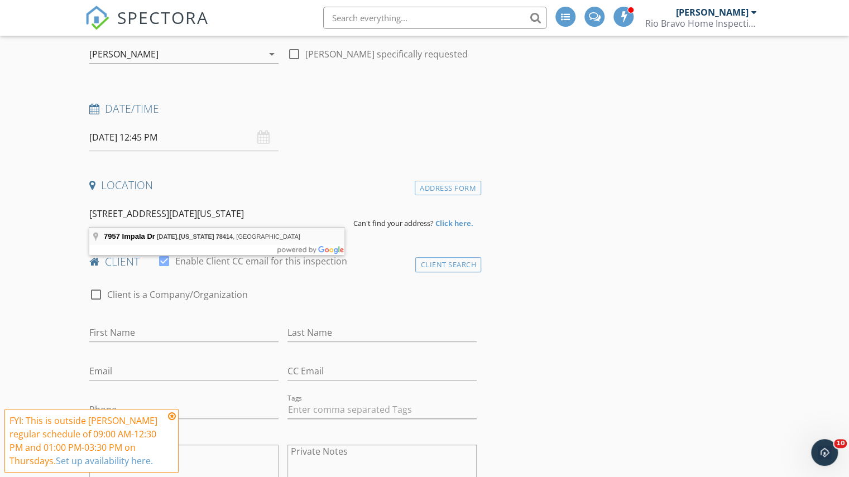
type input "7957 Impala Dr, Corpus Christi, Texas 78414, USA"
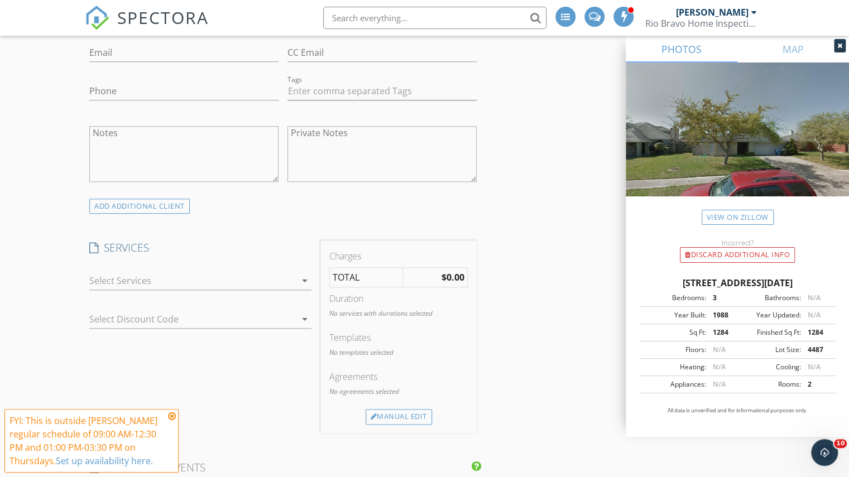
scroll to position [736, 0]
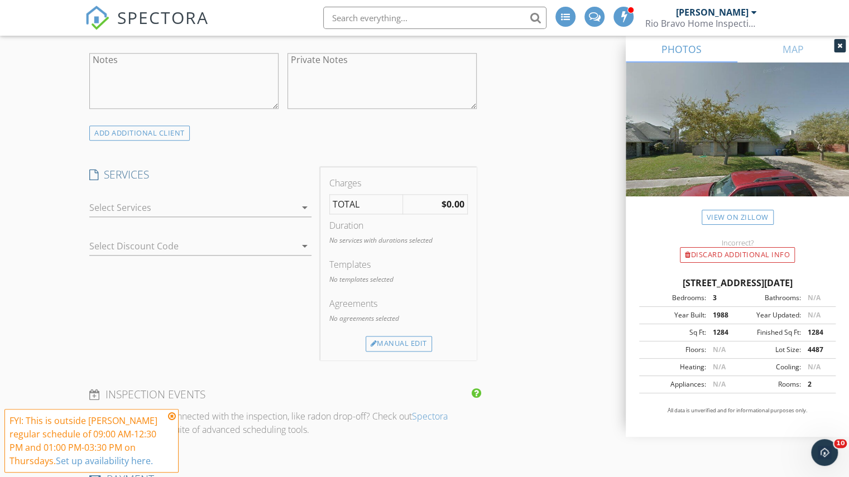
click at [234, 208] on div at bounding box center [192, 208] width 206 height 18
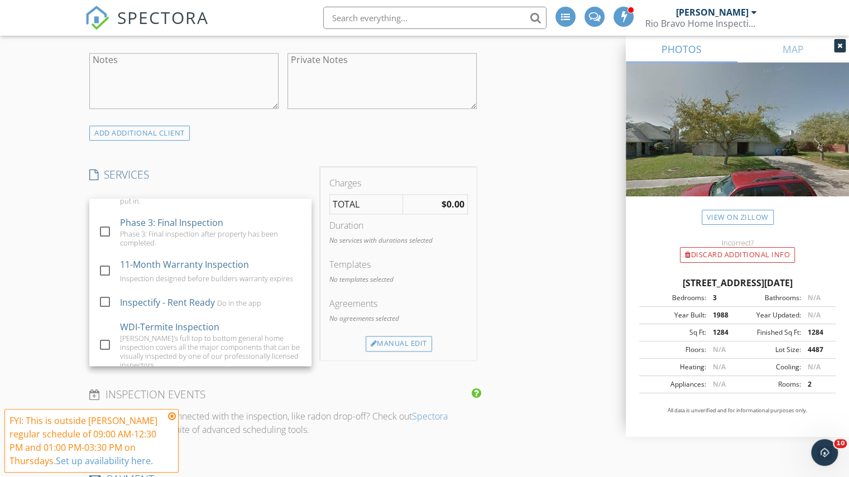
scroll to position [815, 0]
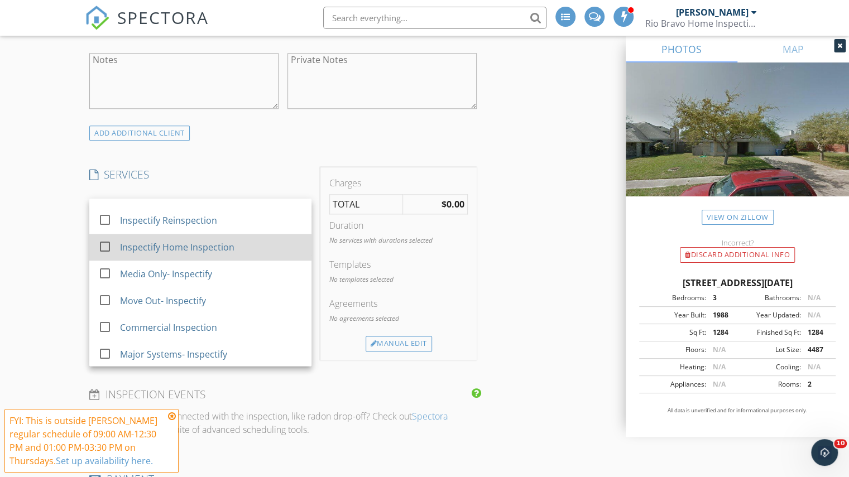
click at [198, 249] on div "Inspectify Home Inspection" at bounding box center [177, 246] width 114 height 13
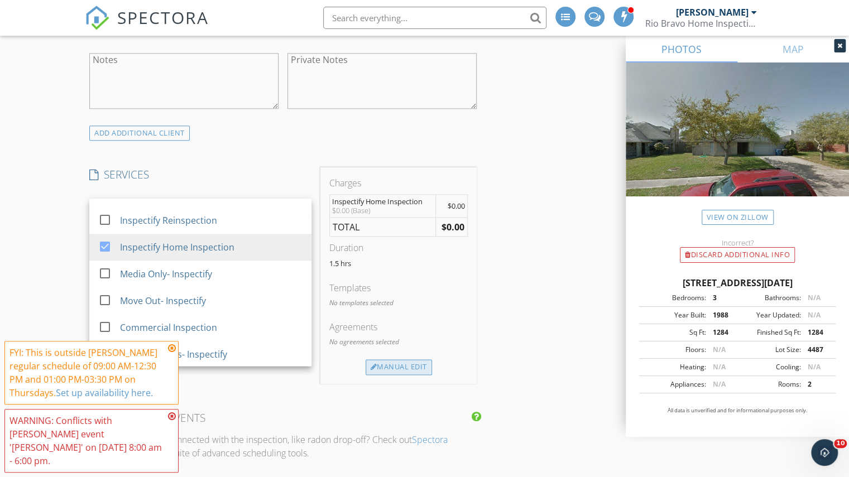
click at [405, 369] on div "Manual Edit" at bounding box center [398, 367] width 66 height 16
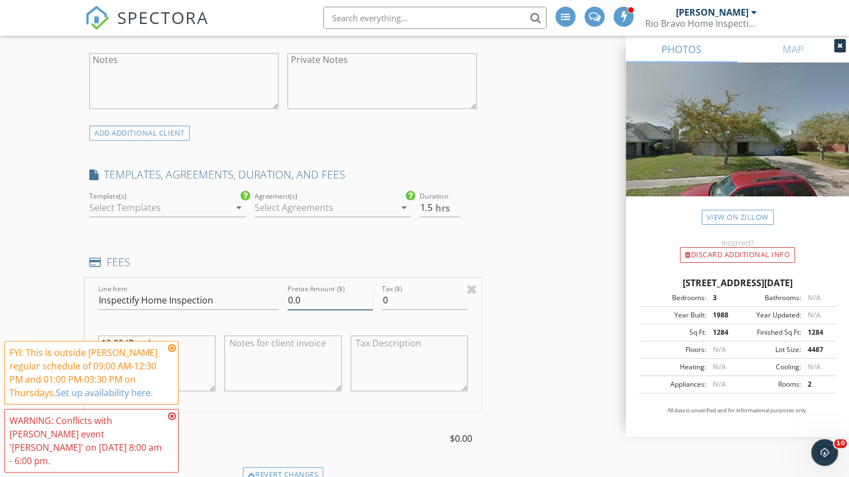
click at [288, 297] on input "0.0" at bounding box center [329, 300] width 85 height 18
type input "350.0"
type input "2"
click at [456, 203] on input "2" at bounding box center [440, 208] width 40 height 18
click at [483, 215] on div "INSPECTOR(S) check_box Charles Cole PRIMARY check_box_outline_blank Brad Test c…" at bounding box center [424, 469] width 679 height 2150
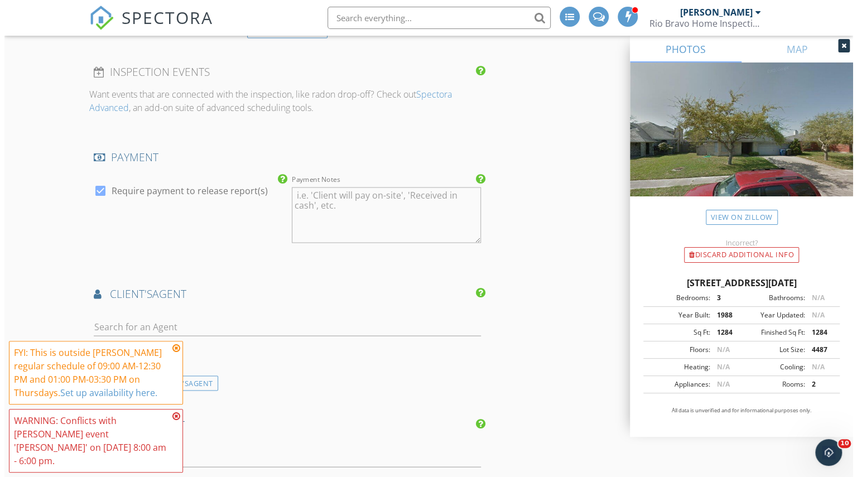
scroll to position [1824, 0]
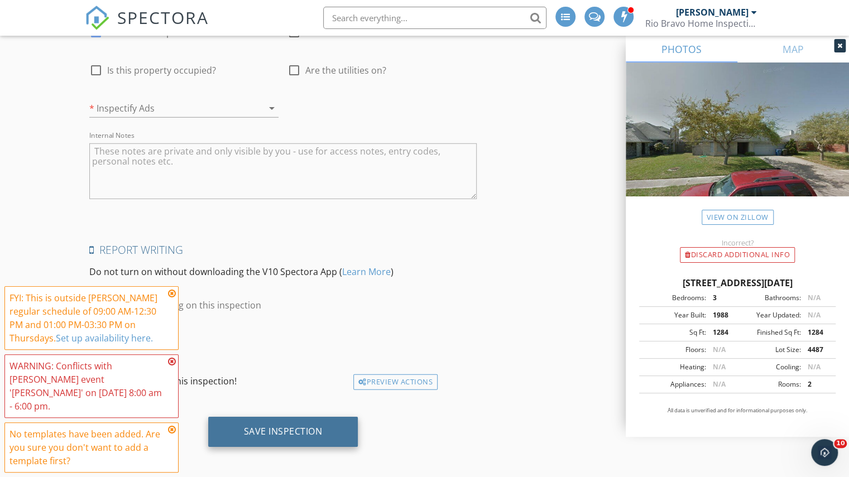
click at [282, 426] on div "Save Inspection" at bounding box center [283, 431] width 79 height 11
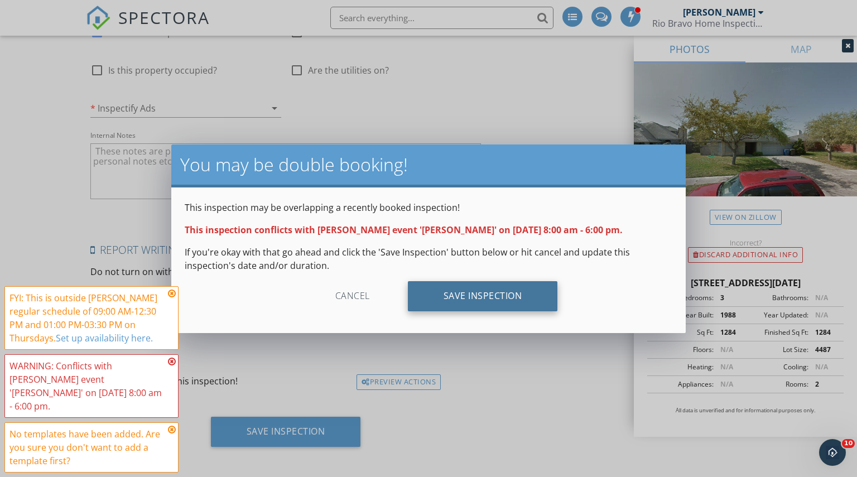
click at [475, 293] on div "Save Inspection" at bounding box center [483, 296] width 150 height 30
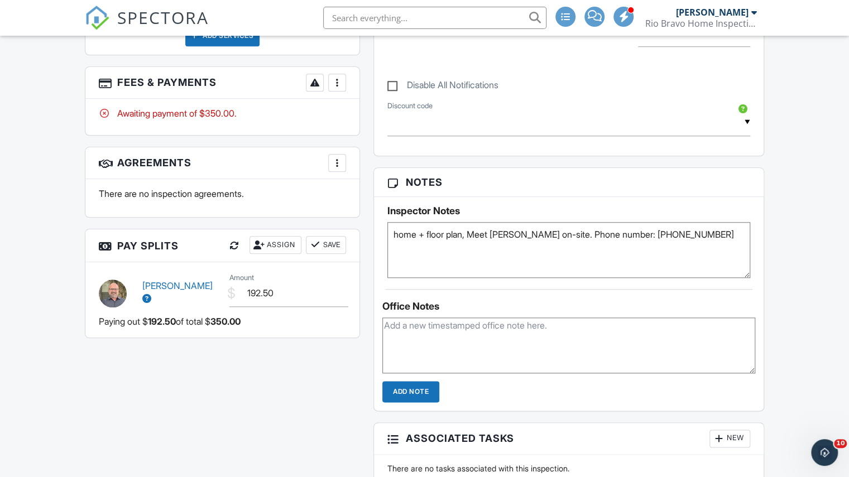
type textarea "home + floor plan, Meet Fernando mora on-site. Phone number: (760) 623-2686"
click at [333, 353] on div "All emails and texts are disabled for this inspection! All emails and texts hav…" at bounding box center [424, 203] width 692 height 934
click at [187, 23] on span "SPECTORA" at bounding box center [163, 17] width 92 height 23
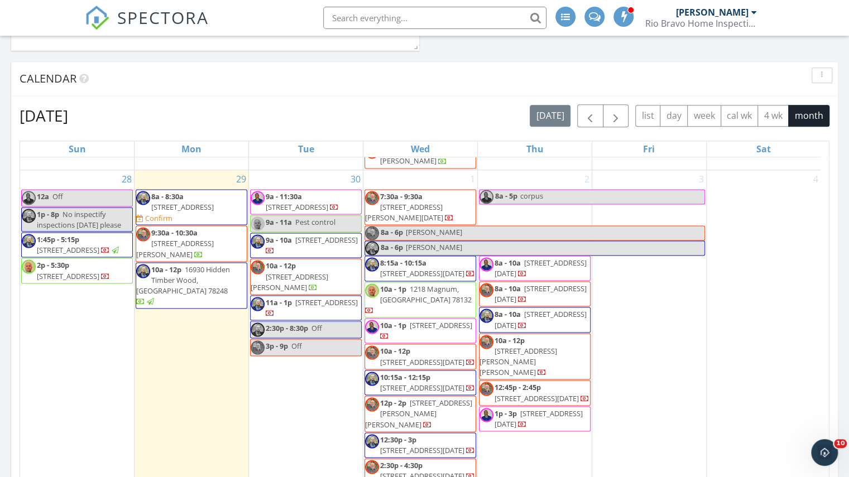
scroll to position [1377, 0]
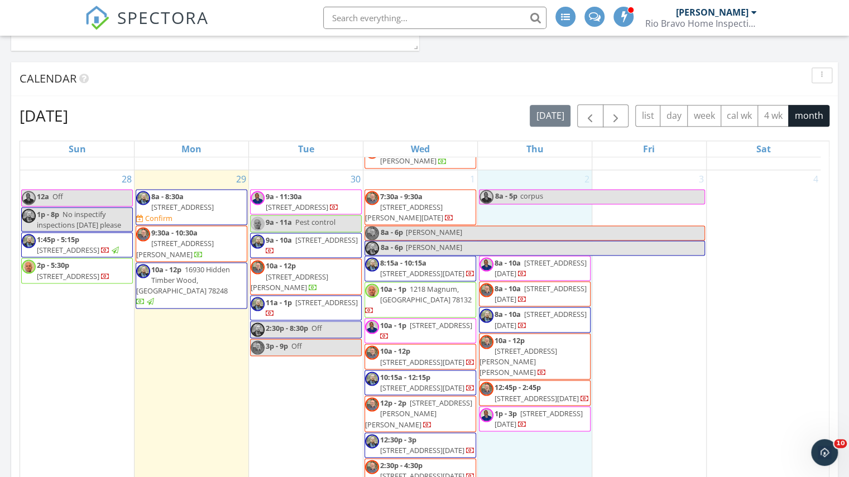
click at [517, 428] on div "2 8a - 5p corpus 8a - 10a 2034 Overland Trail, Corpus Christi 78410 8a - 10a 60…" at bounding box center [535, 382] width 114 height 425
click at [529, 381] on link "Inspection" at bounding box center [532, 383] width 57 height 18
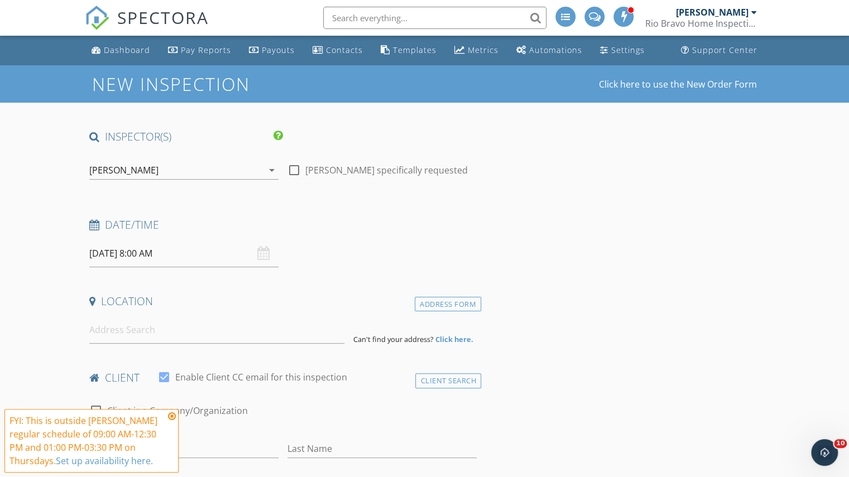
click at [166, 172] on div "[PERSON_NAME]" at bounding box center [176, 170] width 174 height 18
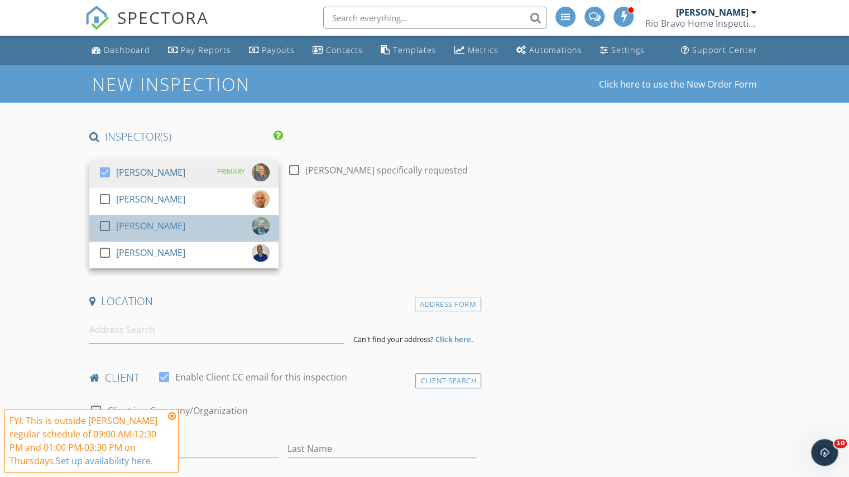
click at [139, 234] on div "[PERSON_NAME]" at bounding box center [150, 226] width 69 height 18
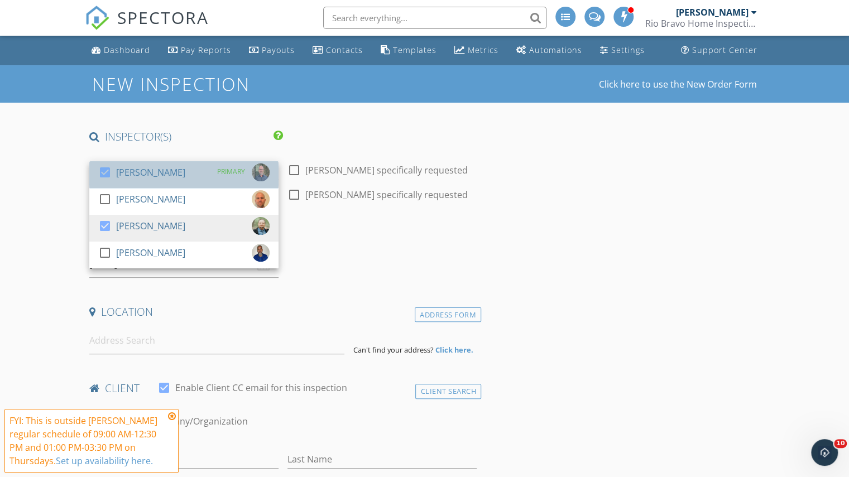
click at [126, 180] on div "[PERSON_NAME]" at bounding box center [150, 172] width 69 height 18
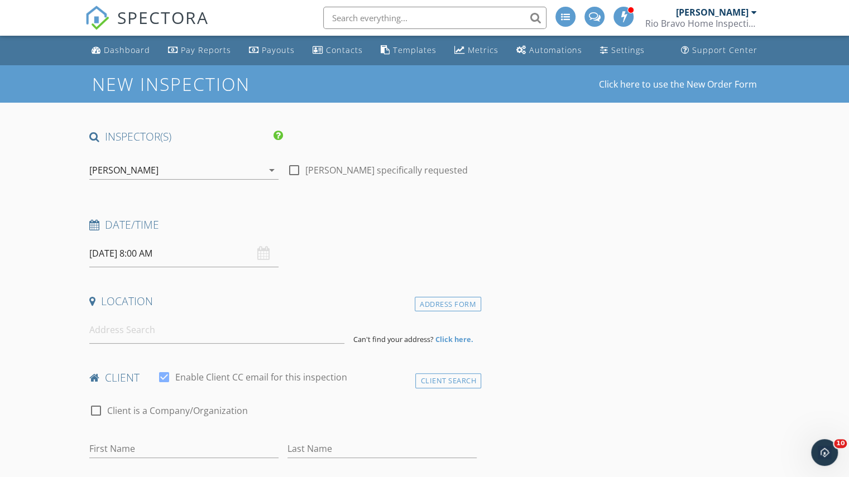
click at [122, 247] on input "10/02/2025 8:00 AM" at bounding box center [183, 253] width 189 height 27
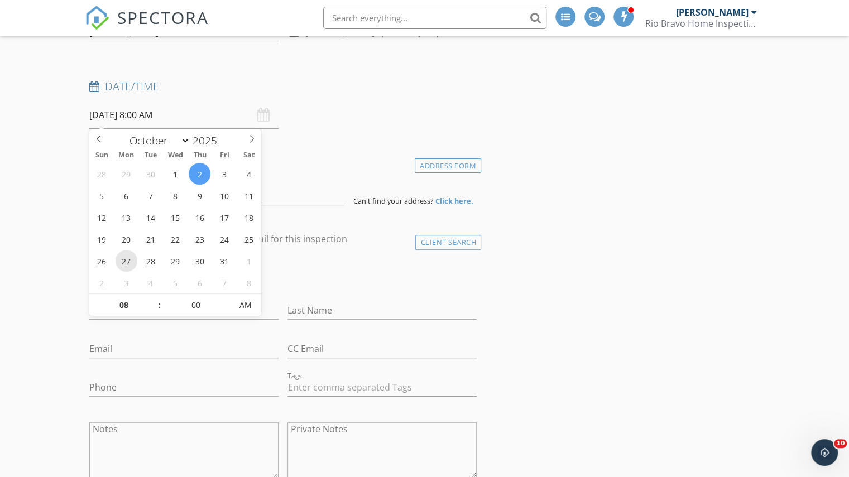
scroll to position [139, 0]
click at [119, 303] on input "08" at bounding box center [123, 305] width 69 height 22
type input "12"
type input "10/02/2025 12:00 AM"
click at [189, 307] on input "00" at bounding box center [195, 305] width 69 height 22
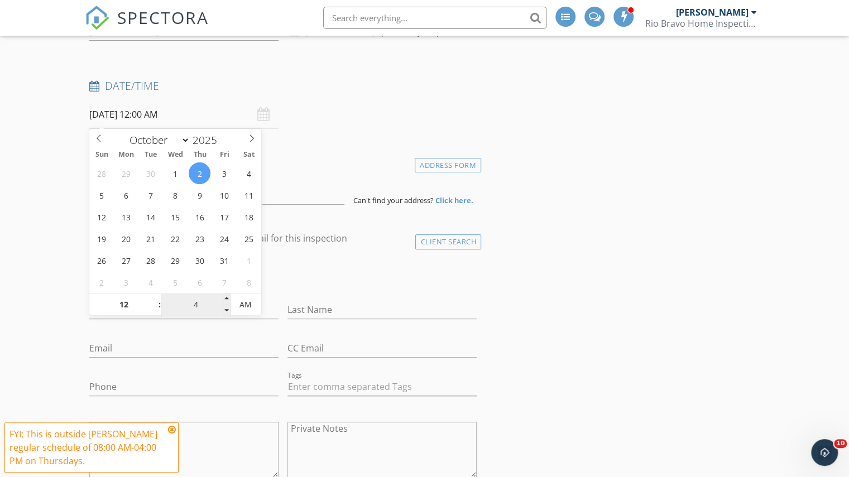
type input "45"
type input "10/02/2025 12:45 PM"
click at [251, 306] on span "AM" at bounding box center [245, 304] width 31 height 22
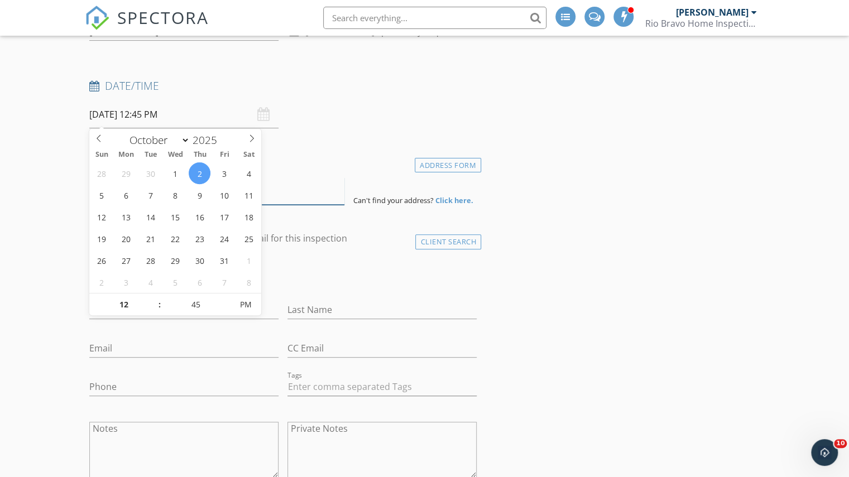
click at [285, 187] on input at bounding box center [216, 190] width 255 height 27
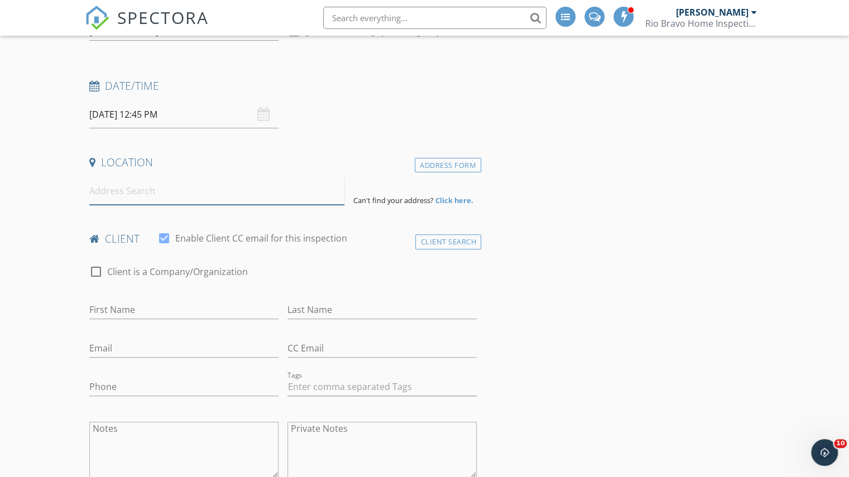
paste input "7818 Impala Dr Corpus Christi, Texas 78414"
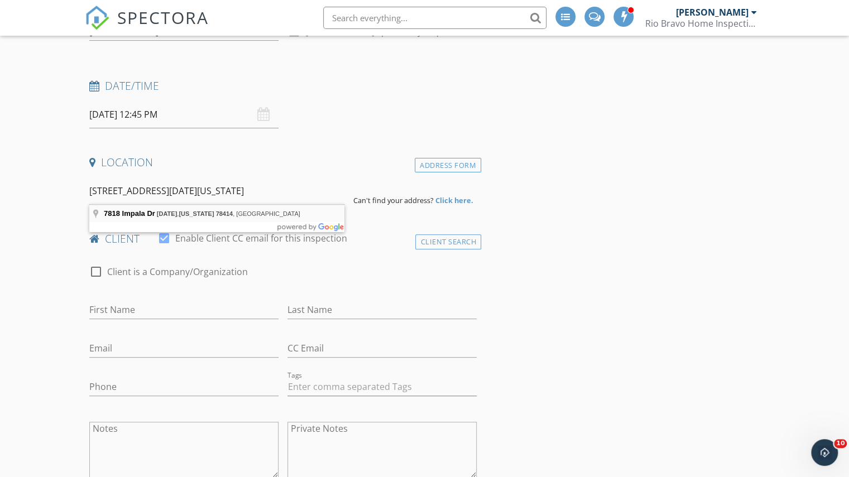
type input "7818 Impala Dr, Corpus Christi, Texas 78414, USA"
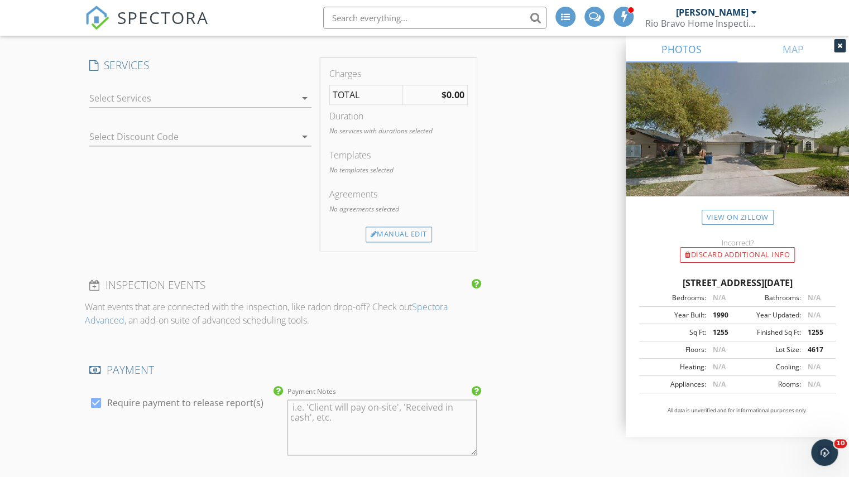
scroll to position [846, 0]
click at [212, 100] on div at bounding box center [192, 98] width 206 height 18
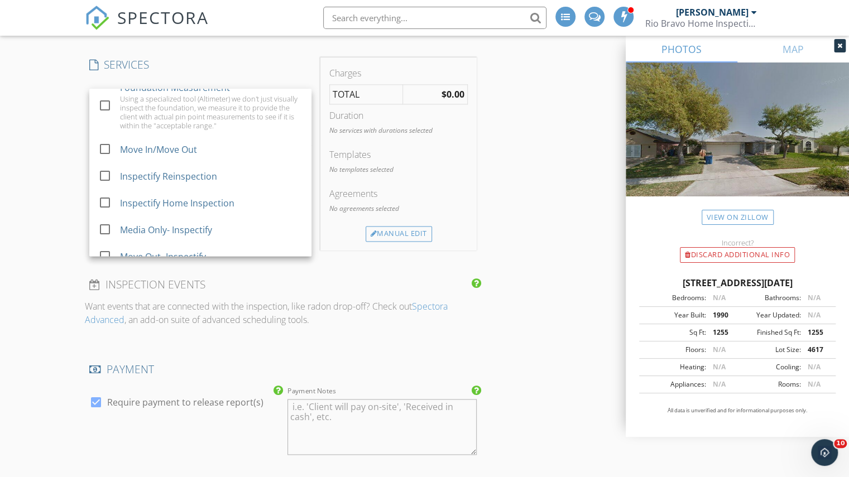
scroll to position [815, 0]
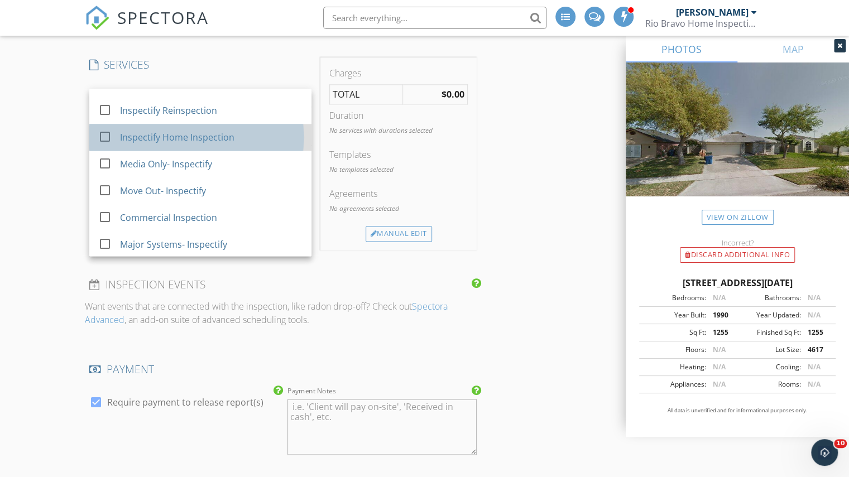
click at [198, 139] on div "Inspectify Home Inspection" at bounding box center [177, 137] width 114 height 13
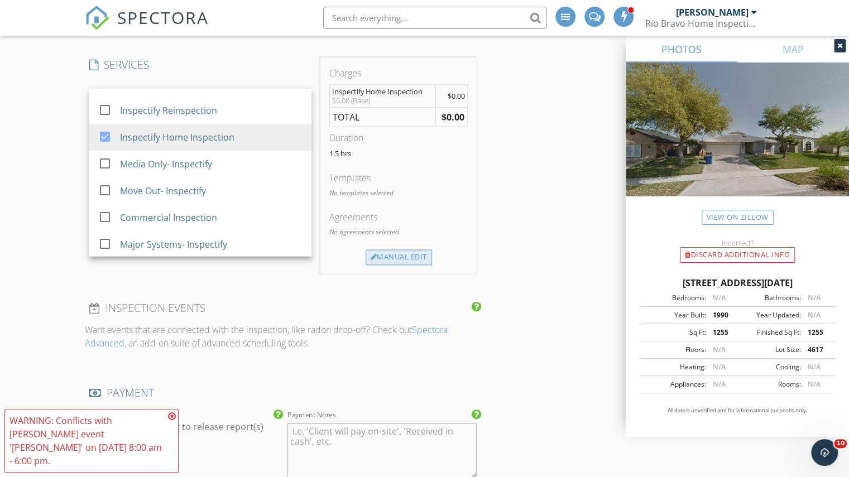
click at [388, 256] on div "Manual Edit" at bounding box center [398, 257] width 66 height 16
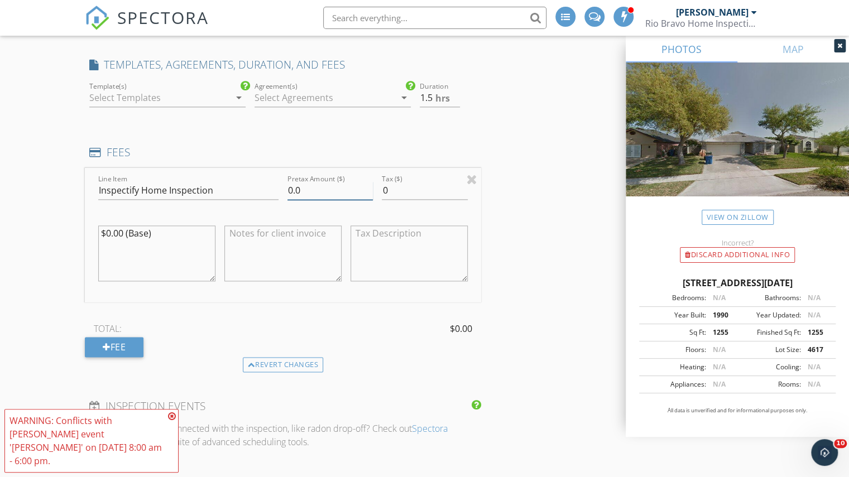
click at [289, 187] on input "0.0" at bounding box center [329, 190] width 85 height 18
type input "300.0"
type input "2"
click at [454, 92] on input "2" at bounding box center [440, 98] width 40 height 18
click at [481, 105] on div "INSPECTOR(S) check_box_outline_blank Charles Cole check_box_outline_blank Brad …" at bounding box center [424, 359] width 679 height 2150
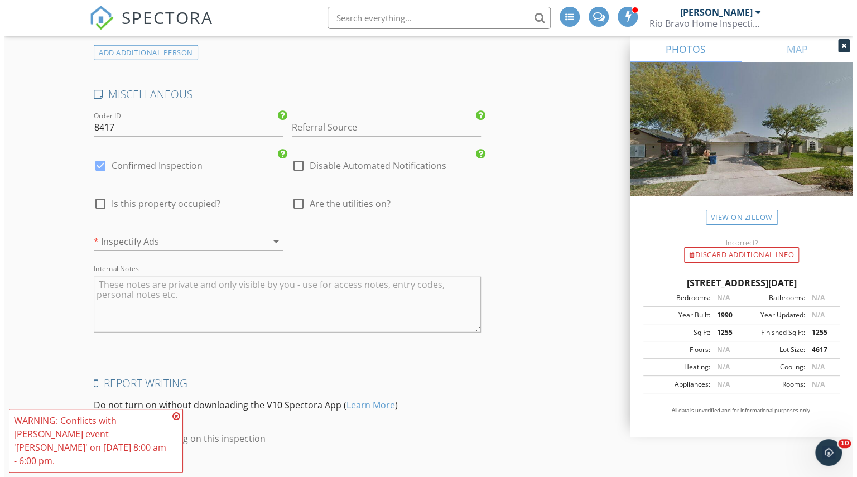
scroll to position [1824, 0]
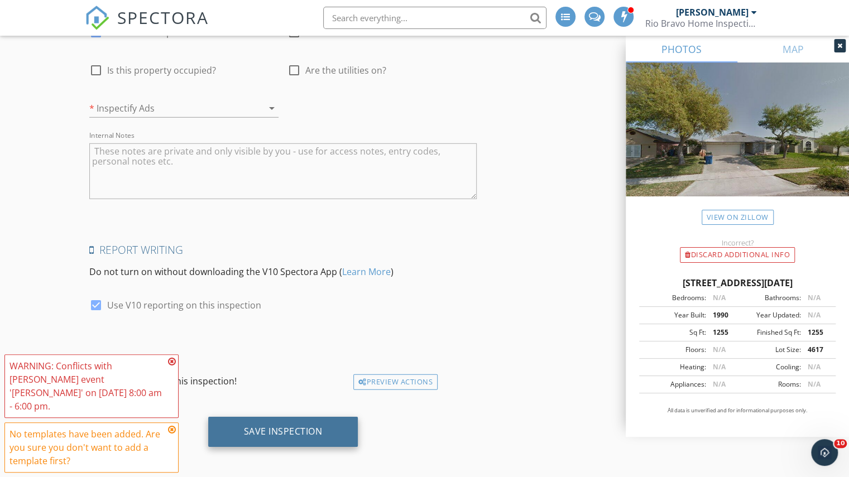
click at [276, 426] on div "Save Inspection" at bounding box center [283, 431] width 79 height 11
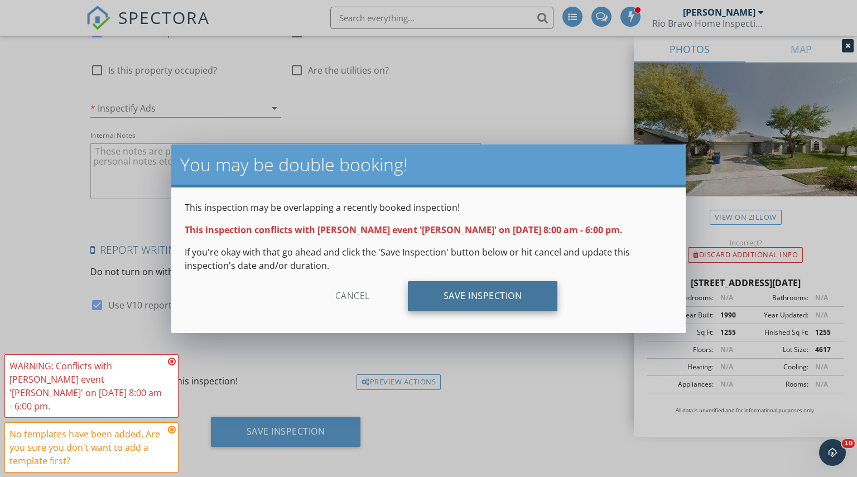
click at [433, 298] on div "Save Inspection" at bounding box center [483, 296] width 150 height 30
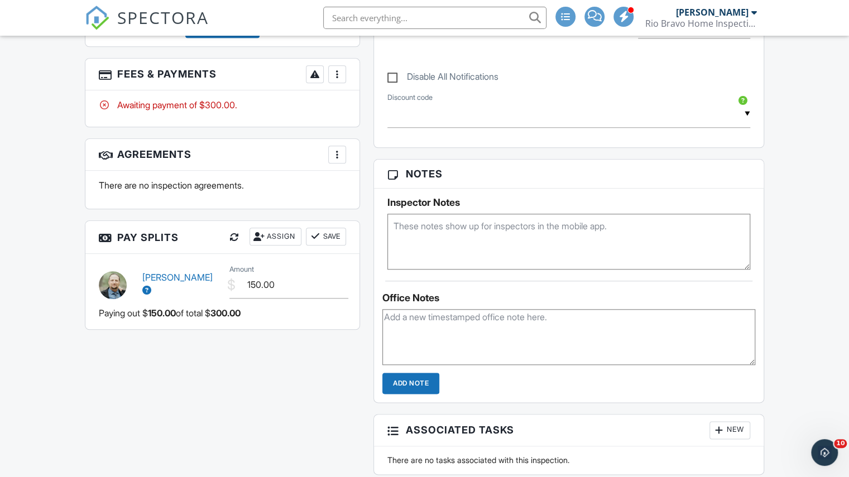
click at [432, 232] on textarea at bounding box center [568, 242] width 363 height 56
paste textarea "7818 Impala Dr Corpus Christi, Texas 78414"
type textarea "home + floor plan, 7818 Impala Dr Corpus Christi, Texas 78414"
click at [343, 207] on div "People Disable Client CC Email New Inspector Client Client's Agent Listing Agen…" at bounding box center [222, 34] width 288 height 613
click at [186, 17] on span "SPECTORA" at bounding box center [163, 17] width 92 height 23
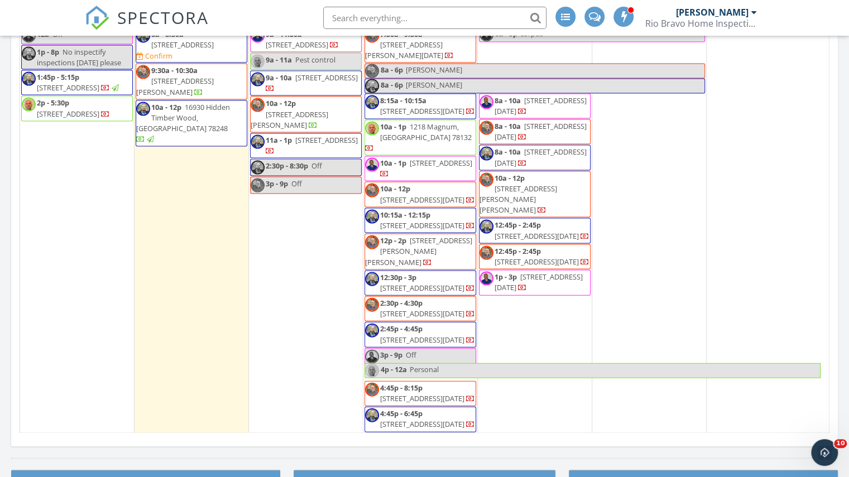
scroll to position [719, 0]
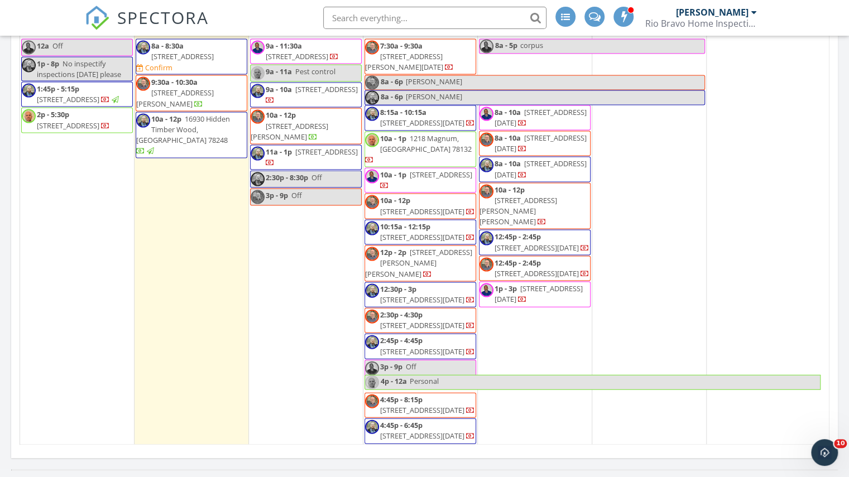
click at [513, 322] on div "2 8a - 5p corpus 8a - 10a 2034 Overland Trail, Corpus Christi 78410 8a - 10a 60…" at bounding box center [535, 232] width 114 height 425
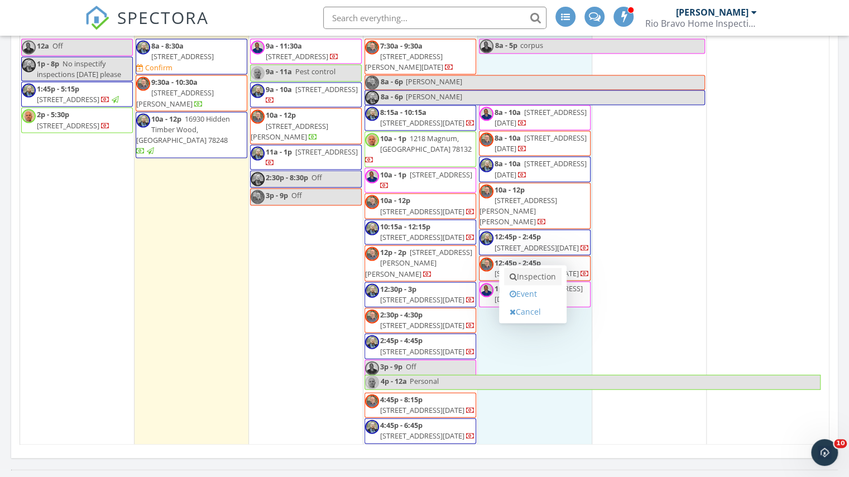
click at [524, 275] on link "Inspection" at bounding box center [532, 277] width 57 height 18
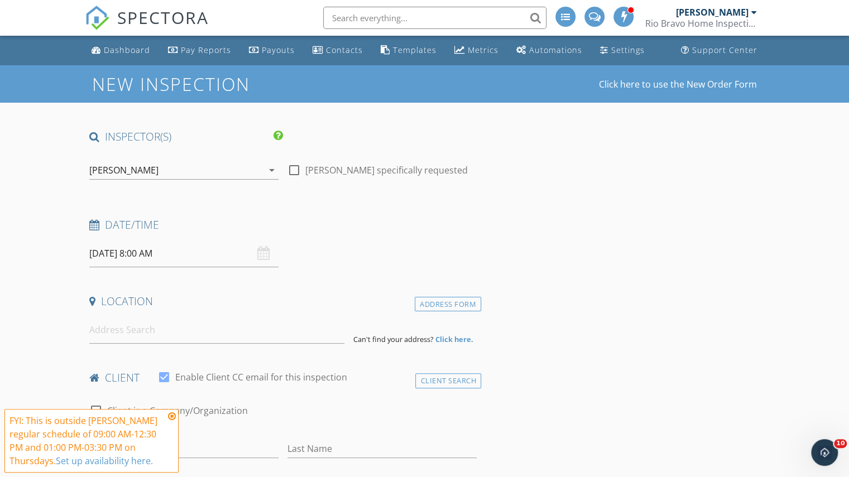
click at [135, 161] on div "[PERSON_NAME]" at bounding box center [176, 170] width 174 height 18
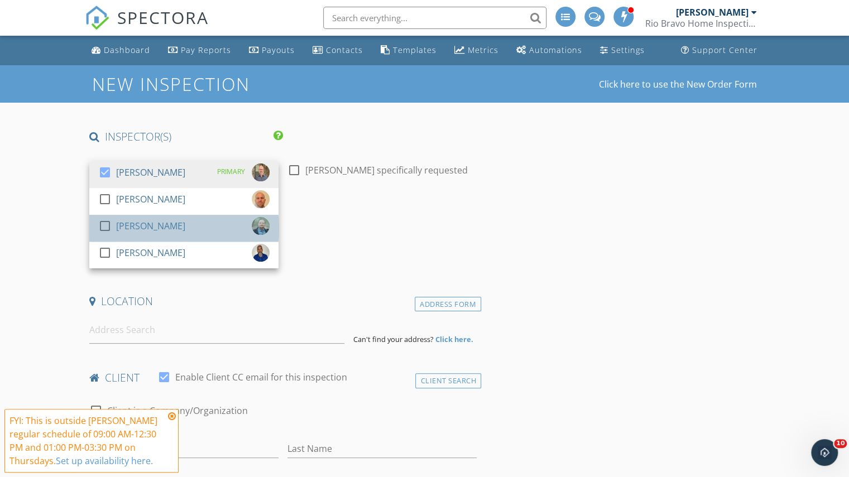
click at [137, 225] on div "[PERSON_NAME]" at bounding box center [150, 226] width 69 height 18
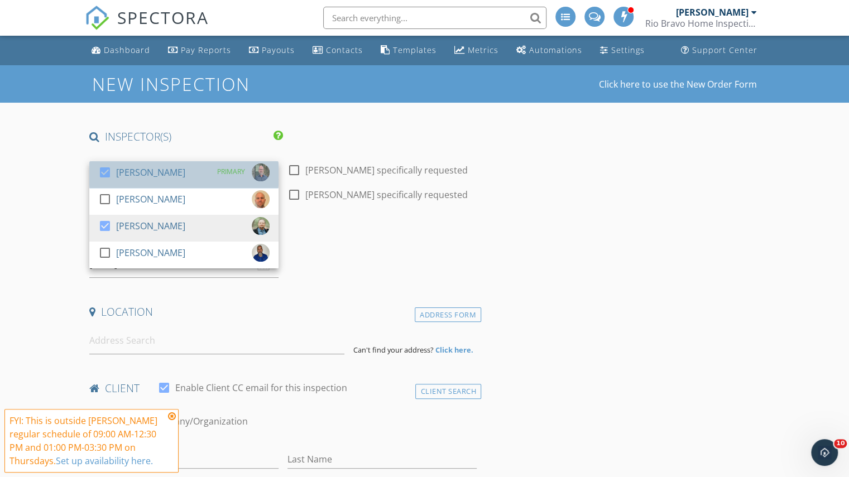
click at [131, 166] on div "[PERSON_NAME]" at bounding box center [150, 172] width 69 height 18
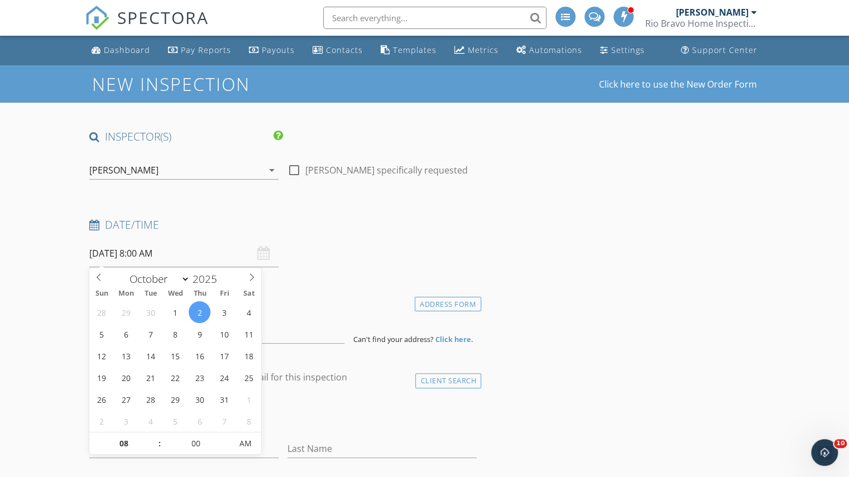
click at [126, 248] on input "[DATE] 8:00 AM" at bounding box center [183, 253] width 189 height 27
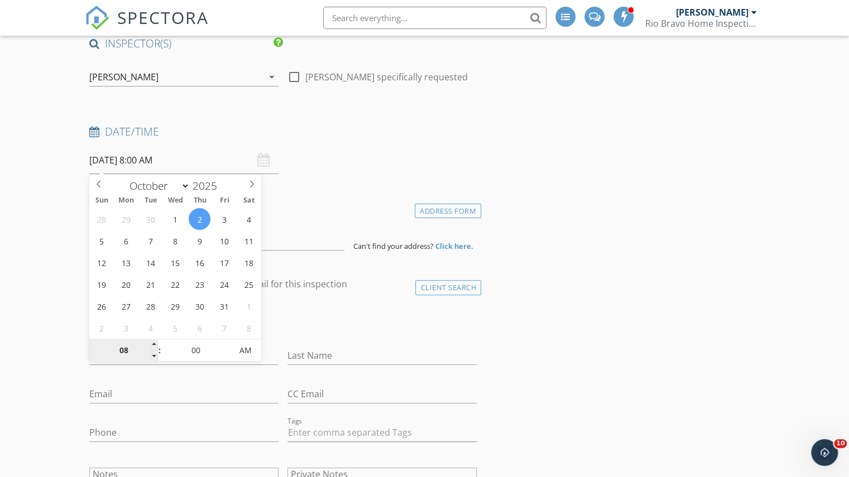
click at [125, 355] on input "08" at bounding box center [123, 351] width 69 height 22
type input "03"
type input "[DATE] 3:00 PM"
click at [248, 352] on span "PM" at bounding box center [245, 350] width 31 height 22
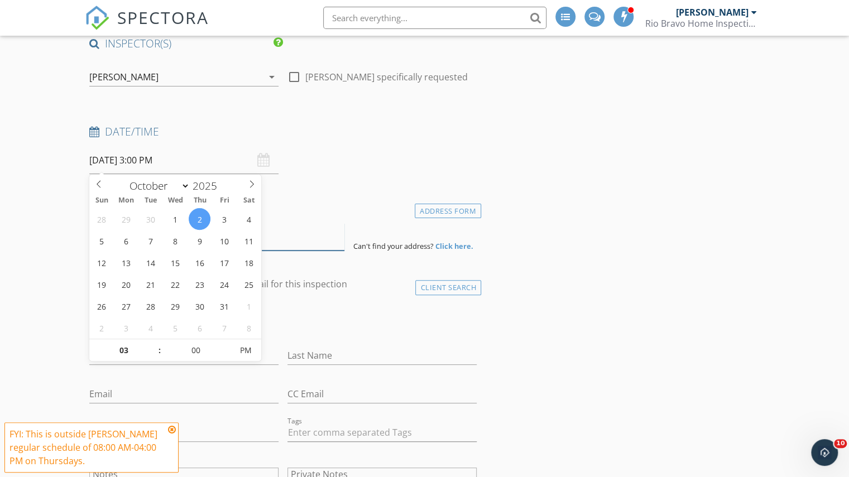
click at [277, 245] on input at bounding box center [216, 236] width 255 height 27
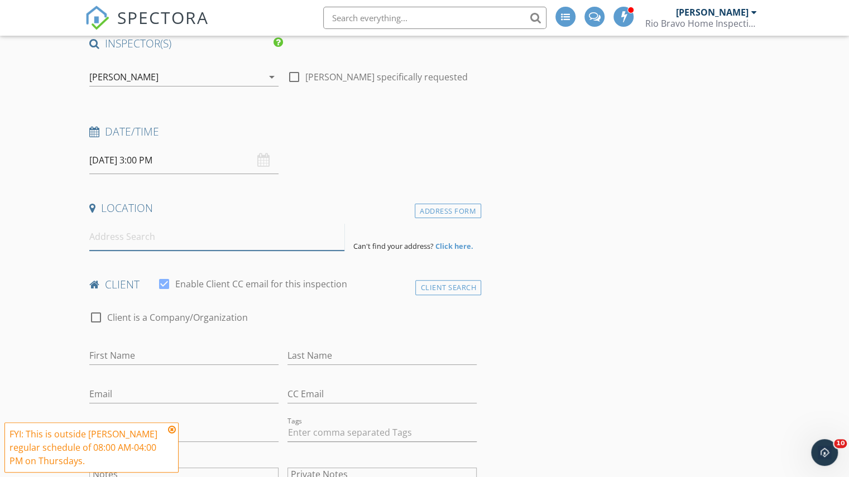
paste input "[STREET_ADDRESS][PERSON_NAME][DATE][US_STATE]"
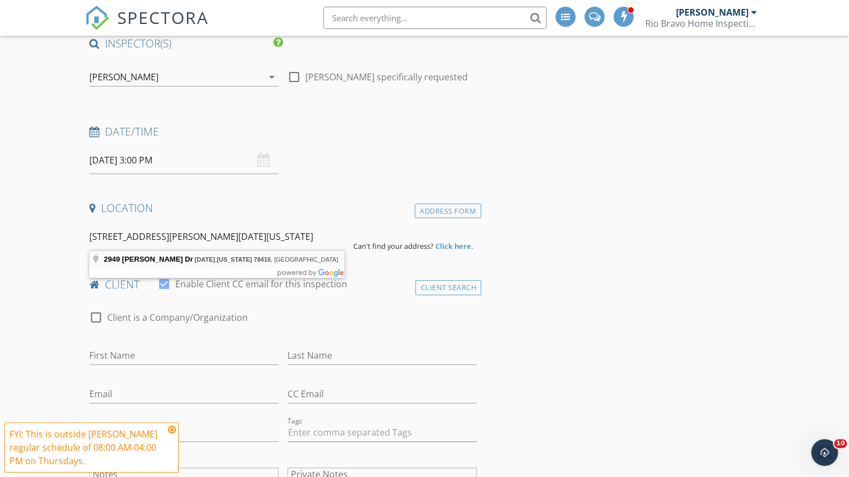
type input "[STREET_ADDRESS][DATE][US_STATE]"
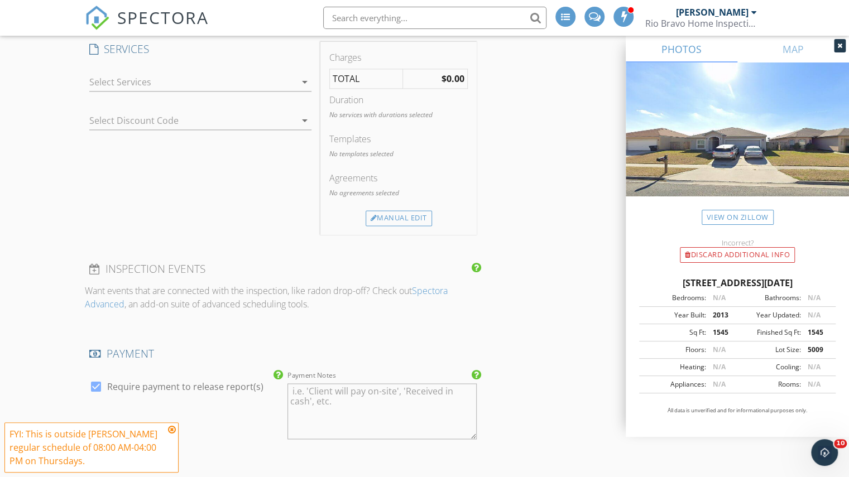
scroll to position [894, 0]
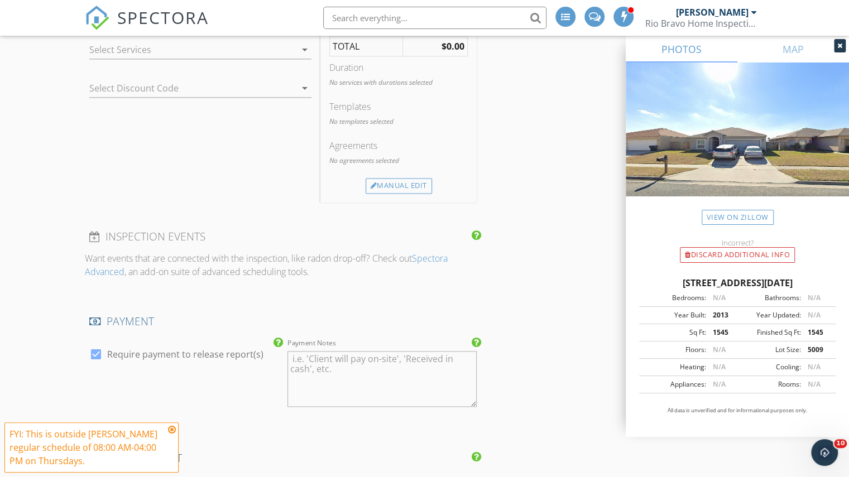
click at [250, 49] on div at bounding box center [192, 50] width 206 height 18
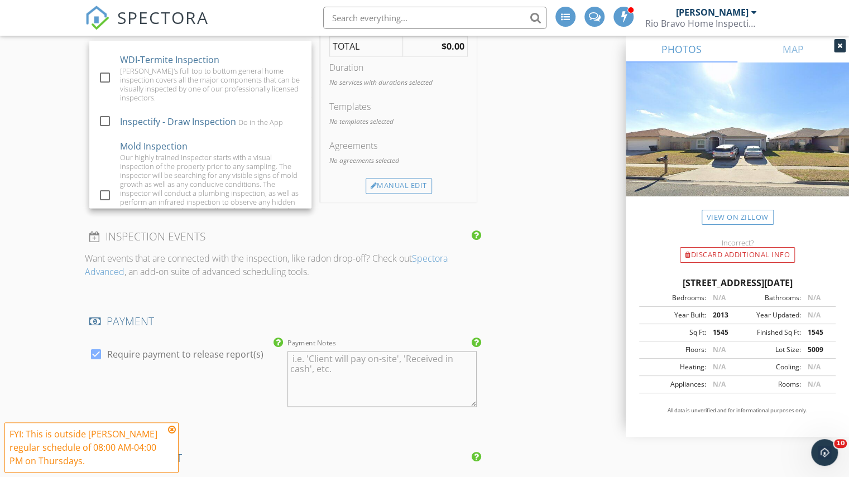
scroll to position [815, 0]
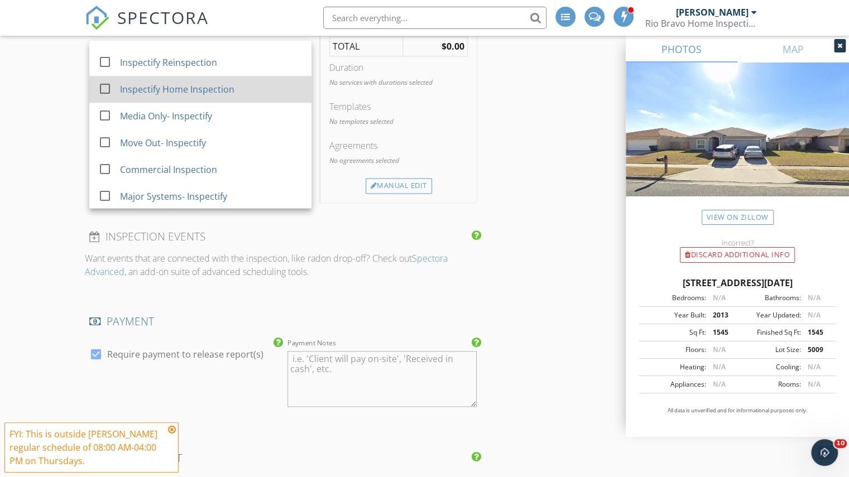
click at [229, 89] on div "Inspectify Home Inspection" at bounding box center [177, 89] width 114 height 13
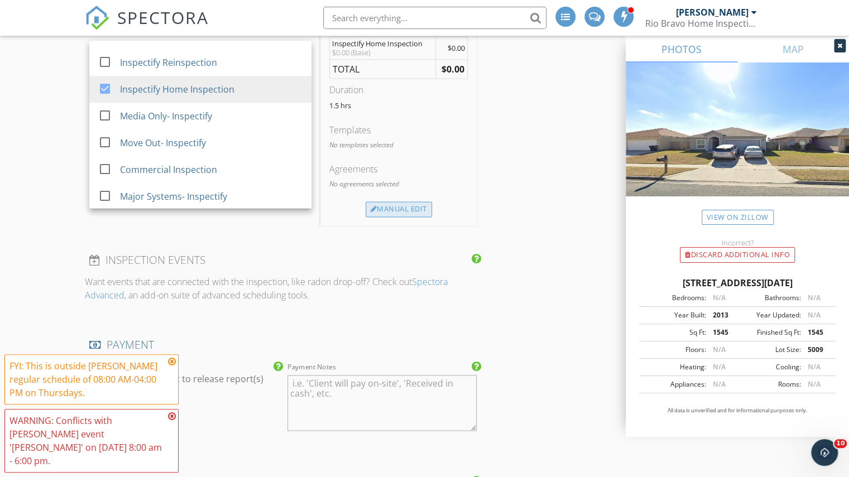
click at [413, 201] on div "Manual Edit" at bounding box center [398, 209] width 66 height 16
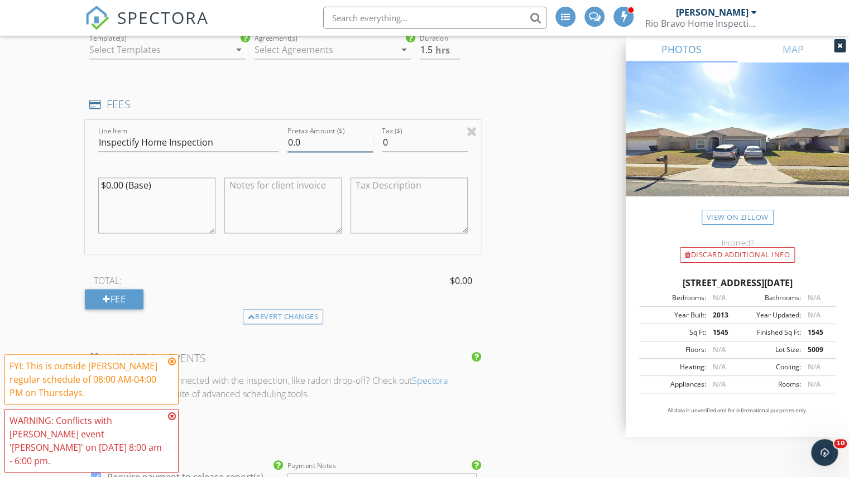
click at [288, 133] on input "0.0" at bounding box center [329, 142] width 85 height 18
type input "300.0"
click at [454, 43] on input "2" at bounding box center [440, 50] width 40 height 18
type input "2.5"
click at [454, 43] on input "2.5" at bounding box center [440, 50] width 40 height 18
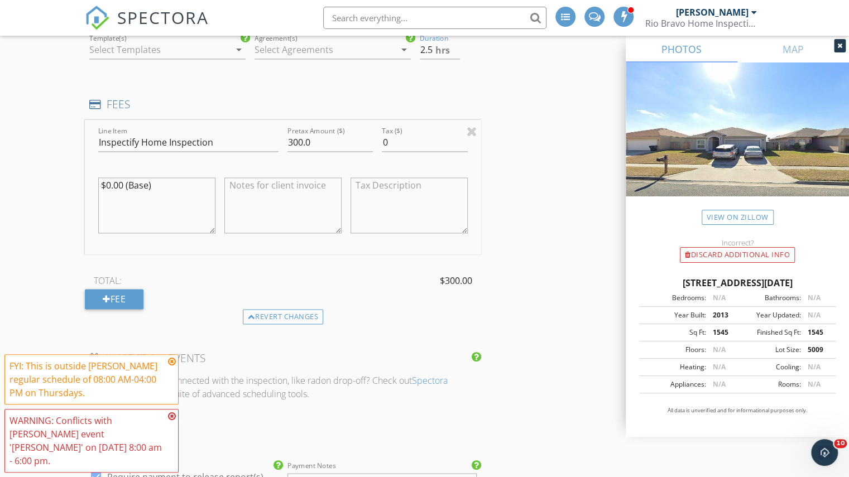
click at [486, 86] on div "INSPECTOR(S) check_box_outline_blank [PERSON_NAME] check_box_outline_blank [PER…" at bounding box center [424, 311] width 679 height 2150
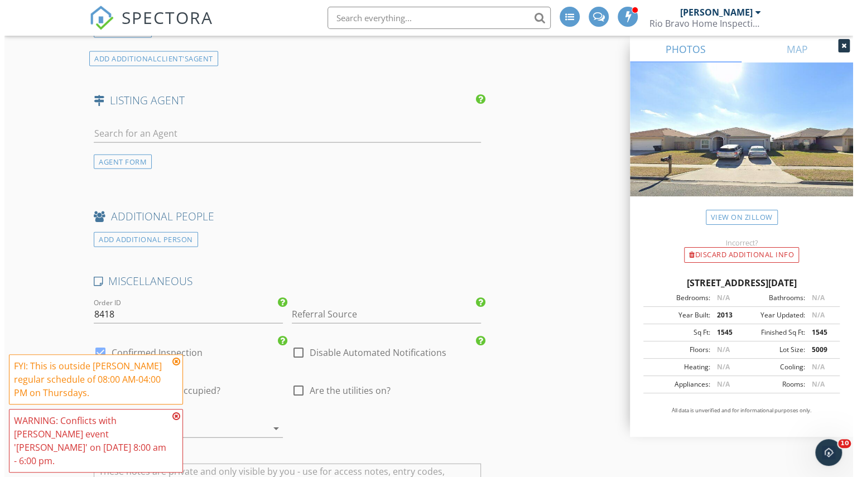
scroll to position [1824, 0]
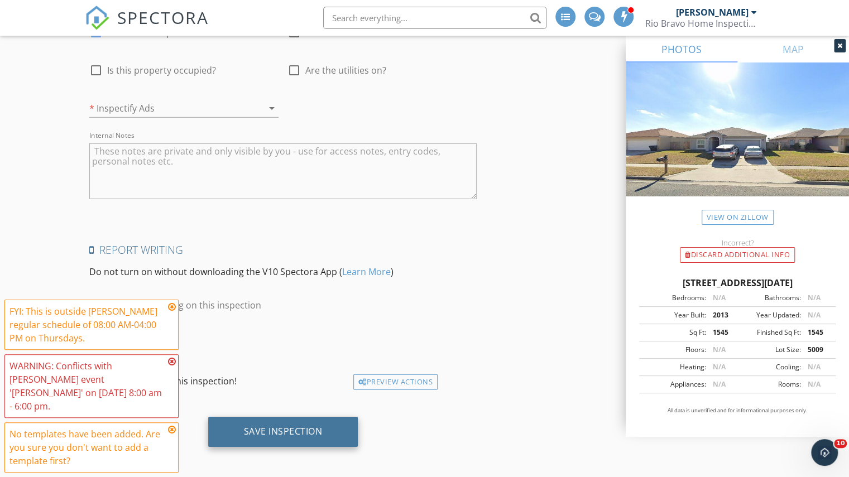
click at [277, 426] on div "Save Inspection" at bounding box center [283, 431] width 79 height 11
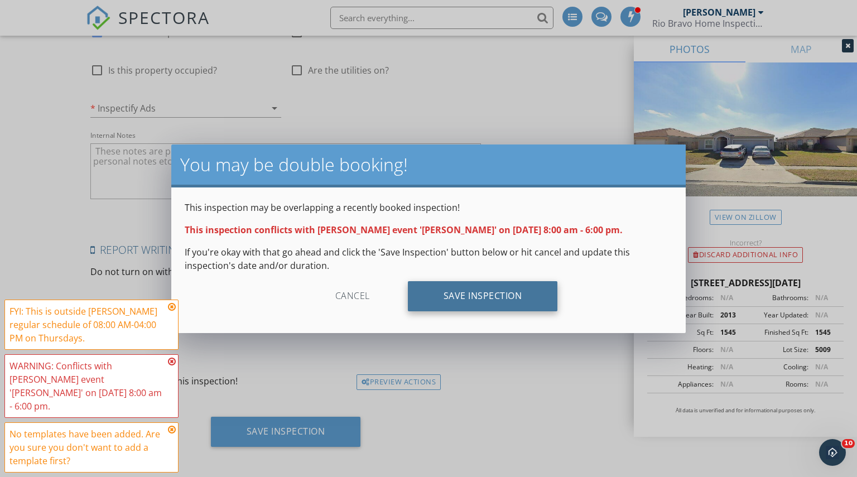
click at [454, 285] on div "Save Inspection" at bounding box center [483, 296] width 150 height 30
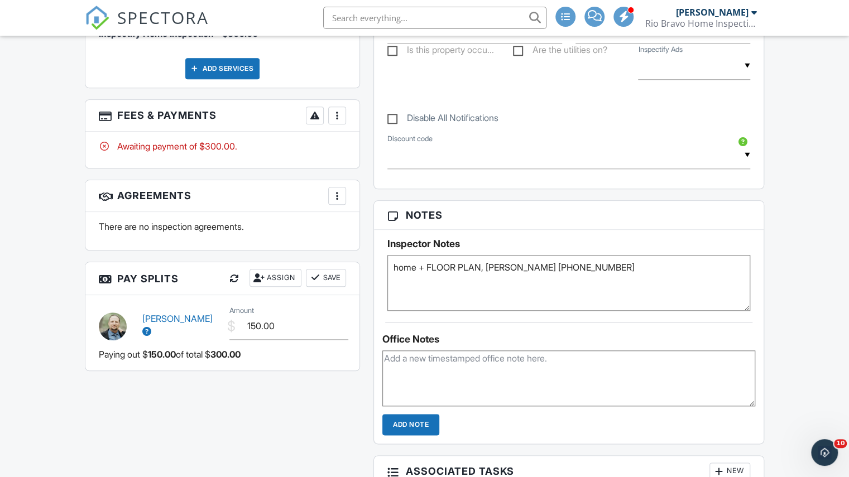
click at [399, 257] on textarea "home + FLOOR PLAN, Peter (361) 779-0877" at bounding box center [568, 283] width 363 height 56
type textarea "home + FLOOR PLAN, Peter (361) 779-0877"
click at [122, 86] on div "Inspectify Home Inspection - $300.00 Add Services" at bounding box center [222, 43] width 274 height 88
click at [136, 27] on span "SPECTORA" at bounding box center [163, 17] width 92 height 23
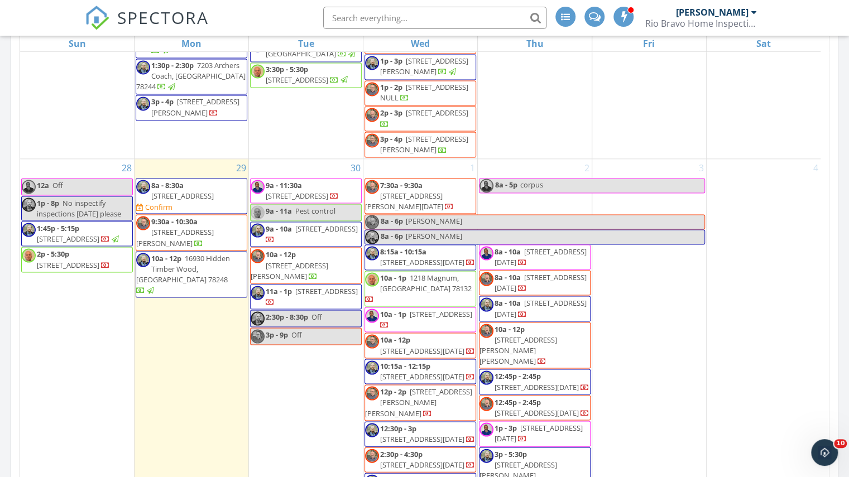
scroll to position [1373, 0]
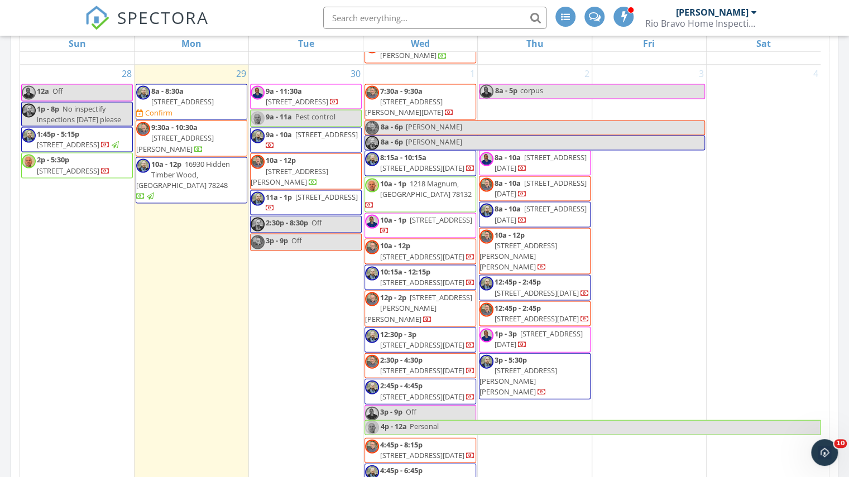
click at [551, 383] on div "2 8a - 5p corpus 8a - 10a 2034 Overland Trail, Corpus Christi 78410 8a - 10a 60…" at bounding box center [535, 277] width 114 height 425
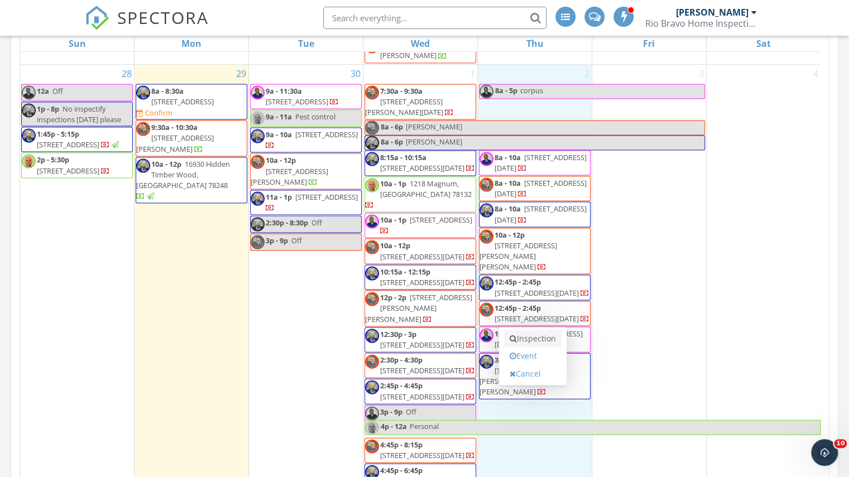
click at [547, 345] on link "Inspection" at bounding box center [532, 339] width 57 height 18
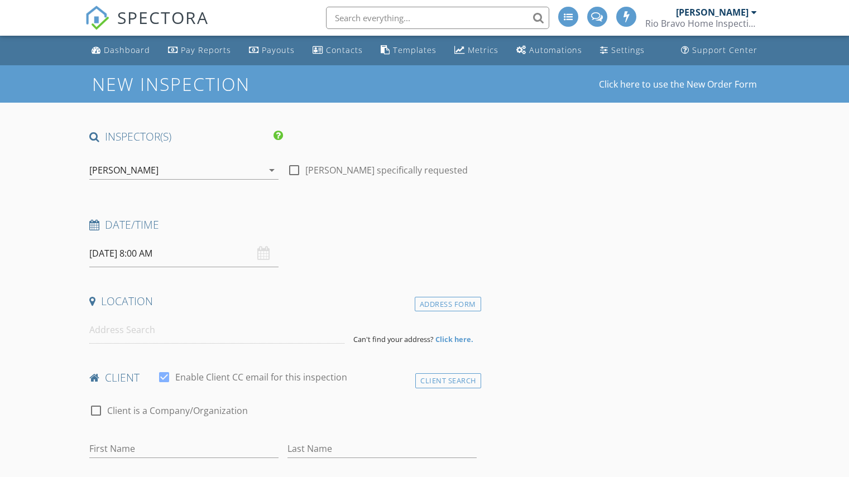
select select "9"
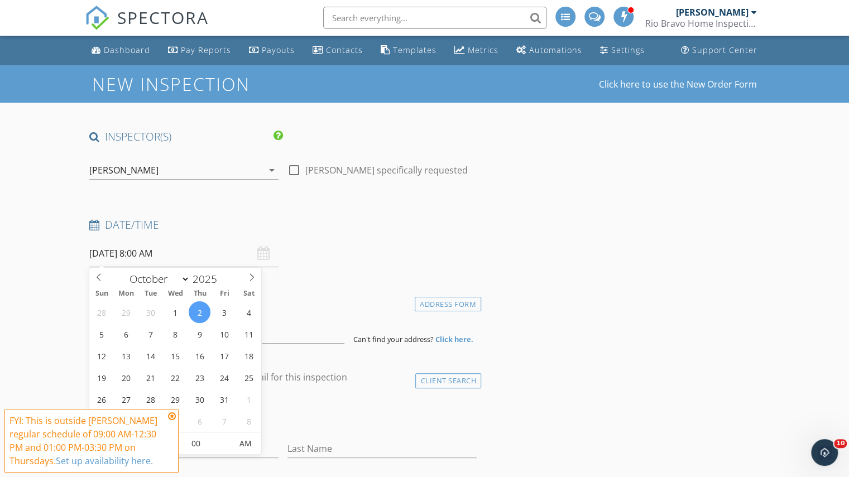
click at [155, 255] on input "10/02/2025 8:00 AM" at bounding box center [183, 253] width 189 height 27
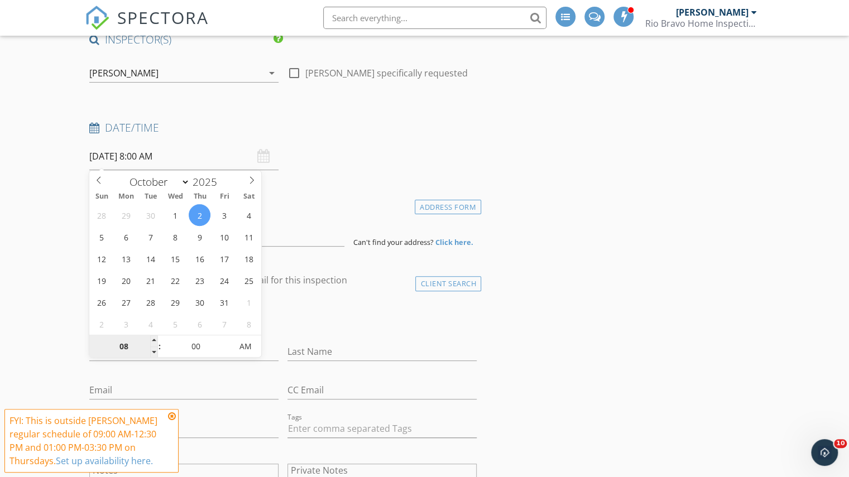
scroll to position [103, 0]
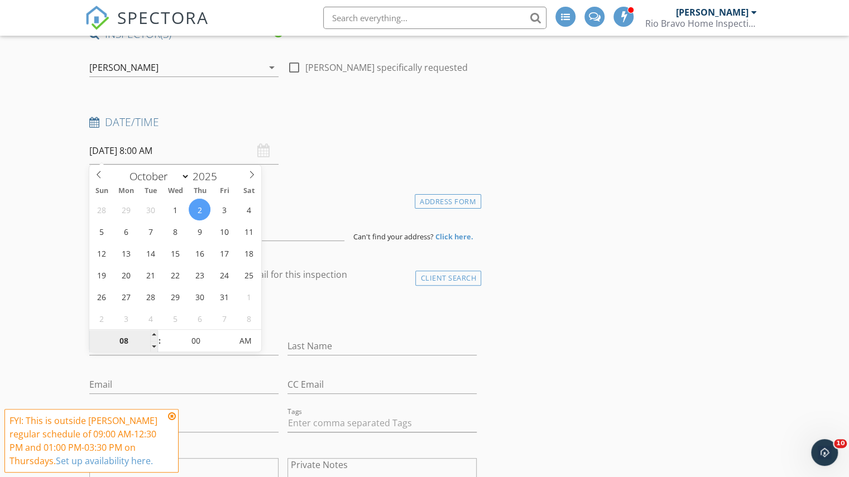
click at [128, 350] on input "08" at bounding box center [123, 341] width 69 height 22
type input "3"
type input "10/02/2025 3:00 AM"
type input "03"
click at [189, 344] on input "00" at bounding box center [195, 341] width 69 height 22
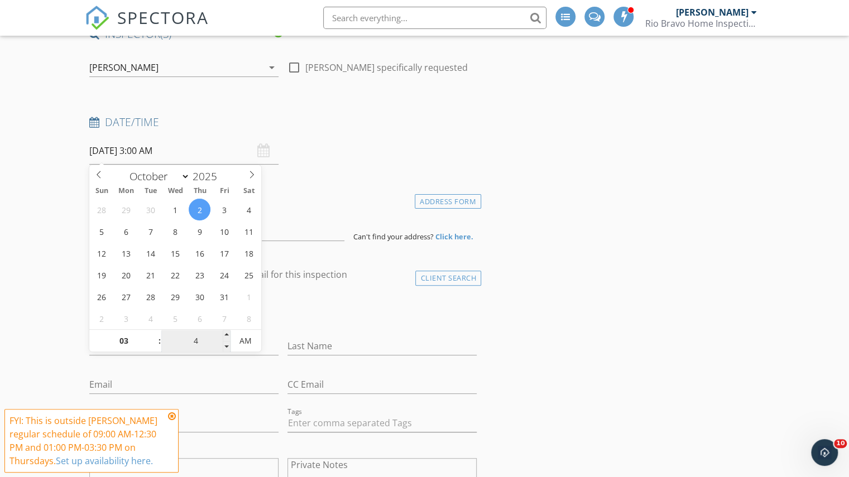
type input "45"
type input "10/02/2025 3:45 PM"
click at [247, 340] on span "AM" at bounding box center [245, 341] width 31 height 22
click at [290, 229] on input at bounding box center [216, 227] width 255 height 27
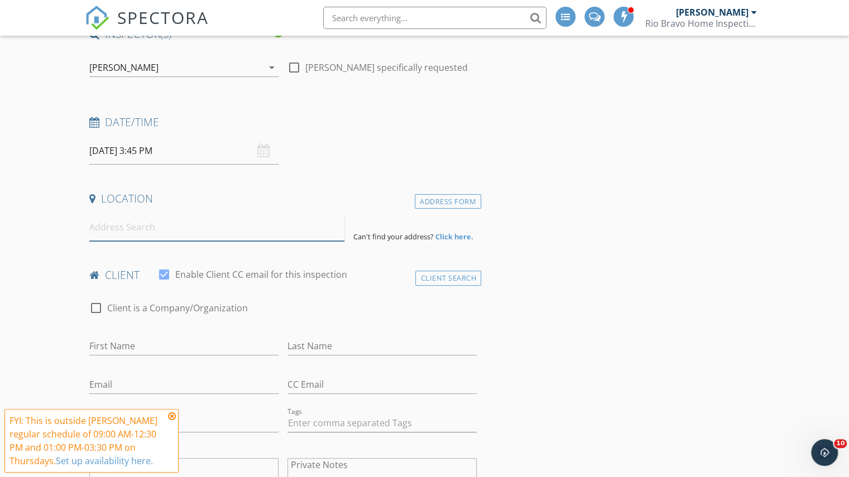
paste input "7937 Falcon Dr Corpus Christi, Texas 78414"
type input "7937 Falcon Dr, Corpus Christi, Texas 78414, USA"
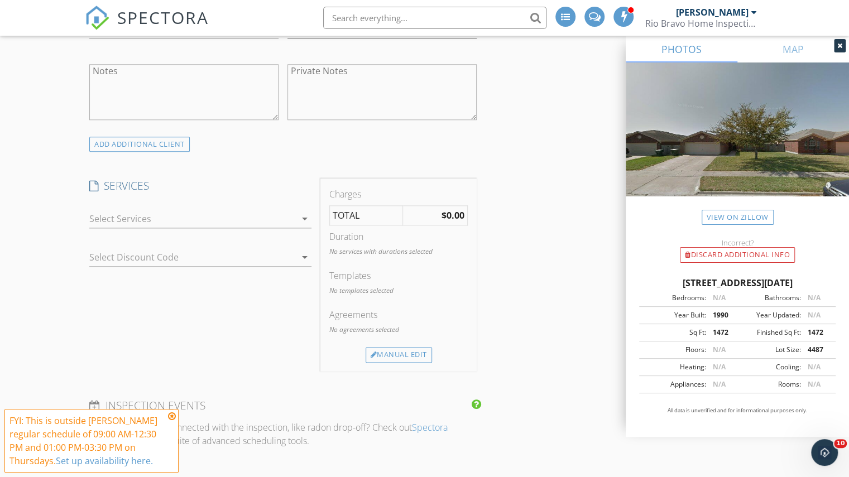
scroll to position [749, 0]
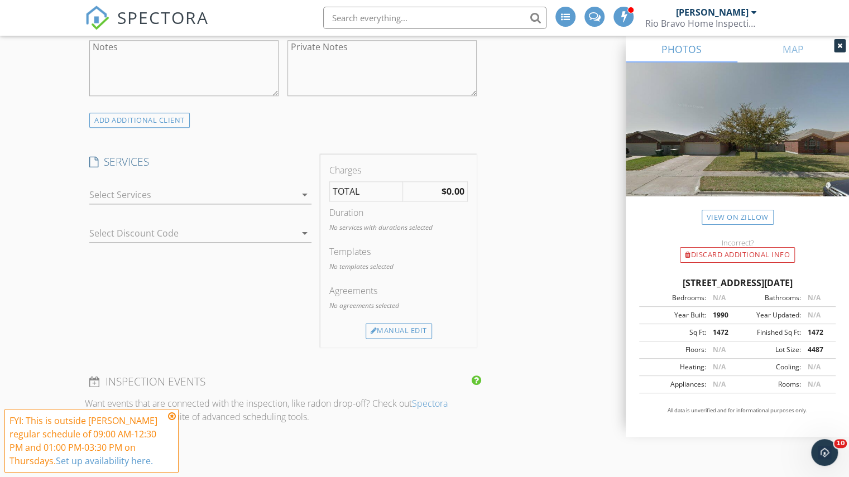
click at [226, 197] on div at bounding box center [192, 195] width 206 height 18
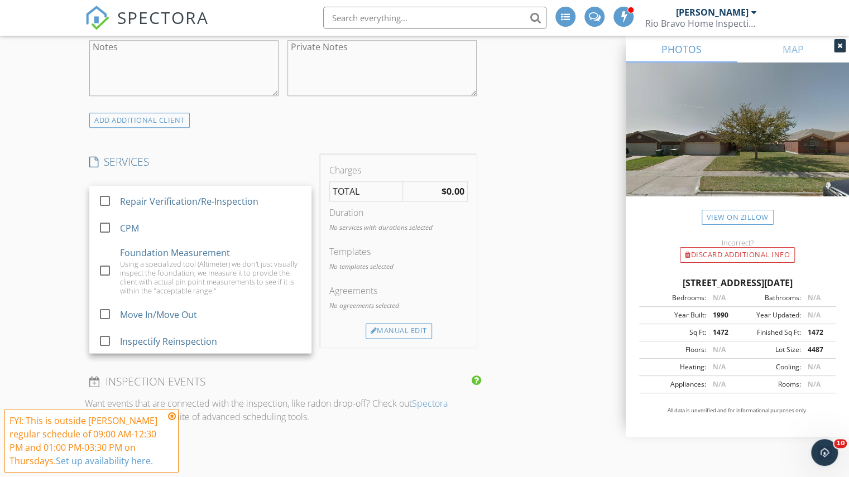
scroll to position [815, 0]
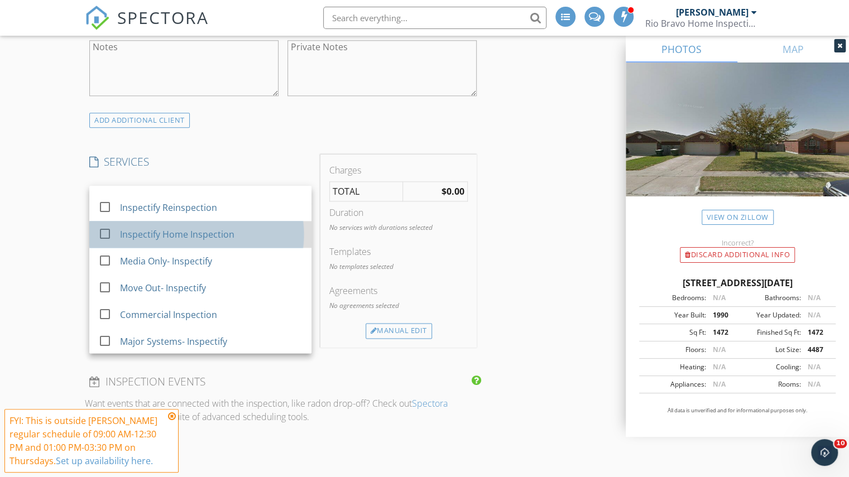
click at [194, 235] on div "Inspectify Home Inspection" at bounding box center [177, 234] width 114 height 13
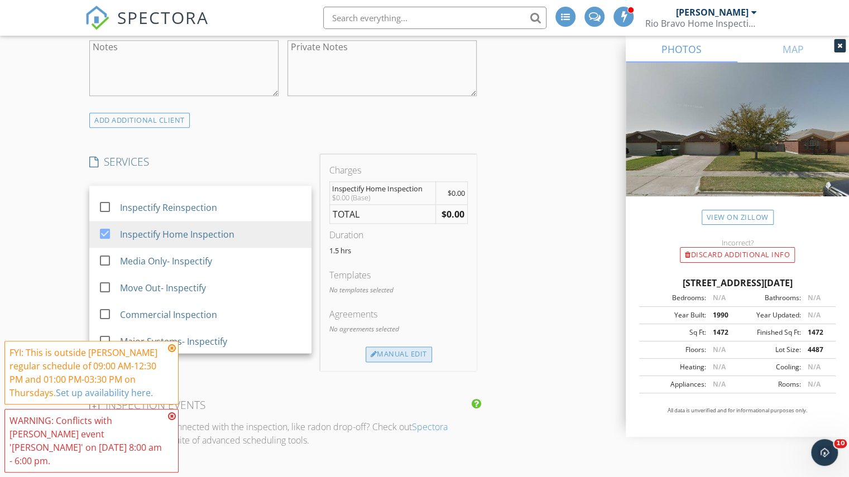
click at [404, 346] on div "Manual Edit" at bounding box center [398, 354] width 66 height 16
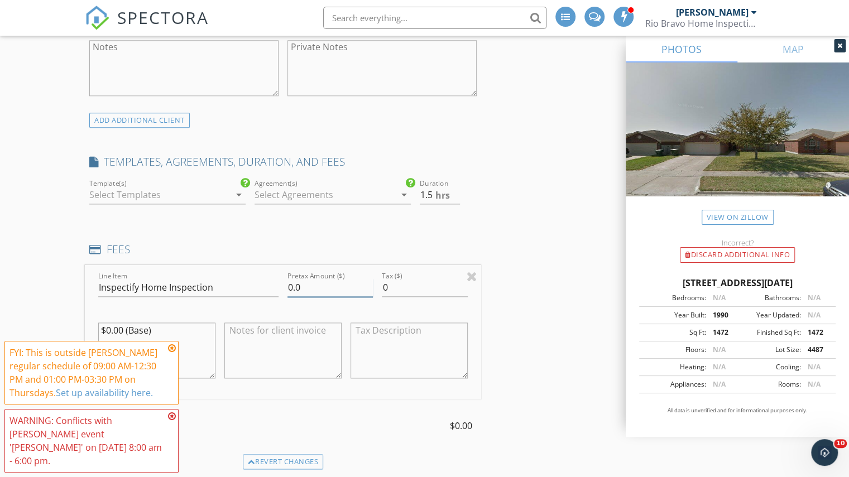
click at [291, 287] on input "0.0" at bounding box center [329, 287] width 85 height 18
click at [290, 286] on input "0.0" at bounding box center [329, 287] width 85 height 18
type input "300.0"
click at [453, 192] on input "2" at bounding box center [440, 195] width 40 height 18
click at [453, 192] on input "2.5" at bounding box center [440, 195] width 40 height 18
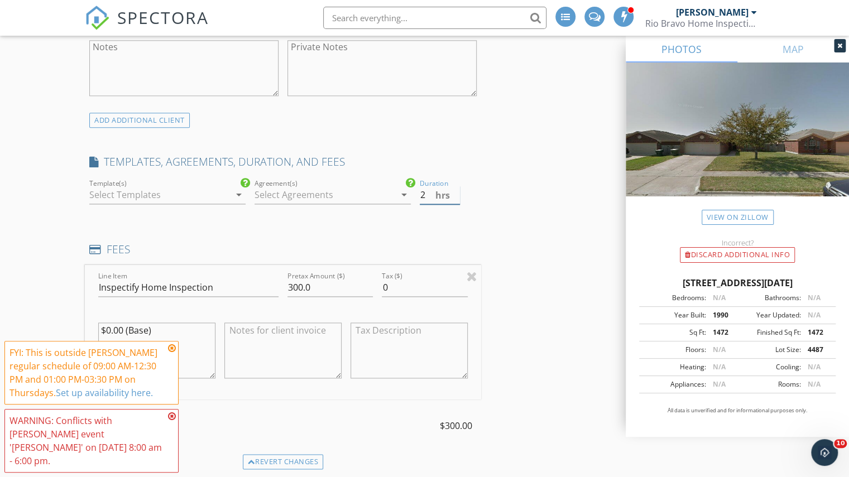
type input "2"
click at [456, 198] on input "2" at bounding box center [440, 195] width 40 height 18
click at [499, 206] on div "INSPECTOR(S) check_box Charles Cole PRIMARY check_box_outline_blank Brad Test c…" at bounding box center [424, 456] width 679 height 2150
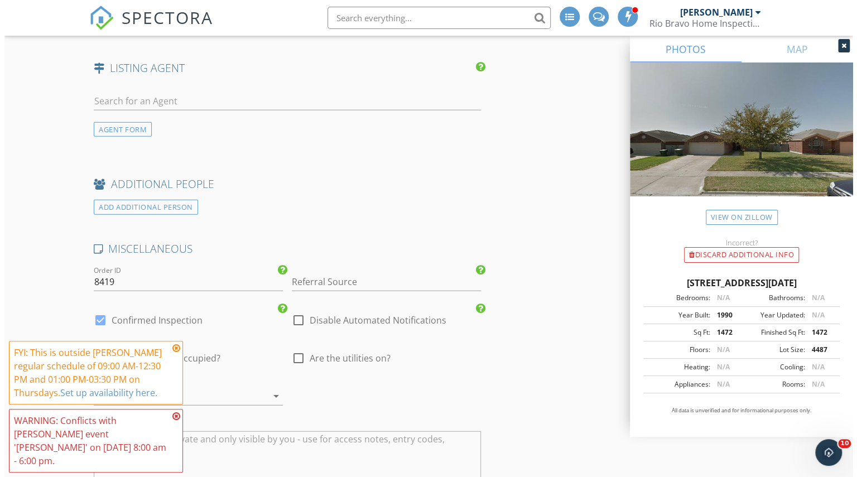
scroll to position [1824, 0]
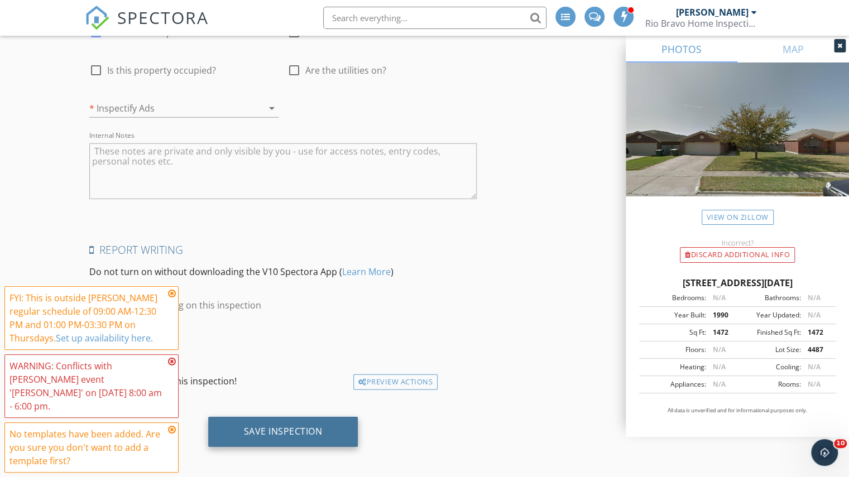
click at [278, 427] on div "Save Inspection" at bounding box center [283, 431] width 79 height 11
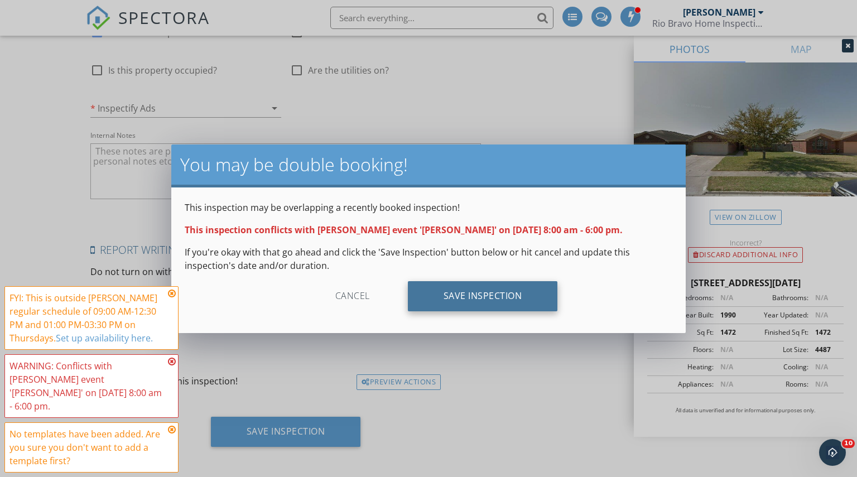
click at [456, 310] on div "Save Inspection" at bounding box center [483, 296] width 150 height 30
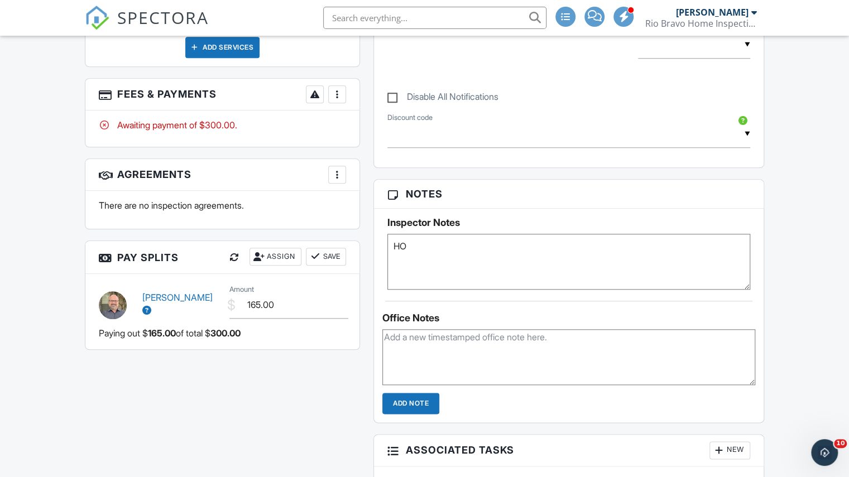
type textarea "H"
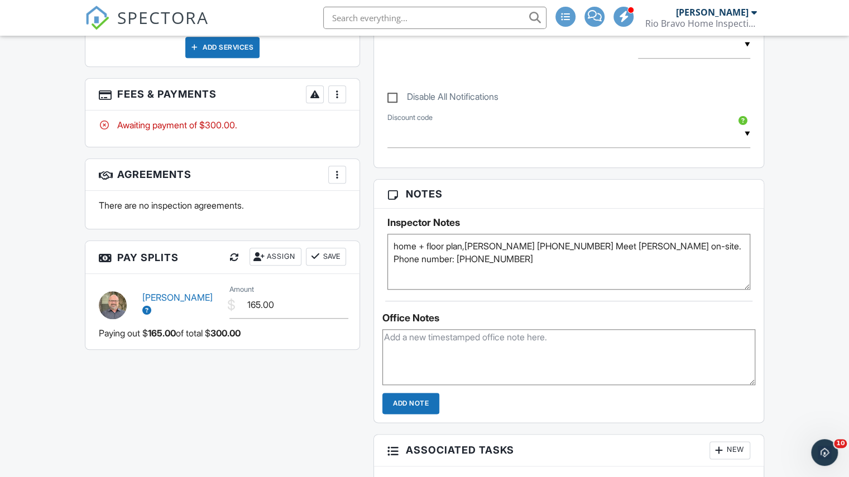
type textarea "home + floor plan,Sean (830) 708-2477 Meet Sean Duckworth on-site. Phone number…"
click at [359, 220] on div "Agreements More Add Agreement Edit Agreement Templates There are no inspection …" at bounding box center [222, 193] width 275 height 71
click at [159, 25] on span "SPECTORA" at bounding box center [163, 17] width 92 height 23
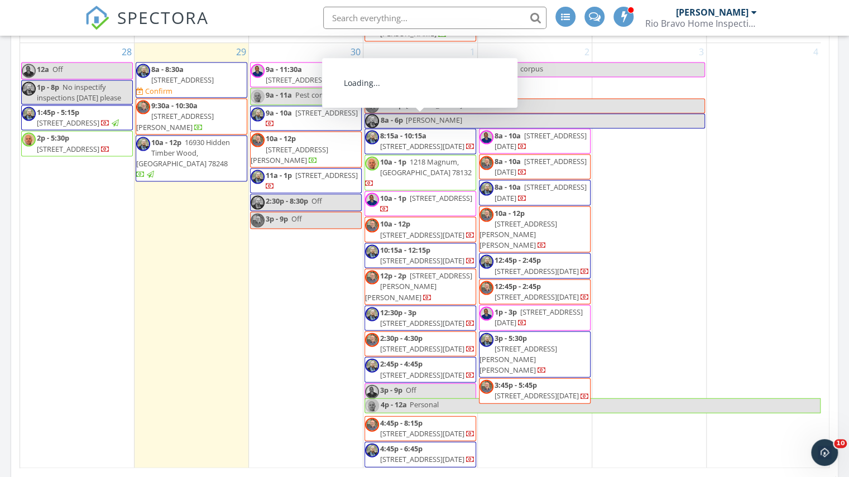
scroll to position [695, 0]
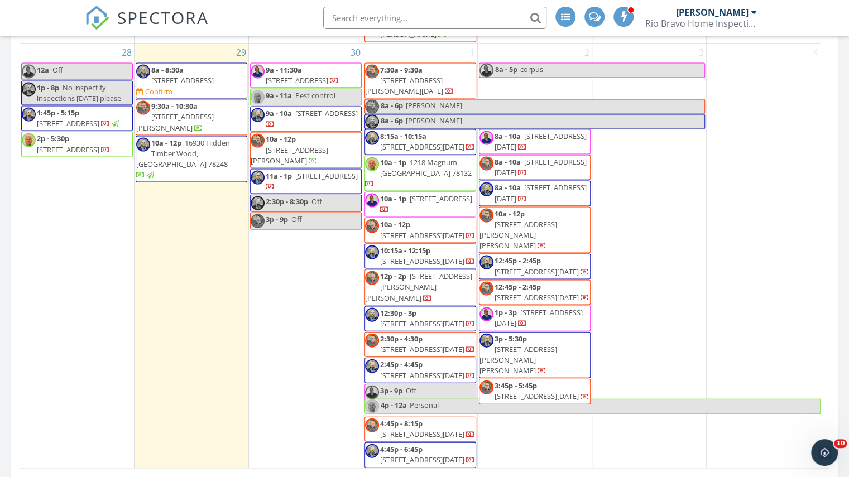
click at [658, 211] on div "3" at bounding box center [649, 256] width 114 height 425
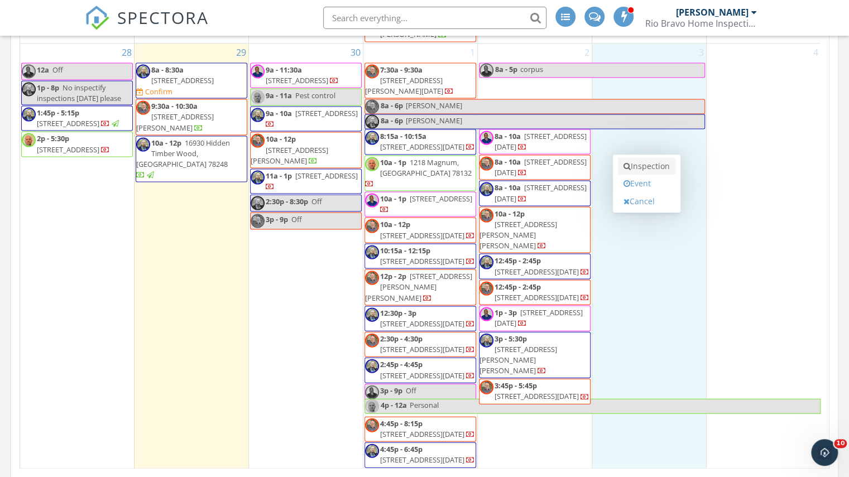
click at [657, 170] on link "Inspection" at bounding box center [646, 166] width 57 height 18
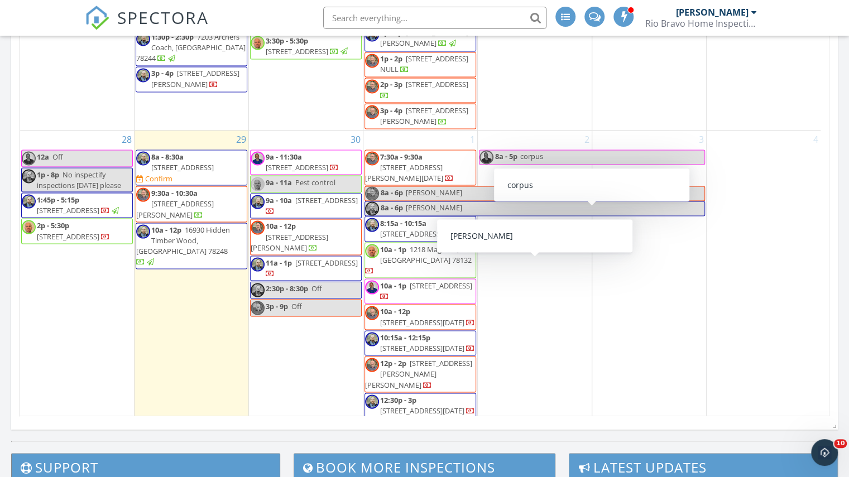
scroll to position [1161, 0]
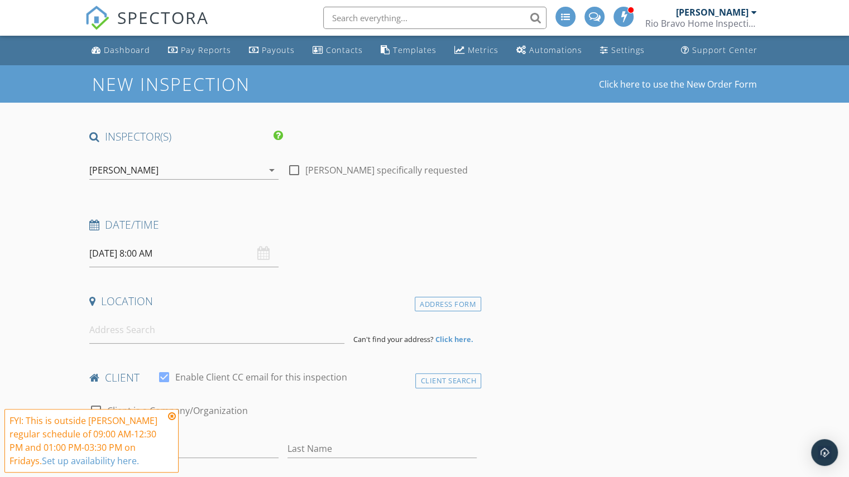
click at [125, 165] on div "[PERSON_NAME]" at bounding box center [123, 170] width 69 height 10
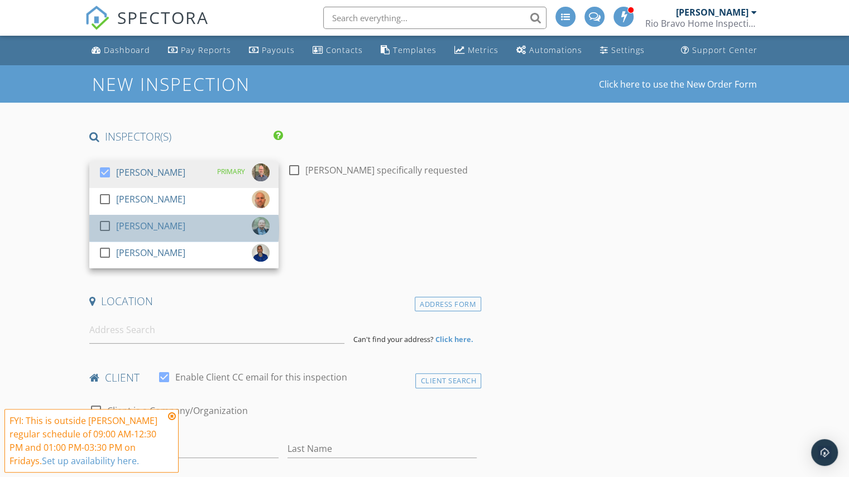
click at [127, 227] on div "[PERSON_NAME]" at bounding box center [150, 226] width 69 height 18
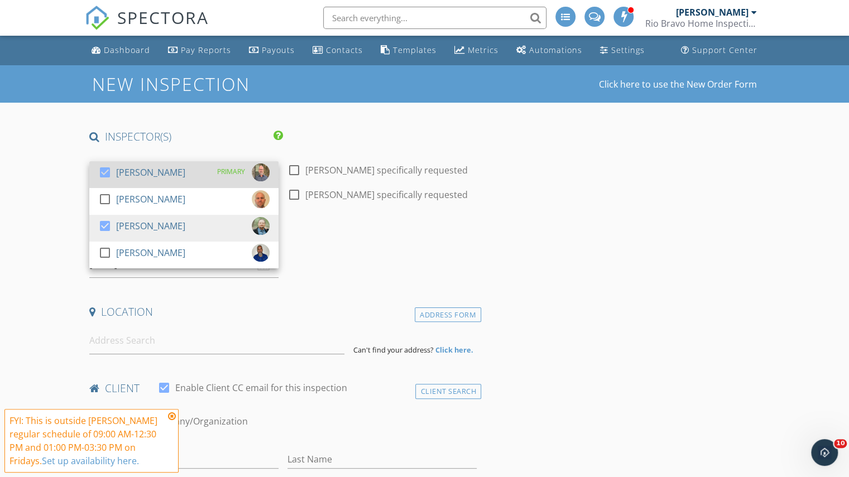
click at [113, 176] on div at bounding box center [104, 172] width 19 height 19
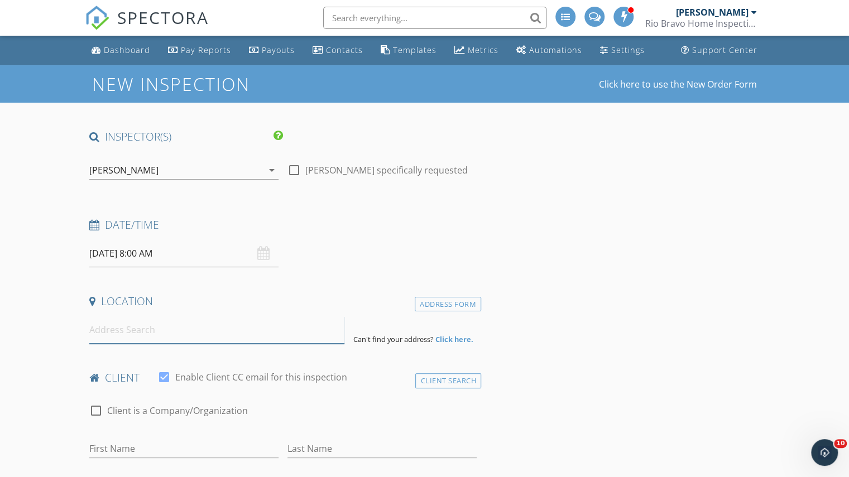
click at [145, 324] on input at bounding box center [216, 329] width 255 height 27
paste input "[STREET_ADDRESS][US_STATE]"
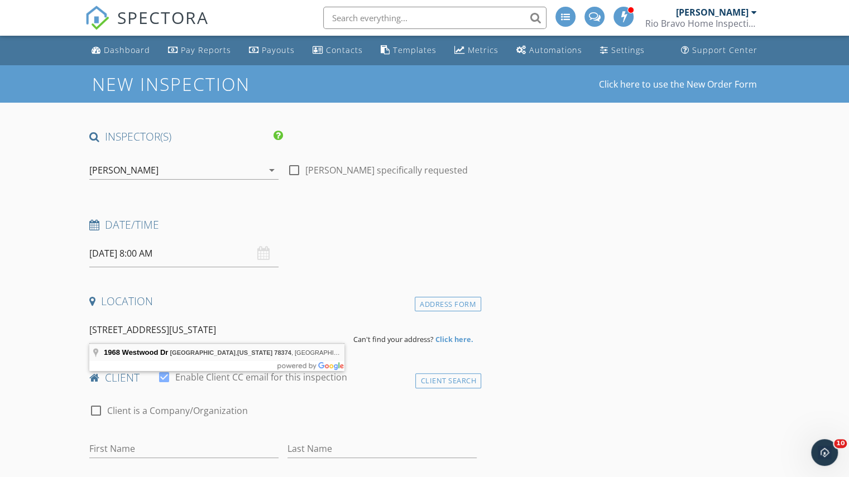
type input "[STREET_ADDRESS][US_STATE]"
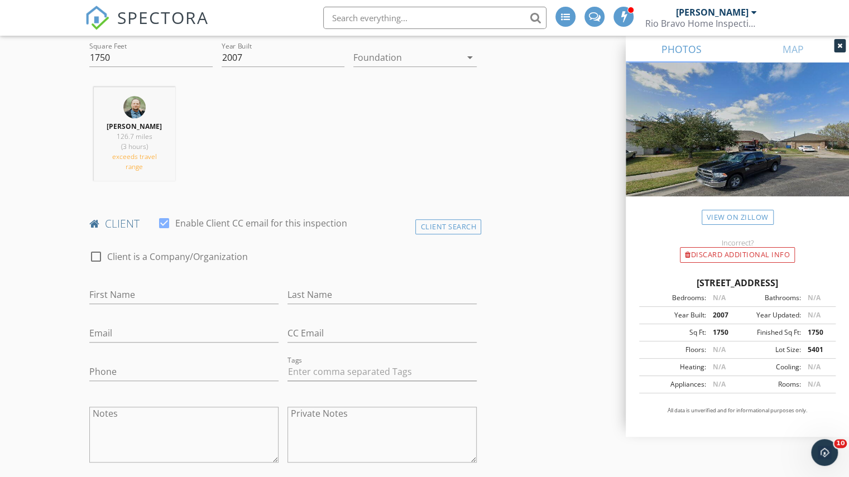
scroll to position [613, 0]
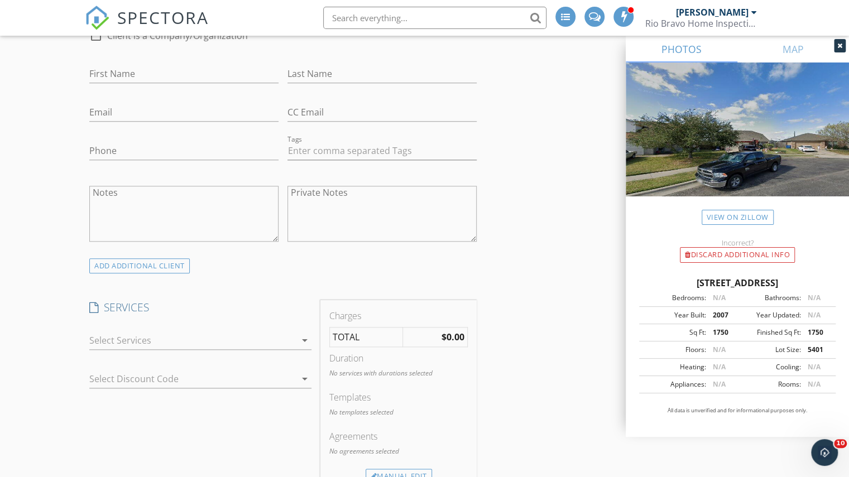
click at [176, 325] on div "check_box_outline_blank Residential Inspection [PERSON_NAME]'s full top to bott…" at bounding box center [200, 343] width 222 height 36
click at [165, 331] on div at bounding box center [192, 340] width 206 height 18
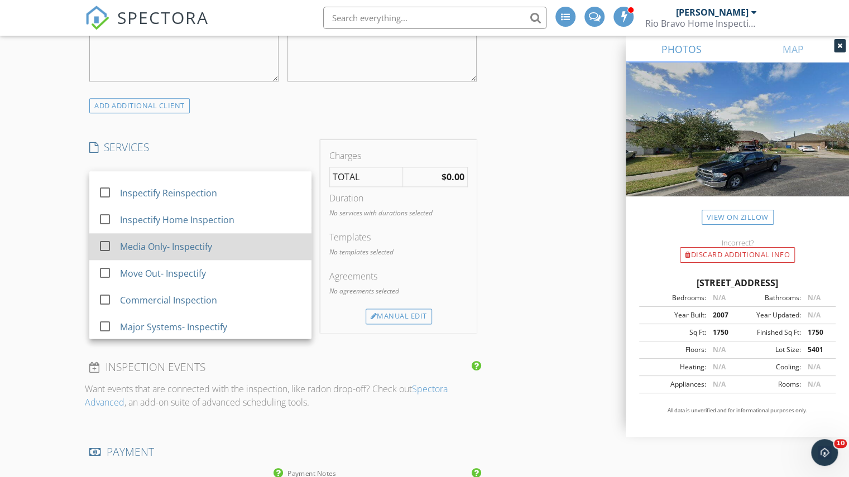
scroll to position [774, 0]
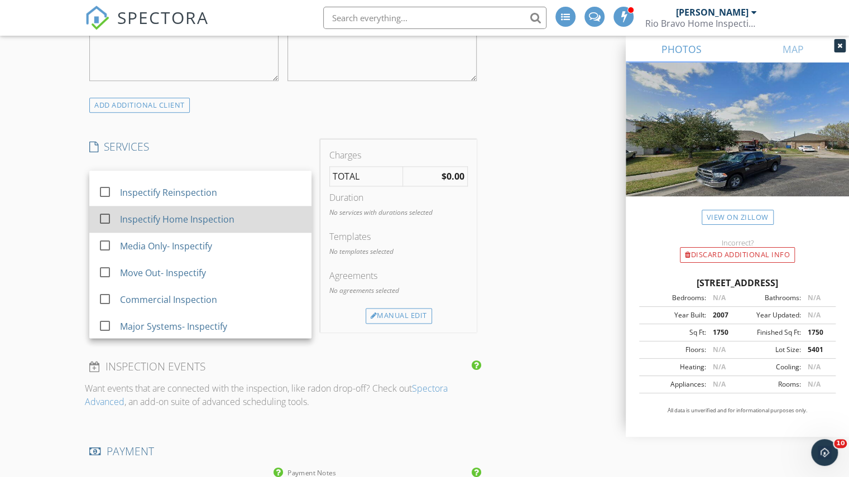
click at [179, 213] on div "Inspectify Home Inspection" at bounding box center [177, 219] width 114 height 13
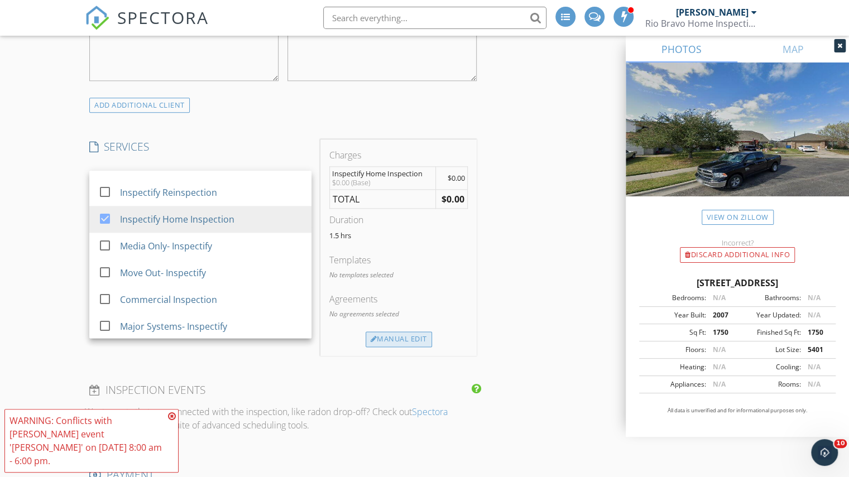
click at [391, 331] on div "Manual Edit" at bounding box center [398, 339] width 66 height 16
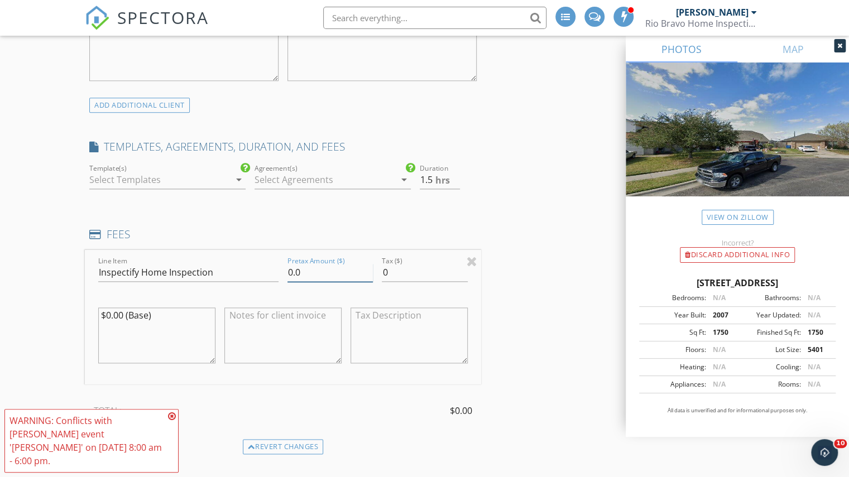
click at [288, 263] on input "0.0" at bounding box center [329, 272] width 85 height 18
type input "300.0"
click at [321, 230] on div "FEES" at bounding box center [283, 238] width 396 height 22
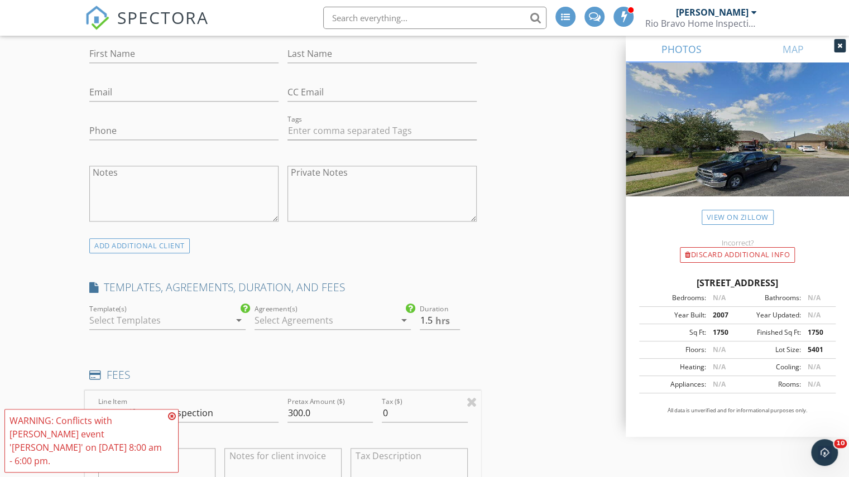
scroll to position [716, 0]
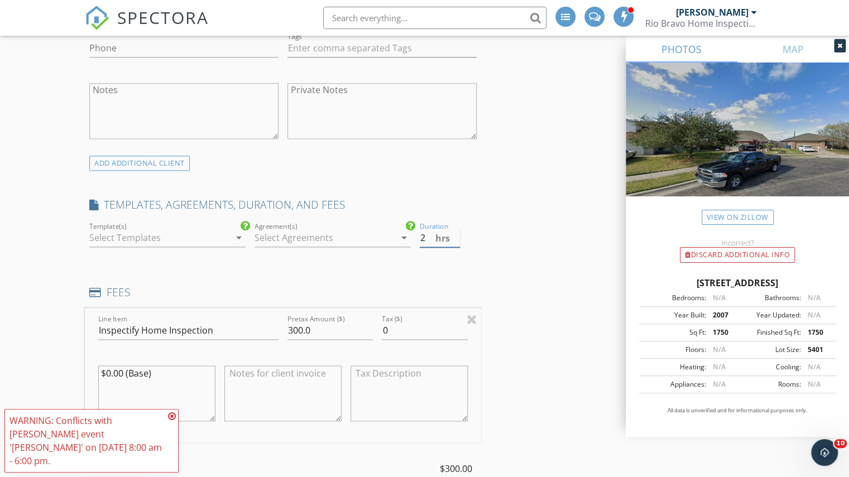
type input "2"
click at [453, 229] on input "2" at bounding box center [440, 238] width 40 height 18
click at [478, 233] on div "Duration 2 hrs" at bounding box center [448, 239] width 66 height 38
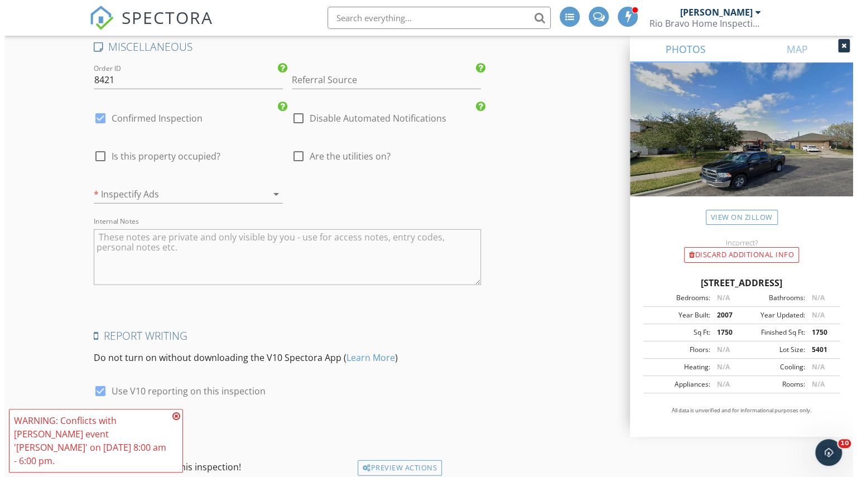
scroll to position [1824, 0]
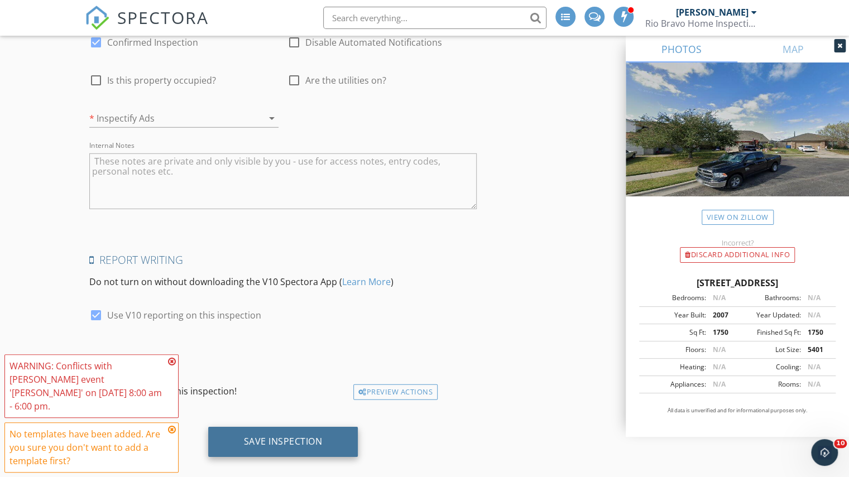
click at [266, 427] on div "Save Inspection" at bounding box center [283, 442] width 150 height 30
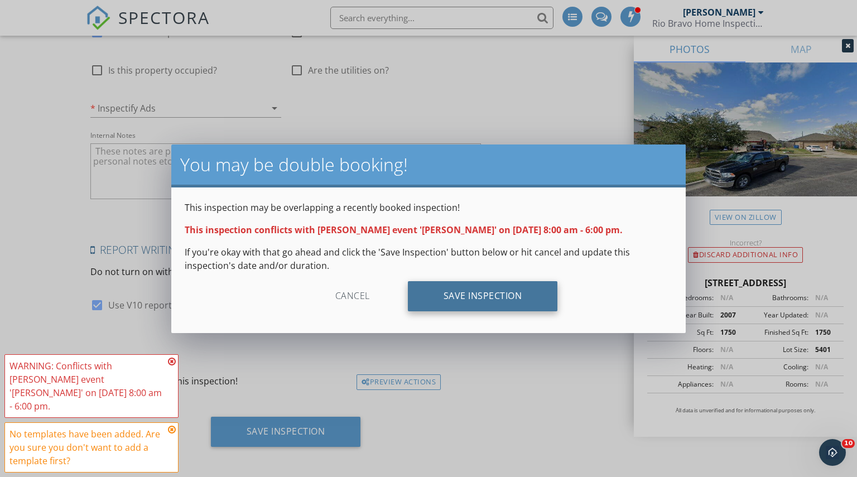
click at [443, 292] on div "Save Inspection" at bounding box center [483, 296] width 150 height 30
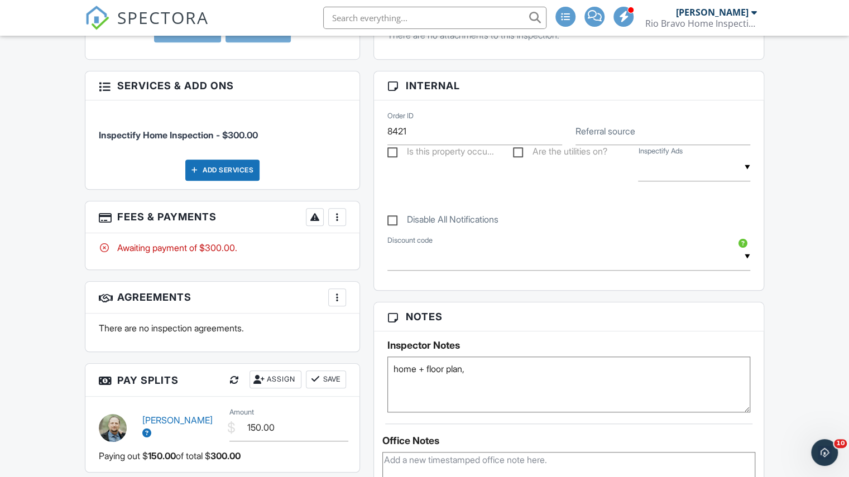
paste textarea "1968 Westwood Dr Portland, Texas 78374"
drag, startPoint x: 649, startPoint y: 364, endPoint x: 469, endPoint y: 353, distance: 180.6
click at [469, 353] on div "Inspector Notes home + floor plan,1968 Westwood Dr Portland, Texas 78374" at bounding box center [568, 376] width 363 height 73
paste textarea "Sean (830) 708-2477 Meet Sean Duckworth on-site. Phone number: (830) 708-2477"
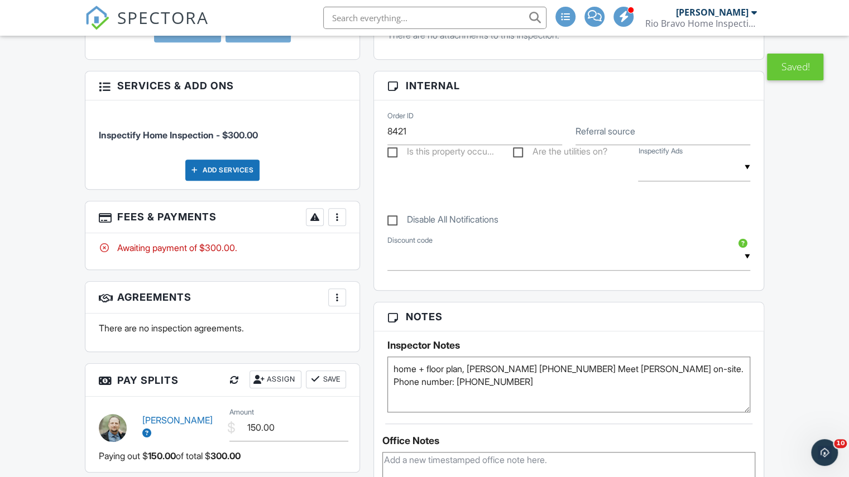
type textarea "home + floor plan, Sean (830) 708-2477 Meet Sean Duckworth on-site. Phone numbe…"
click at [370, 247] on div "Reports Locked Attach New There are no reports associated with this inspection.…" at bounding box center [569, 338] width 404 height 934
click at [197, 16] on span "SPECTORA" at bounding box center [163, 17] width 92 height 23
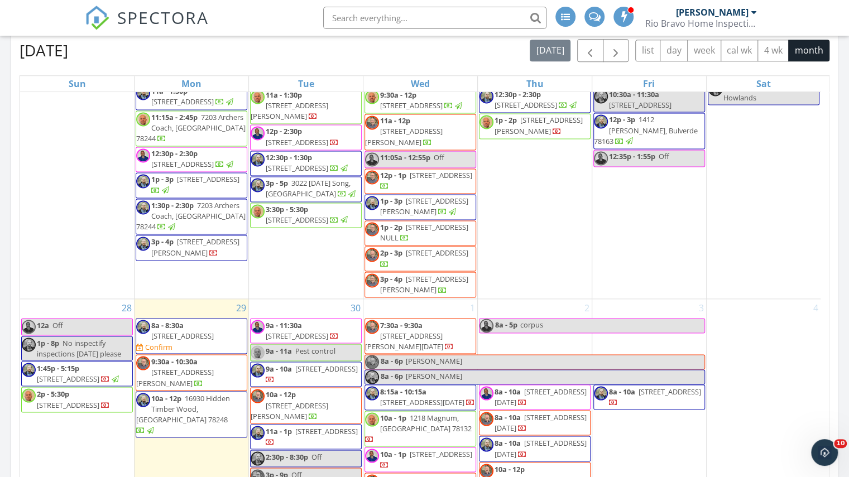
scroll to position [1325, 0]
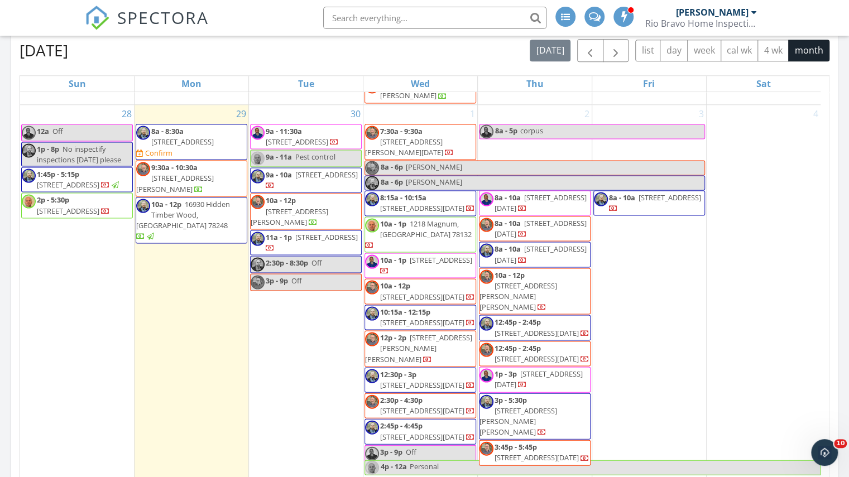
click at [632, 307] on div "3 8a - 10a [STREET_ADDRESS]" at bounding box center [649, 317] width 114 height 425
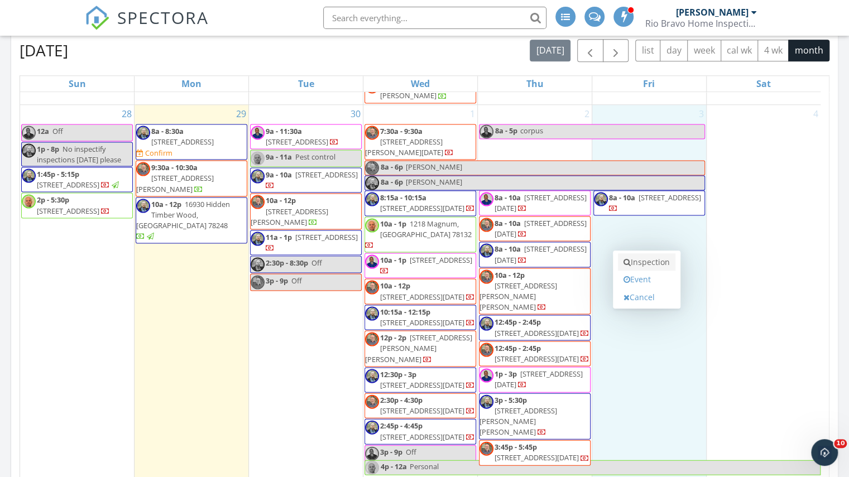
click at [645, 266] on link "Inspection" at bounding box center [646, 262] width 57 height 18
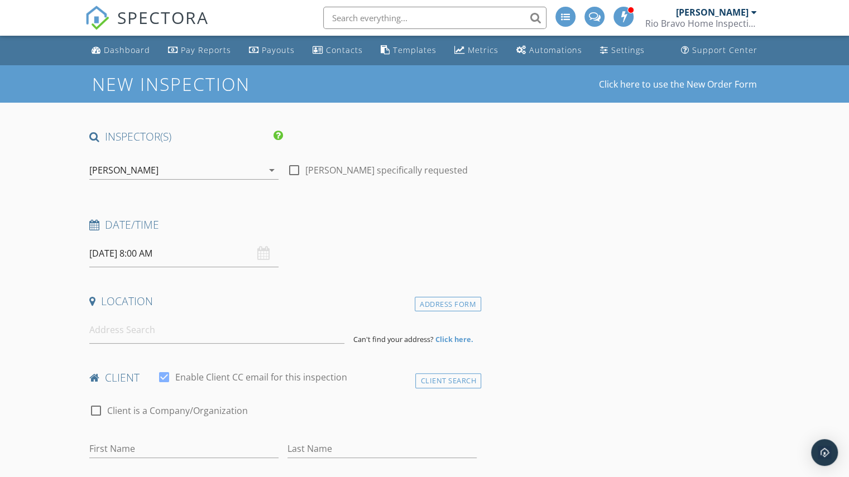
click at [156, 163] on div "[PERSON_NAME]" at bounding box center [176, 170] width 174 height 18
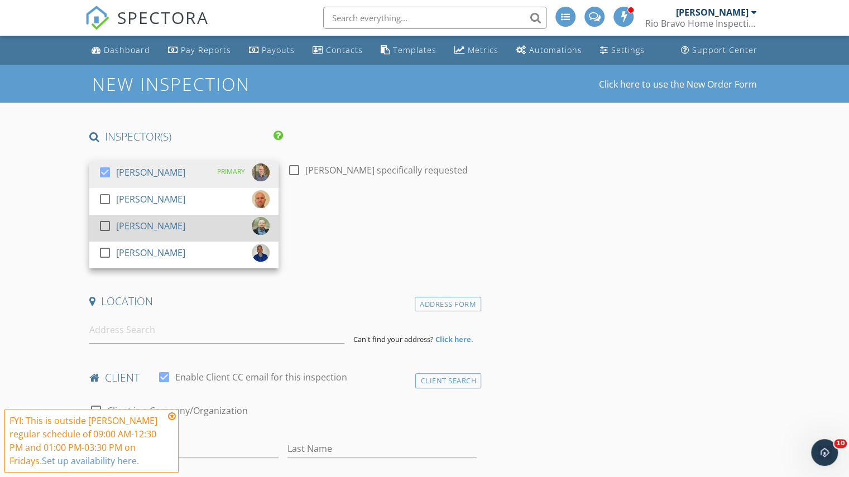
click at [145, 229] on div "[PERSON_NAME]" at bounding box center [150, 226] width 69 height 18
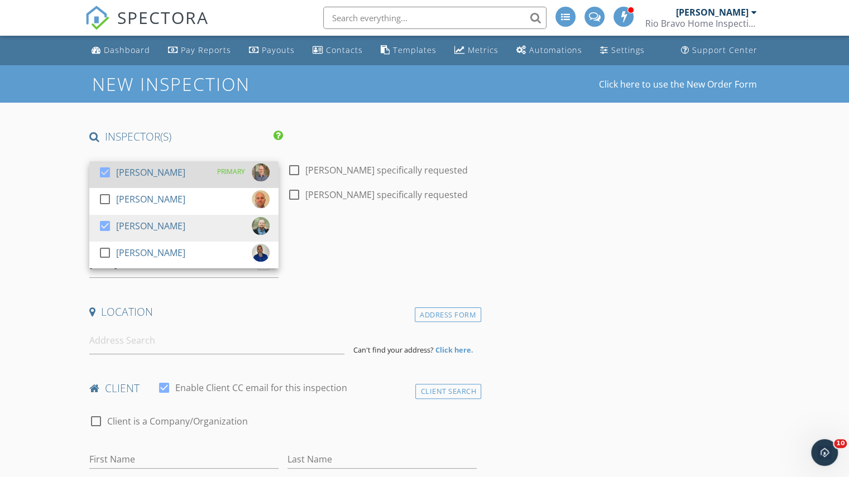
click at [123, 169] on div "[PERSON_NAME]" at bounding box center [150, 172] width 69 height 18
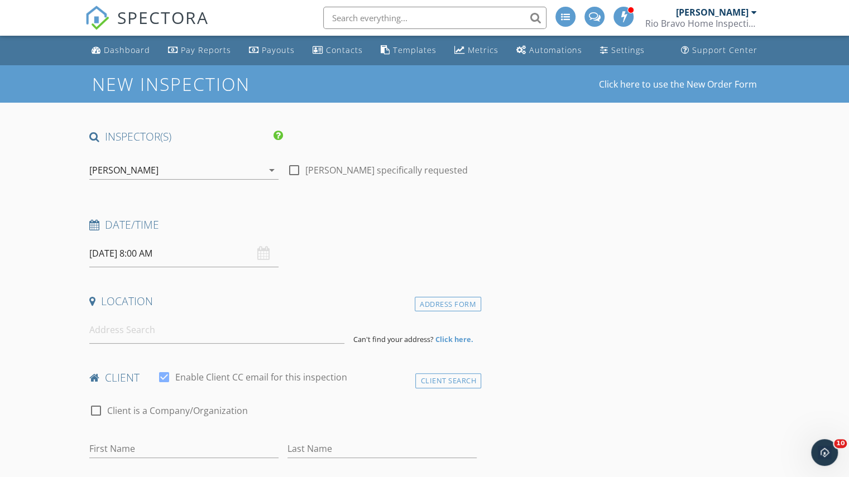
click at [132, 254] on input "[DATE] 8:00 AM" at bounding box center [183, 253] width 189 height 27
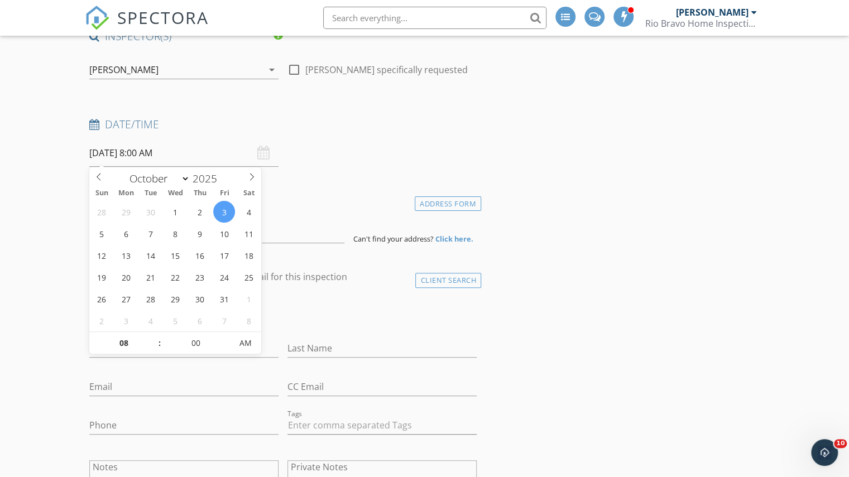
scroll to position [103, 0]
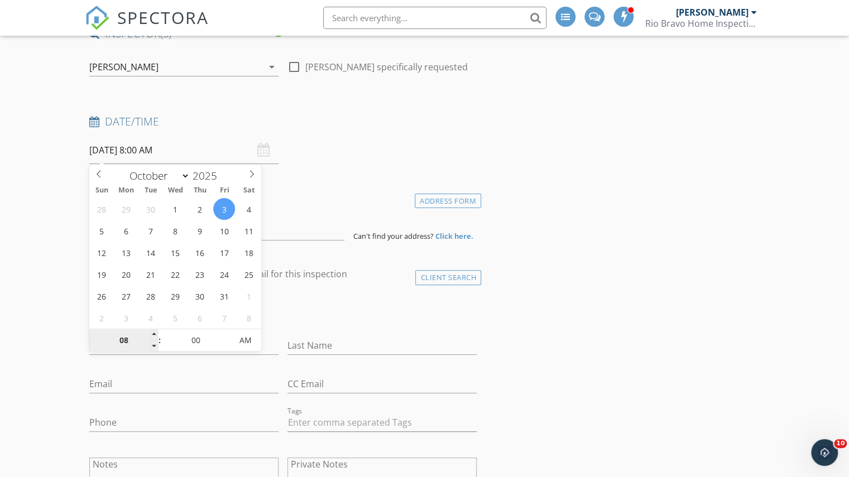
click at [117, 330] on input "08" at bounding box center [123, 341] width 69 height 22
type input "10"
type input "[DATE] 10:00 AM"
click at [278, 228] on input at bounding box center [216, 226] width 255 height 27
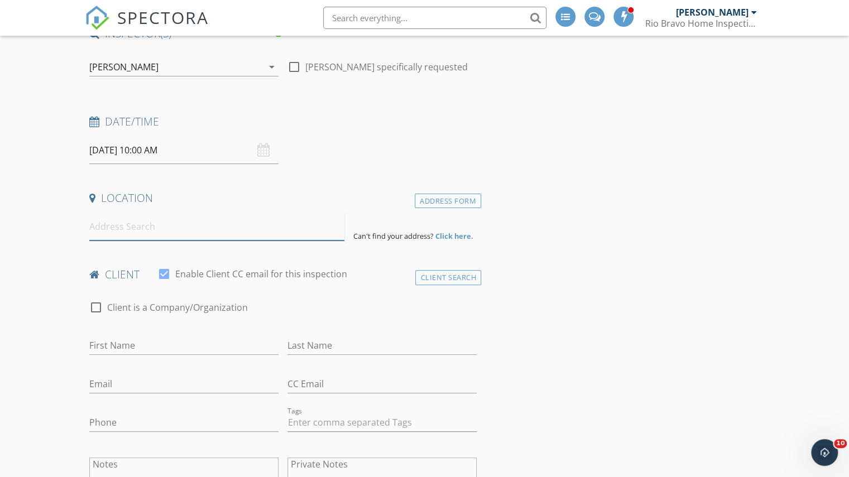
paste input "217 Palmer Dr Portland, Texas 78374"
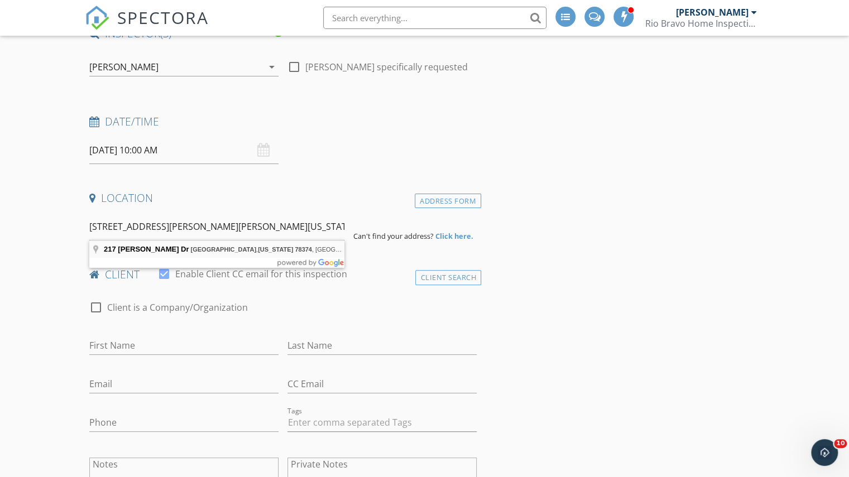
type input "217 Palmer Dr, Portland, Texas 78374, USA"
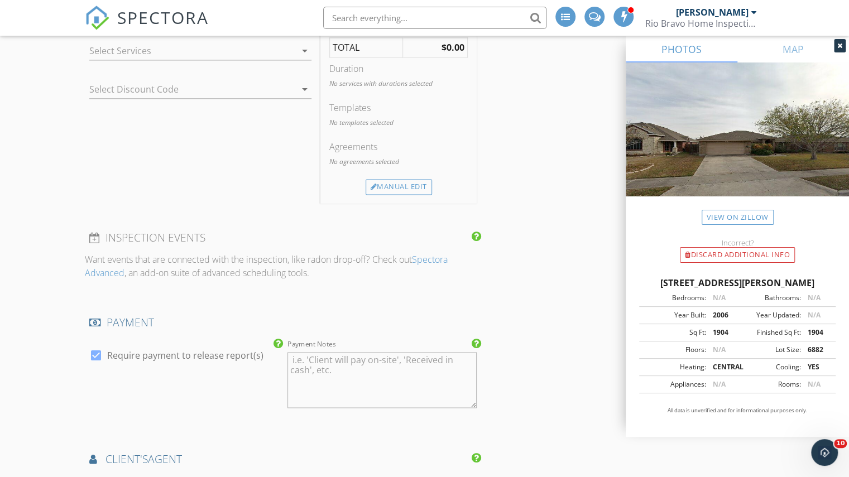
scroll to position [895, 0]
click at [221, 47] on div at bounding box center [192, 49] width 206 height 18
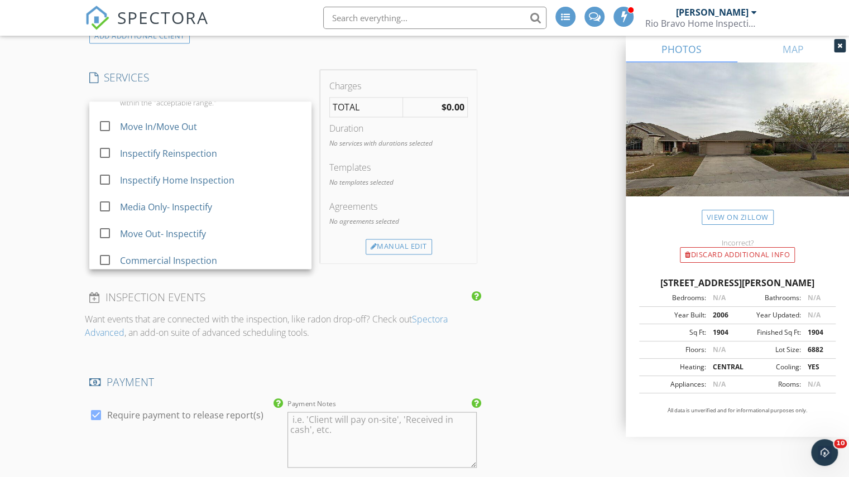
scroll to position [785, 0]
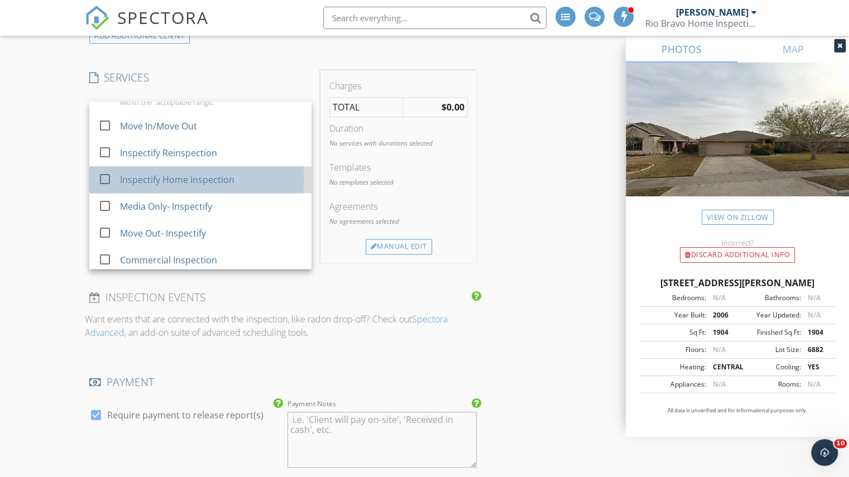
click at [173, 174] on div "Inspectify Home Inspection" at bounding box center [177, 179] width 114 height 13
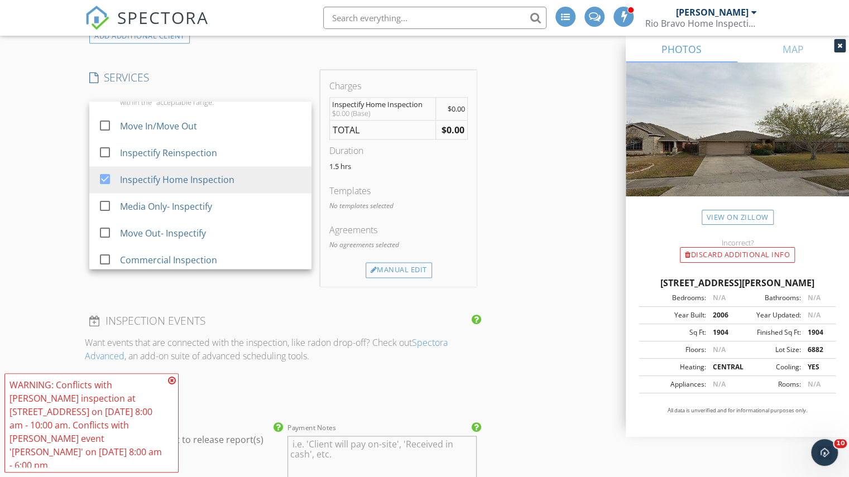
click at [399, 258] on div "Agreements No agreements selected" at bounding box center [398, 242] width 138 height 39
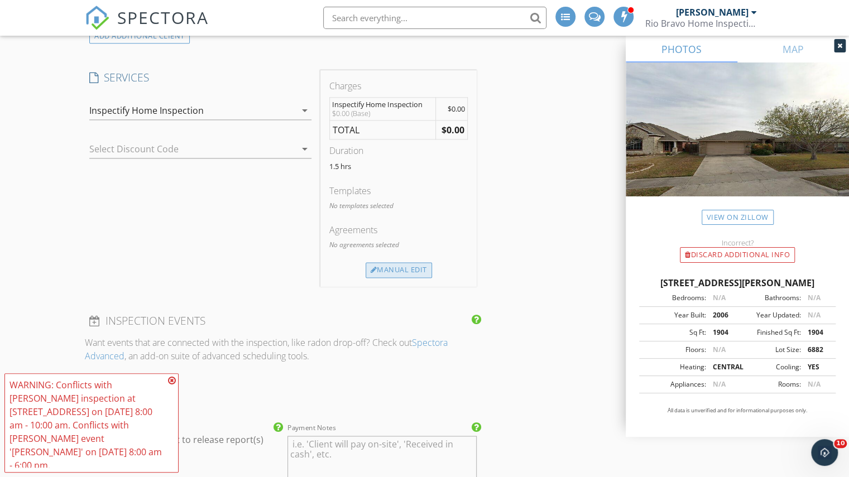
click at [393, 264] on div "Manual Edit" at bounding box center [398, 270] width 66 height 16
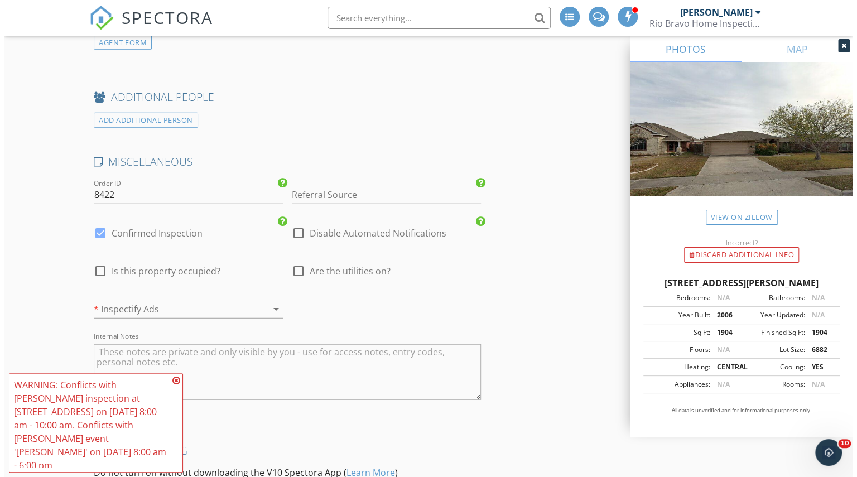
scroll to position [1824, 0]
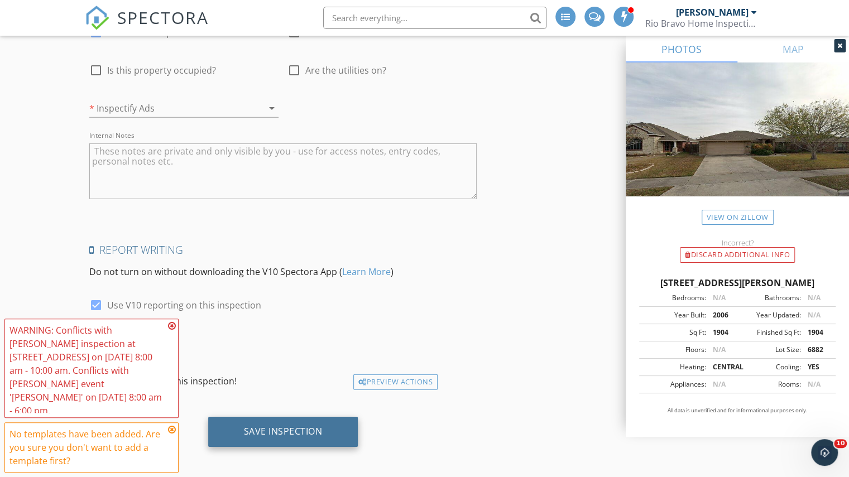
click at [280, 426] on div "Save Inspection" at bounding box center [283, 431] width 79 height 11
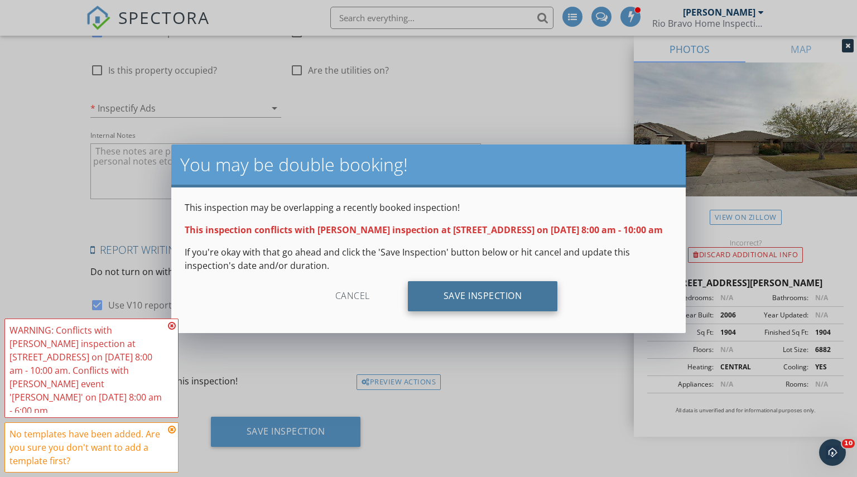
click at [433, 288] on div "Save Inspection" at bounding box center [483, 296] width 150 height 30
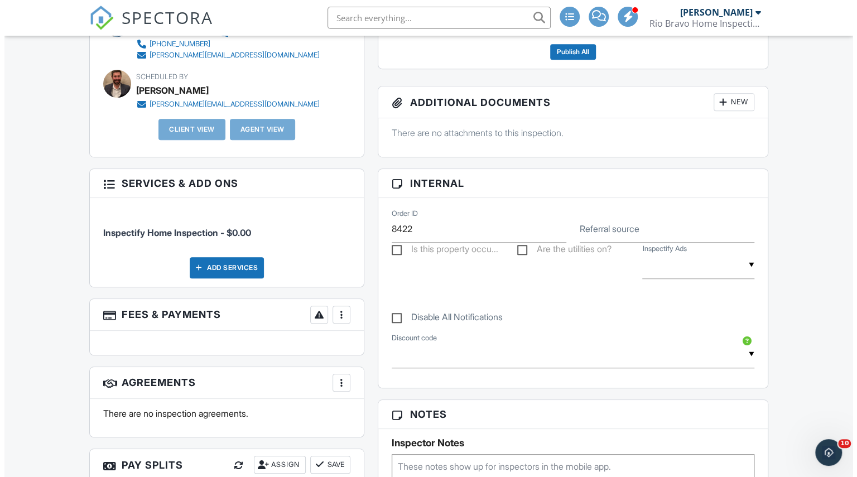
scroll to position [502, 0]
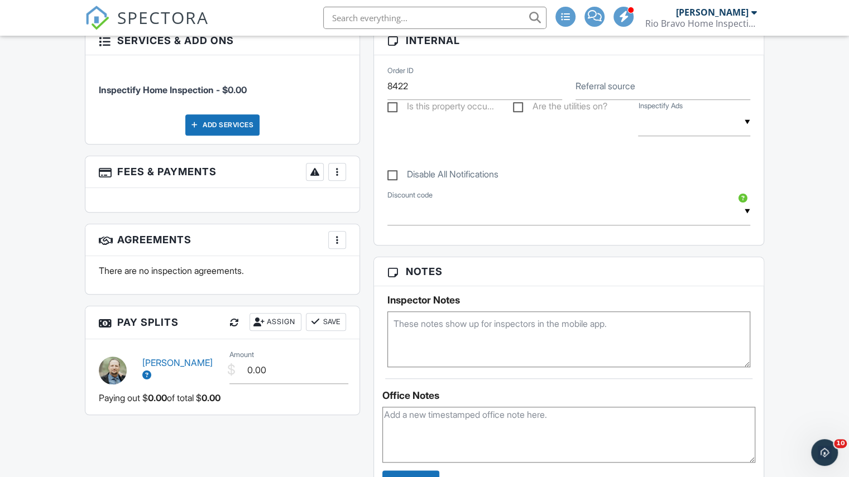
click at [412, 330] on textarea at bounding box center [568, 339] width 363 height 56
paste textarea "Hidden key location: Key will be placed in outlet box to the left of front door."
type textarea "Hidden key location: Key will be placed in outlet box to the left of front door."
click at [383, 286] on div "Inspector Notes Hidden key location: Key will be placed in outlet box to the le…" at bounding box center [568, 326] width 389 height 81
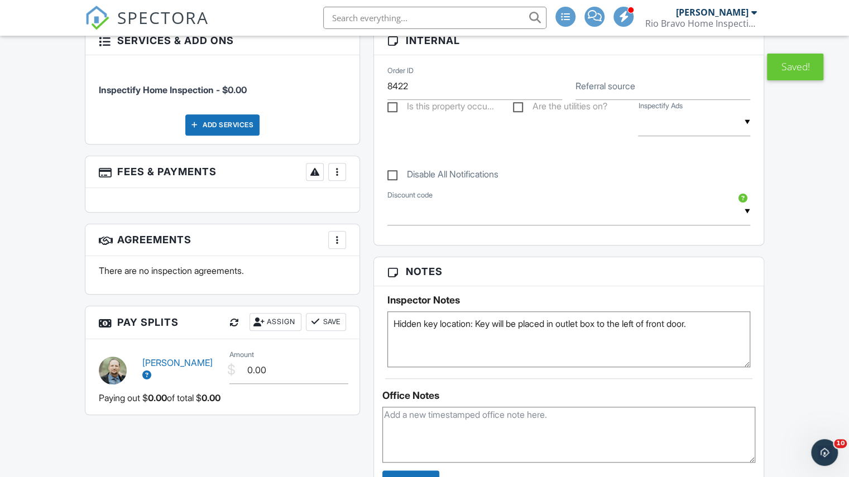
click at [345, 163] on div "More" at bounding box center [337, 172] width 18 height 18
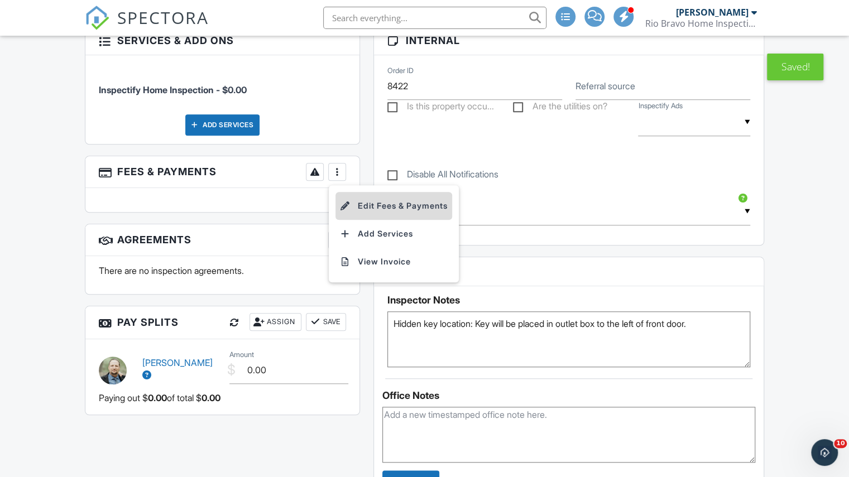
click at [344, 201] on div at bounding box center [345, 205] width 11 height 11
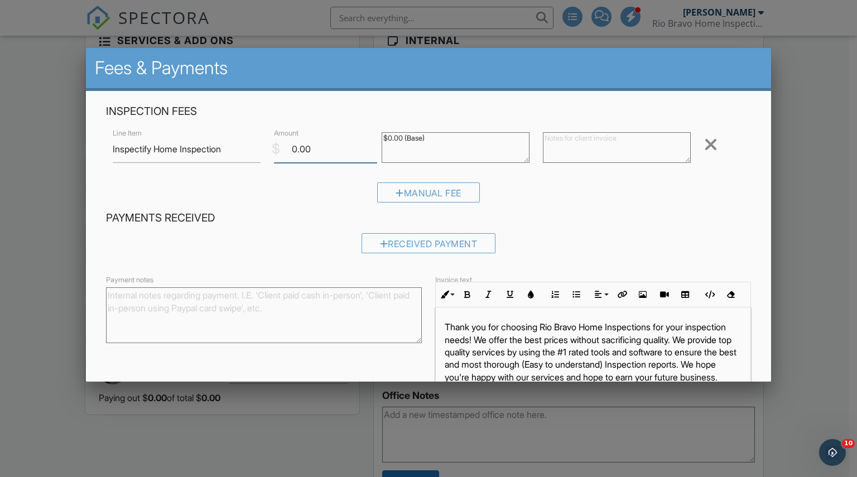
click at [293, 143] on input "0.00" at bounding box center [325, 149] width 103 height 27
type input "325.00"
click at [575, 237] on div "Received Payment" at bounding box center [429, 247] width 646 height 28
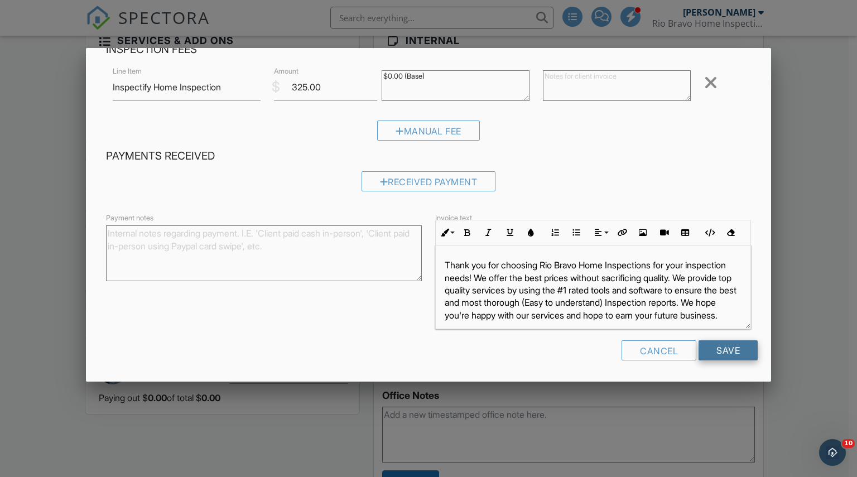
click at [709, 354] on input "Save" at bounding box center [728, 350] width 59 height 20
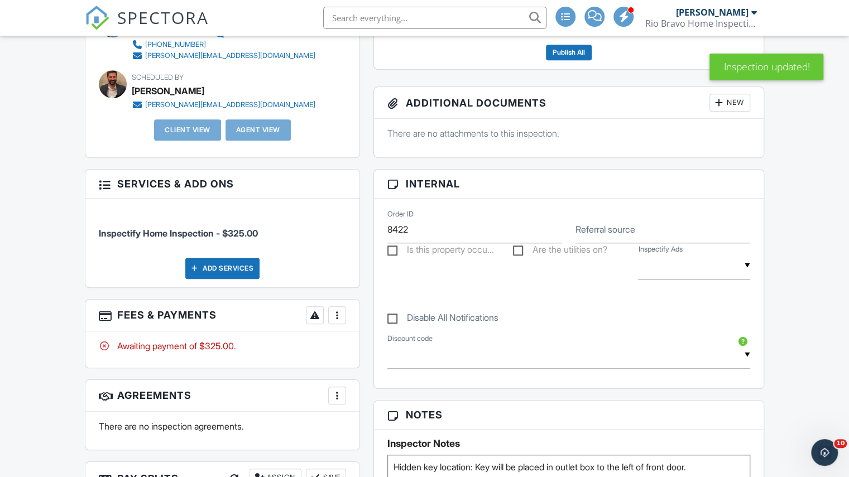
scroll to position [528, 0]
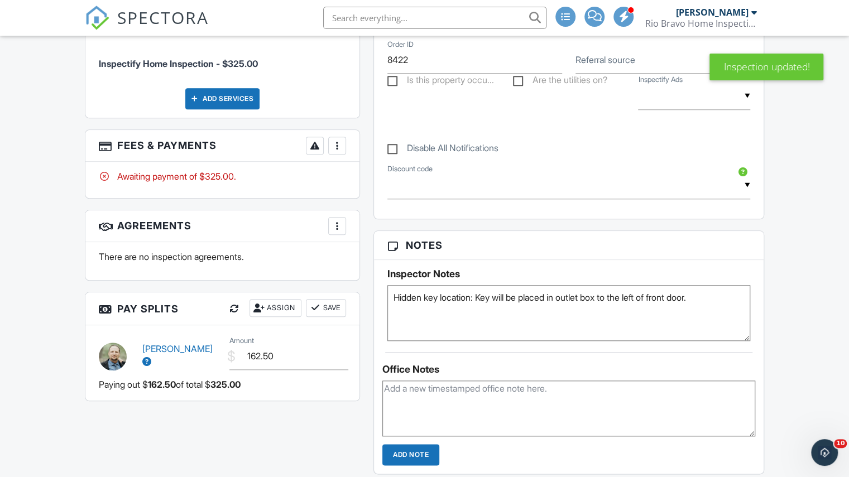
click at [391, 291] on textarea "Hidden key location: Key will be placed in outlet box to the left of front door." at bounding box center [568, 313] width 363 height 56
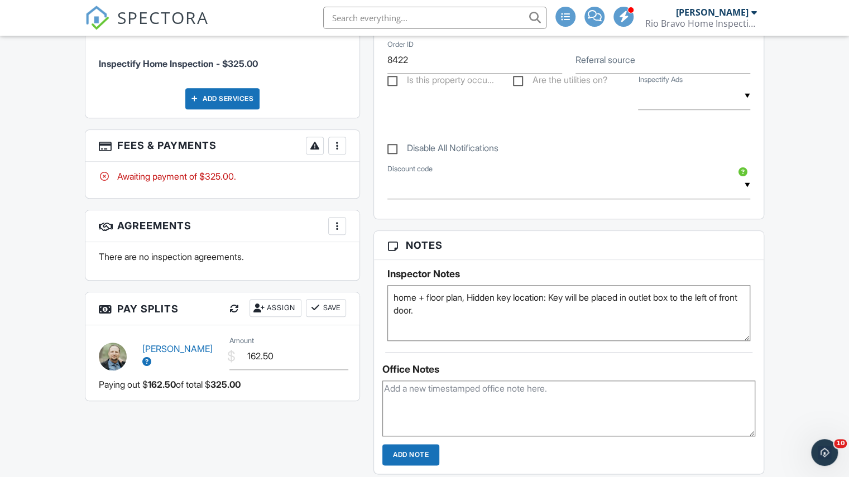
type textarea "home + floor plan, Hidden key location: Key will be placed in outlet box to the…"
click at [355, 268] on div "There are no inspection agreements." at bounding box center [222, 261] width 274 height 38
click at [183, 16] on span "SPECTORA" at bounding box center [163, 17] width 92 height 23
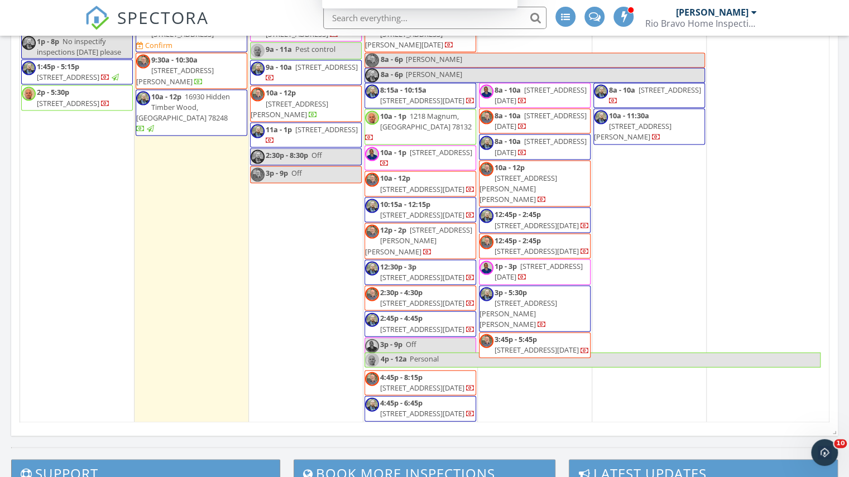
scroll to position [743, 0]
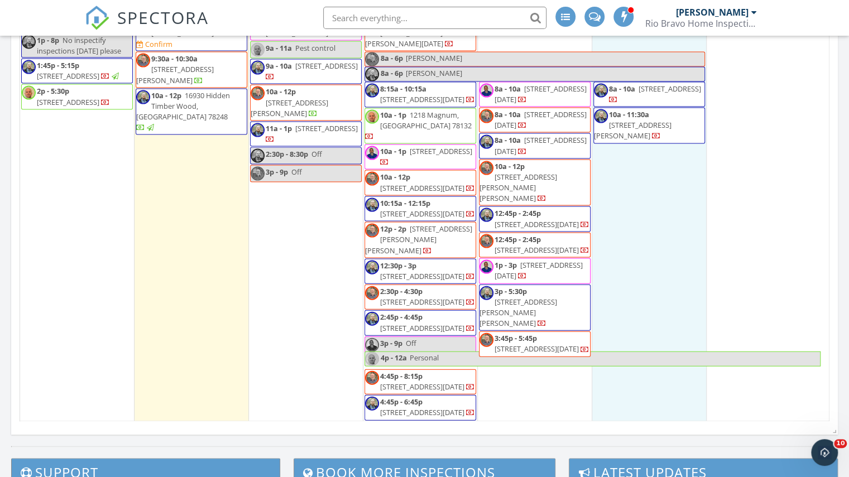
click at [630, 133] on div "3 8a - 10a 1968 Westwood Dr, Portland 78374 10a - 11:30a 217 Palmer Dr, Portlan…" at bounding box center [649, 208] width 114 height 425
click at [640, 90] on link "Inspection" at bounding box center [646, 89] width 57 height 18
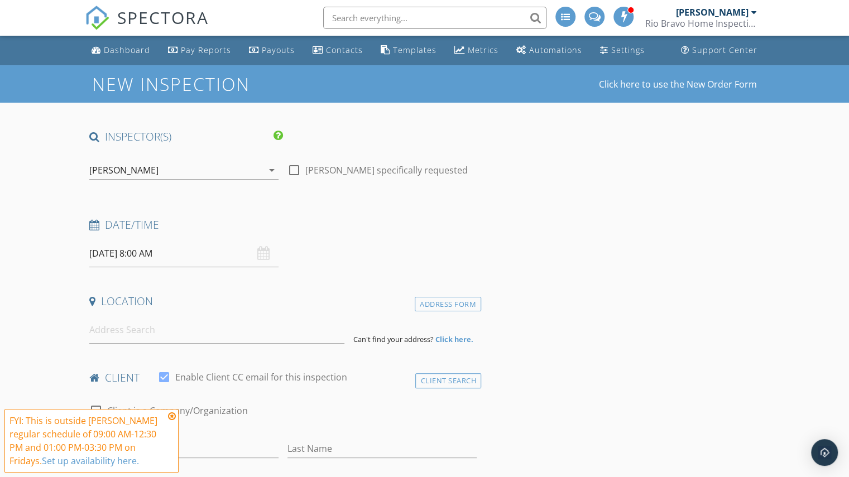
click at [205, 180] on div "[PERSON_NAME] arrow_drop_down" at bounding box center [183, 176] width 189 height 30
click at [173, 175] on div "[PERSON_NAME]" at bounding box center [176, 170] width 174 height 18
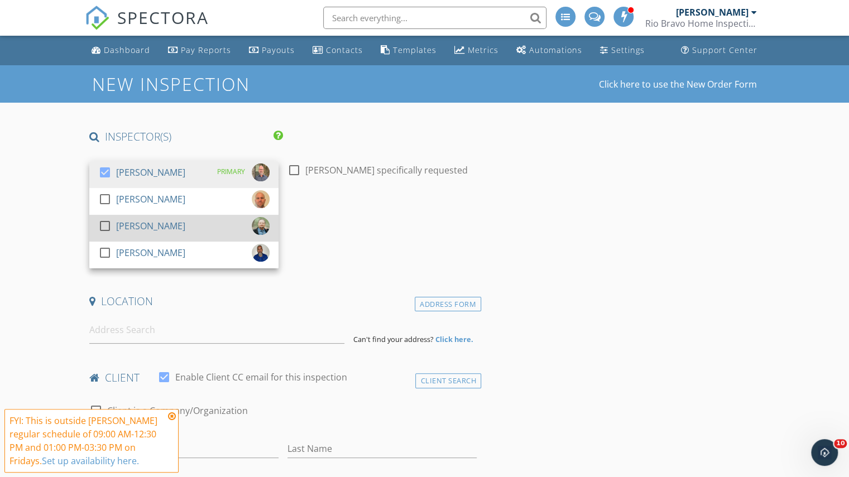
click at [157, 232] on div "[PERSON_NAME]" at bounding box center [150, 226] width 69 height 18
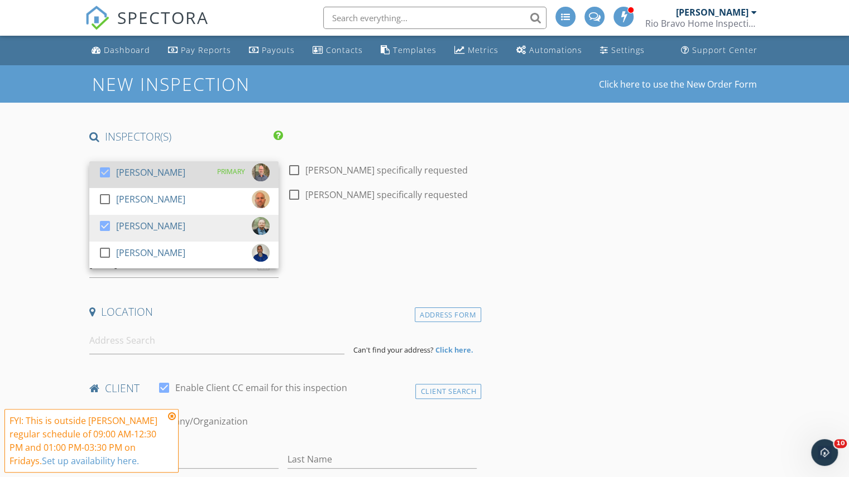
click at [136, 168] on div "[PERSON_NAME]" at bounding box center [150, 172] width 69 height 18
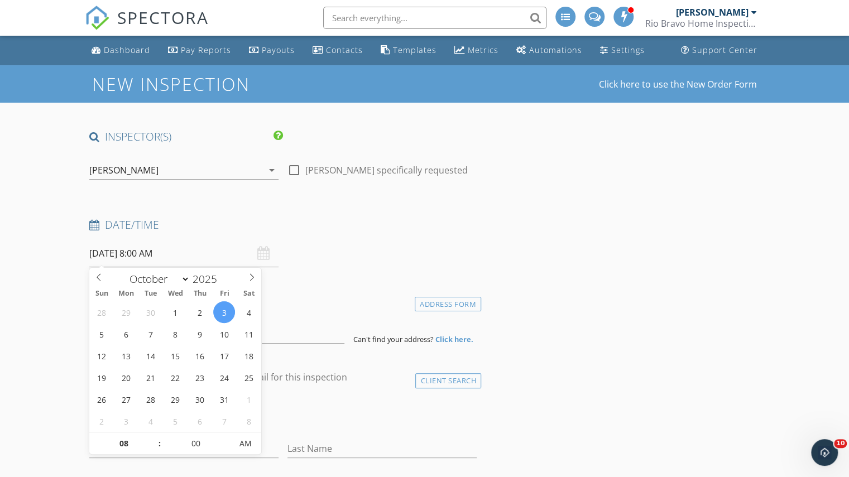
click at [134, 247] on input "10/03/2025 8:00 AM" at bounding box center [183, 253] width 189 height 27
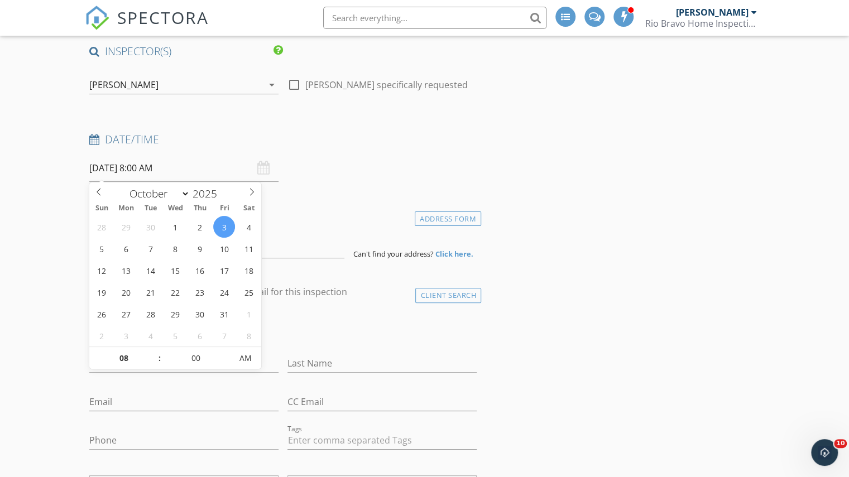
scroll to position [86, 0]
click at [131, 351] on input "08" at bounding box center [123, 358] width 69 height 22
type input "12"
type input "[DATE] 12:00 PM"
click at [252, 350] on span "AM" at bounding box center [245, 357] width 31 height 22
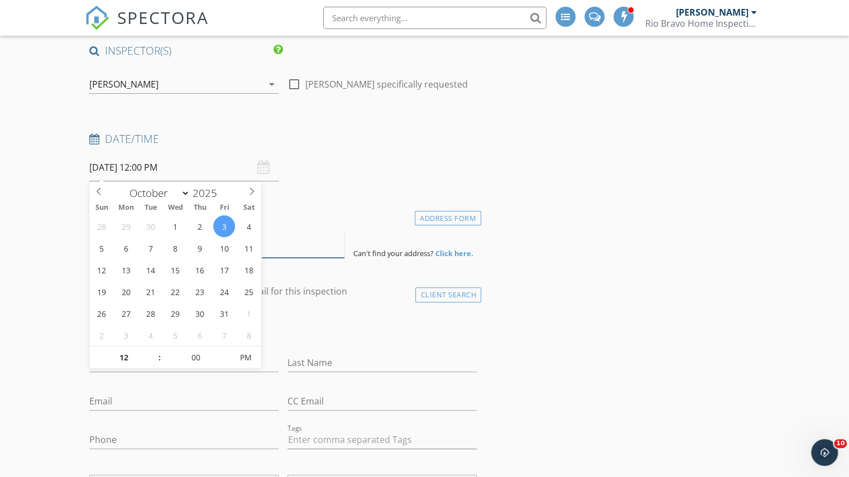
click at [294, 244] on input at bounding box center [216, 243] width 255 height 27
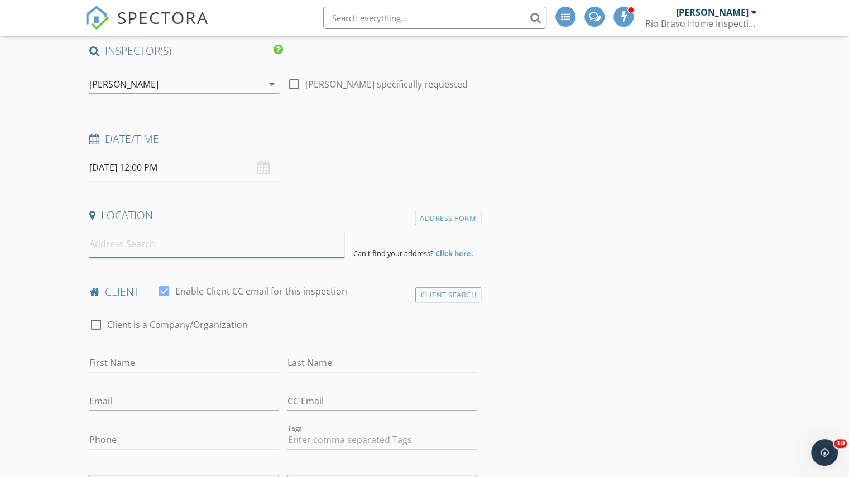
paste input "1016 Livermore St Corpus Christi, Texas 78374"
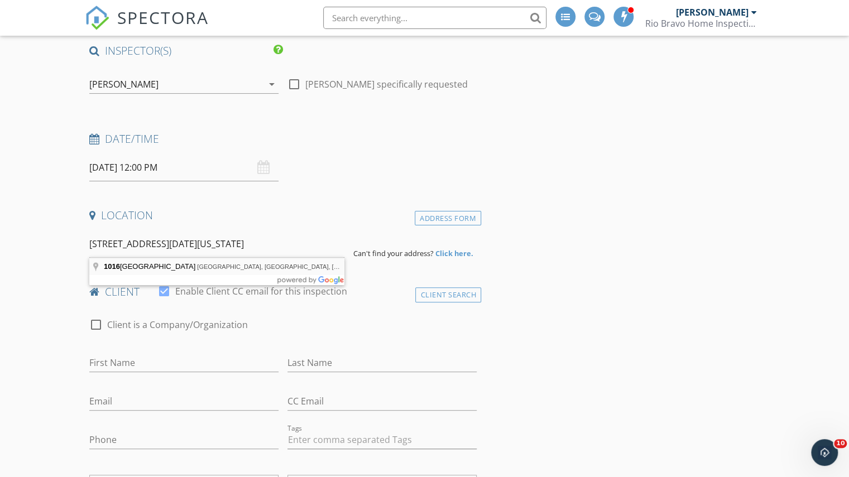
type input "1016 Livermore Street, Portland, TX, USA"
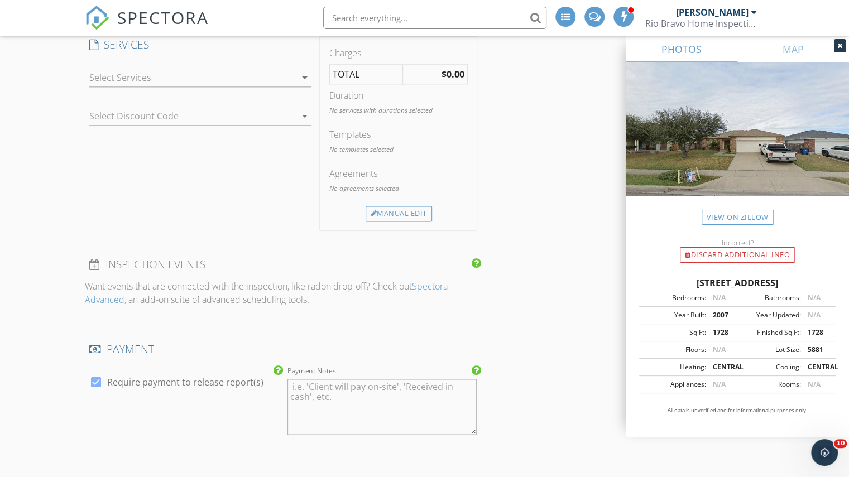
scroll to position [872, 0]
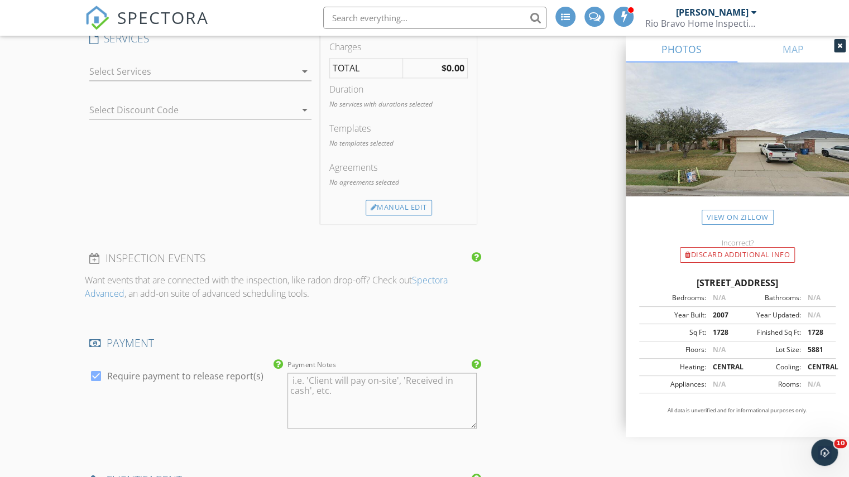
click at [202, 72] on div at bounding box center [192, 71] width 206 height 18
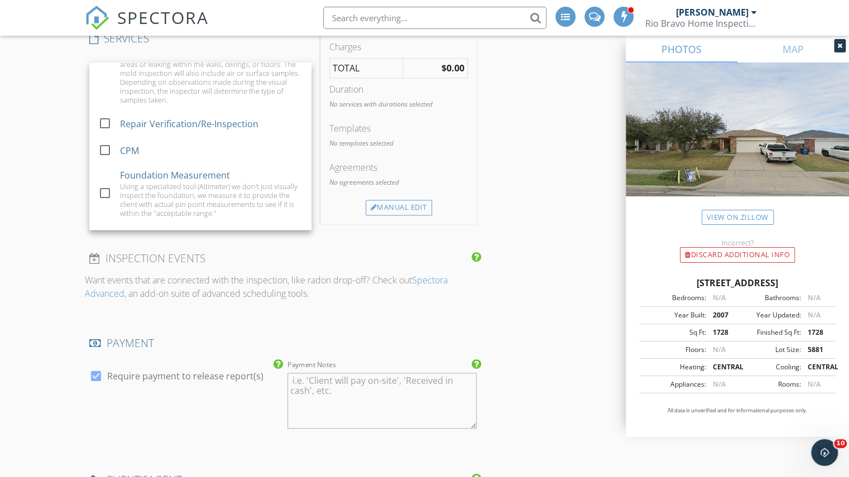
scroll to position [815, 0]
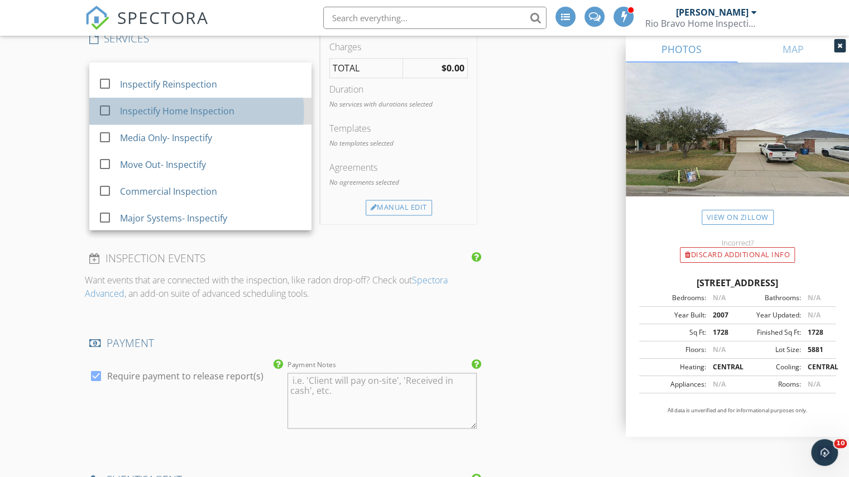
click at [191, 115] on div "Inspectify Home Inspection" at bounding box center [211, 111] width 183 height 22
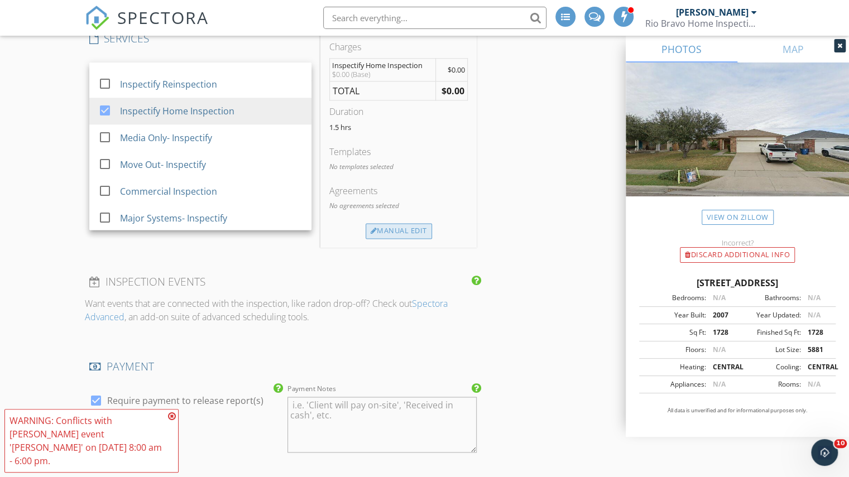
click at [392, 223] on div "Manual Edit" at bounding box center [398, 231] width 66 height 16
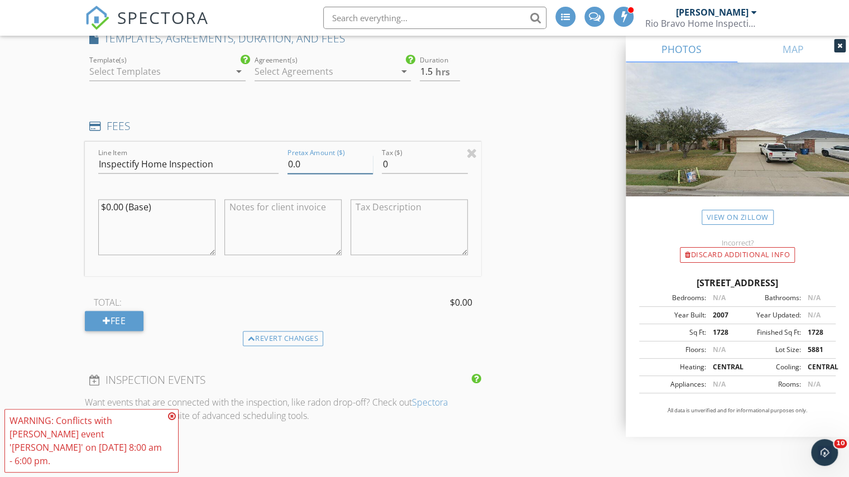
click at [293, 161] on input "0.0" at bounding box center [329, 164] width 85 height 18
type input "325.0"
type input "2"
click at [455, 69] on input "2" at bounding box center [440, 71] width 40 height 18
click at [510, 113] on div "INSPECTOR(S) check_box_outline_blank Charles Cole check_box_outline_blank Brad …" at bounding box center [424, 332] width 679 height 2150
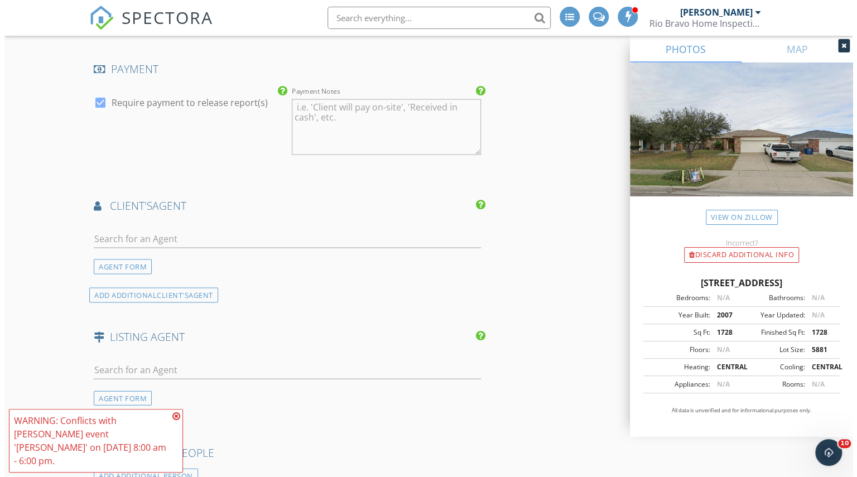
scroll to position [1824, 0]
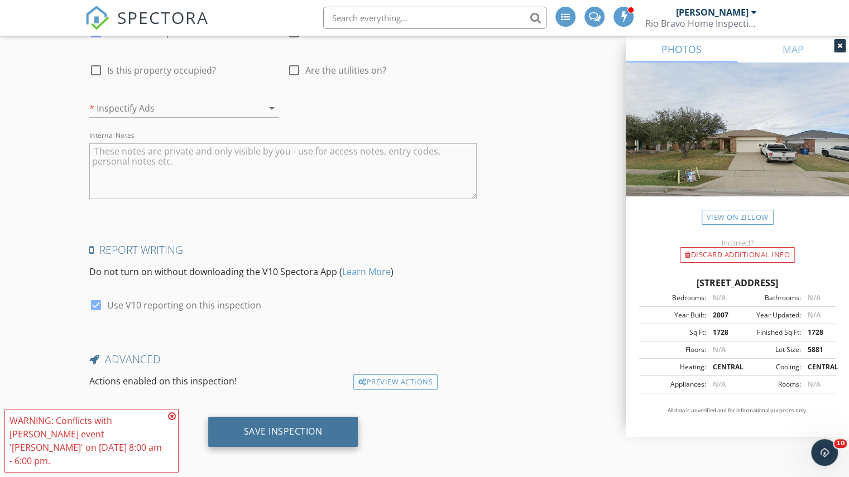
click at [307, 426] on div "Save Inspection" at bounding box center [283, 431] width 79 height 11
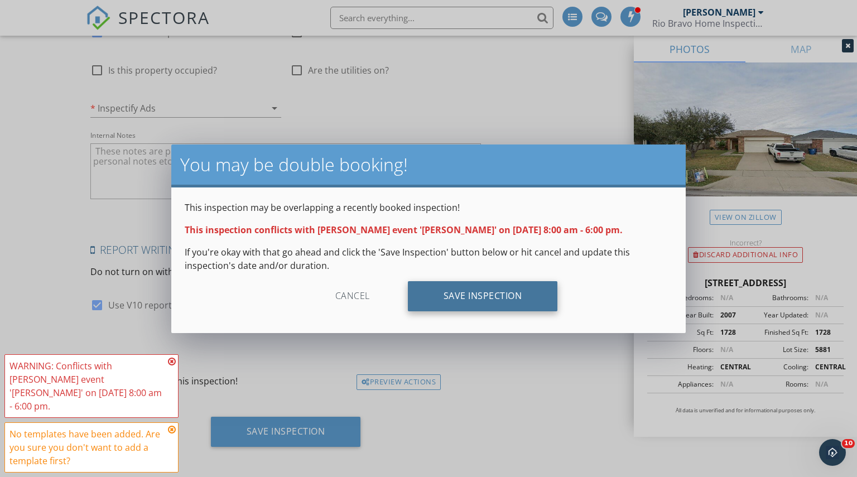
click at [535, 299] on div "Save Inspection" at bounding box center [483, 296] width 150 height 30
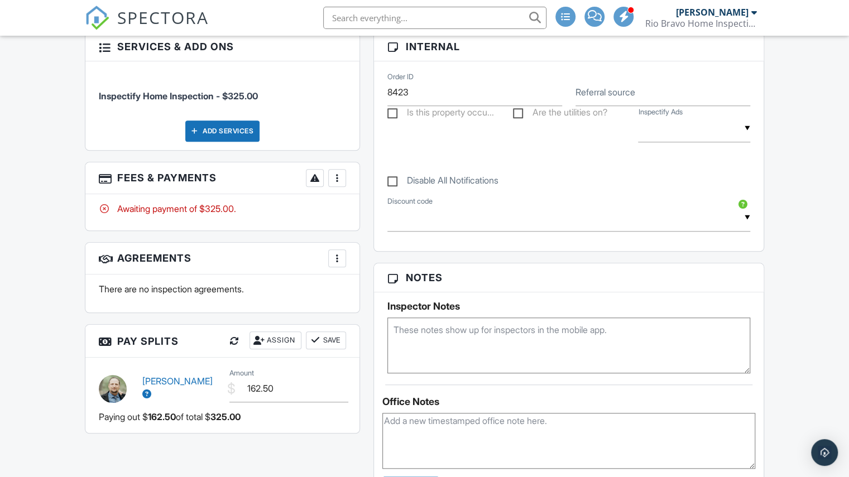
click at [455, 356] on textarea at bounding box center [568, 345] width 363 height 56
paste textarea "LB code 1016. Access issues - [GEOGRAPHIC_DATA] [PHONE_NUMBER]"
type textarea "home + floor plan, LB code 1016. Access issues - [GEOGRAPHIC_DATA] [PHONE_NUMBE…"
click at [751, 268] on h3 "Notes" at bounding box center [568, 277] width 389 height 29
click at [195, 26] on span "SPECTORA" at bounding box center [163, 17] width 92 height 23
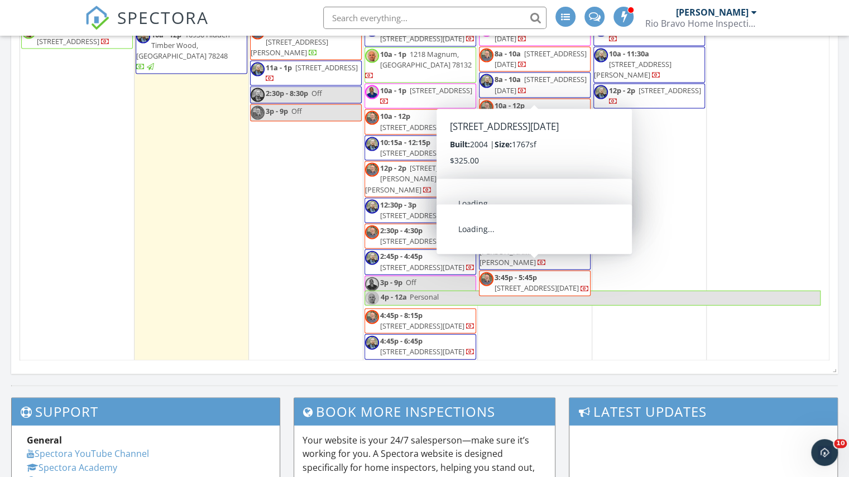
scroll to position [1311, 0]
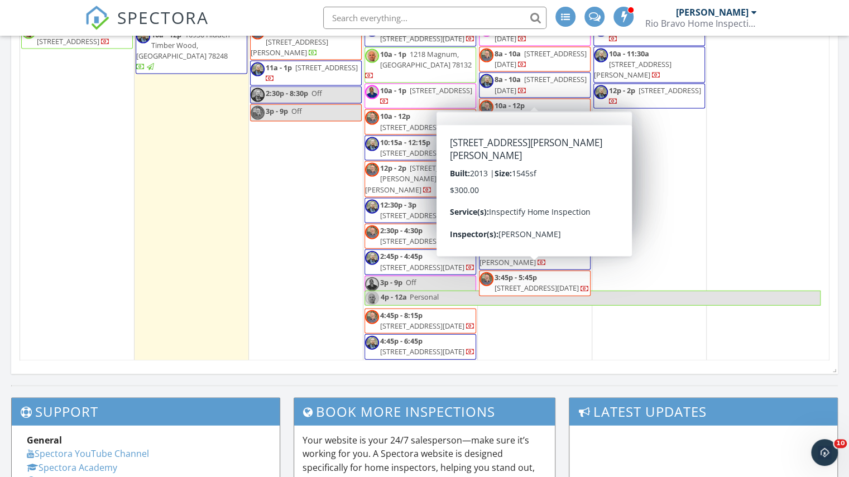
click at [658, 172] on div "3 8a - 10a 1968 Westwood Dr, Portland 78374 10a - 11:30a 217 Palmer Dr, Portlan…" at bounding box center [649, 147] width 114 height 425
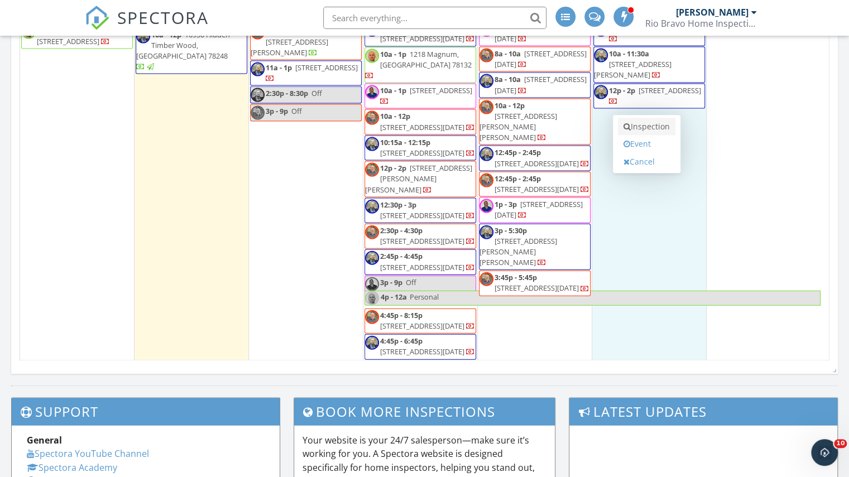
click at [659, 128] on link "Inspection" at bounding box center [646, 127] width 57 height 18
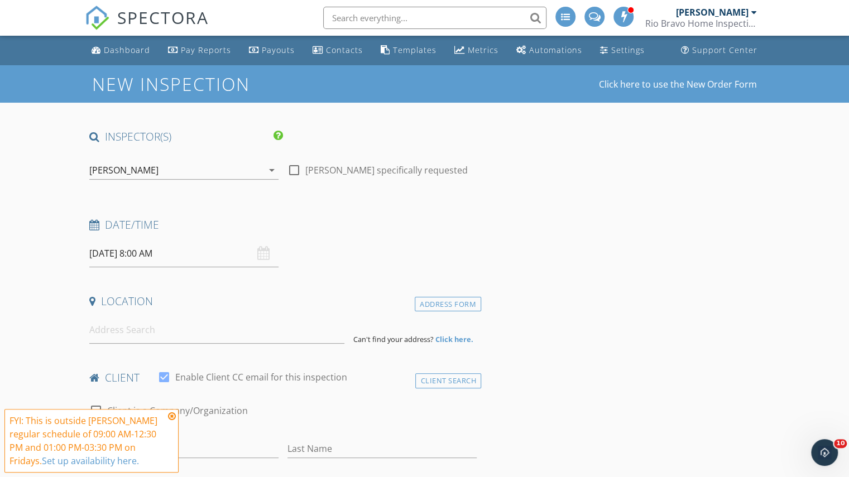
click at [172, 177] on div "[PERSON_NAME]" at bounding box center [176, 170] width 174 height 18
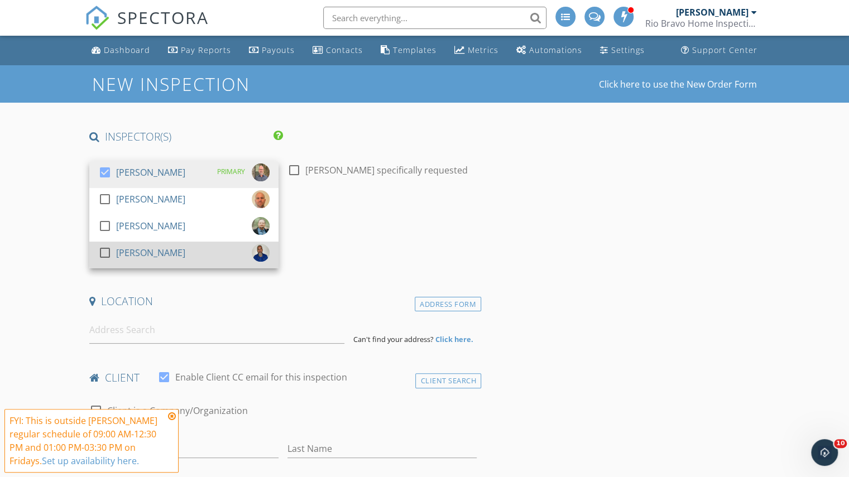
click at [157, 251] on div "[PERSON_NAME]" at bounding box center [150, 253] width 69 height 18
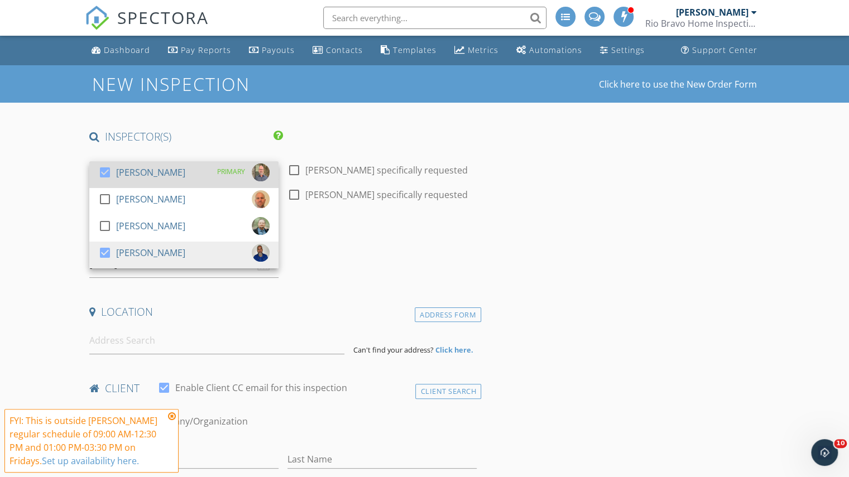
click at [137, 173] on div "[PERSON_NAME]" at bounding box center [150, 172] width 69 height 18
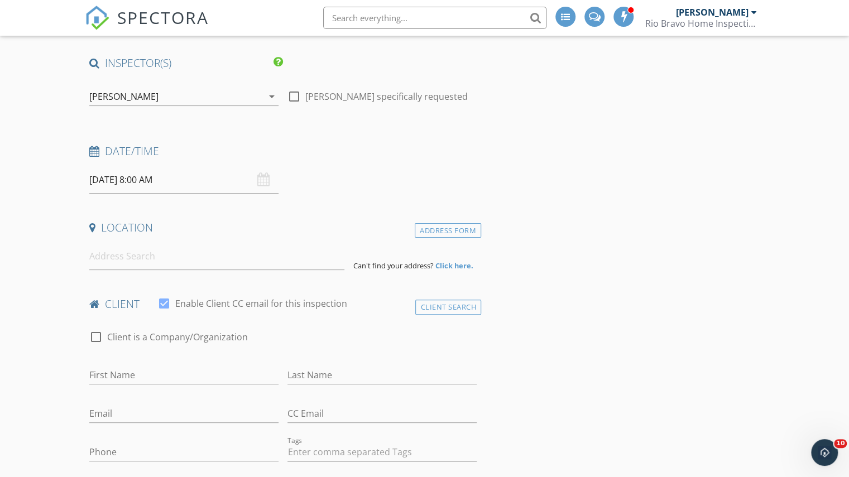
scroll to position [76, 0]
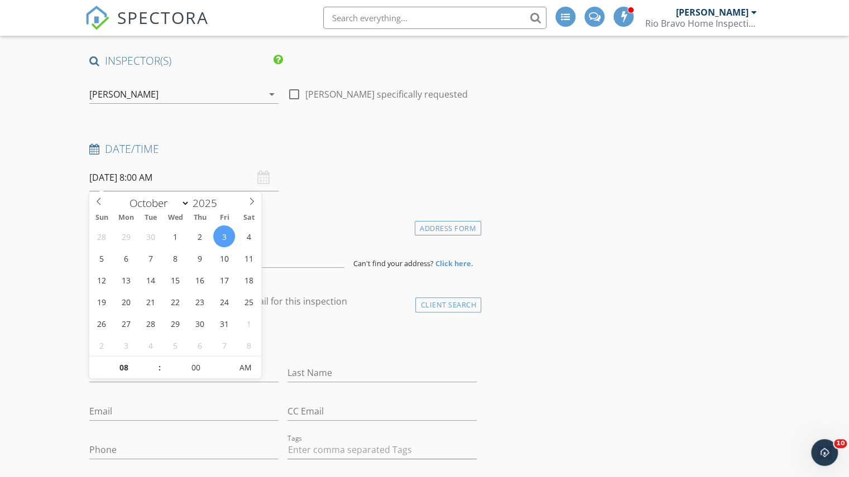
click at [168, 177] on input "10/03/2025 8:00 AM" at bounding box center [183, 177] width 189 height 27
click at [147, 364] on input "08" at bounding box center [123, 368] width 69 height 22
type input "10"
type input "[DATE] 10:00 AM"
click at [275, 261] on input at bounding box center [216, 253] width 255 height 27
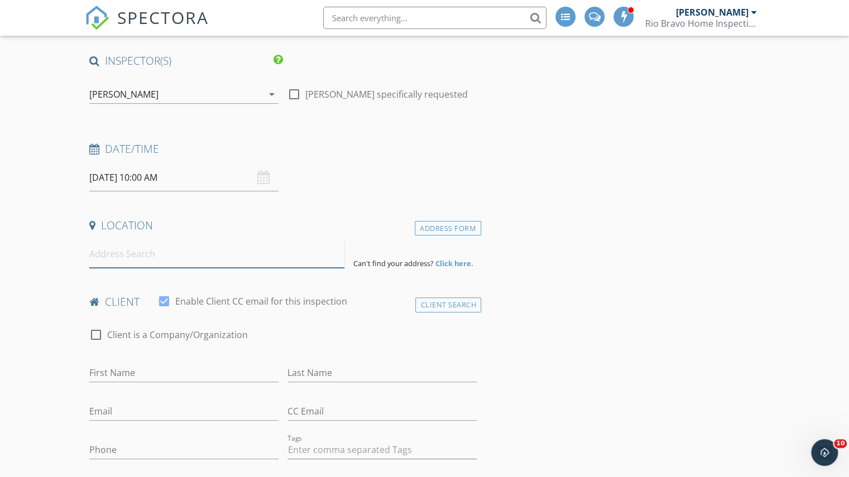
paste input "3013 S Fork Dr Corpus Christi, Texas 78414"
type input "3013 South Fork Drive, Corpus Christi, Texas 78414, USA"
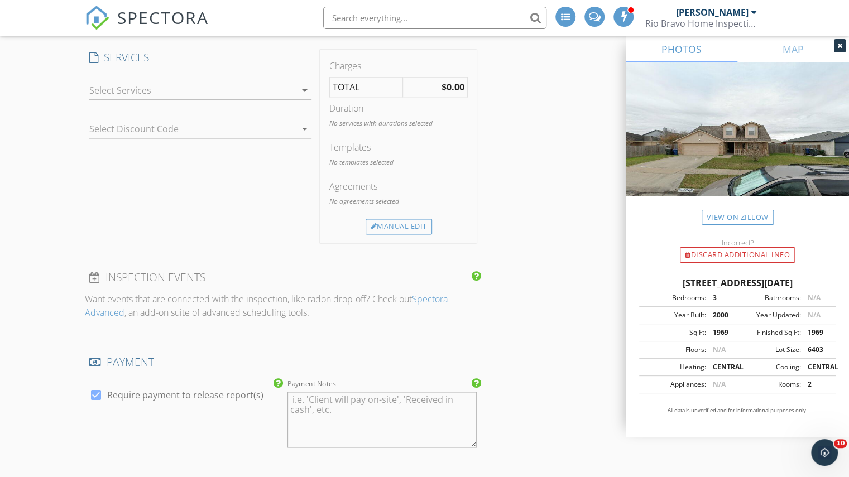
scroll to position [861, 0]
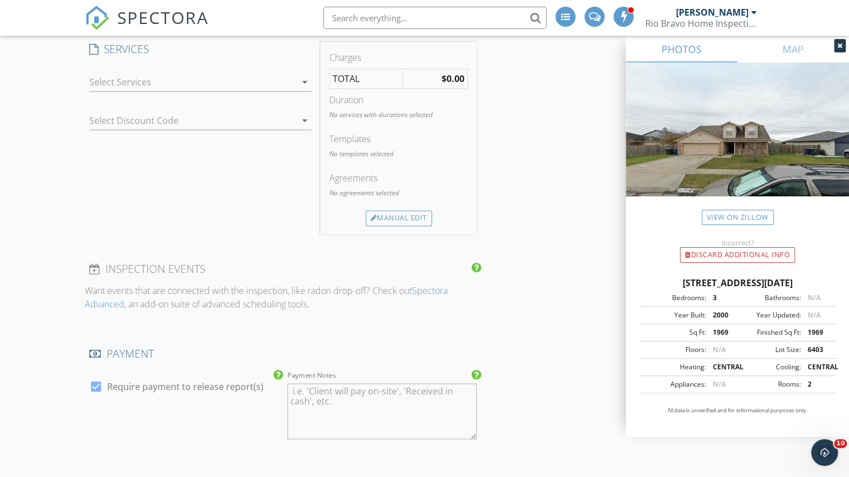
click at [214, 86] on div at bounding box center [192, 82] width 206 height 18
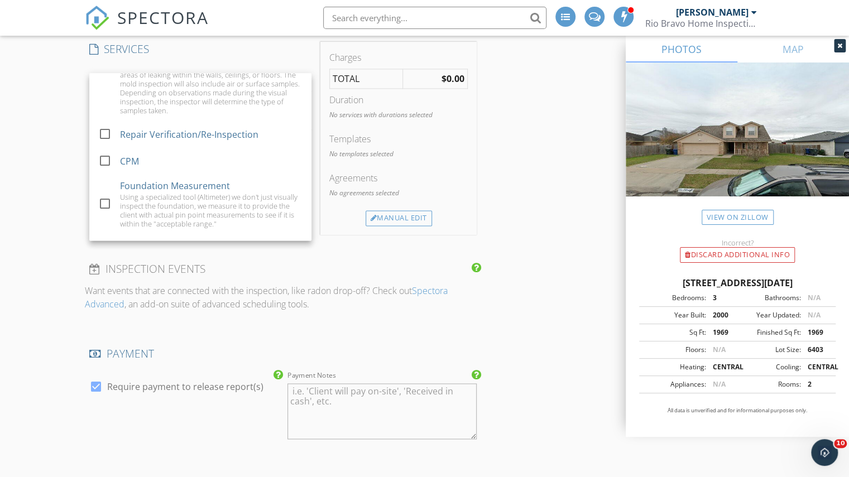
scroll to position [815, 0]
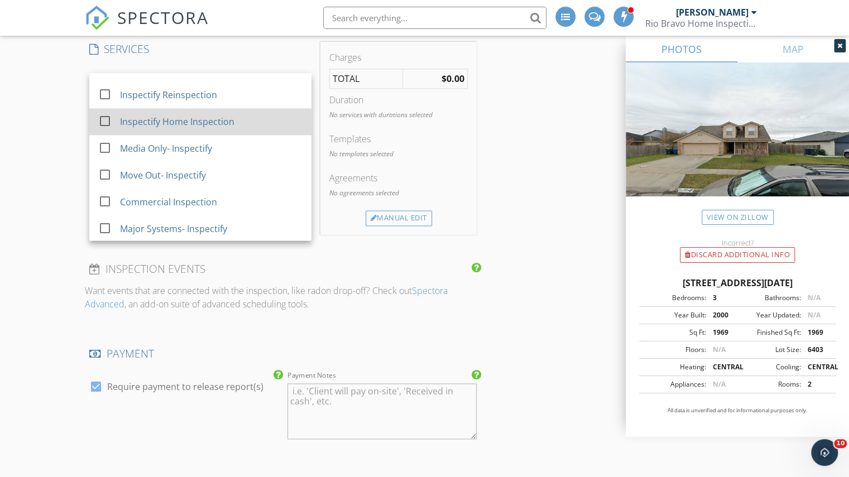
click at [179, 122] on div "Inspectify Home Inspection" at bounding box center [177, 121] width 114 height 13
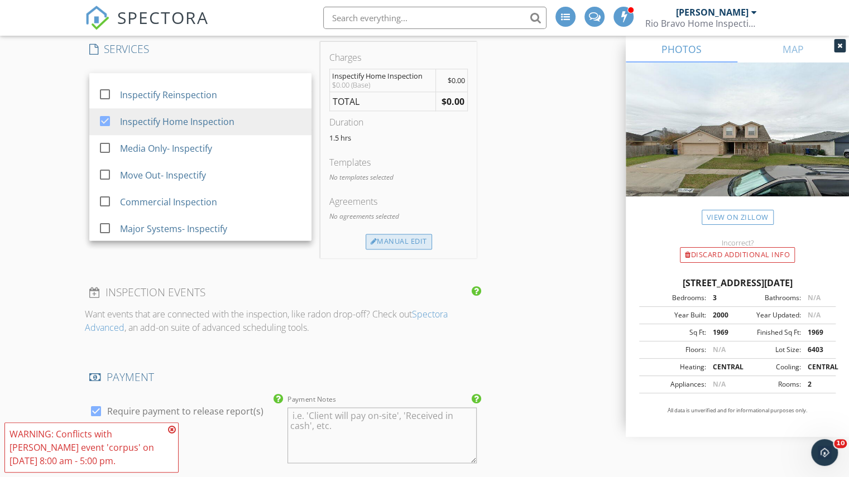
click at [403, 239] on div "Manual Edit" at bounding box center [398, 242] width 66 height 16
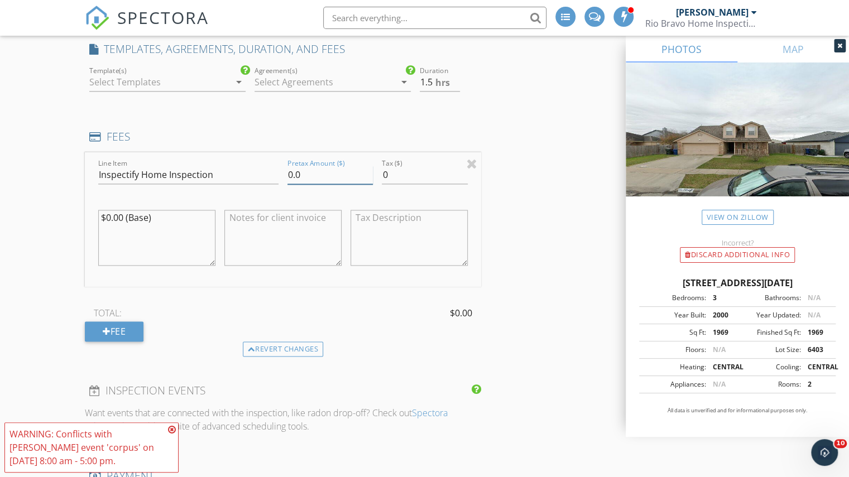
click at [294, 172] on input "0.0" at bounding box center [329, 175] width 85 height 18
type input "325.0"
type input "2"
click at [454, 79] on input "2" at bounding box center [440, 82] width 40 height 18
click at [518, 120] on div "INSPECTOR(S) check_box_outline_blank Charles Cole check_box_outline_blank Brad …" at bounding box center [424, 343] width 679 height 2150
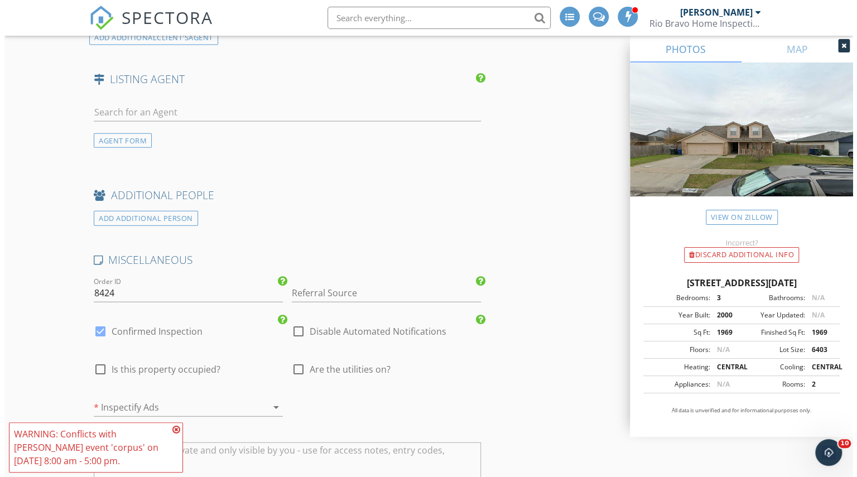
scroll to position [1824, 0]
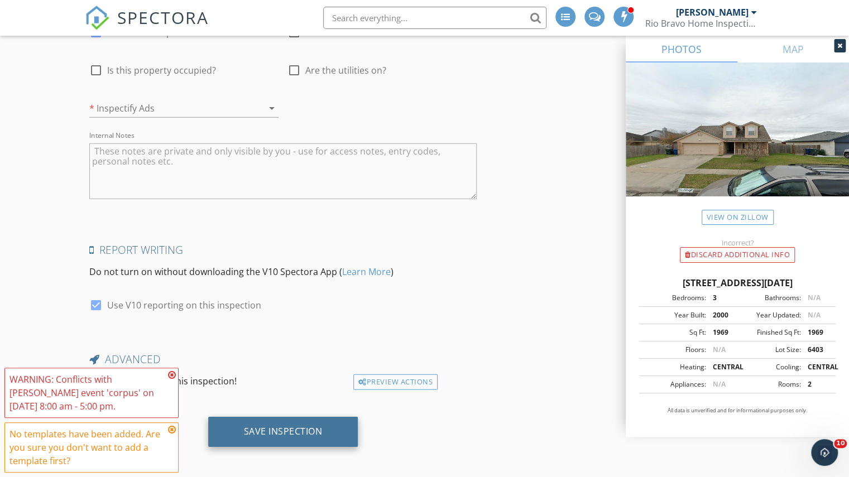
click at [307, 426] on div "Save Inspection" at bounding box center [283, 431] width 79 height 11
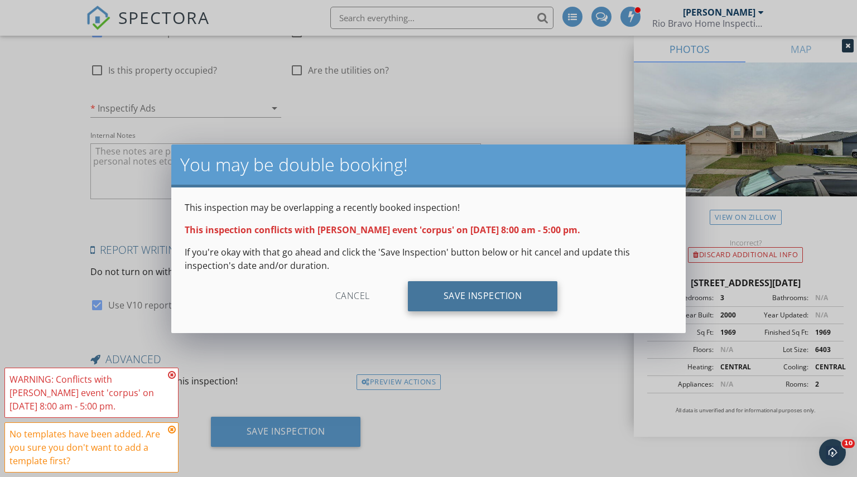
click at [469, 287] on div "Save Inspection" at bounding box center [483, 296] width 150 height 30
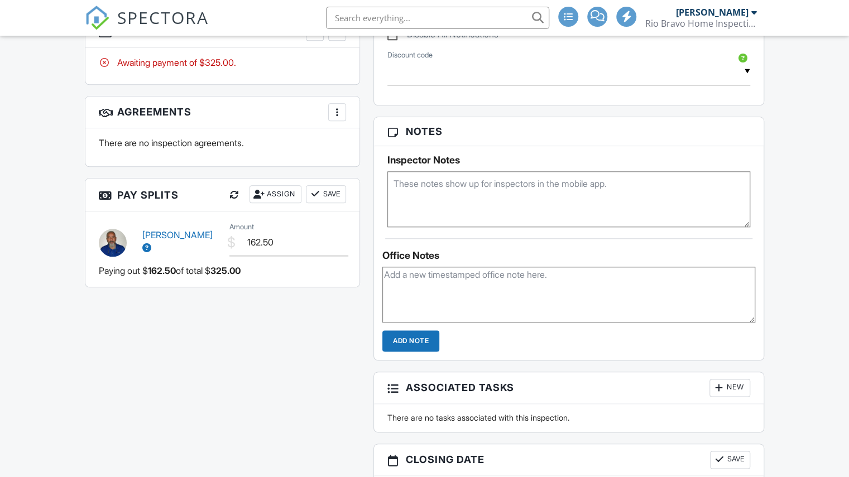
click at [435, 208] on textarea at bounding box center [568, 199] width 363 height 56
paste textarea "Meet [PERSON_NAME] on-site. Phone number: [PHONE_NUMBER]"
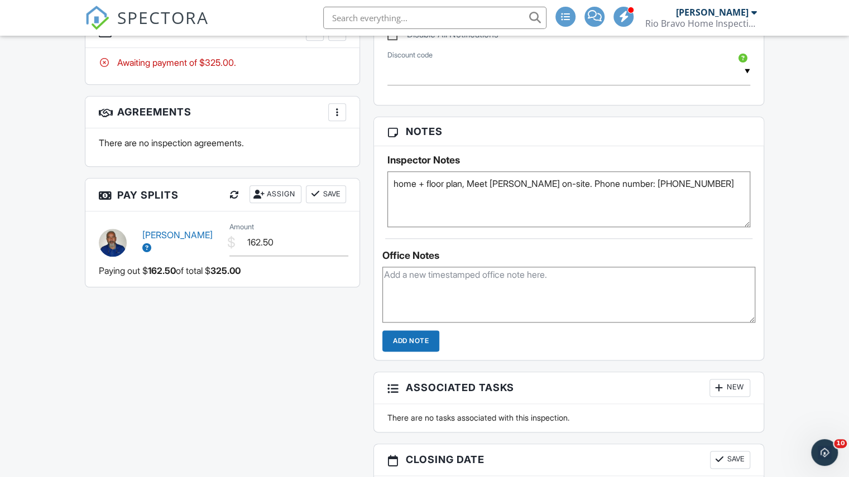
type textarea "home + floor plan, Meet [PERSON_NAME] on-site. Phone number: [PHONE_NUMBER]"
click at [789, 239] on div "Dashboard Pay Reports Payouts Contacts Templates Metrics Automations Settings S…" at bounding box center [424, 110] width 849 height 1432
click at [174, 20] on span "SPECTORA" at bounding box center [163, 17] width 92 height 23
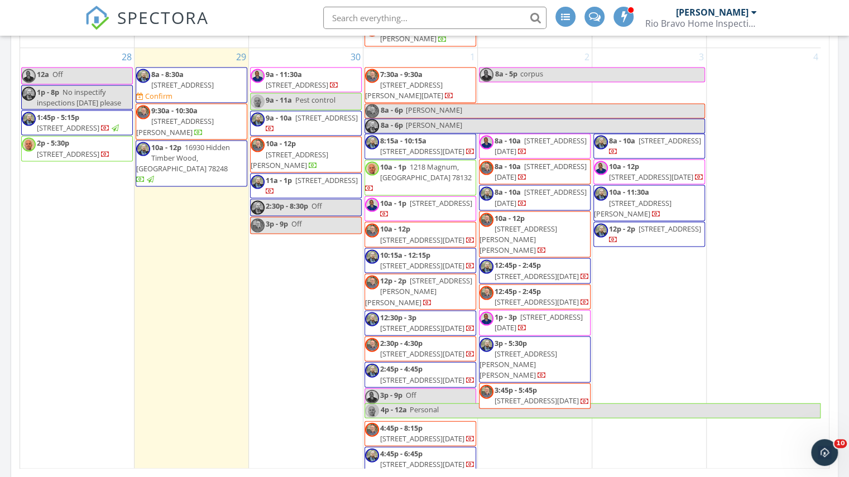
scroll to position [1361, 0]
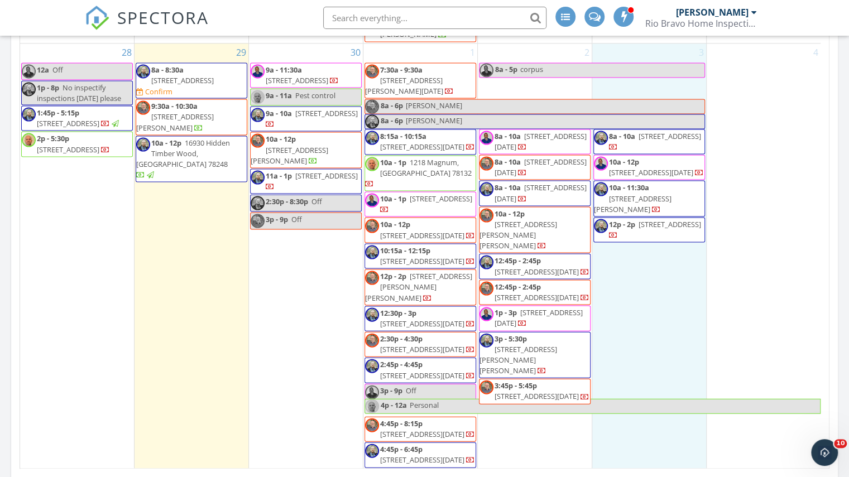
click at [624, 261] on div "3 8a - 10a 1968 Westwood Dr, Portland 78374 10a - 12p 3013 S Fork Dr, Corpus Ch…" at bounding box center [649, 256] width 114 height 425
click at [634, 215] on link "Inspection" at bounding box center [646, 215] width 57 height 18
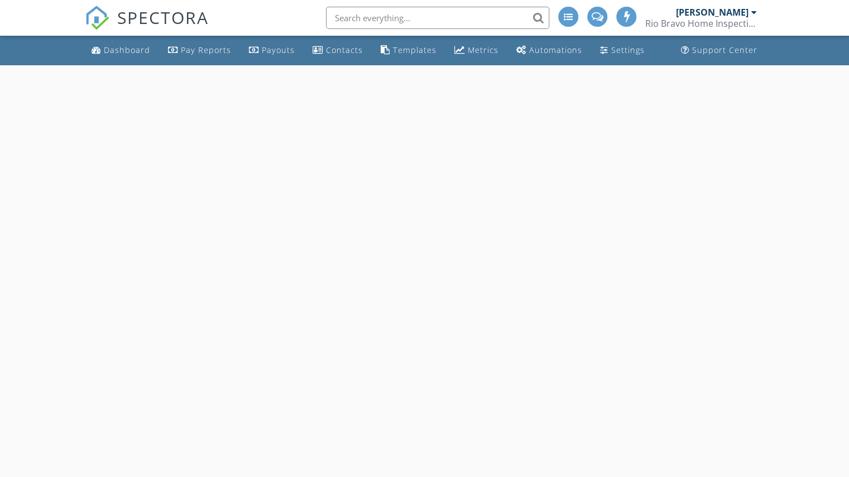
select select "9"
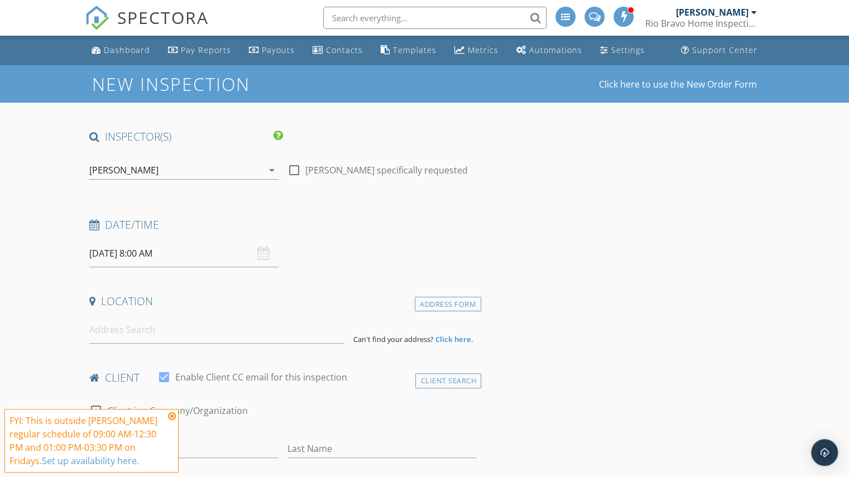
click at [156, 251] on input "10/03/2025 8:00 AM" at bounding box center [183, 253] width 189 height 27
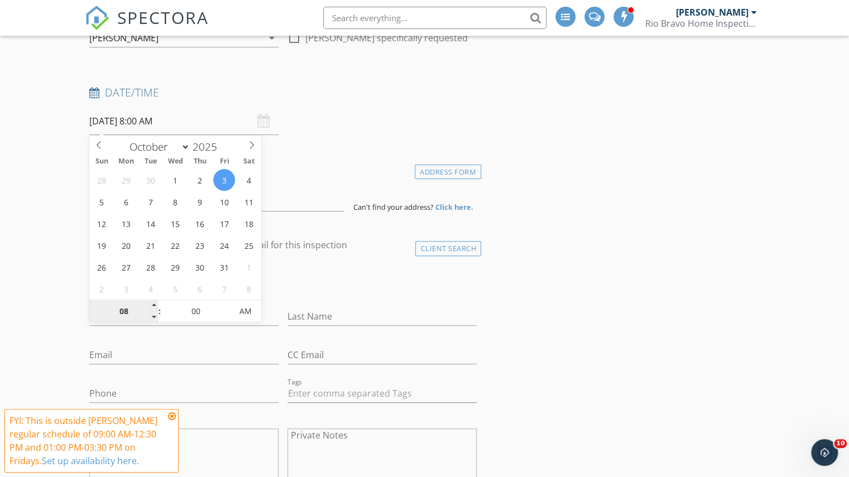
click at [132, 306] on input "08" at bounding box center [123, 312] width 69 height 22
type input "11"
type input "10/03/2025 11:00 AM"
click at [286, 188] on input at bounding box center [216, 197] width 255 height 27
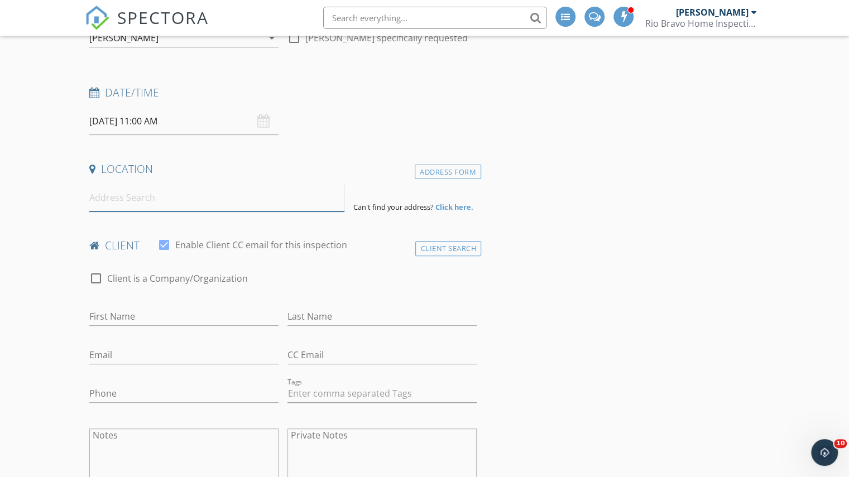
paste input "6513 Bauer Dr Corpus Christi, Texas 78414"
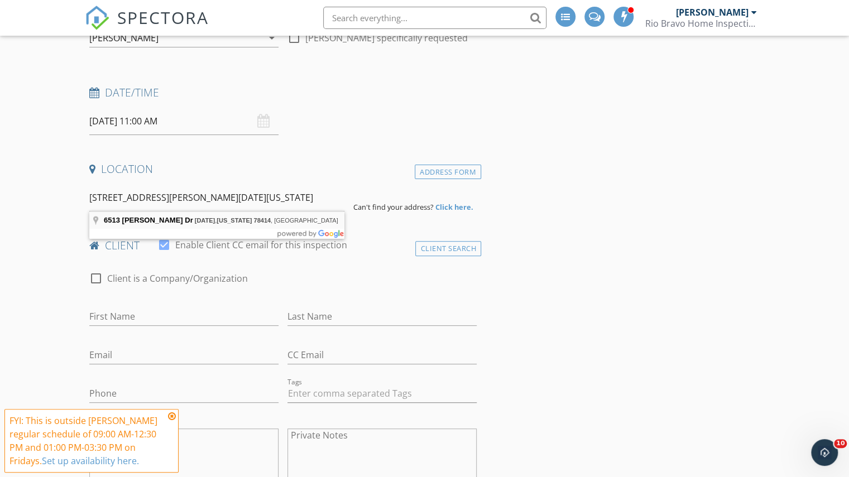
type input "6513 Bauer Dr, Corpus Christi, Texas 78414, USA"
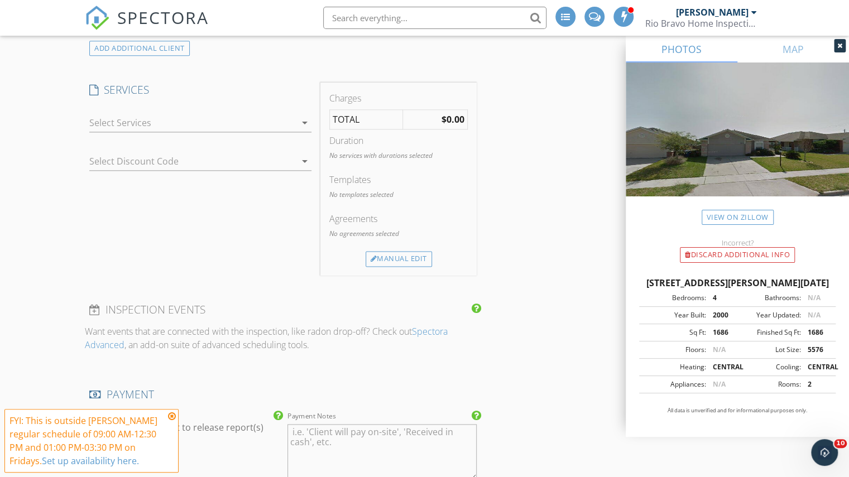
scroll to position [824, 0]
click at [218, 126] on div at bounding box center [192, 120] width 206 height 18
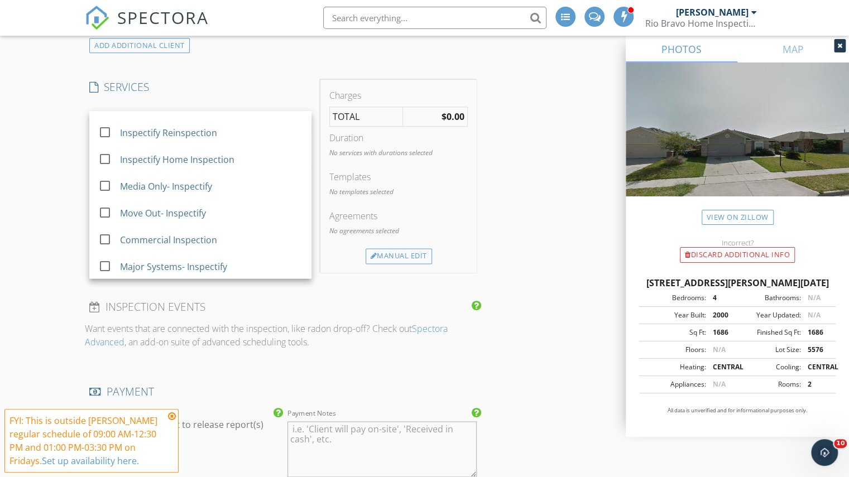
scroll to position [859, 0]
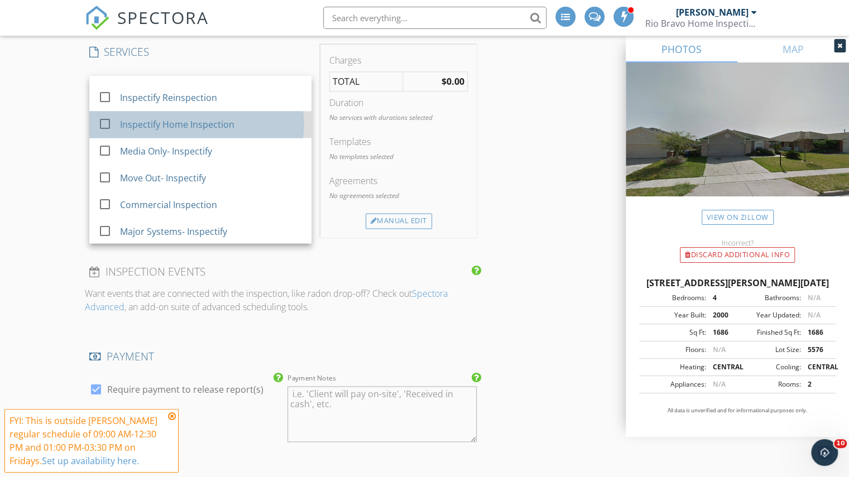
click at [192, 113] on div "Inspectify Home Inspection" at bounding box center [211, 124] width 183 height 22
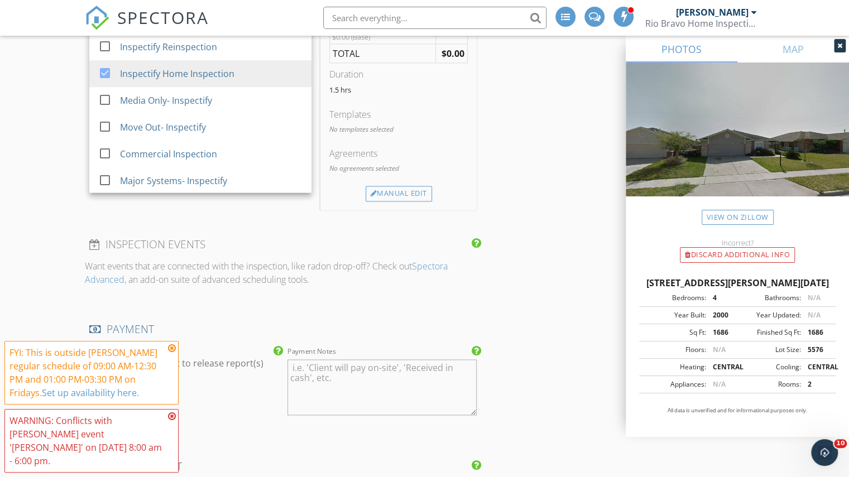
scroll to position [910, 0]
click at [378, 194] on div "Manual Edit" at bounding box center [398, 193] width 66 height 16
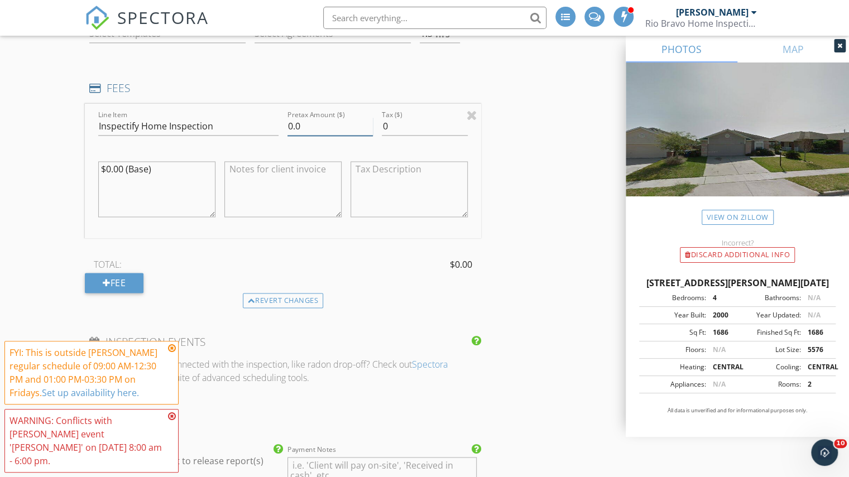
click at [291, 124] on input "0.0" at bounding box center [329, 126] width 85 height 18
type input "325.0"
click at [334, 92] on h4 "FEES" at bounding box center [282, 88] width 387 height 15
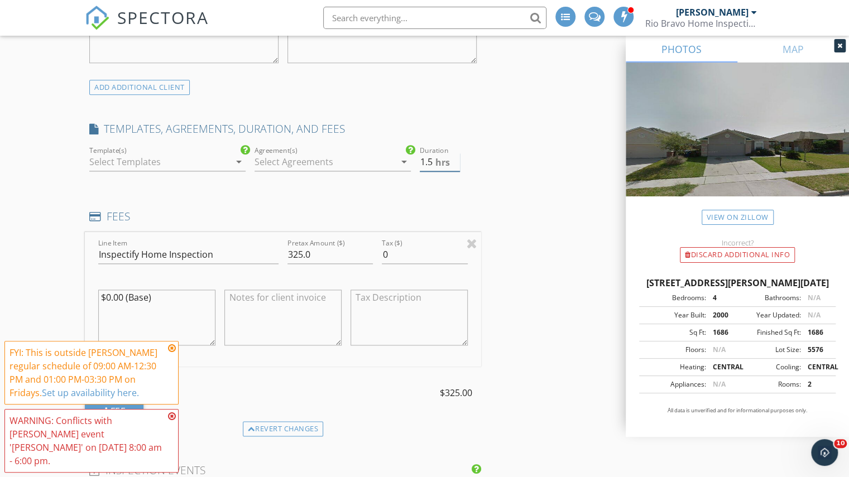
click at [447, 158] on span "hrs" at bounding box center [442, 162] width 15 height 9
type input "2"
click at [459, 157] on input "2" at bounding box center [440, 162] width 40 height 18
click at [474, 170] on div "Duration 2 hrs" at bounding box center [448, 168] width 57 height 30
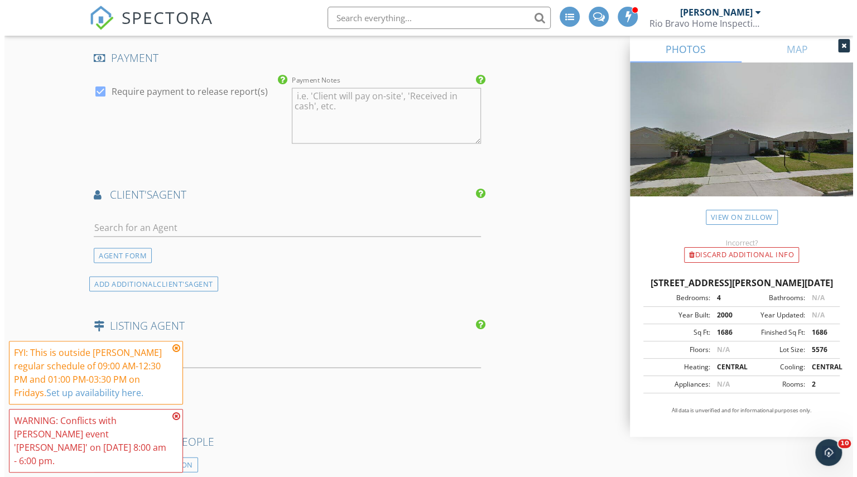
scroll to position [1824, 0]
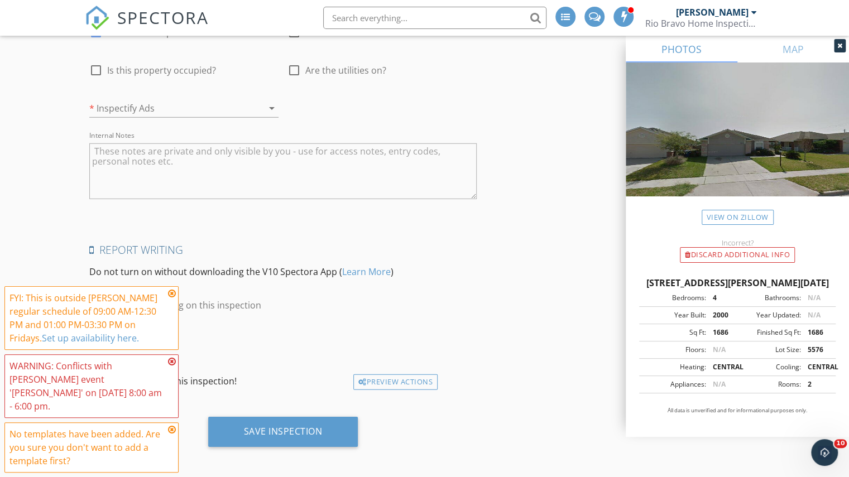
click at [277, 444] on div "Save Inspection" at bounding box center [283, 436] width 396 height 38
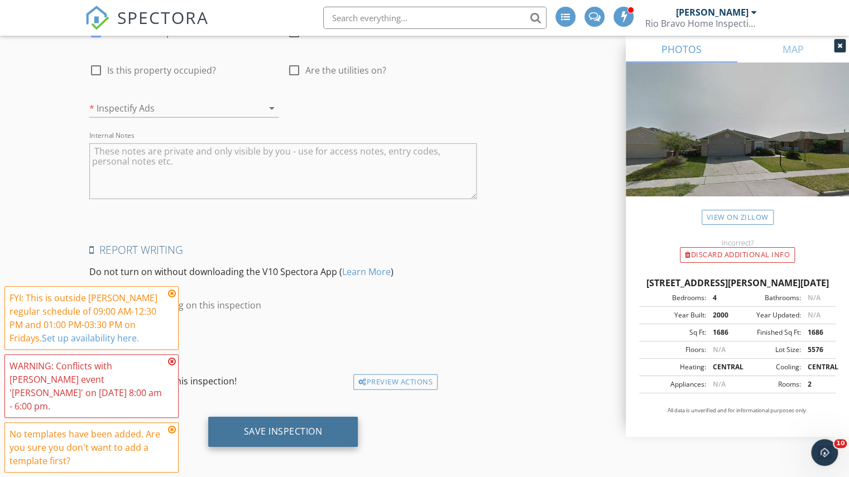
click at [269, 431] on div "Save Inspection" at bounding box center [283, 431] width 79 height 11
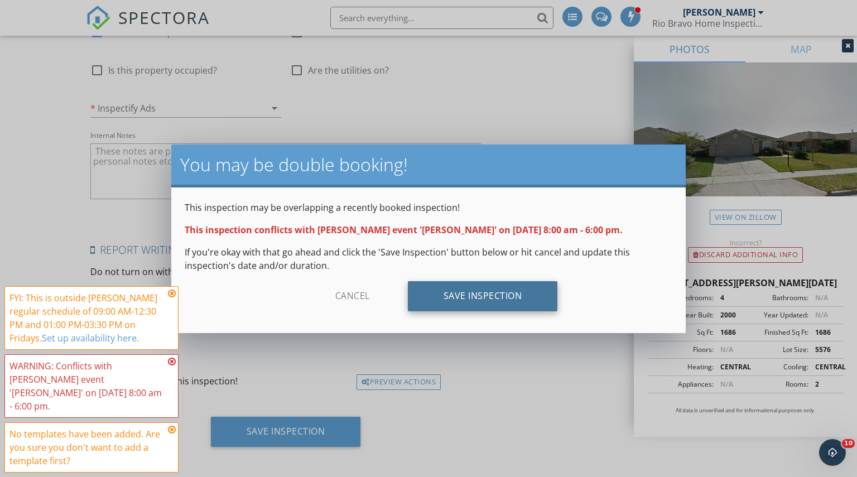
click at [440, 307] on div "Save Inspection" at bounding box center [483, 296] width 150 height 30
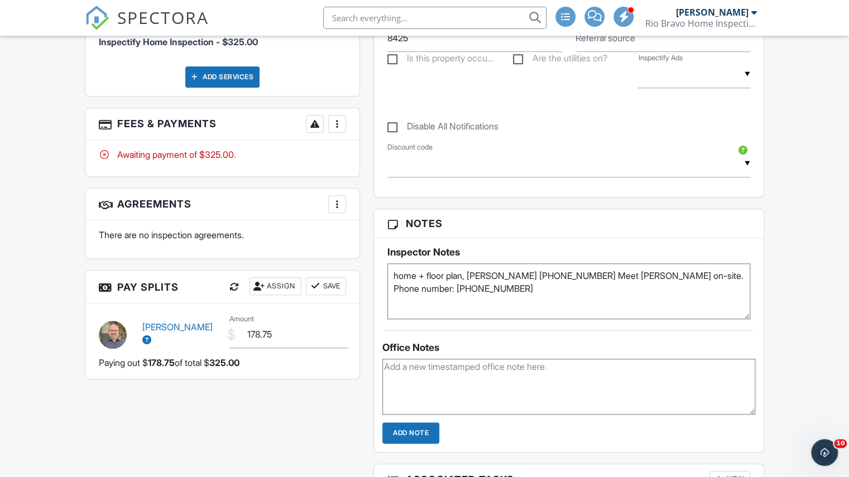
type textarea "home + floor plan, [PERSON_NAME] [PHONE_NUMBER] Meet [PERSON_NAME] on-site. Pho…"
click at [355, 266] on div "People Disable Client CC Email New Inspector Client Client's Agent Listing Agen…" at bounding box center [222, 83] width 288 height 613
click at [157, 12] on span "SPECTORA" at bounding box center [163, 17] width 92 height 23
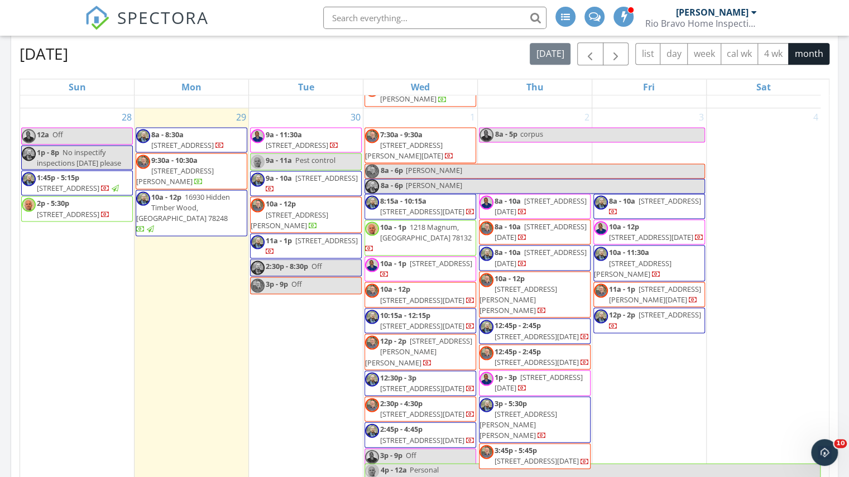
scroll to position [652, 0]
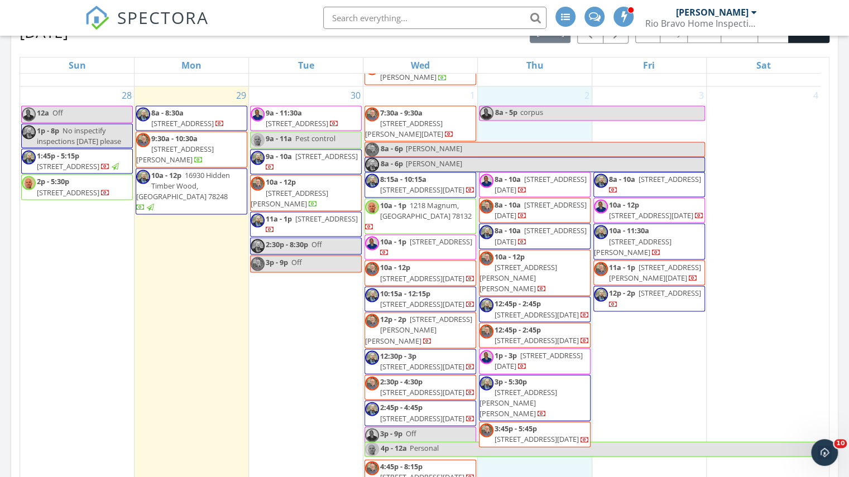
click at [533, 411] on div "2 8a - 5p corpus 8a - 10a 2034 Overland Trail, Corpus Christi 78410 8a - 10a 60…" at bounding box center [535, 298] width 114 height 425
click at [538, 371] on link "Inspection" at bounding box center [532, 367] width 57 height 18
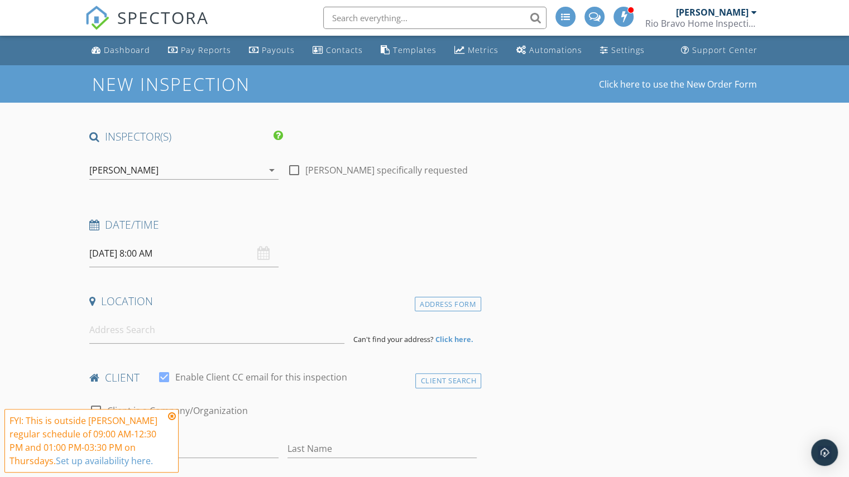
click at [145, 174] on div "[PERSON_NAME]" at bounding box center [176, 170] width 174 height 18
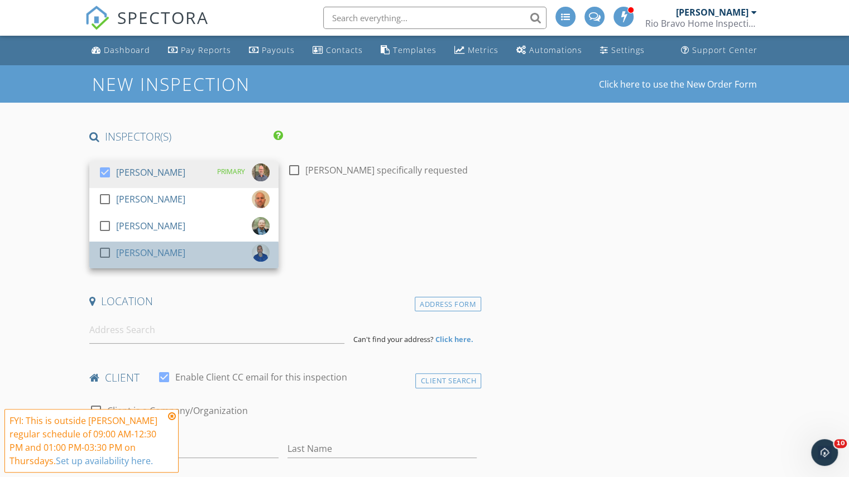
click at [131, 248] on div "[PERSON_NAME]" at bounding box center [150, 253] width 69 height 18
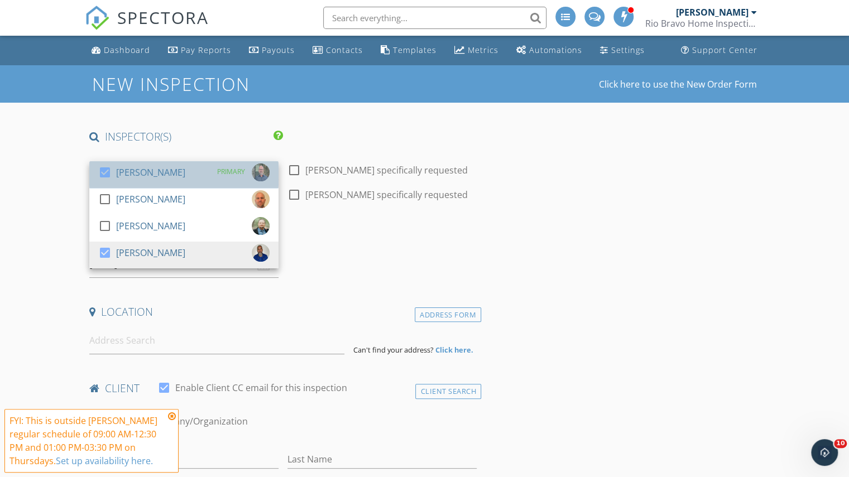
click at [128, 169] on div "[PERSON_NAME]" at bounding box center [150, 172] width 69 height 18
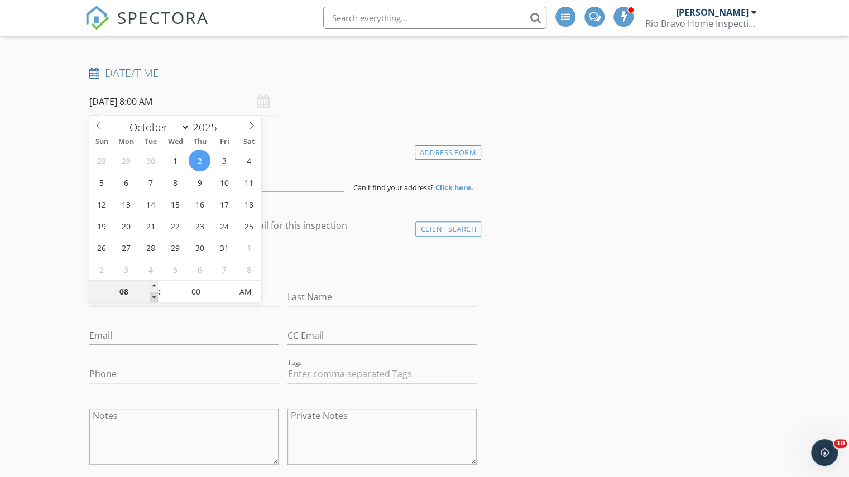
scroll to position [176, 0]
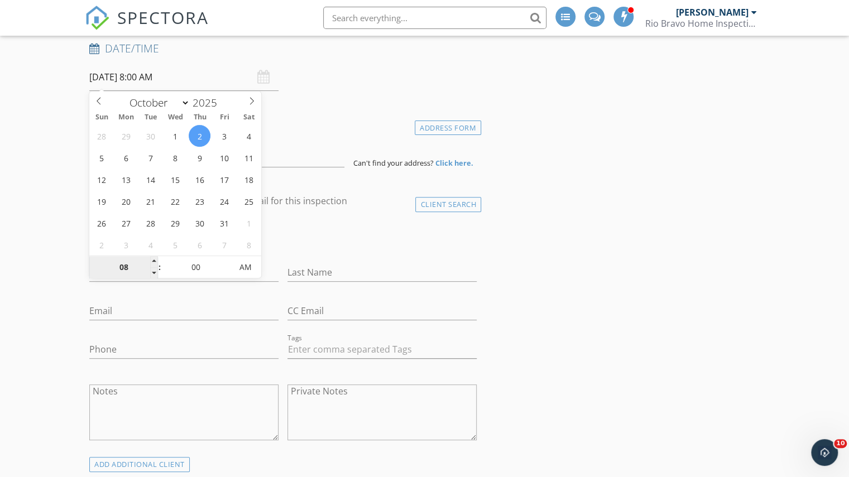
click at [128, 276] on input "08" at bounding box center [123, 268] width 69 height 22
type input "10"
type input "10/02/2025 10:00 AM"
click at [181, 266] on input "00" at bounding box center [195, 268] width 69 height 22
type input "15"
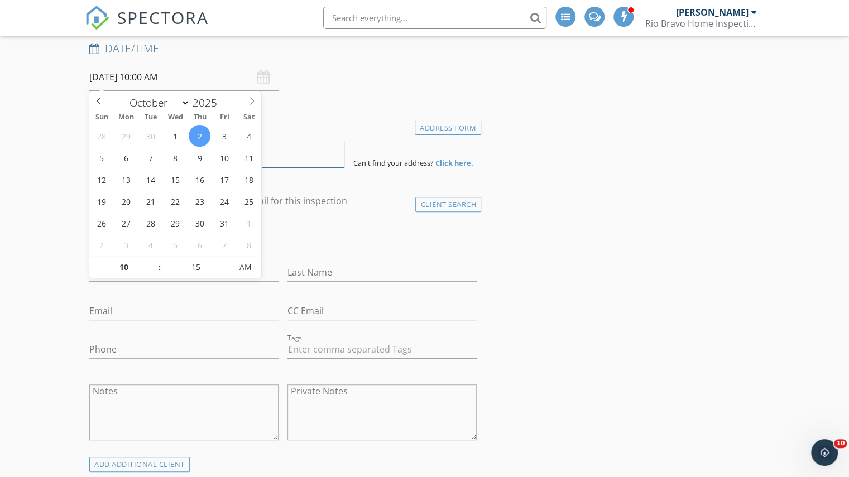
type input "10/02/2025 10:15 AM"
click at [272, 146] on input at bounding box center [216, 153] width 255 height 27
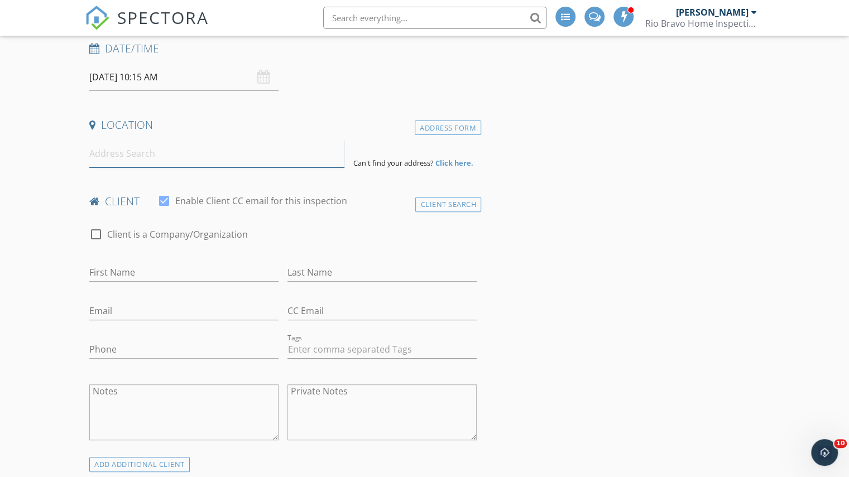
paste input "7625 Odessa Dr Corpus Christi, Texas 78413"
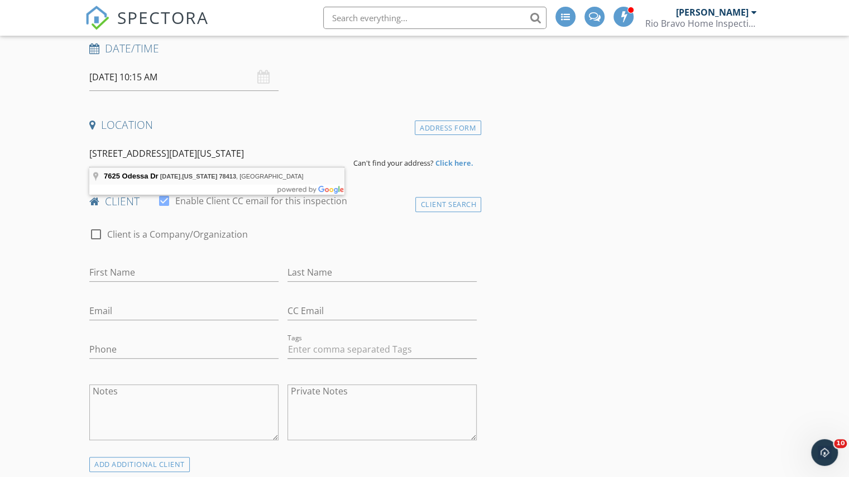
type input "7625 Odessa Dr, Corpus Christi, Texas 78413, USA"
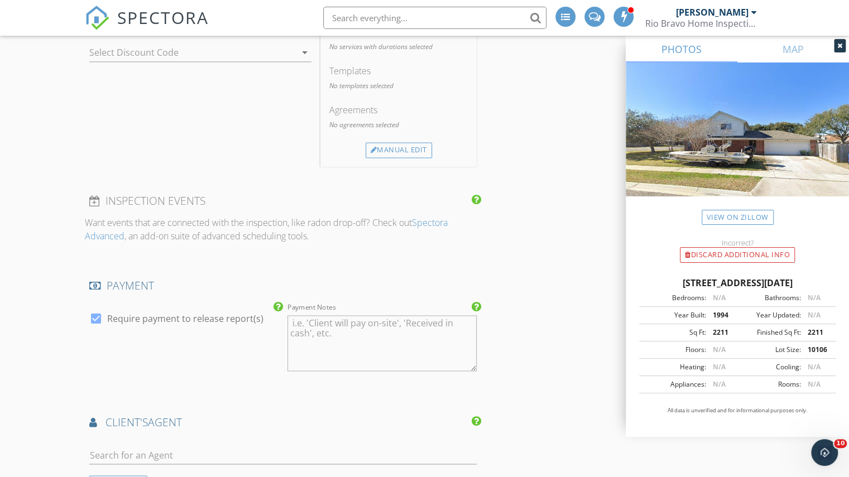
scroll to position [836, 0]
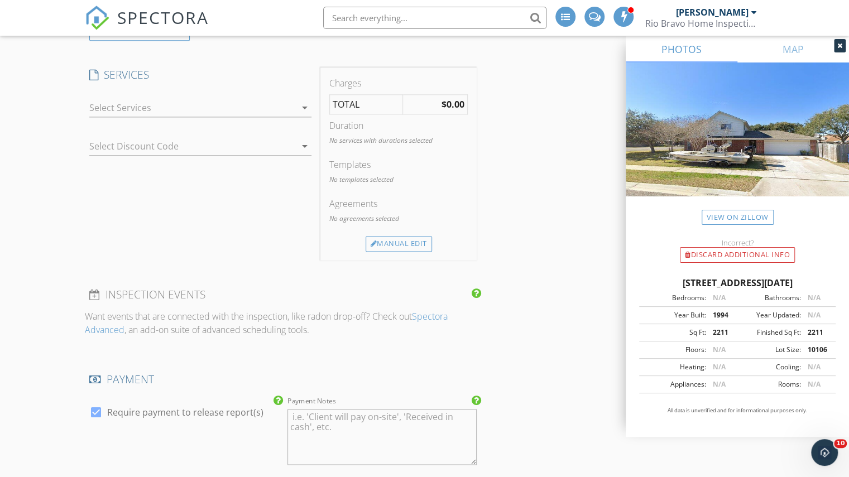
click at [251, 102] on div at bounding box center [192, 108] width 206 height 18
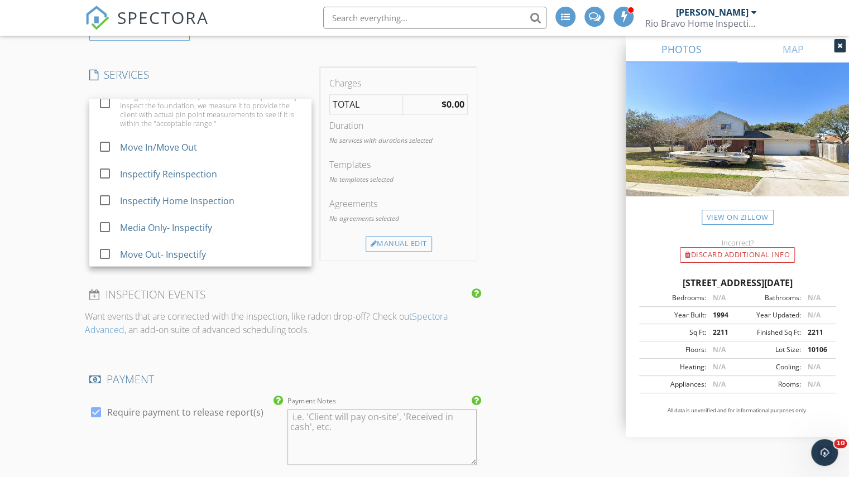
scroll to position [815, 0]
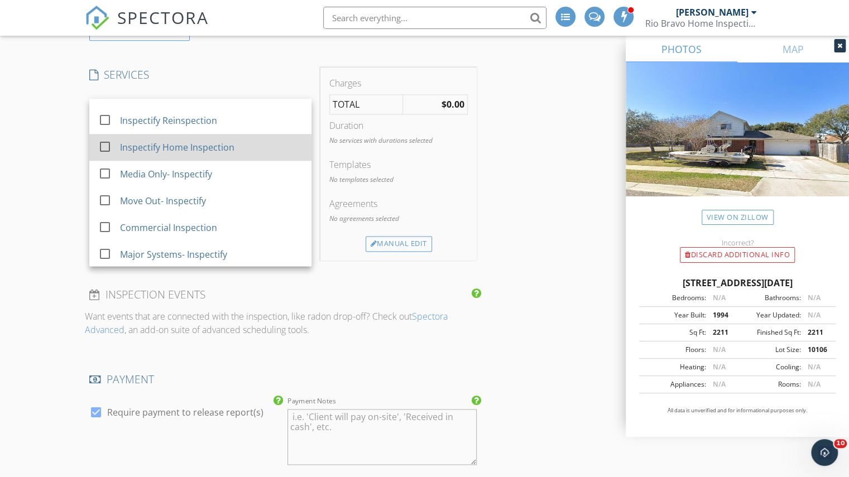
click at [218, 142] on div "Inspectify Home Inspection" at bounding box center [177, 147] width 114 height 13
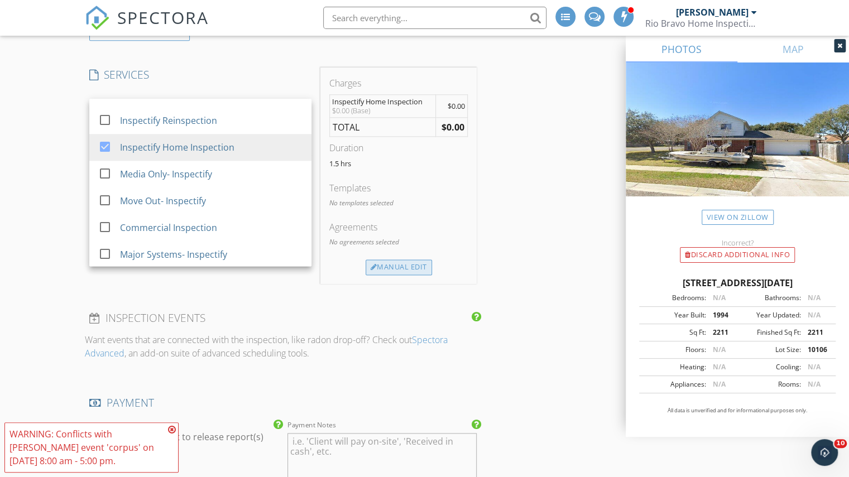
click at [399, 264] on div "Manual Edit" at bounding box center [398, 267] width 66 height 16
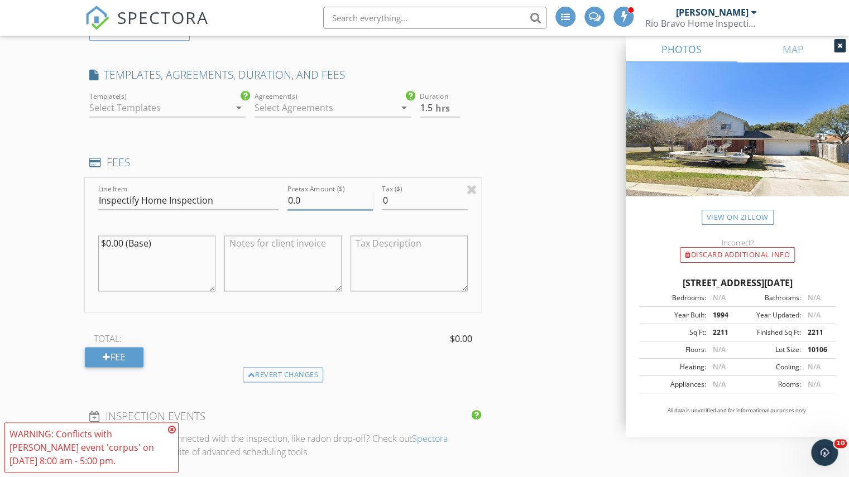
click at [288, 203] on input "0.0" at bounding box center [329, 200] width 85 height 18
type input "350.0"
type input "2"
click at [454, 104] on input "2" at bounding box center [440, 108] width 40 height 18
click at [534, 170] on div "INSPECTOR(S) check_box_outline_blank Charles Cole check_box_outline_blank Brad …" at bounding box center [424, 369] width 679 height 2150
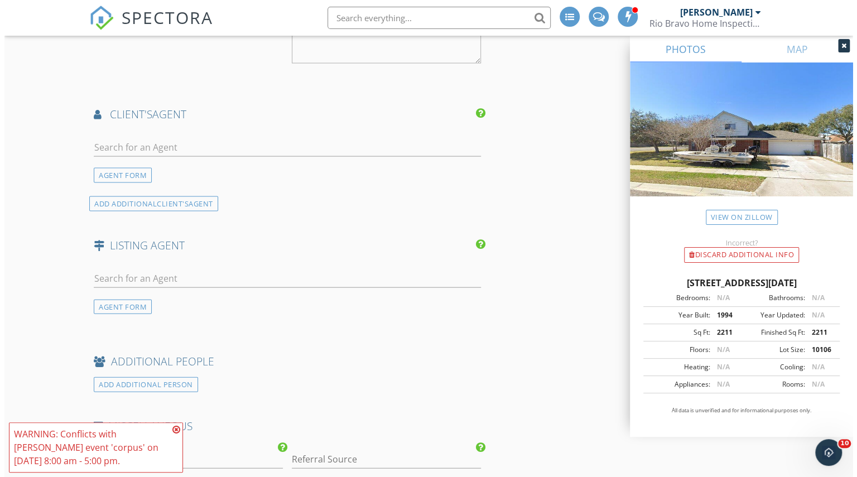
scroll to position [1824, 0]
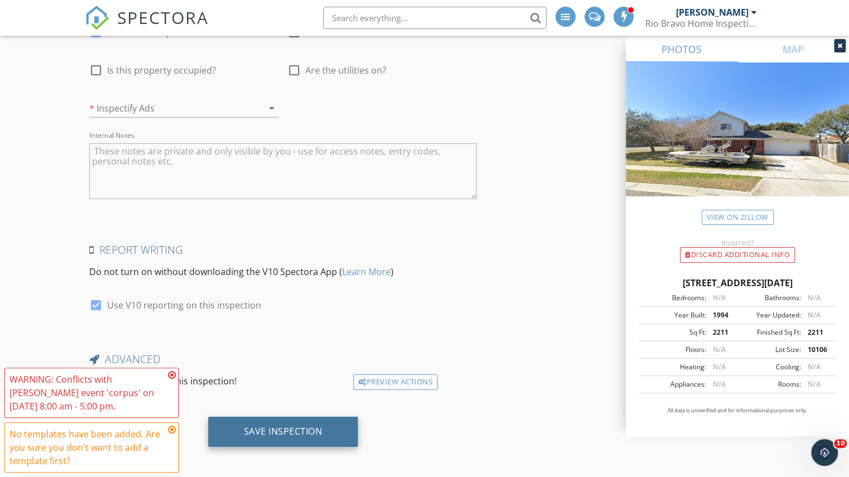
click at [287, 436] on div "Save Inspection" at bounding box center [283, 432] width 150 height 30
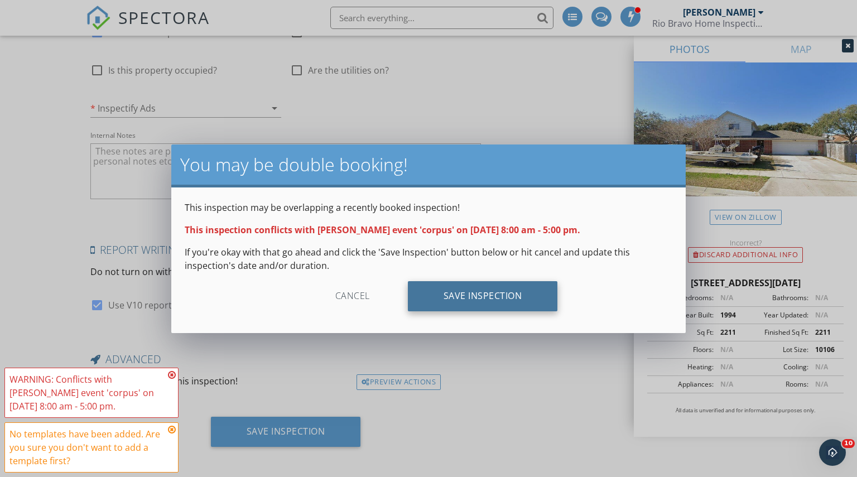
click at [467, 300] on div "Save Inspection" at bounding box center [483, 296] width 150 height 30
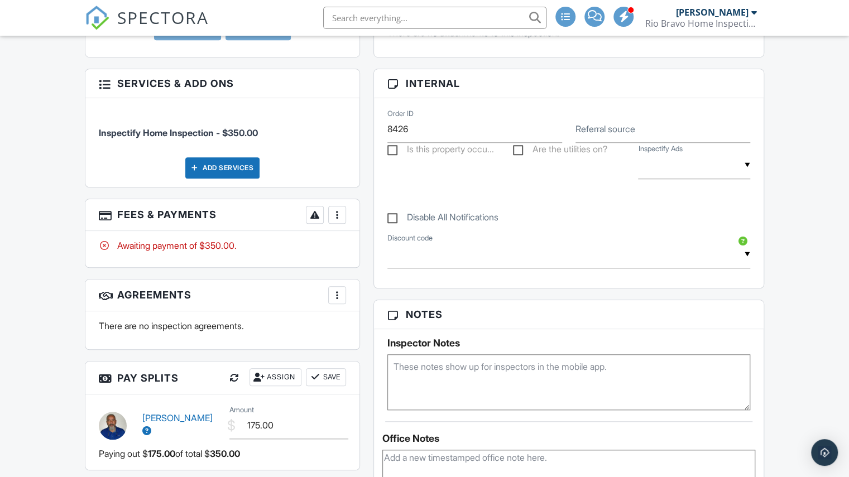
scroll to position [463, 0]
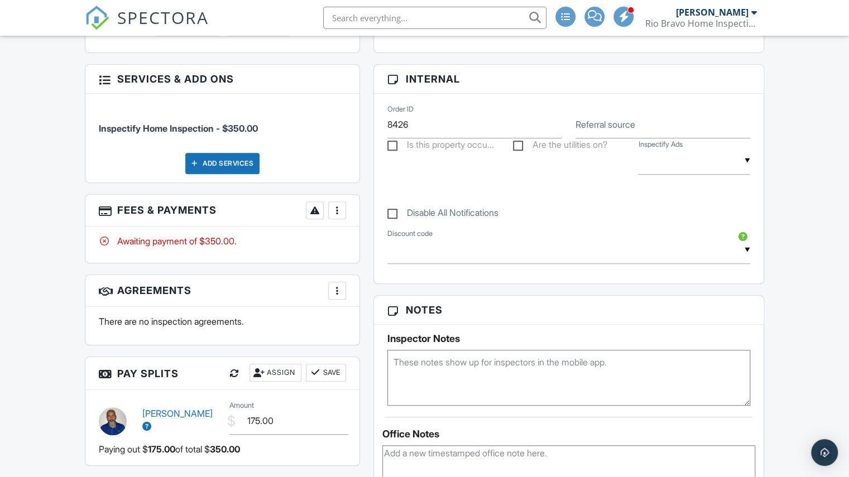
click at [432, 382] on textarea at bounding box center [568, 378] width 363 height 56
paste textarea "Lorraine- 361-446-1626 Meet Lorraine Gosey on-site. Phone number: (361) 446-1626"
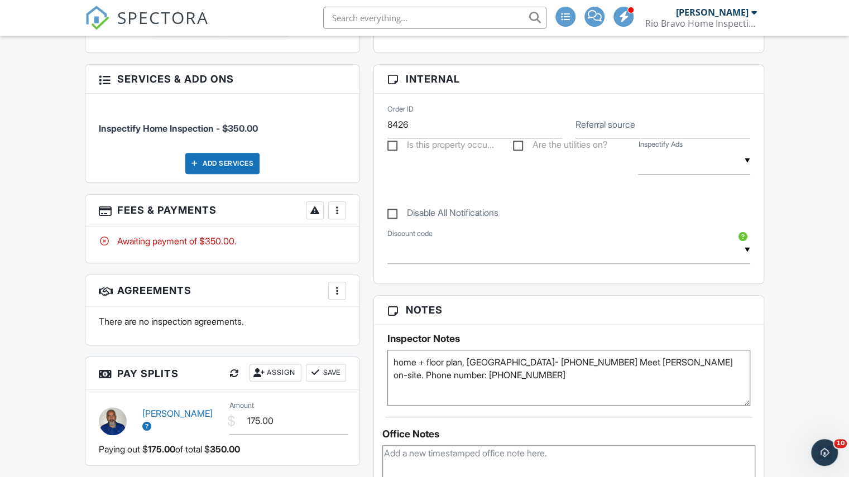
type textarea "home + floor plan, Lorraine- 361-446-1626 Meet Lorraine Gosey on-site. Phone nu…"
click at [364, 351] on div "People Disable Client CC Email New Inspector Client Client's Agent Listing Agen…" at bounding box center [222, 170] width 288 height 613
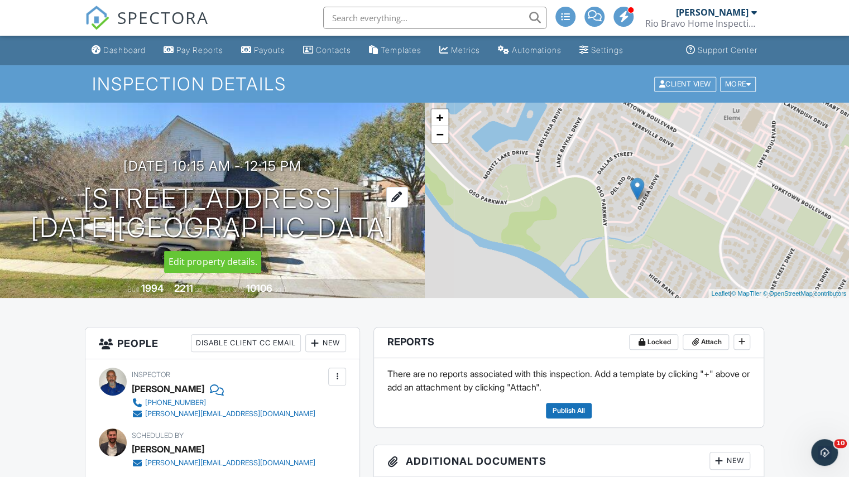
drag, startPoint x: 100, startPoint y: 195, endPoint x: 389, endPoint y: 228, distance: 290.3
click at [389, 228] on h1 "7625 Odessa Dr Corpus Christi, TX 78413" at bounding box center [212, 213] width 363 height 59
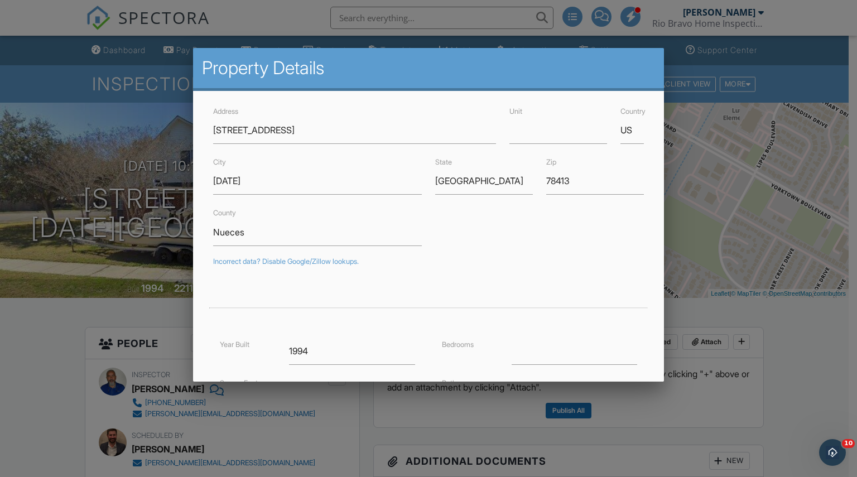
click at [113, 59] on div at bounding box center [428, 242] width 857 height 596
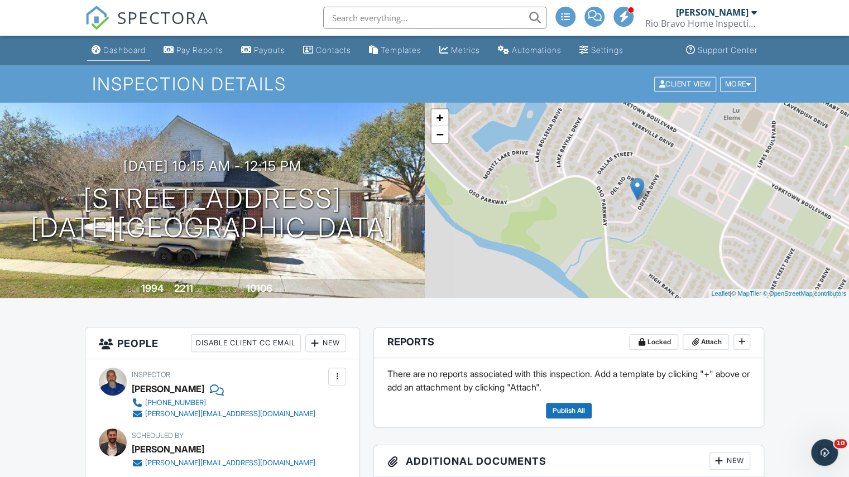
click at [114, 53] on div "Dashboard" at bounding box center [124, 49] width 42 height 9
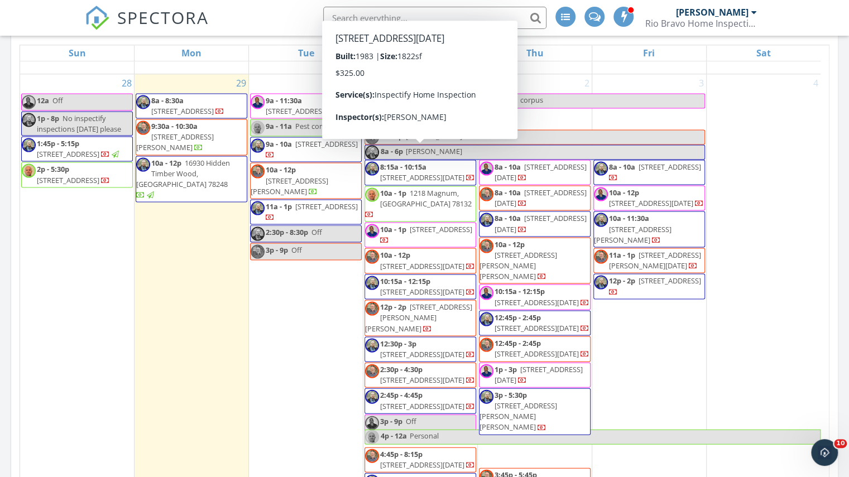
scroll to position [665, 0]
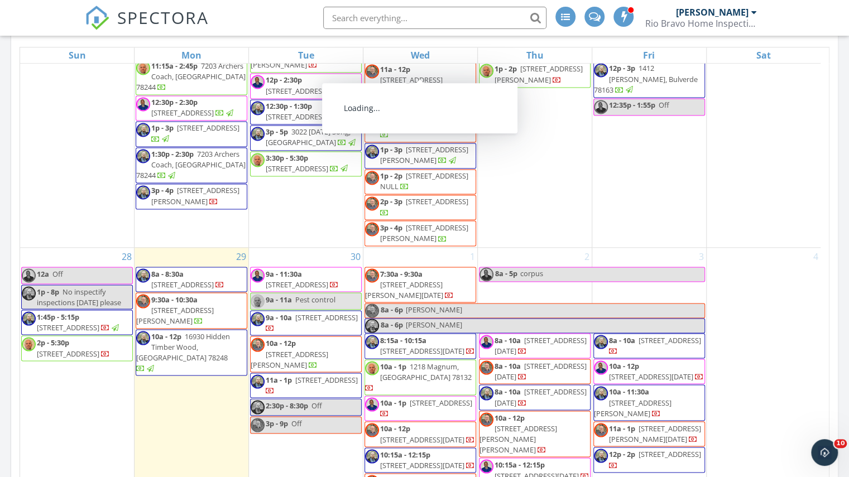
scroll to position [1413, 0]
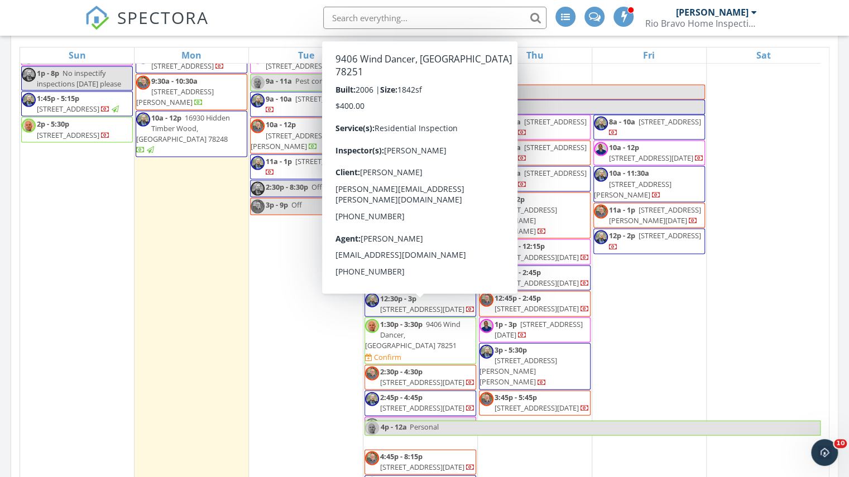
click at [440, 319] on span "9406 Wind Dancer, San Antonio 78251" at bounding box center [412, 334] width 95 height 31
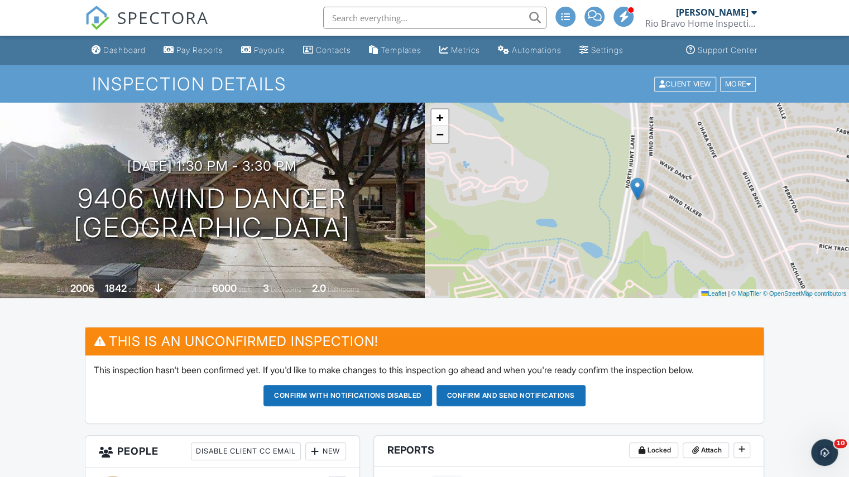
click at [440, 137] on span "−" at bounding box center [439, 134] width 7 height 14
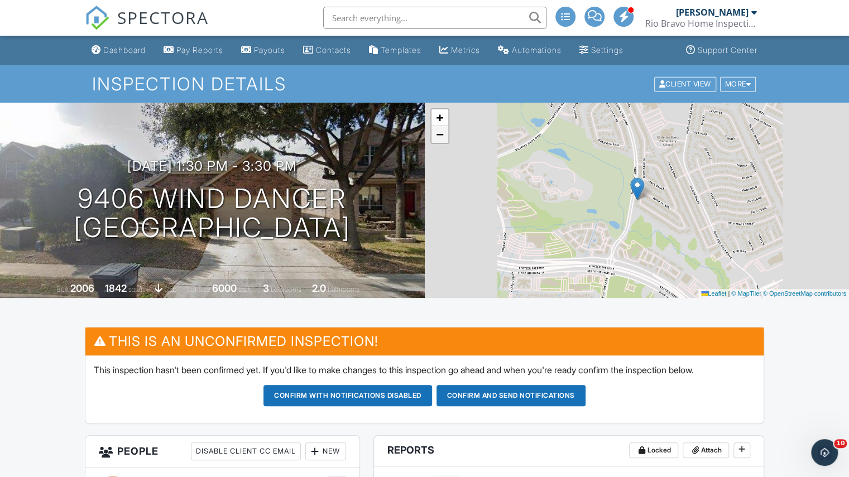
click at [440, 137] on span "−" at bounding box center [439, 134] width 7 height 14
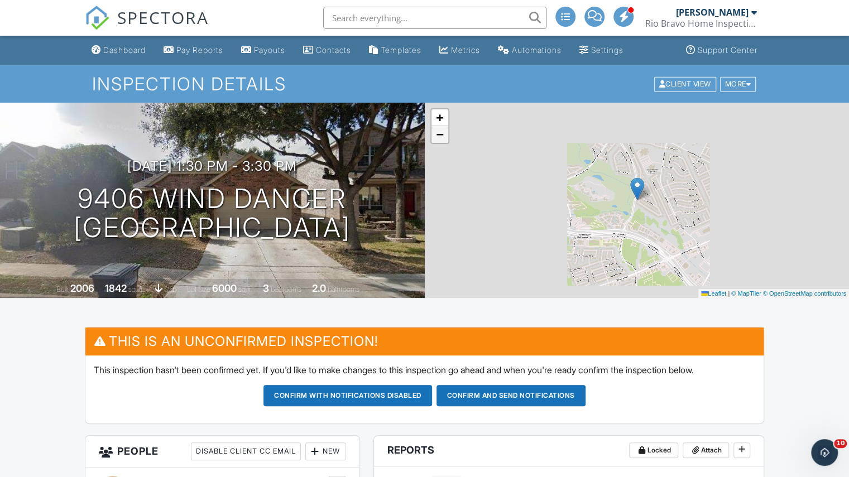
click at [440, 137] on span "−" at bounding box center [439, 134] width 7 height 14
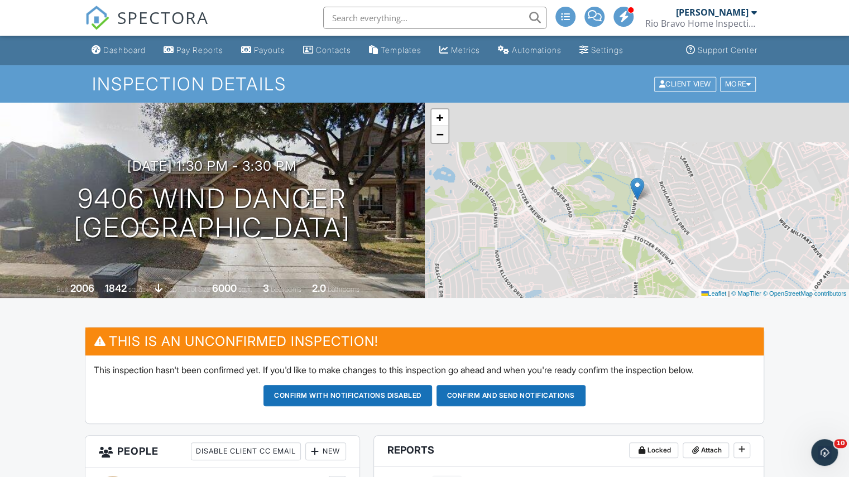
click at [440, 137] on span "−" at bounding box center [439, 134] width 7 height 14
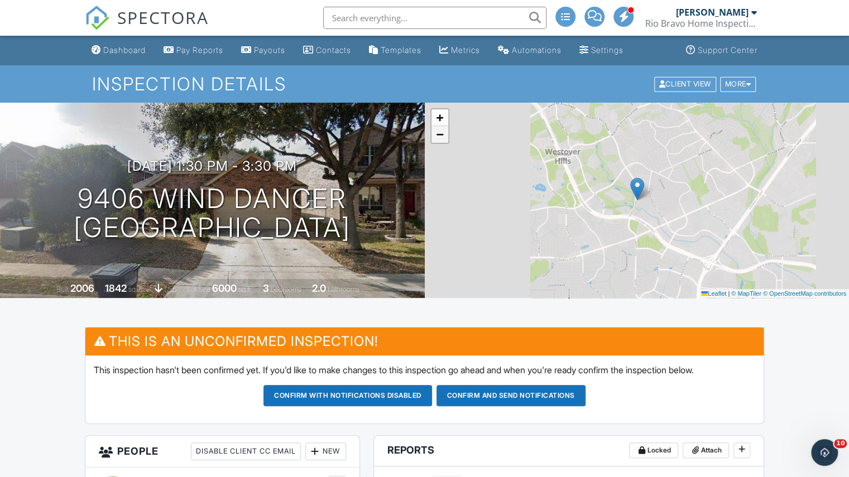
click at [440, 137] on span "−" at bounding box center [439, 134] width 7 height 14
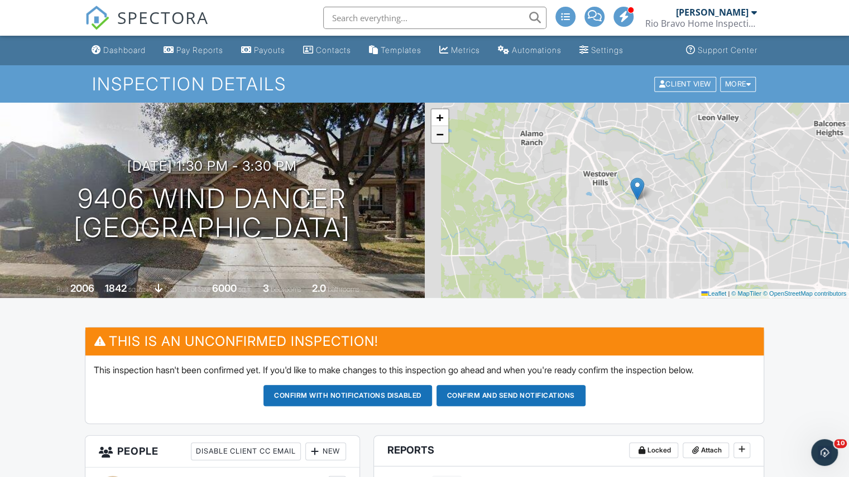
click at [440, 137] on span "−" at bounding box center [439, 134] width 7 height 14
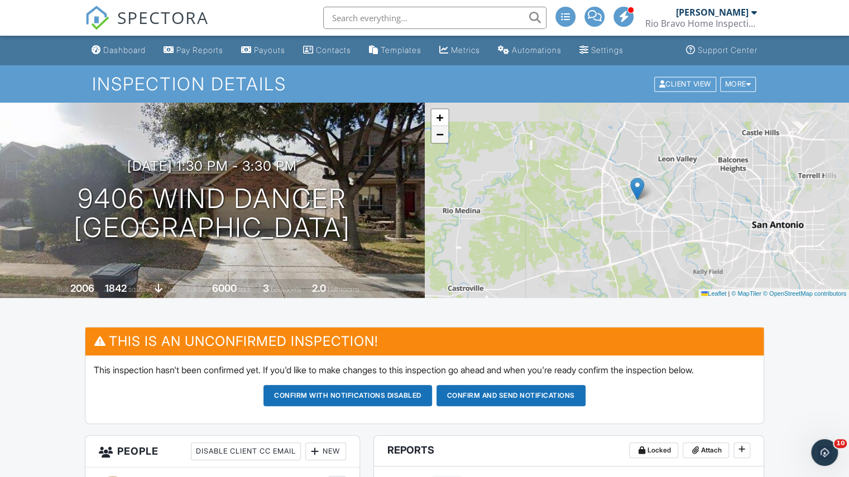
click at [440, 137] on span "−" at bounding box center [439, 134] width 7 height 14
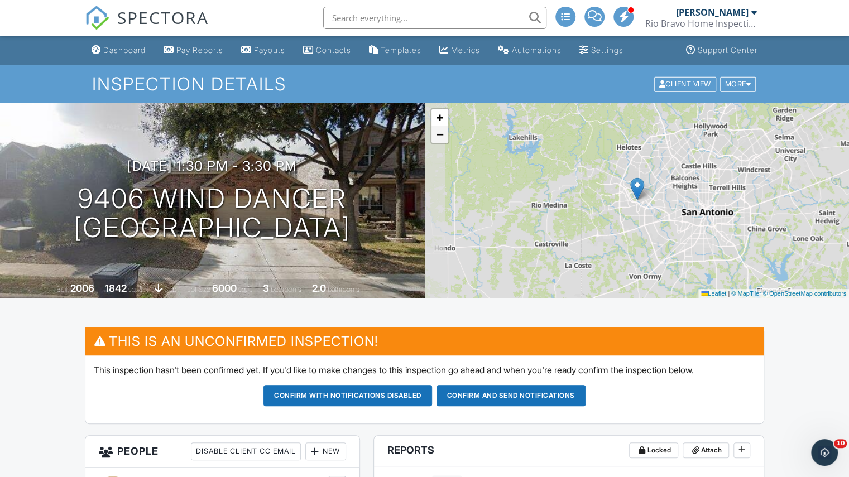
click at [440, 137] on span "−" at bounding box center [439, 134] width 7 height 14
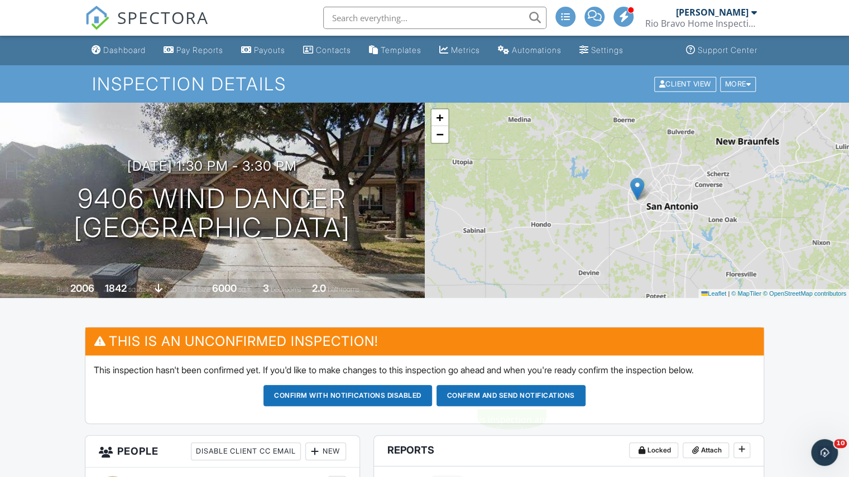
click at [545, 394] on button "Confirm and send notifications" at bounding box center [510, 395] width 149 height 21
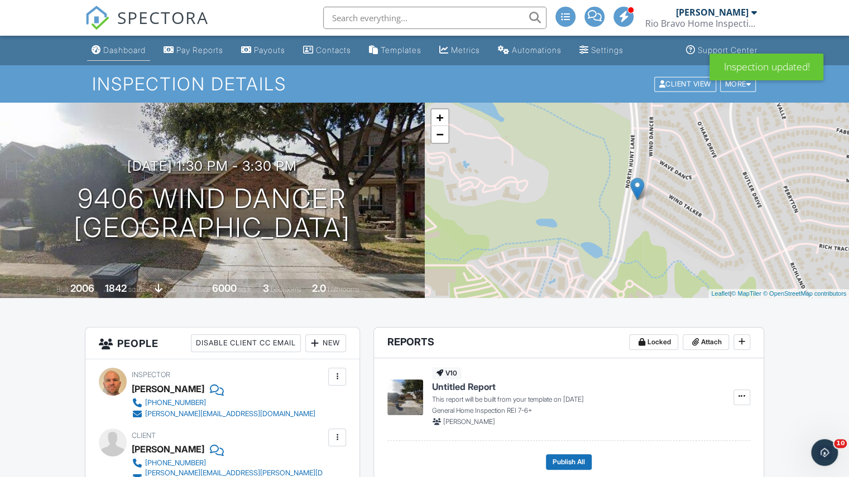
click at [138, 55] on link "Dashboard" at bounding box center [118, 50] width 63 height 21
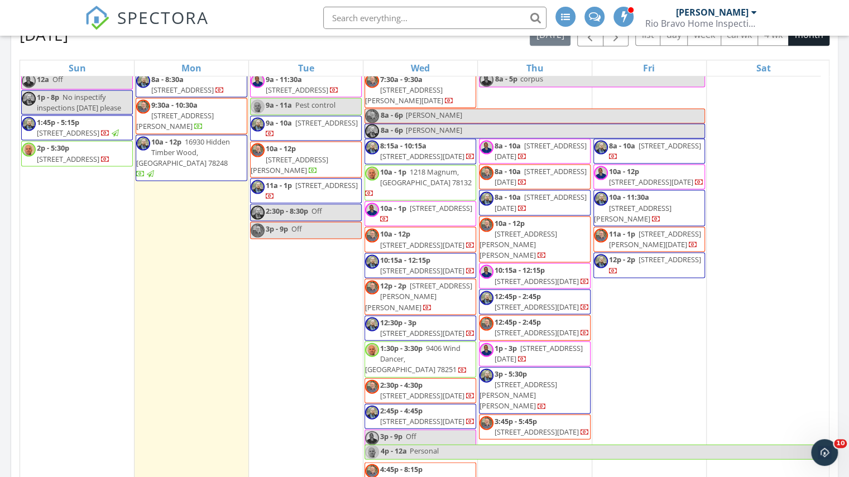
scroll to position [614, 0]
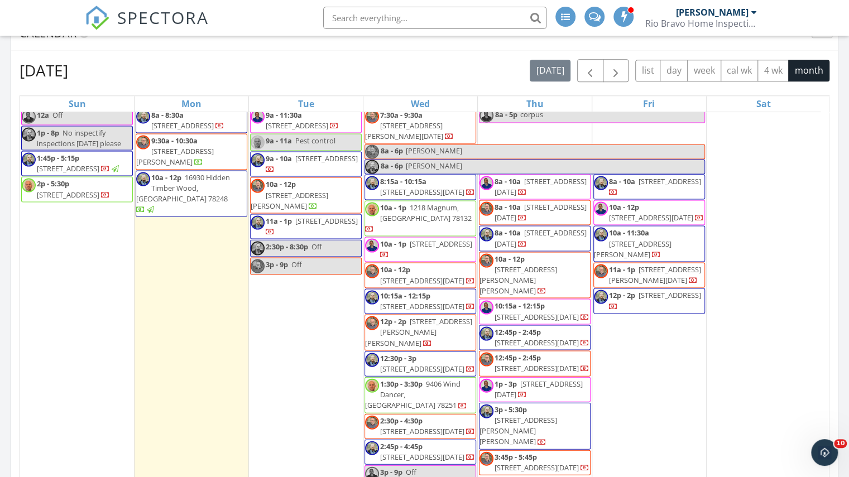
click at [714, 14] on div "[PERSON_NAME]" at bounding box center [712, 12] width 73 height 11
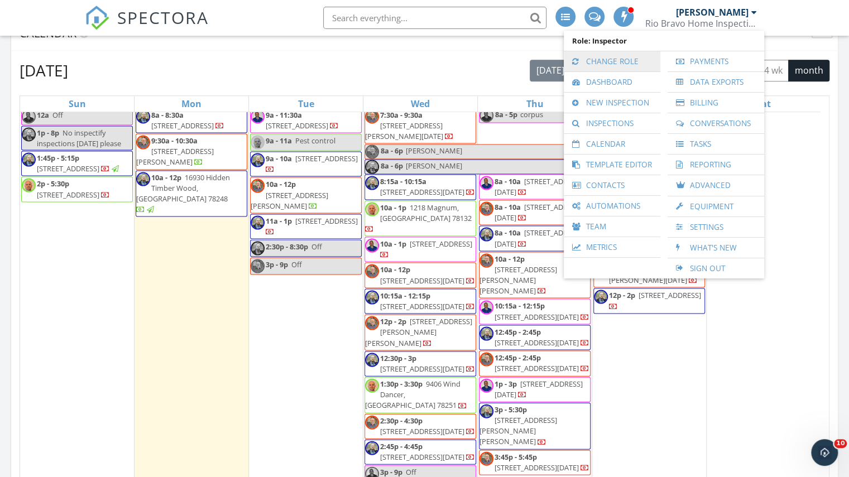
click at [639, 61] on link "Change Role" at bounding box center [611, 61] width 85 height 20
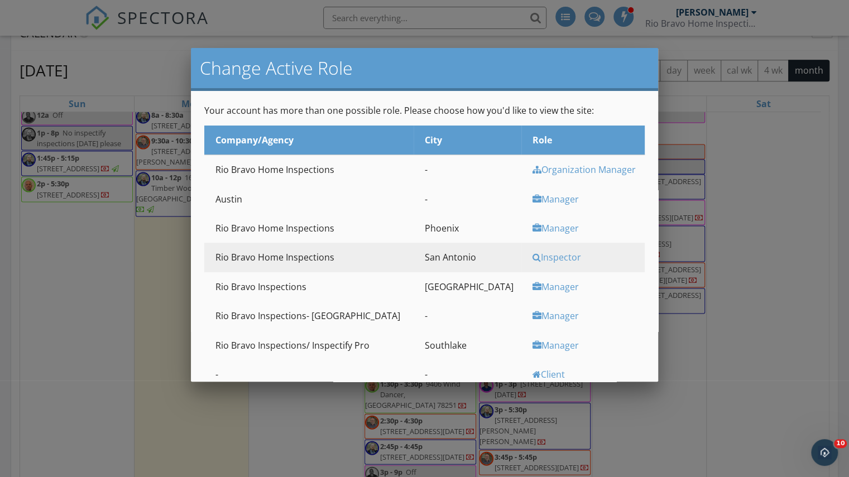
click at [524, 356] on td "Manager" at bounding box center [582, 345] width 123 height 29
click at [532, 344] on div "Manager" at bounding box center [586, 345] width 109 height 12
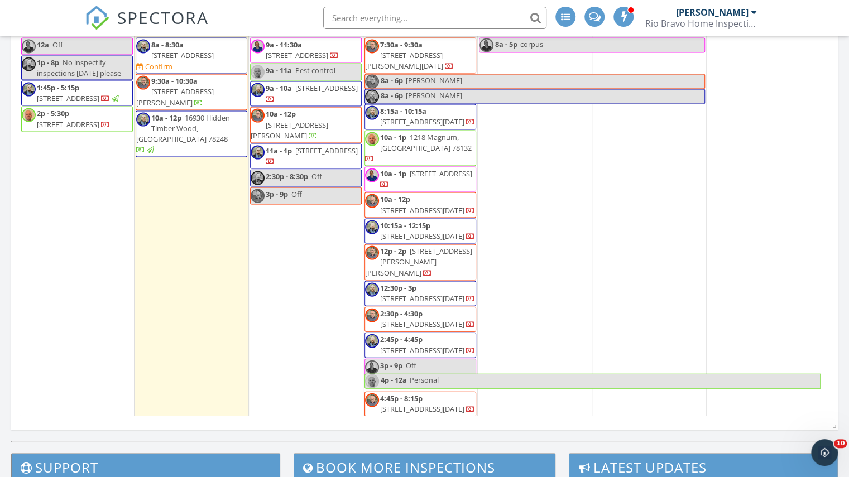
scroll to position [1060, 865]
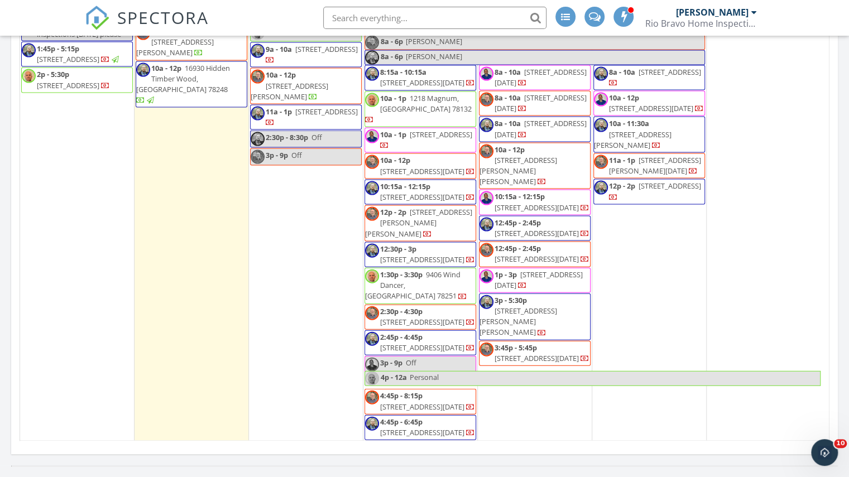
scroll to position [667, 0]
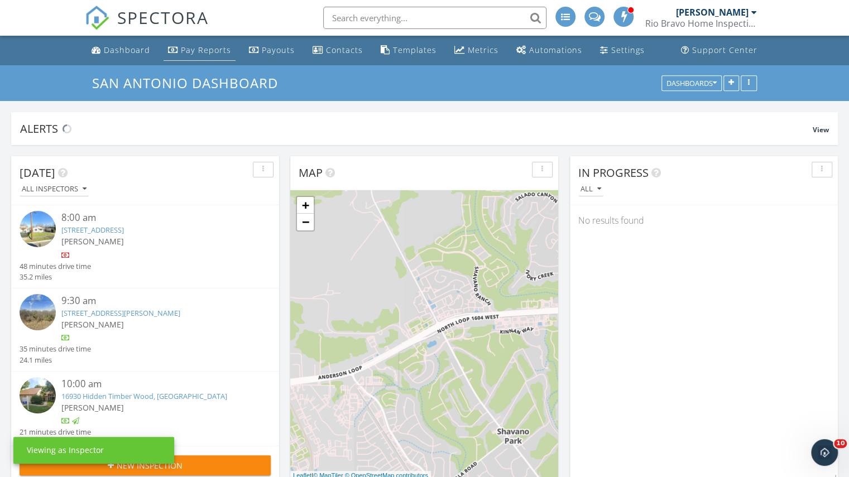
click at [204, 53] on div "Pay Reports" at bounding box center [206, 50] width 50 height 11
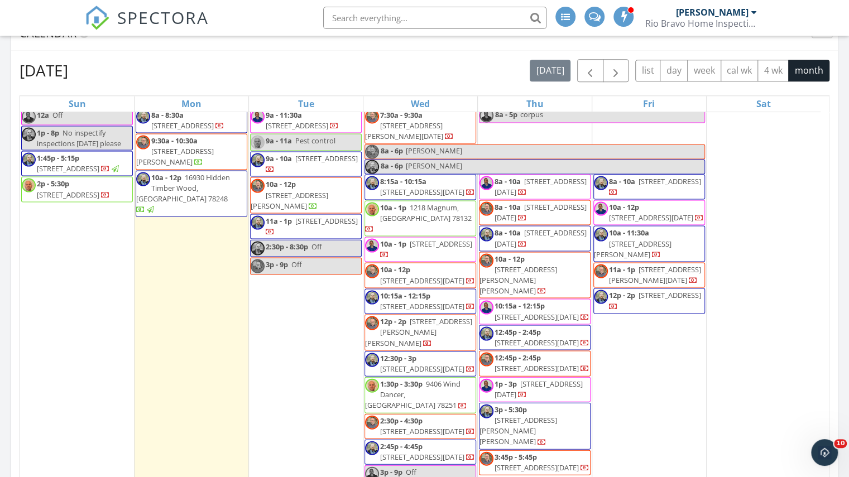
scroll to position [1357, 0]
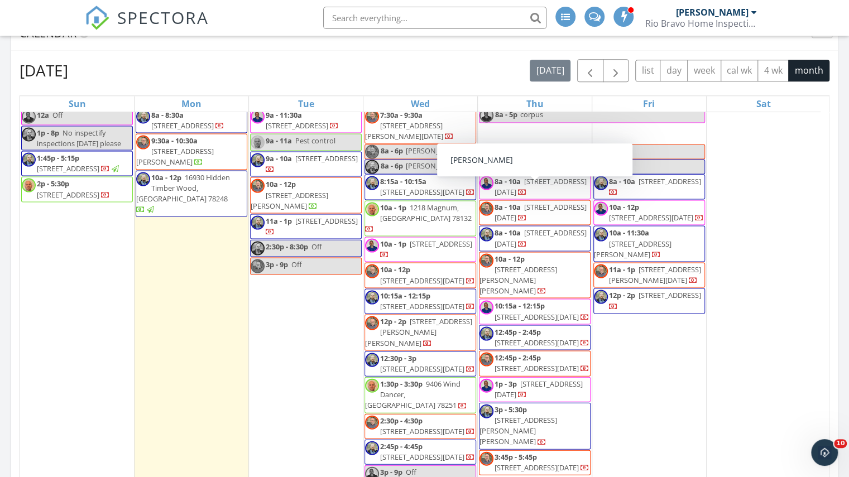
click at [495, 158] on span "[PERSON_NAME]" at bounding box center [554, 152] width 299 height 14
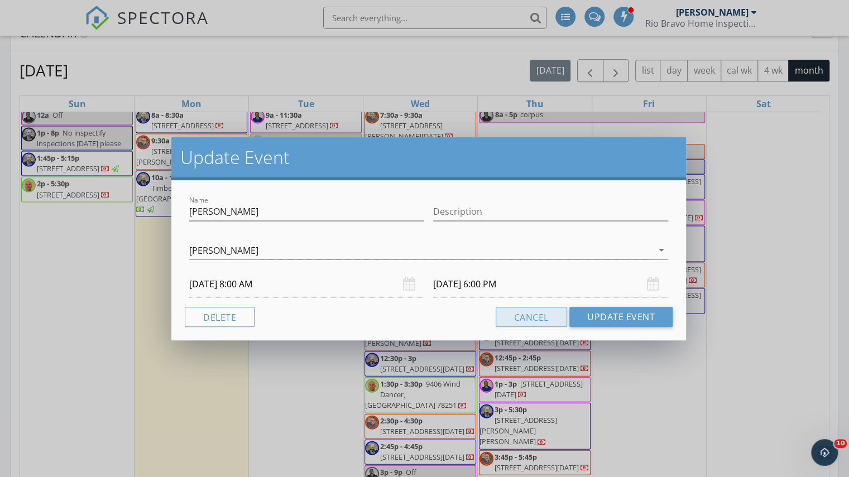
click at [531, 321] on button "Cancel" at bounding box center [530, 317] width 71 height 20
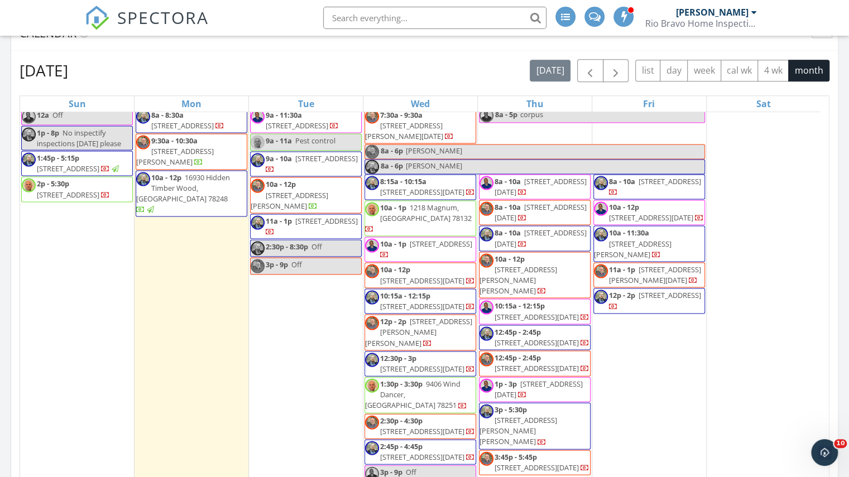
scroll to position [1413, 0]
click at [472, 145] on span "[PERSON_NAME]" at bounding box center [554, 152] width 299 height 14
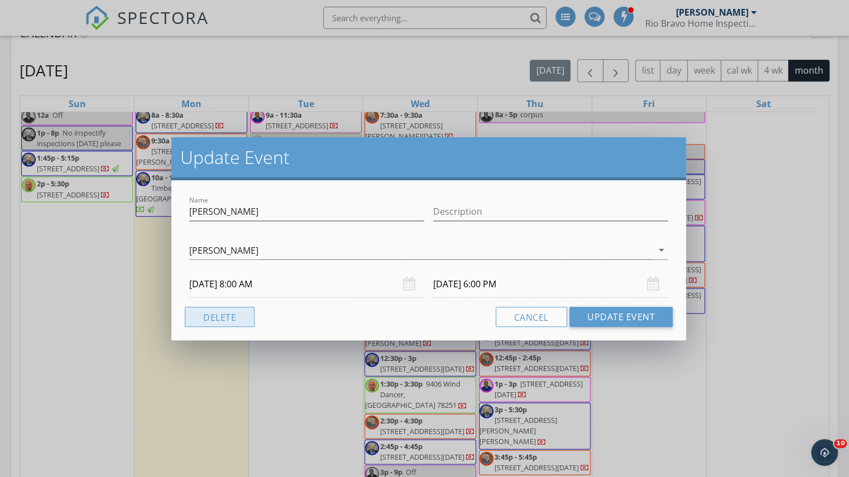
click at [210, 320] on button "Delete" at bounding box center [220, 317] width 70 height 20
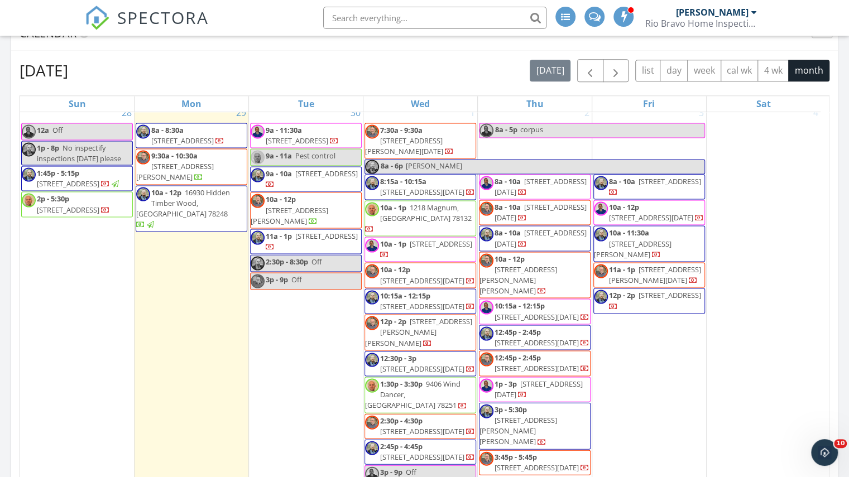
scroll to position [1398, 0]
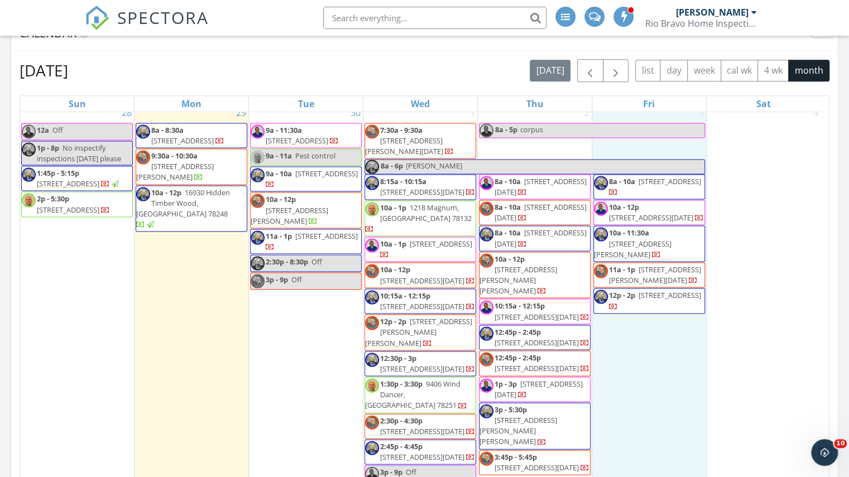
click at [632, 300] on div "3 8a - 10a 1968 Westwood Dr, Portland 78374 10a - 12p 3013 S Fork Dr, Corpus Ch…" at bounding box center [649, 327] width 114 height 446
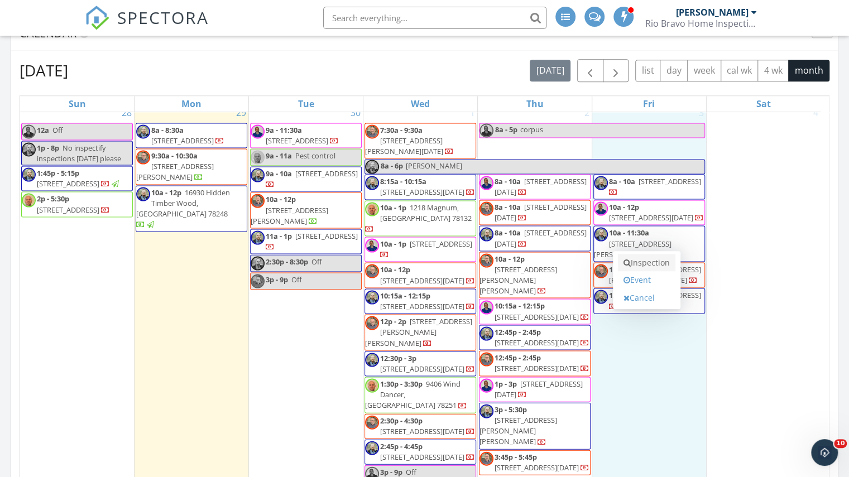
click at [632, 262] on link "Inspection" at bounding box center [646, 263] width 57 height 18
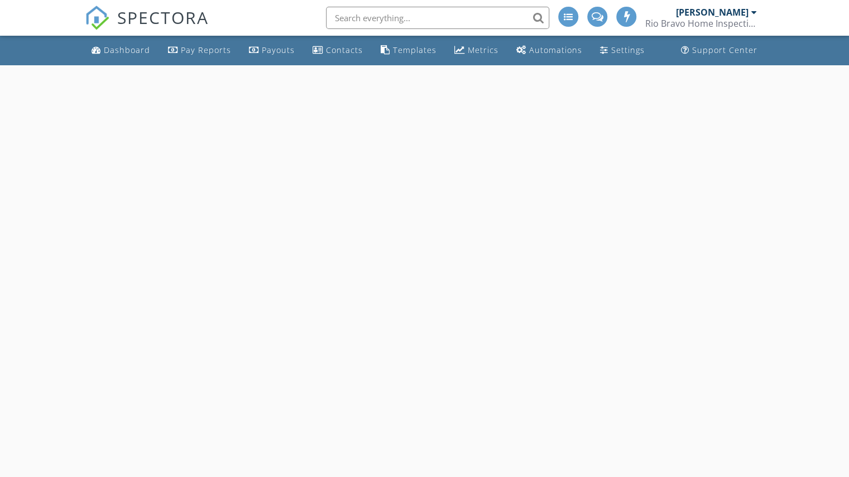
select select "9"
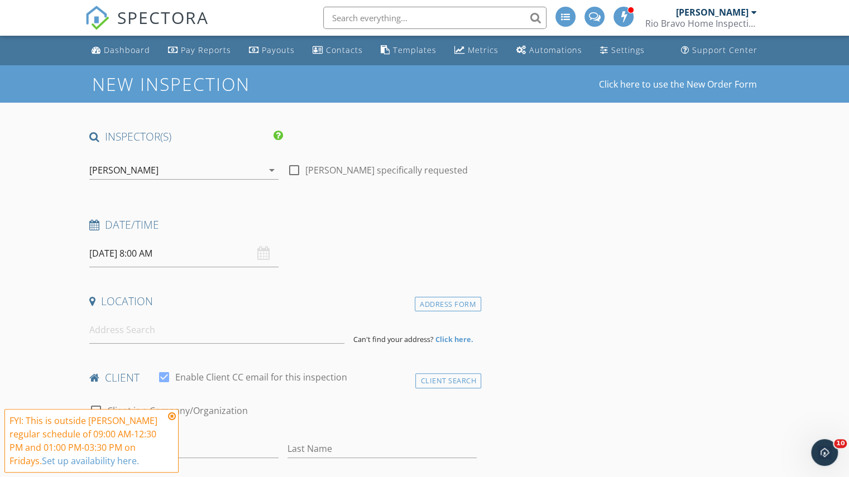
click at [156, 252] on input "10/03/2025 8:00 AM" at bounding box center [183, 253] width 189 height 27
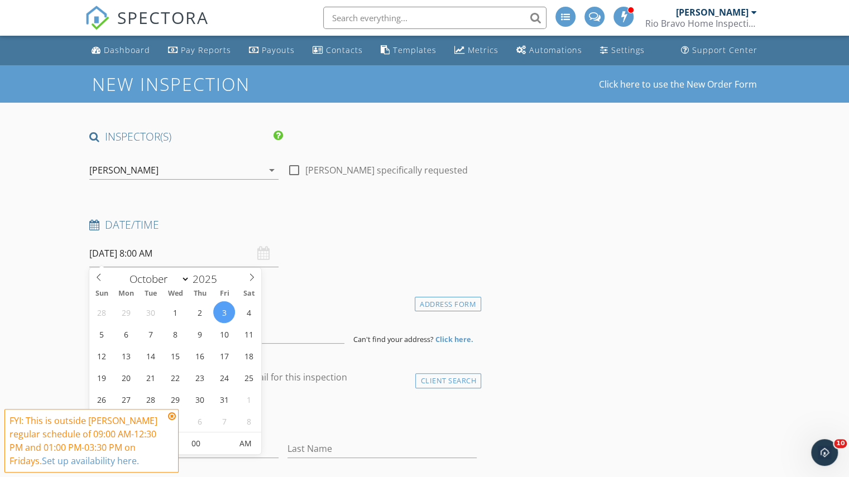
scroll to position [112, 0]
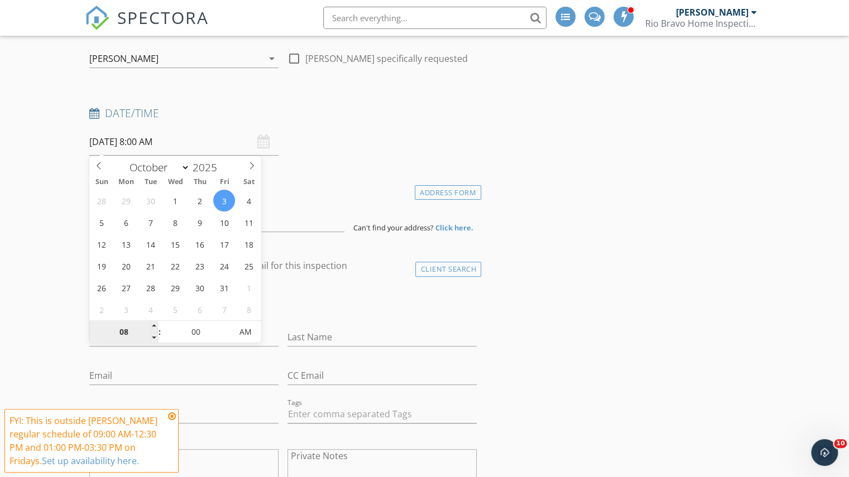
click at [128, 333] on input "08" at bounding box center [123, 332] width 69 height 22
type input "02"
type input "10/03/2025 2:00 AM"
click at [185, 338] on input "00" at bounding box center [195, 332] width 69 height 22
type input "15"
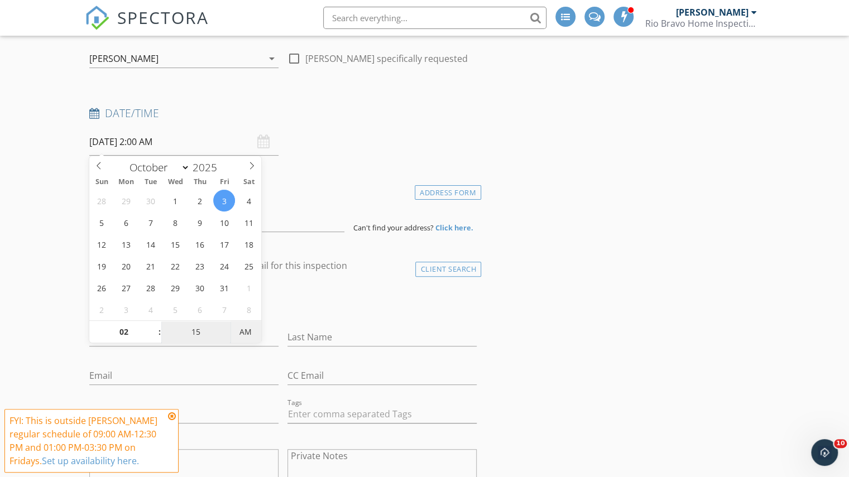
type input "[DATE] 2:15 PM"
click at [235, 326] on span "AM" at bounding box center [245, 332] width 31 height 22
click at [285, 215] on input at bounding box center [216, 218] width 255 height 27
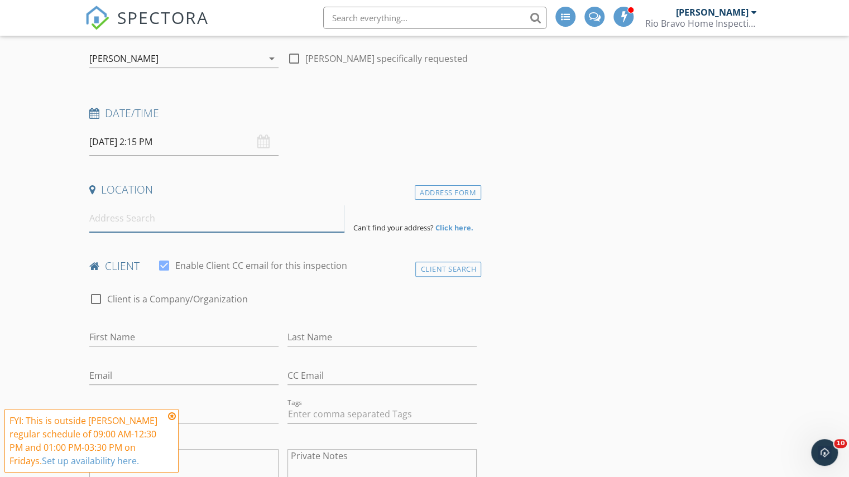
paste input "2517 Wind Hollow Dr Corpus Christi, Texas 78414"
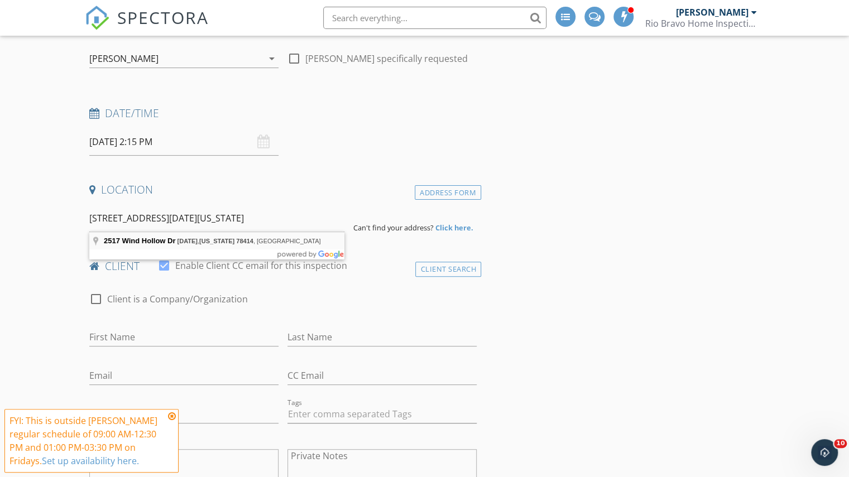
type input "2517 Wind Hollow Dr, Corpus Christi, Texas 78414, USA"
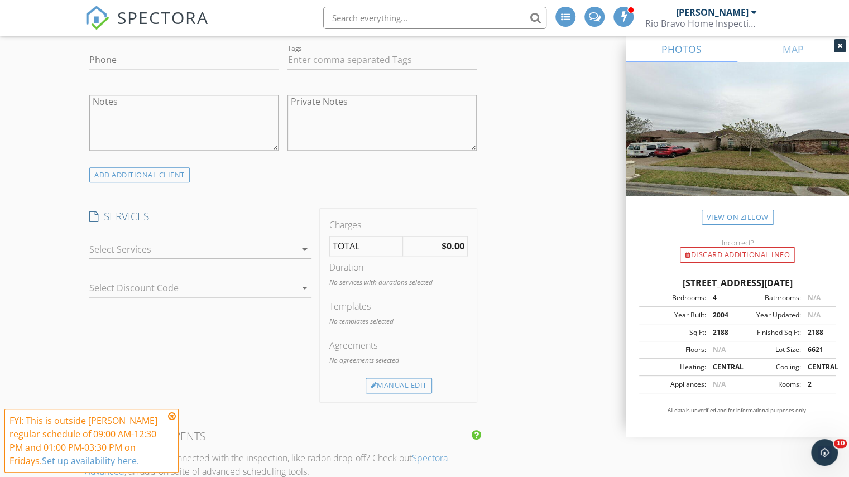
scroll to position [725, 0]
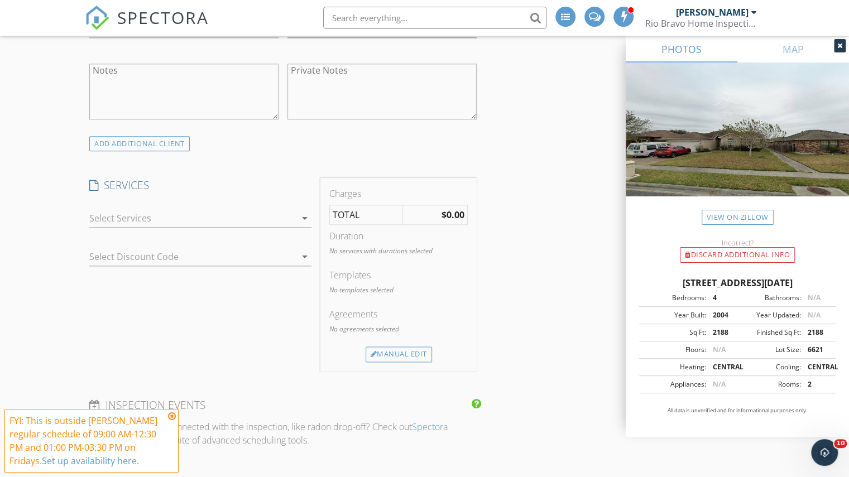
click at [186, 213] on div at bounding box center [192, 218] width 206 height 18
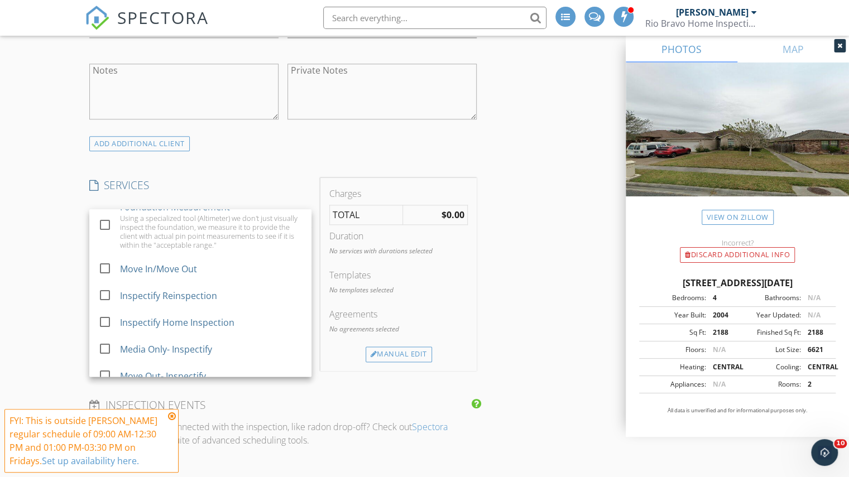
scroll to position [761, 0]
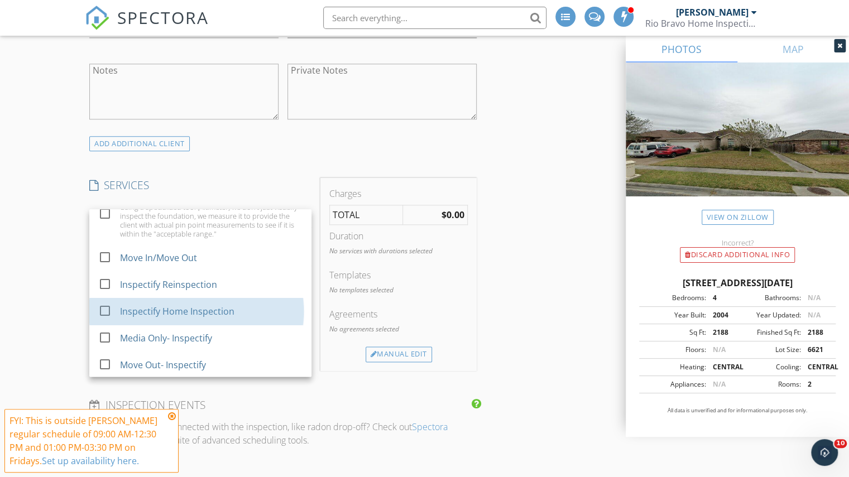
click at [172, 310] on div "Inspectify Home Inspection" at bounding box center [177, 311] width 114 height 13
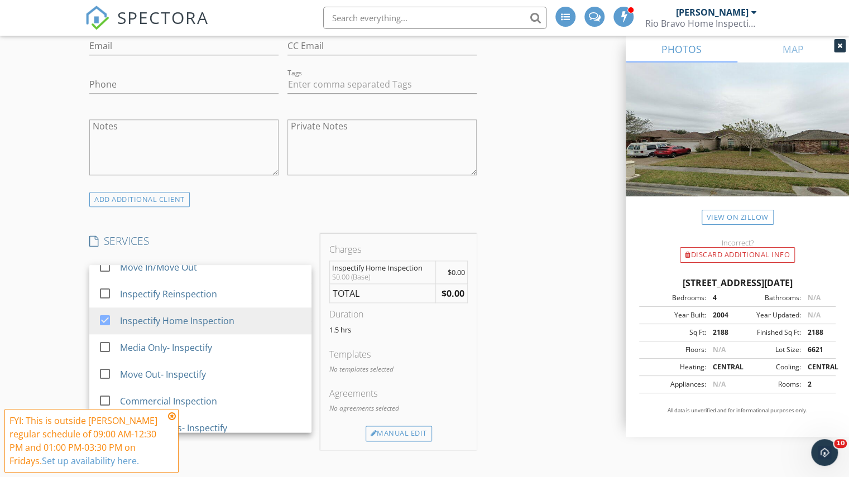
scroll to position [815, 0]
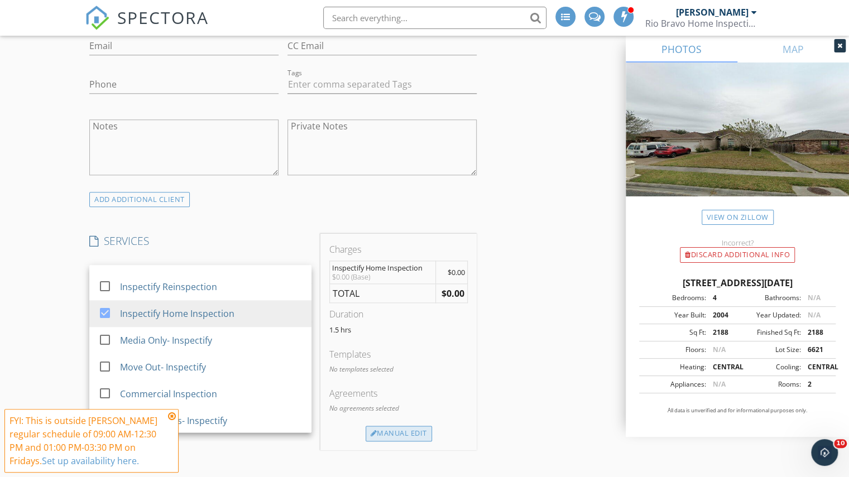
click at [386, 426] on div "Manual Edit" at bounding box center [398, 434] width 66 height 16
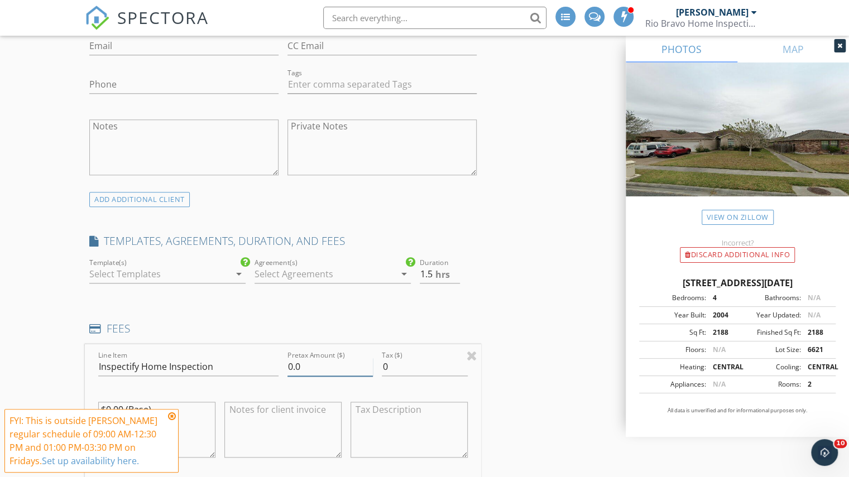
click at [288, 362] on input "0.0" at bounding box center [329, 367] width 85 height 18
type input "350.0"
type input "2"
click at [454, 266] on input "2" at bounding box center [440, 274] width 40 height 18
drag, startPoint x: 493, startPoint y: 283, endPoint x: 488, endPoint y: 299, distance: 17.1
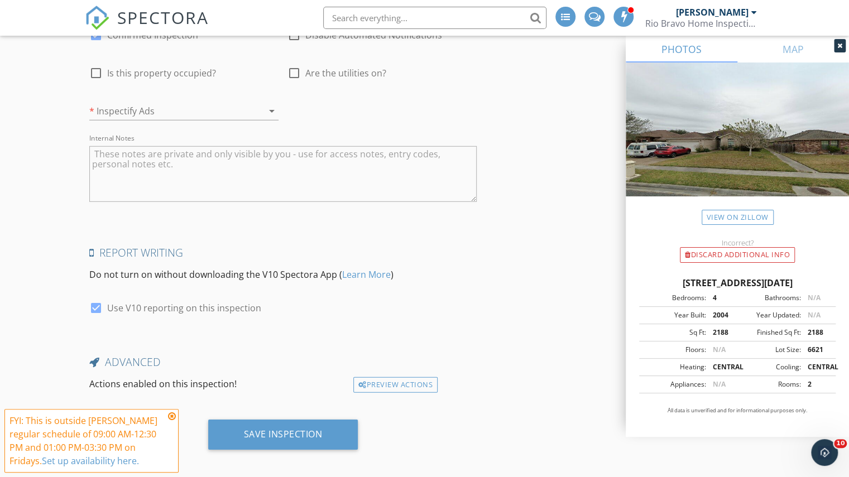
scroll to position [1824, 0]
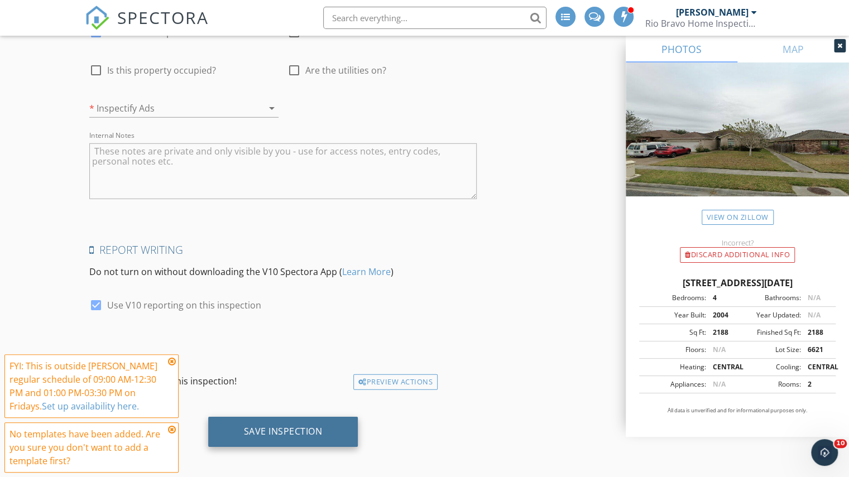
click at [290, 419] on div "Save Inspection" at bounding box center [283, 432] width 150 height 30
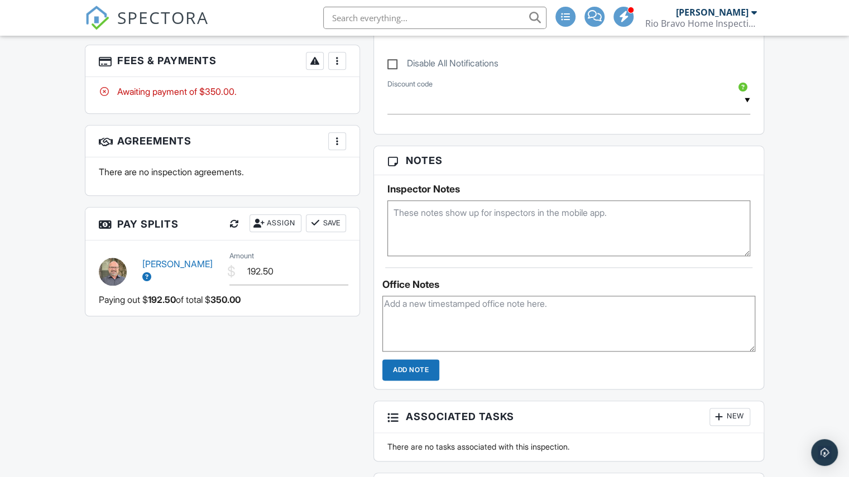
click at [427, 202] on textarea at bounding box center [568, 228] width 363 height 56
paste textarea "Meet [PERSON_NAME] on-site. Phone number: [PHONE_NUMBER]"
click at [392, 206] on textarea "Meet [PERSON_NAME] on-site. Phone number: [PHONE_NUMBER]" at bounding box center [568, 228] width 363 height 56
type textarea "home + floor plan, Meet Taesha Lewis-Wynn on-site. Phone number: (678) 333-8419"
click at [796, 276] on div "Dashboard Pay Reports Payouts Contacts Templates Metrics Automations Settings S…" at bounding box center [424, 139] width 849 height 1432
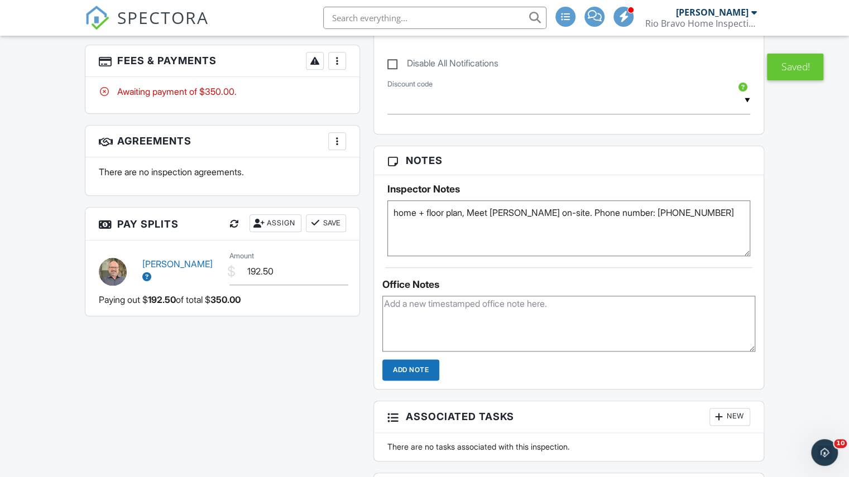
drag, startPoint x: 172, startPoint y: 16, endPoint x: 170, endPoint y: 2, distance: 14.0
click at [172, 16] on span "SPECTORA" at bounding box center [163, 17] width 92 height 23
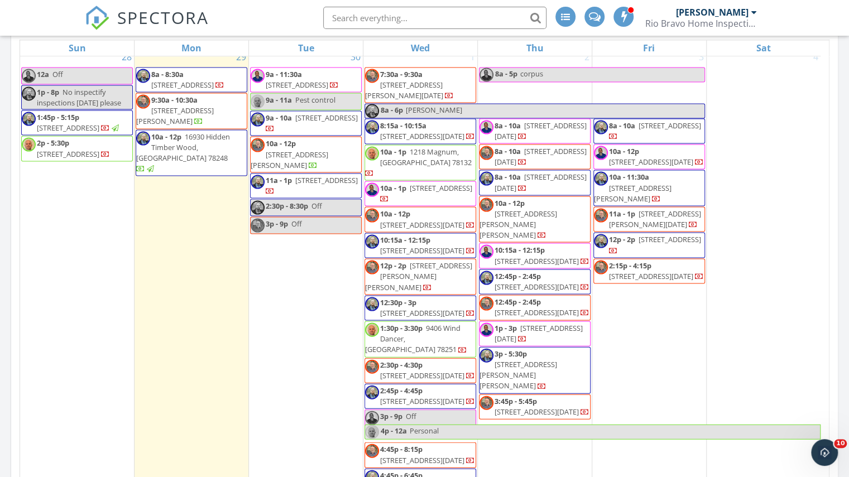
scroll to position [502, 0]
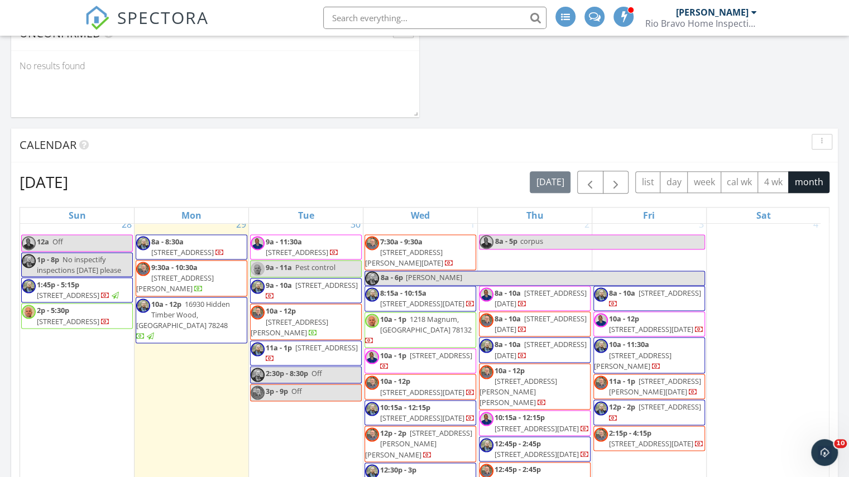
click at [716, 18] on div "Rio Bravo Home Inspections" at bounding box center [701, 23] width 112 height 11
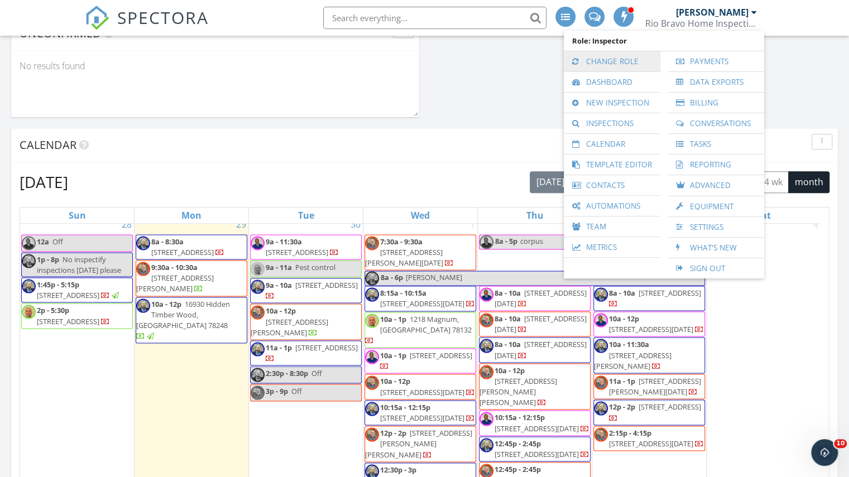
click at [638, 60] on link "Change Role" at bounding box center [611, 61] width 85 height 20
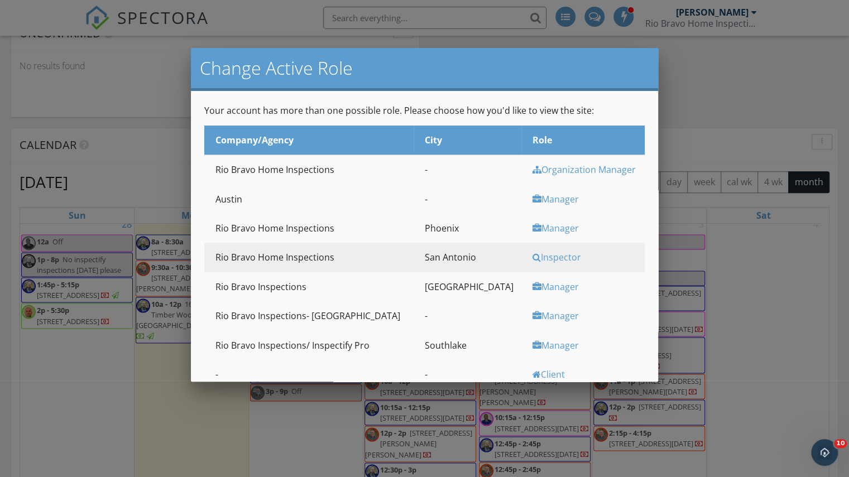
click at [532, 345] on div "Manager" at bounding box center [586, 345] width 109 height 12
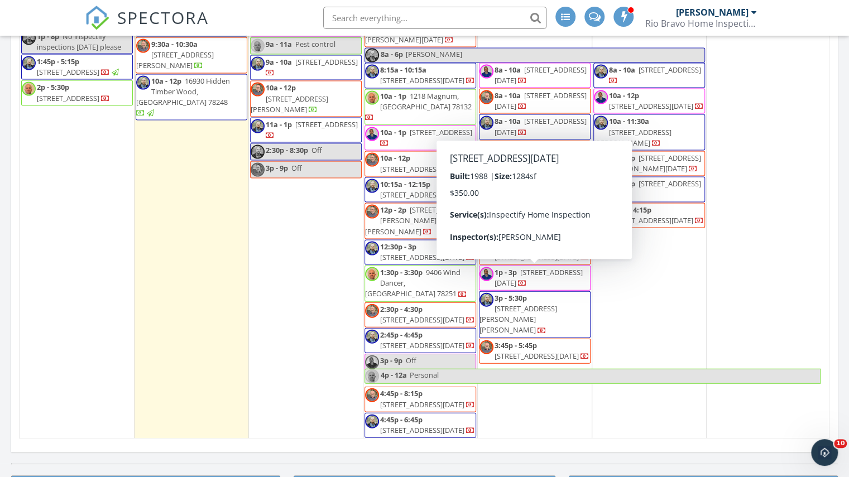
scroll to position [1398, 0]
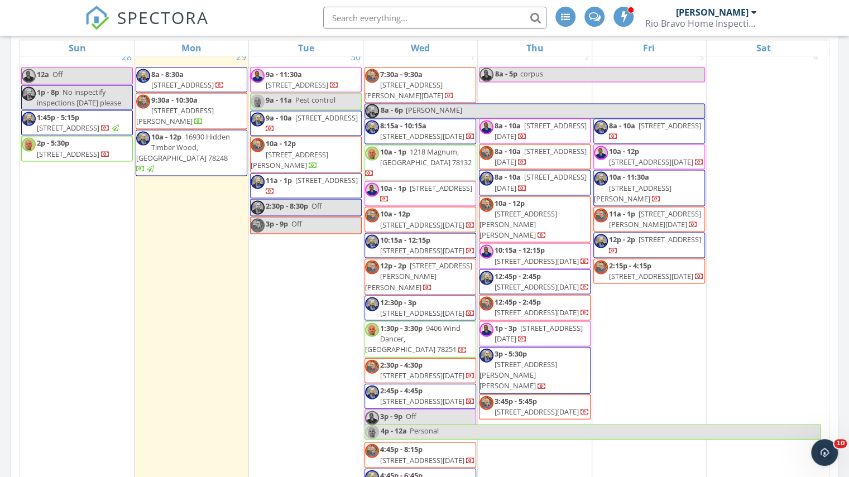
scroll to position [670, 0]
click at [682, 23] on div "Rio Bravo Home Inspections" at bounding box center [701, 23] width 112 height 11
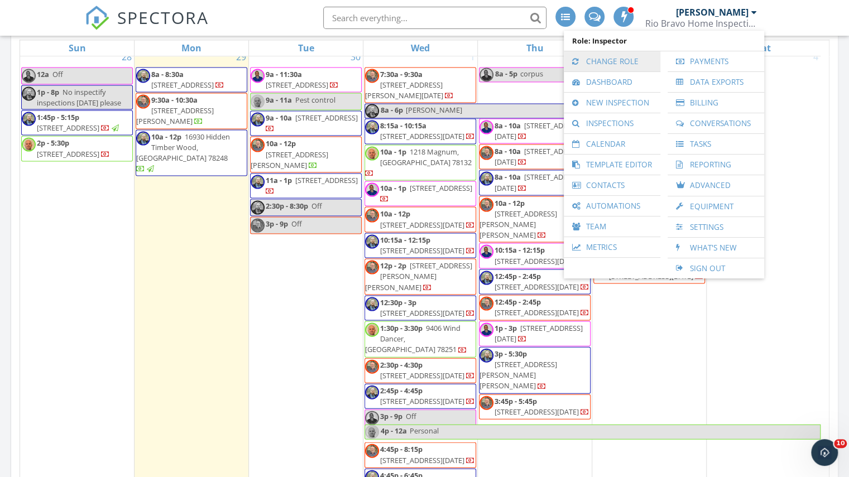
click at [621, 59] on link "Change Role" at bounding box center [611, 61] width 85 height 20
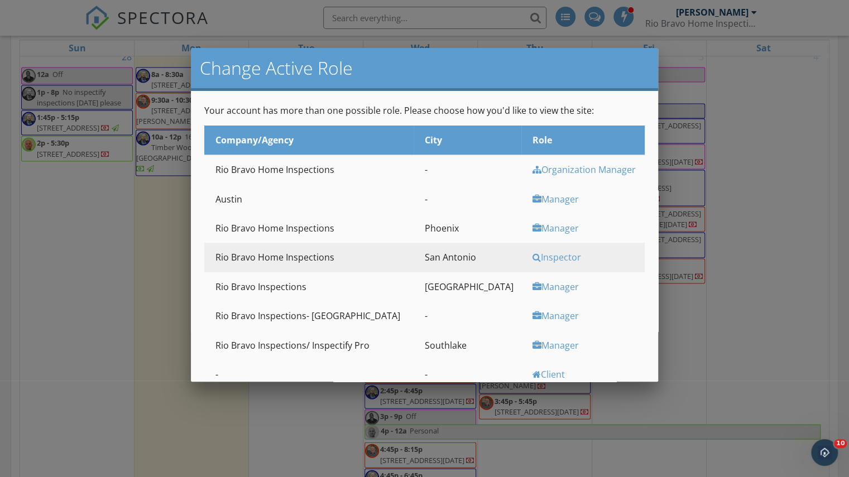
click at [539, 351] on div "Manager" at bounding box center [586, 345] width 109 height 12
